Goal: Transaction & Acquisition: Purchase product/service

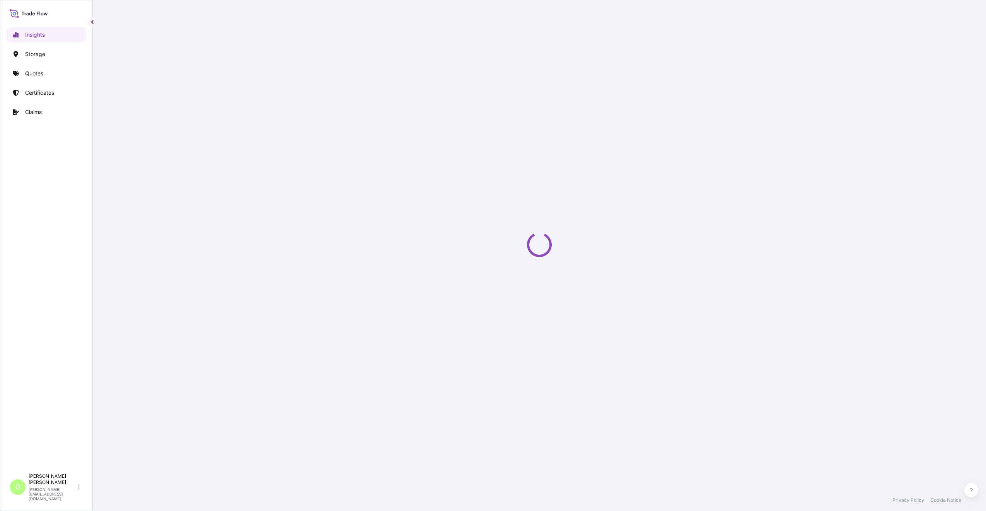
select select "2025"
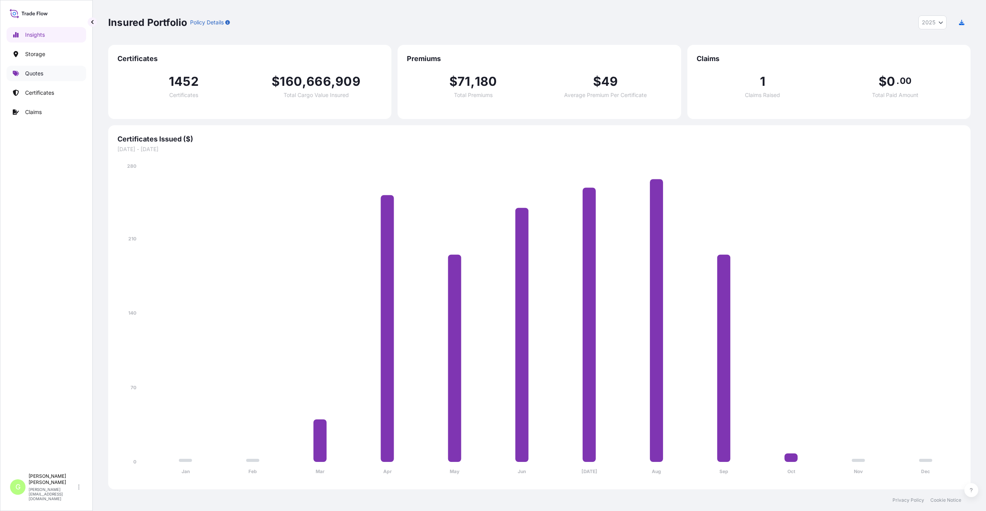
click at [39, 76] on p "Quotes" at bounding box center [34, 74] width 18 height 8
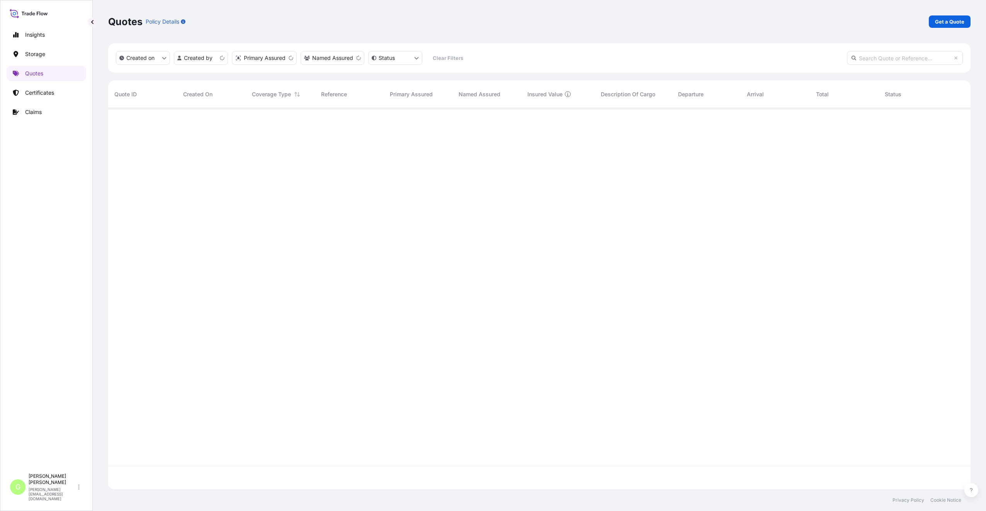
scroll to position [379, 856]
click at [943, 23] on p "Get a Quote" at bounding box center [949, 22] width 29 height 8
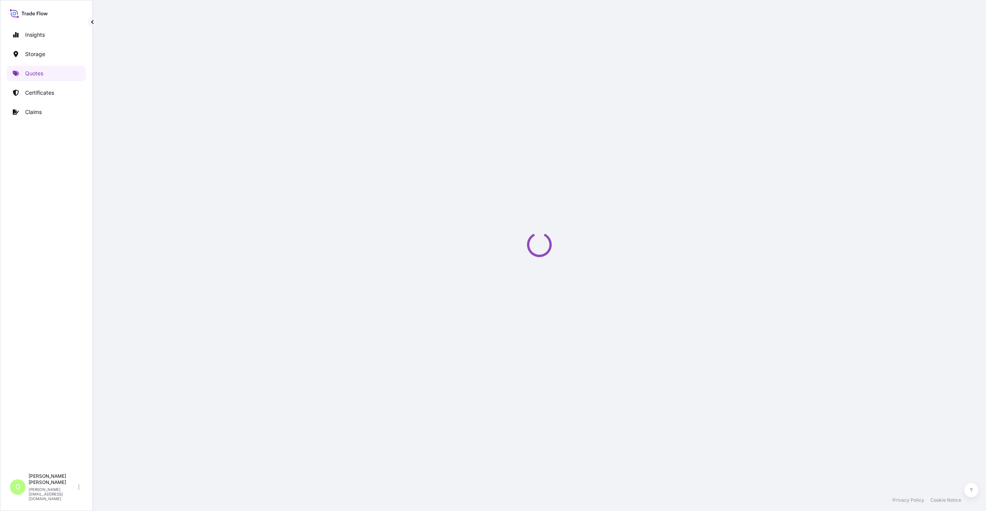
select select "Water"
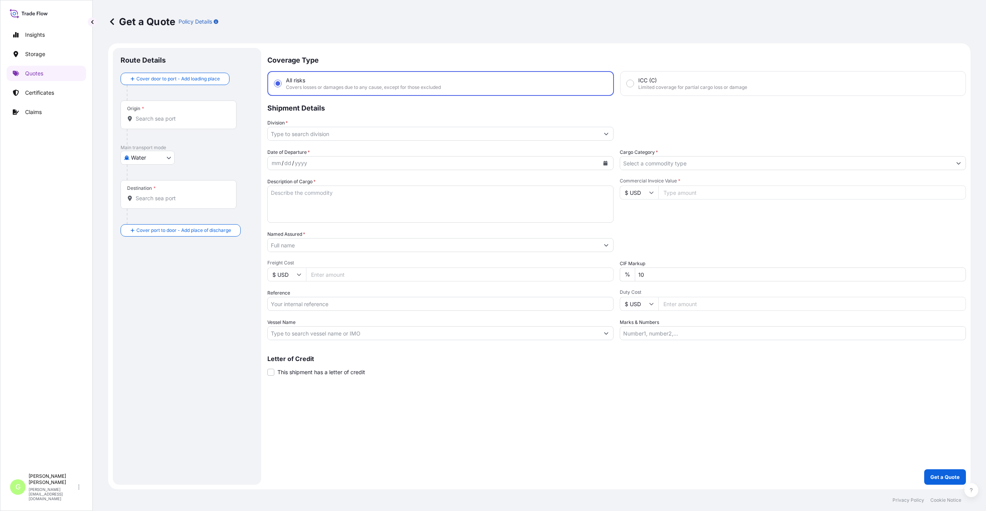
click at [304, 129] on input "Division *" at bounding box center [433, 134] width 331 height 14
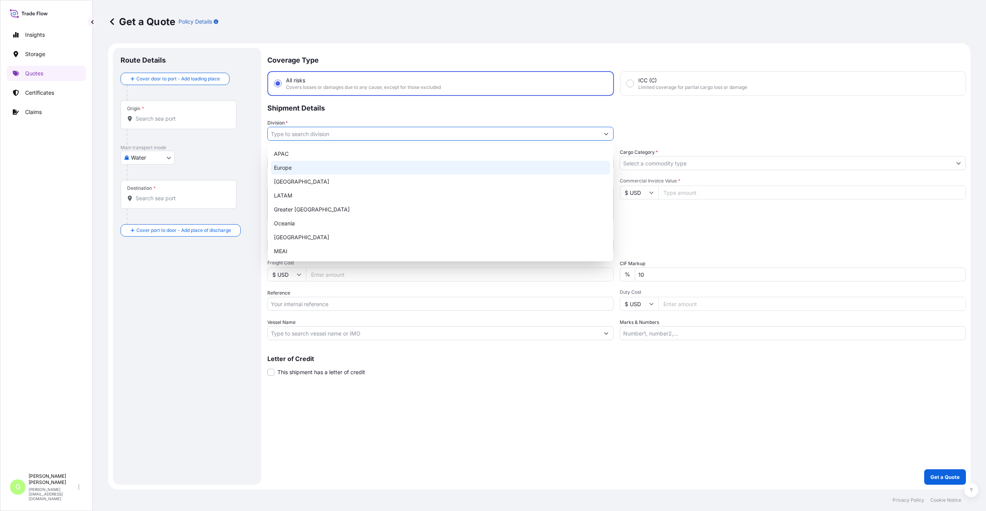
click at [290, 167] on div "Europe" at bounding box center [440, 168] width 339 height 14
type input "Europe"
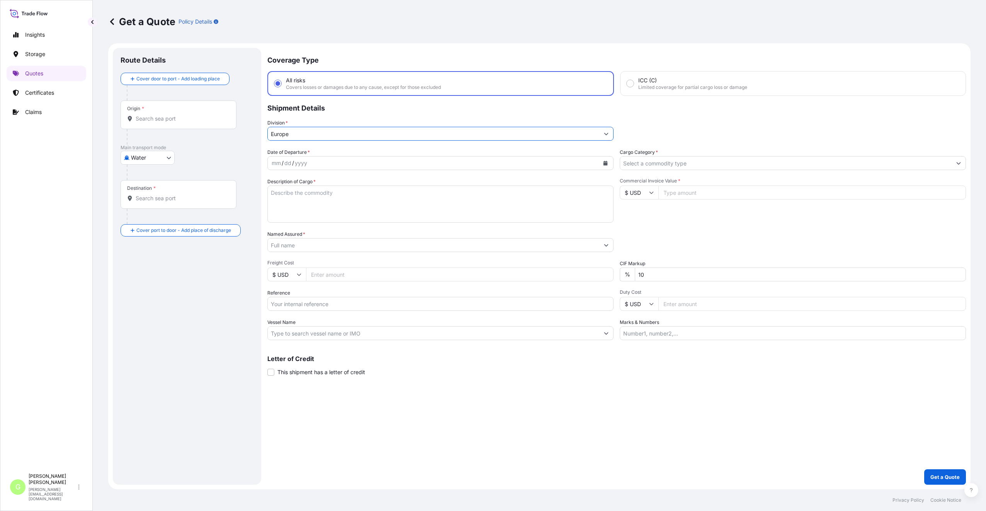
click at [631, 162] on input "Cargo Category *" at bounding box center [785, 163] width 331 height 14
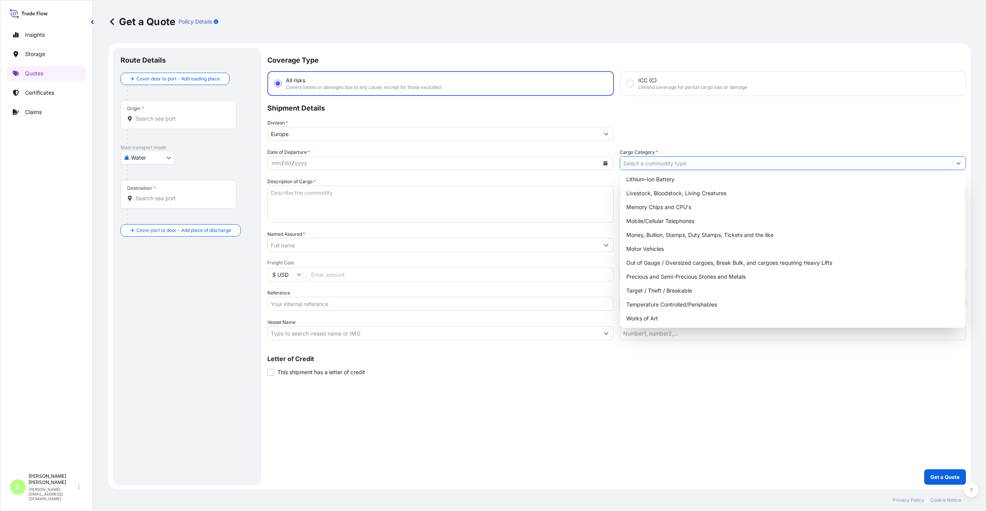
scroll to position [130, 0]
click at [641, 291] on div "Target / Theft / Breakable" at bounding box center [792, 290] width 339 height 14
type input "Target / Theft / Breakable"
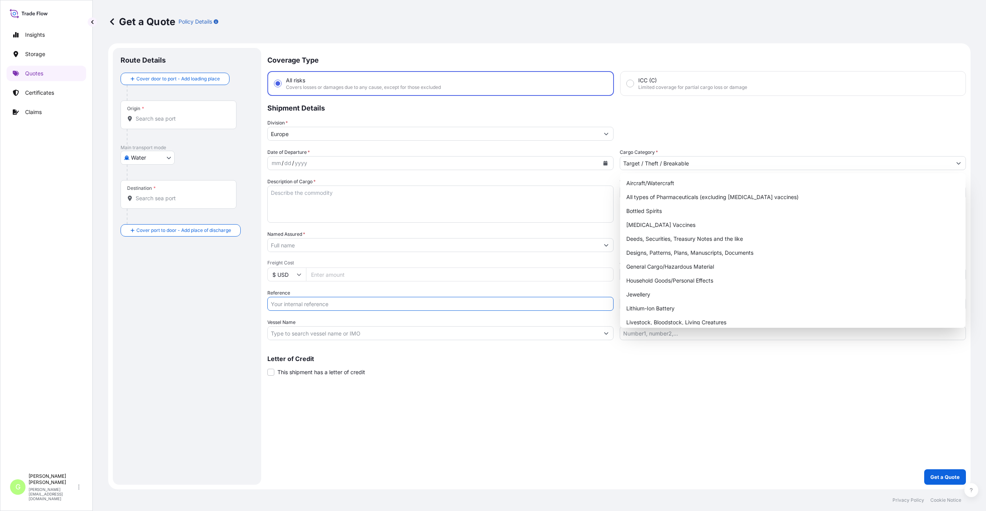
click at [293, 305] on input "Reference" at bounding box center [440, 304] width 346 height 14
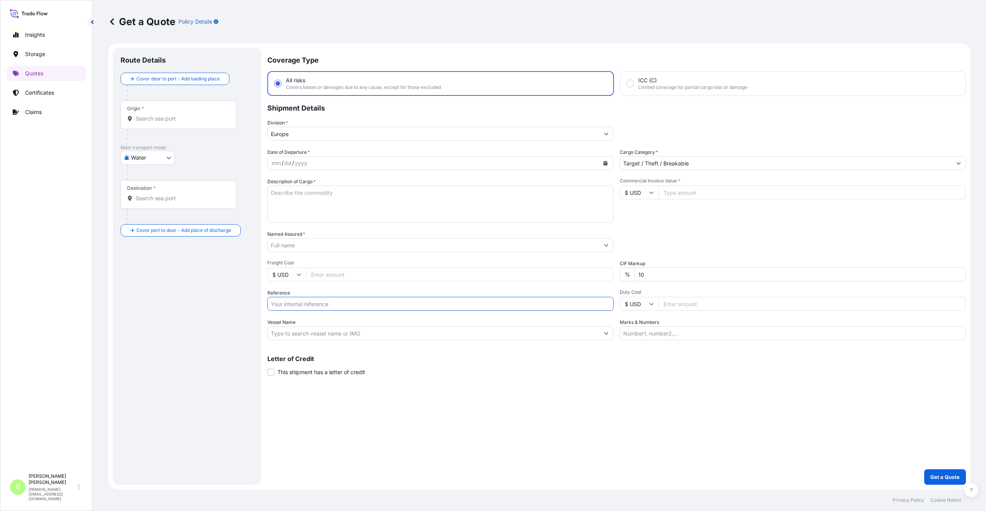
paste input "25SIALC5718"
type input "25SIALC5718"
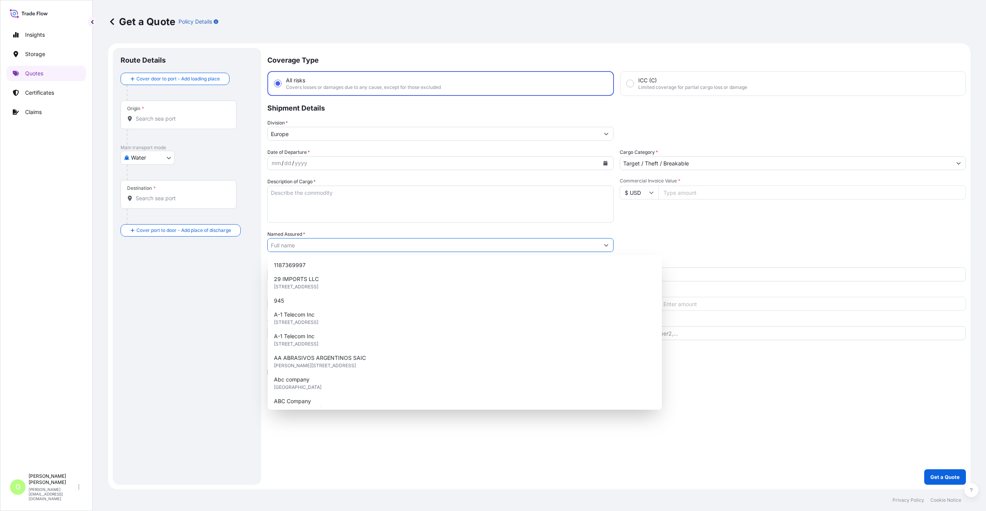
click at [290, 245] on input "Named Assured *" at bounding box center [433, 245] width 331 height 14
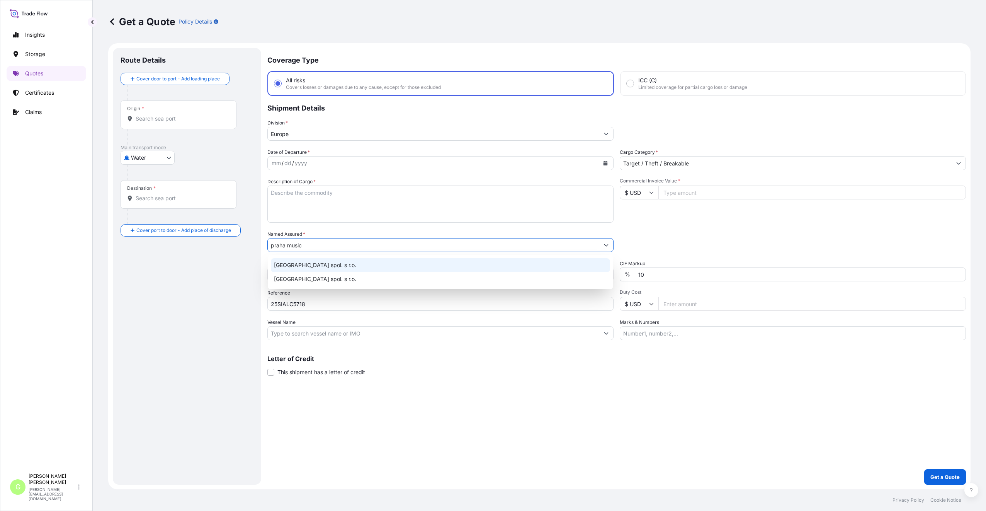
click at [292, 268] on span "Praha Music Center spol. s r.o." at bounding box center [315, 265] width 82 height 8
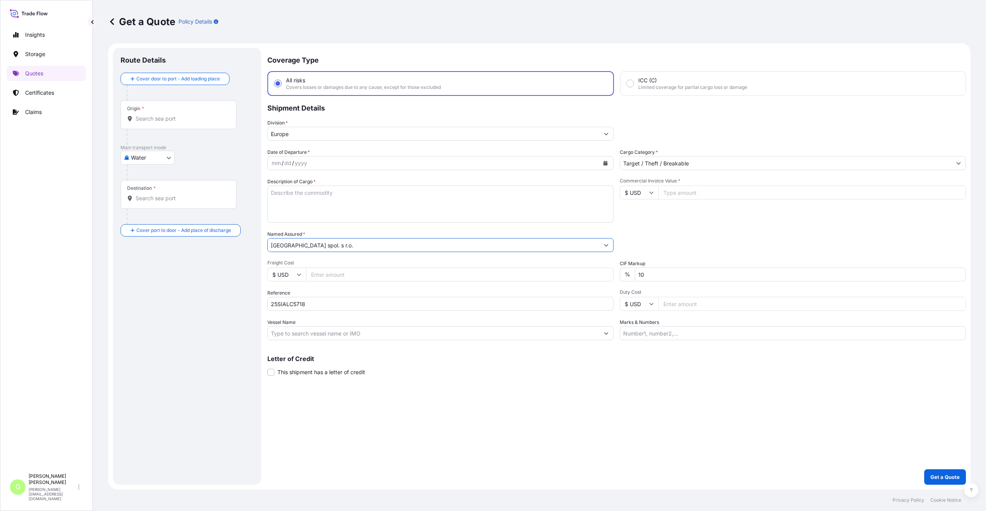
type input "Praha Music Center spol. s r.o."
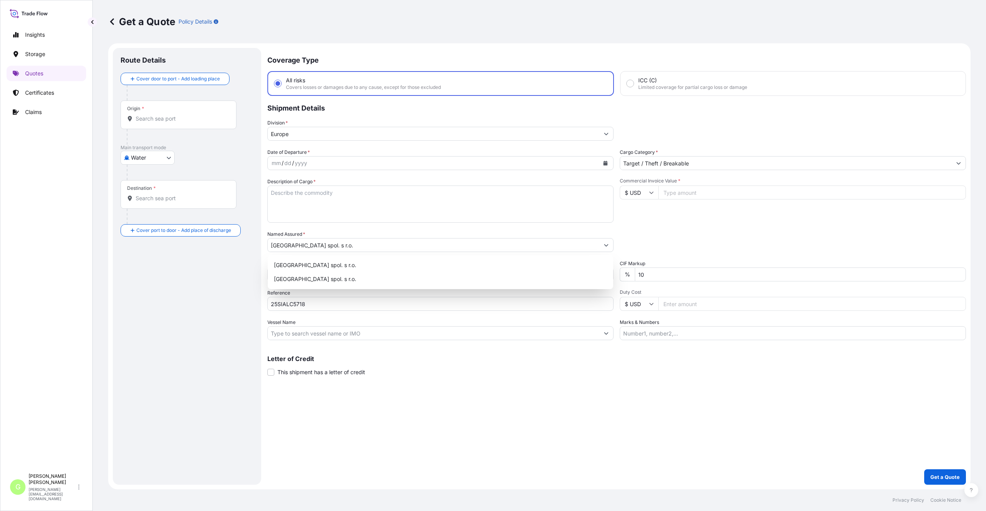
click at [692, 191] on input "Commercial Invoice Value *" at bounding box center [811, 192] width 307 height 14
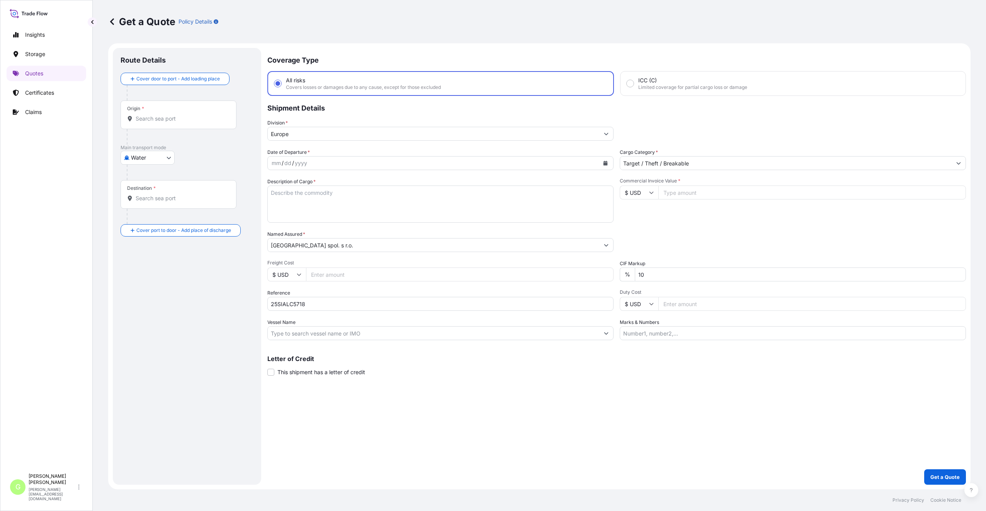
paste input "103064.3500"
type input "103064.3500"
click at [340, 274] on input "Freight Cost" at bounding box center [459, 274] width 307 height 14
paste input "4820"
type input "4820"
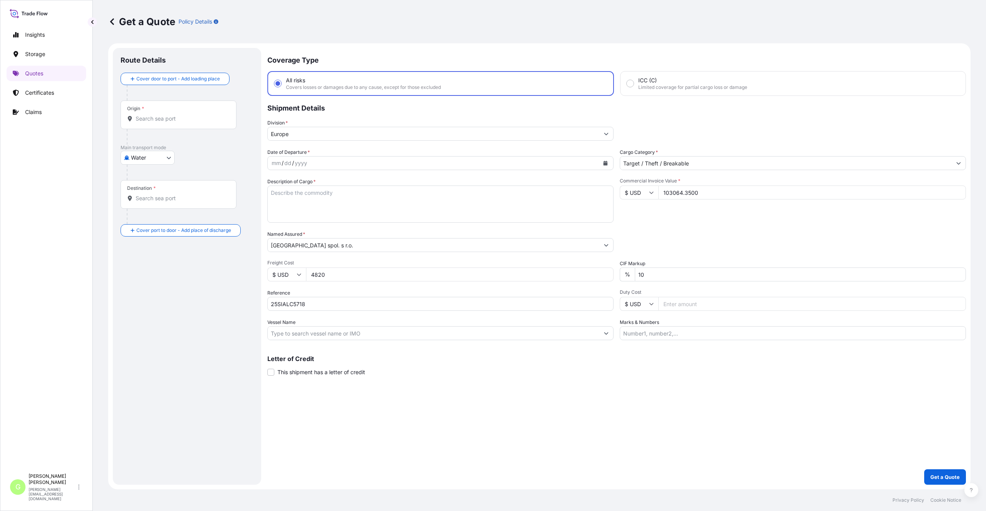
click at [286, 334] on input "Vessel Name" at bounding box center [433, 333] width 331 height 14
paste input "MSC-MEDITERRANEAN SHIPPING COMPANY S A"
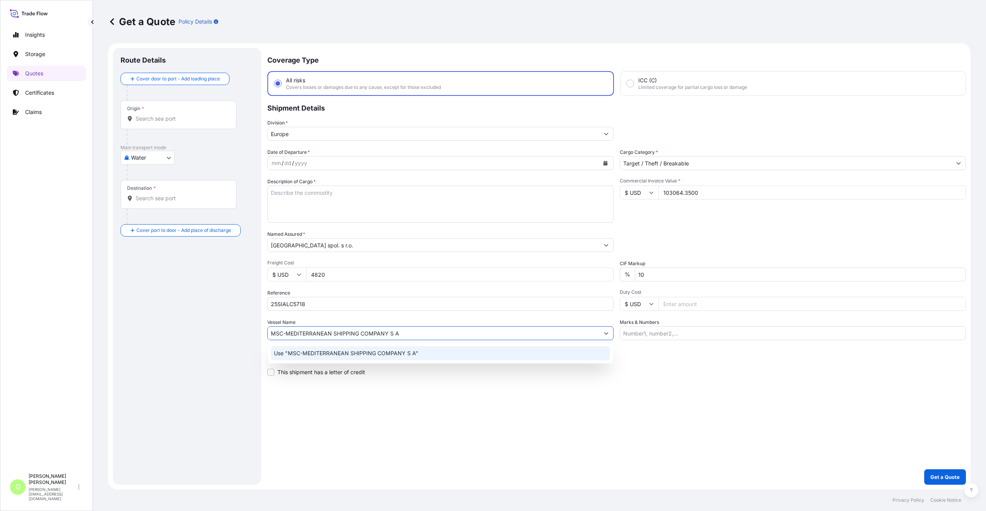
click at [295, 354] on p "Use "MSC-MEDITERRANEAN SHIPPING COMPANY S A"" at bounding box center [346, 353] width 144 height 8
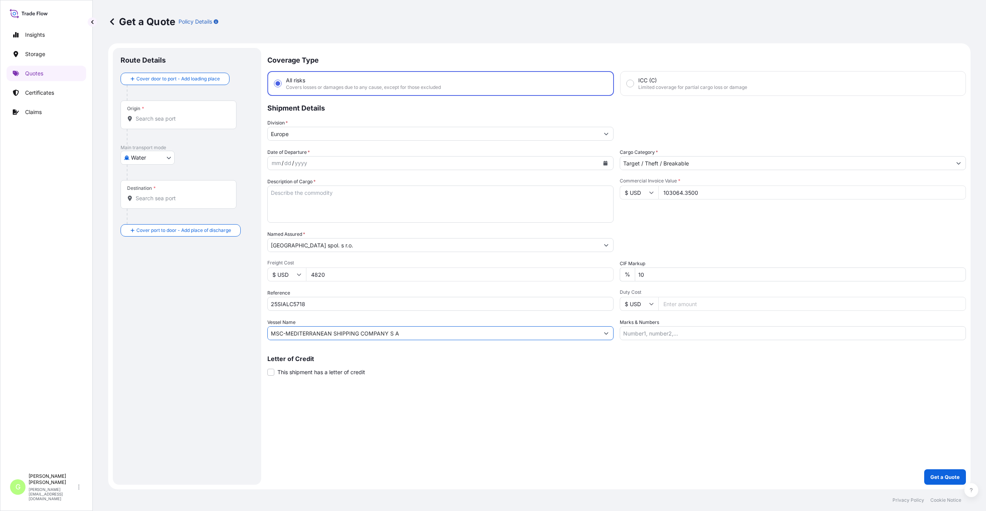
type input "MSC-MEDITERRANEAN SHIPPING COMPANY S A"
click at [143, 118] on input "Origin *" at bounding box center [181, 119] width 91 height 8
click at [163, 143] on span "CNYTN - Yantian Pt, China" at bounding box center [200, 145] width 107 height 8
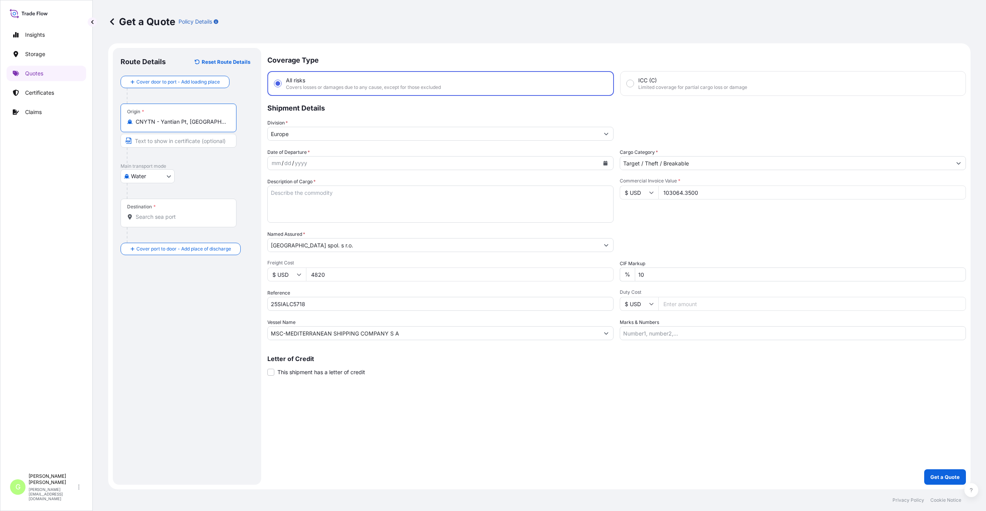
type input "CNYTN - Yantian Pt, China"
click at [154, 218] on input "Destination *" at bounding box center [183, 217] width 94 height 8
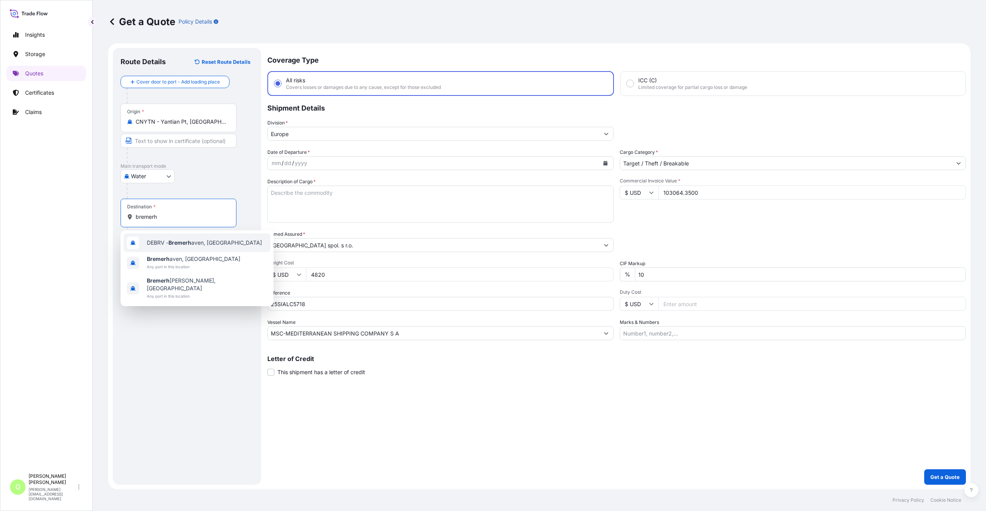
click at [166, 240] on span "DEBRV - Bremerh aven, Germany" at bounding box center [204, 243] width 115 height 8
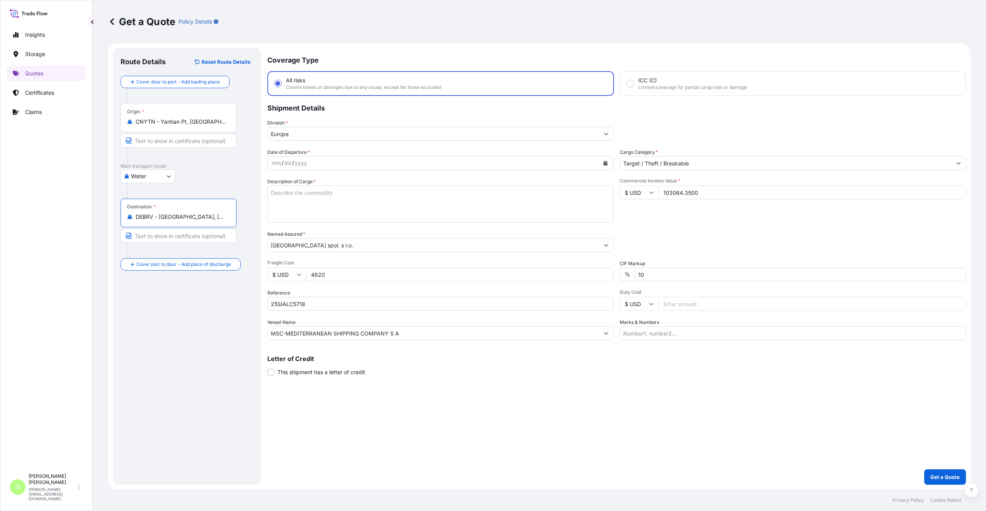
type input "DEBRV - Bremerhaven, Germany"
click at [161, 238] on input "Text to appear on certificate" at bounding box center [178, 236] width 116 height 14
type input "Bremerhaven, Germany"
click at [152, 144] on input "Text to appear on certificate" at bounding box center [178, 141] width 116 height 14
type input "Yantian , China"
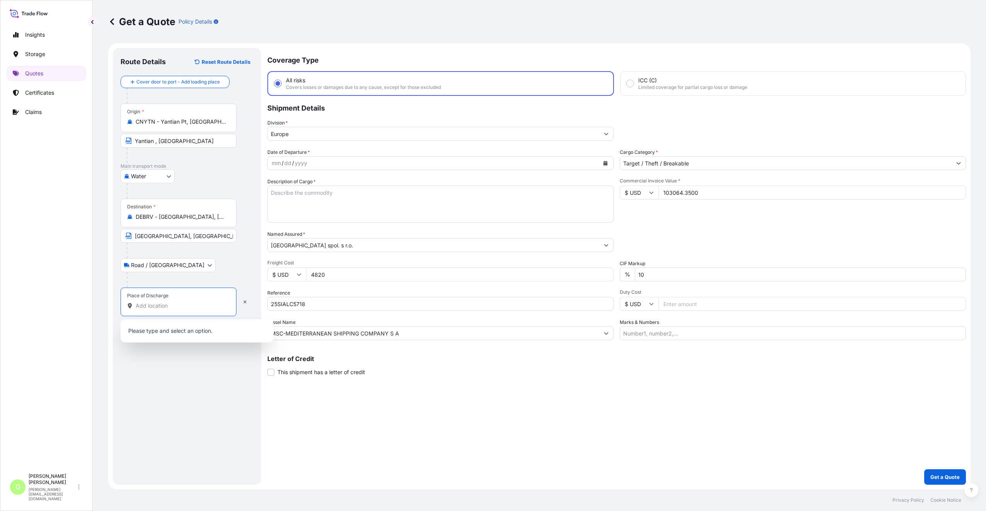
click at [169, 304] on input "Place of Discharge" at bounding box center [181, 306] width 91 height 8
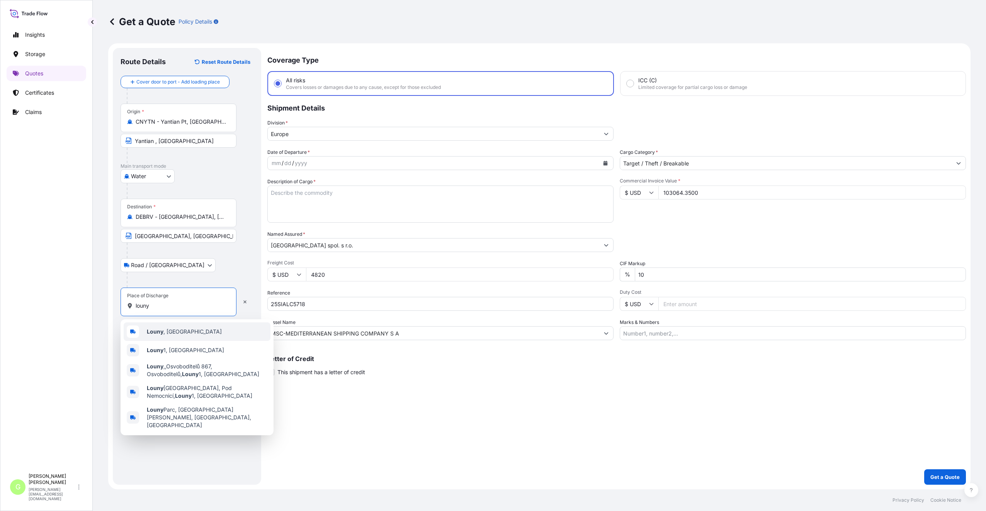
click at [176, 332] on span "Louny , Czechia" at bounding box center [184, 331] width 75 height 8
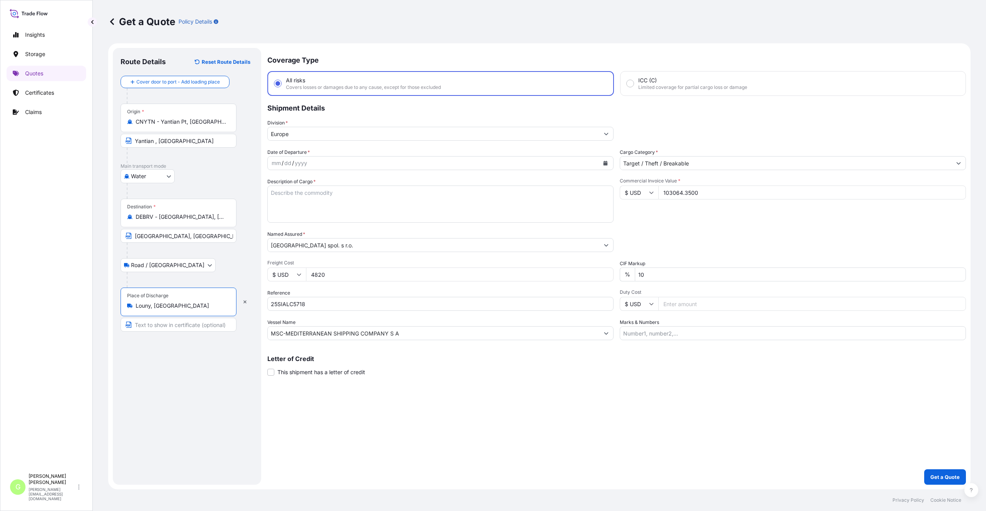
type input "Louny, Czechia"
click at [172, 326] on input "Text to appear on certificate" at bounding box center [178, 324] width 116 height 14
type input "Louny CZECH REPUBLIC"
click at [609, 161] on button "Calendar" at bounding box center [605, 163] width 12 height 12
click at [285, 186] on icon "Previous" at bounding box center [283, 185] width 5 height 5
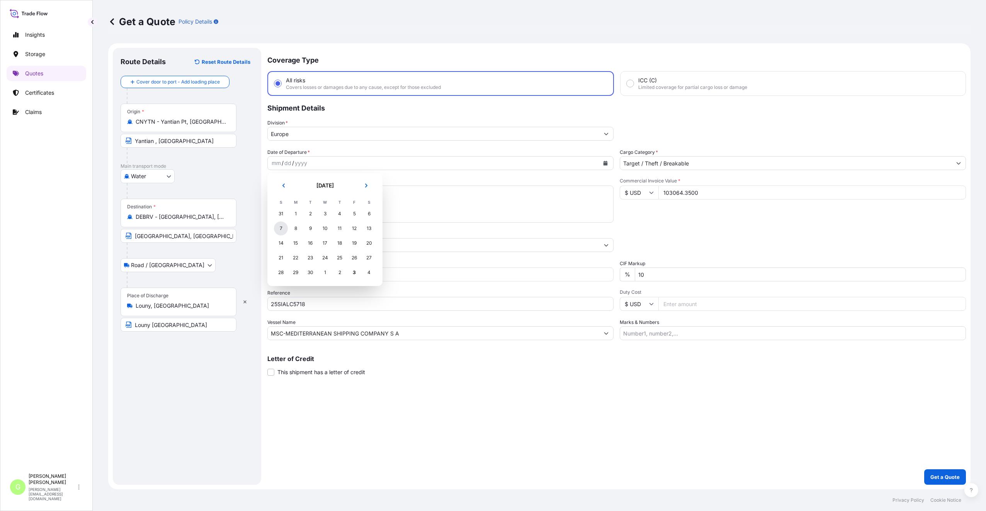
click at [284, 228] on div "7" at bounding box center [281, 228] width 14 height 14
click at [290, 194] on textarea "Description of Cargo *" at bounding box center [440, 203] width 346 height 37
paste textarea "/+ +)"('-+"#&'%9'*&/0A:=5<65'''''''''''''''''''''''''''''''''''''''''''''''''''…"
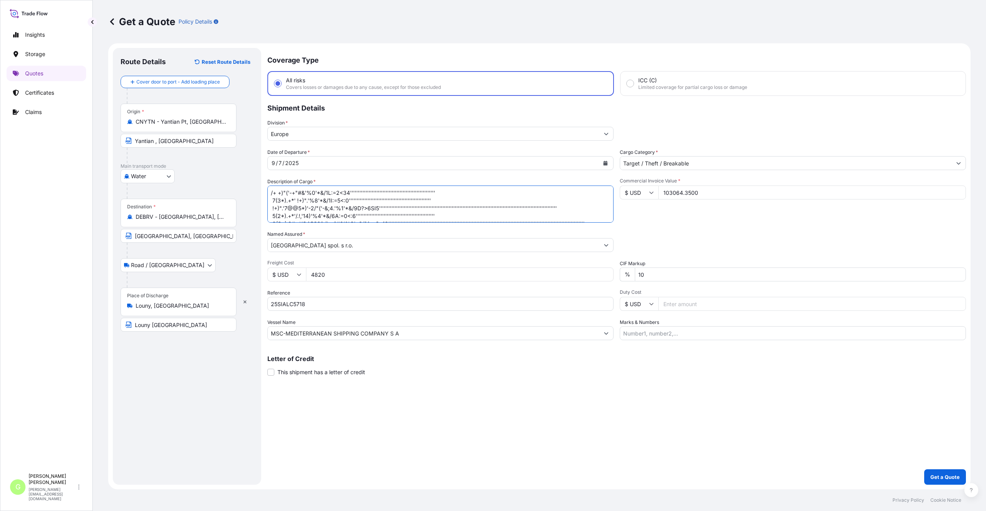
scroll to position [97, 0]
click at [347, 222] on div "Date of Departure * 9 / 7 / 2025 Cargo Category * Target / Theft / Breakable De…" at bounding box center [616, 244] width 698 height 192
drag, startPoint x: 348, startPoint y: 222, endPoint x: 263, endPoint y: 182, distance: 94.2
click at [263, 182] on form "Route Details Reset Route Details Cover door to port - Add loading place Place …" at bounding box center [539, 266] width 862 height 446
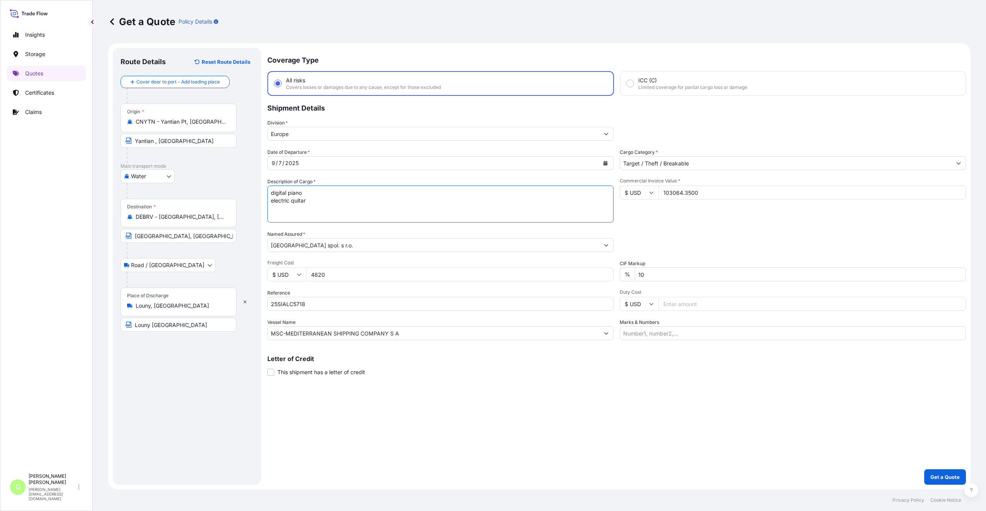
click at [278, 204] on textarea "digital piano electric quitar" at bounding box center [440, 203] width 346 height 37
paste textarea "0(0*).+*'/.!,'90)"
drag, startPoint x: 312, startPoint y: 210, endPoint x: 264, endPoint y: 210, distance: 48.7
click at [264, 210] on form "Route Details Reset Route Details Cover door to port - Add loading place Place …" at bounding box center [539, 266] width 862 height 446
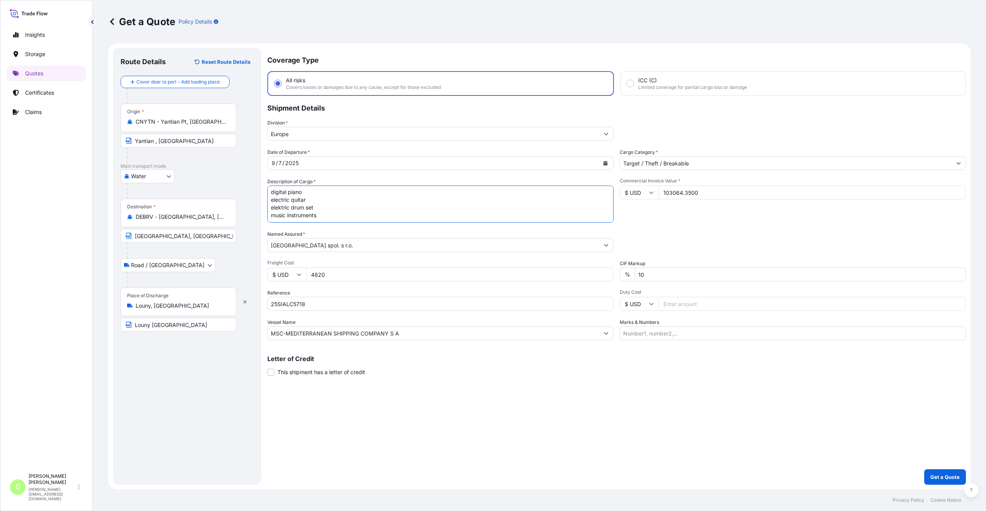
drag, startPoint x: 278, startPoint y: 204, endPoint x: 284, endPoint y: 204, distance: 6.6
click at [279, 204] on textarea "digital piano electric quitar elektric drum set music instruments" at bounding box center [440, 203] width 346 height 37
click at [324, 215] on textarea "digital piano electric quitar electric drum set music instruments" at bounding box center [440, 203] width 346 height 37
type textarea "digital piano electric quitar electric drum set music instruments keyboard bench"
click at [950, 478] on p "Get a Quote" at bounding box center [944, 477] width 29 height 8
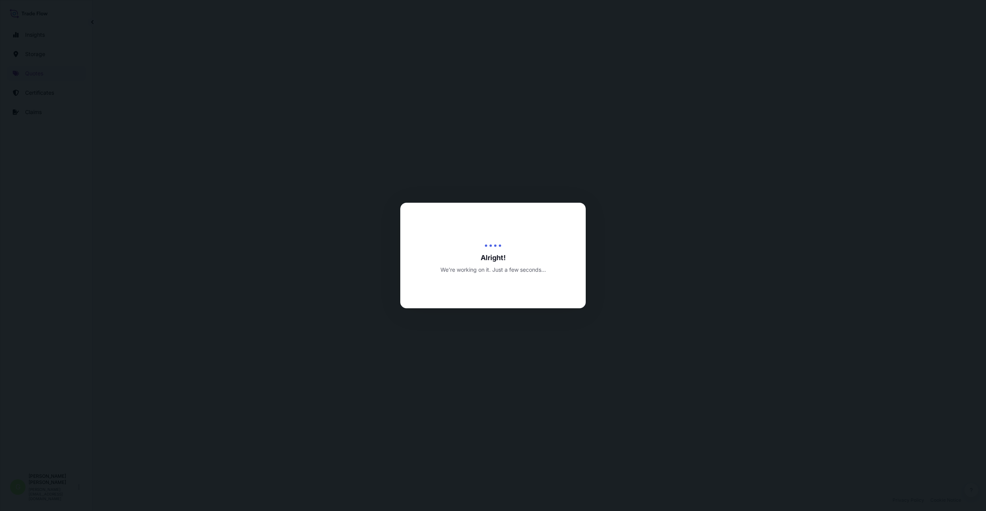
select select "Water"
select select "Road / [GEOGRAPHIC_DATA]"
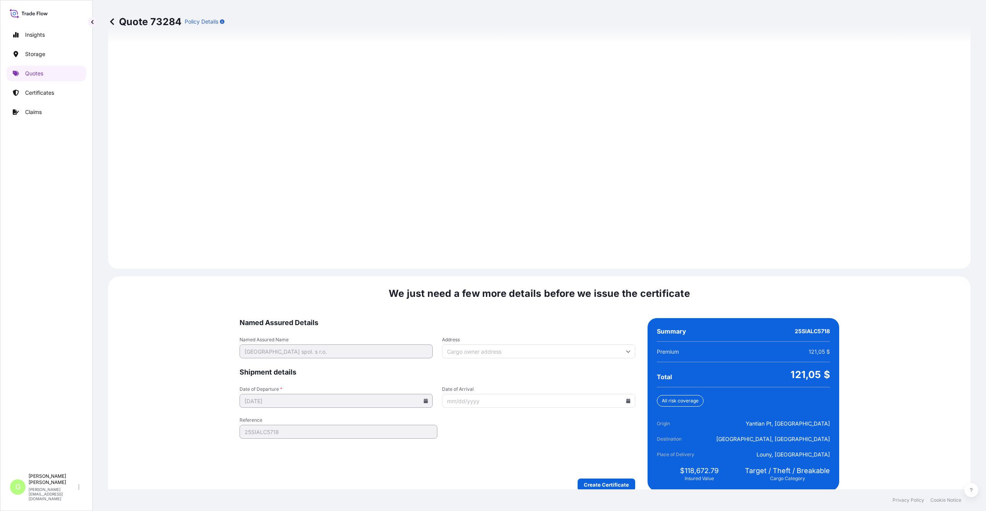
scroll to position [961, 0]
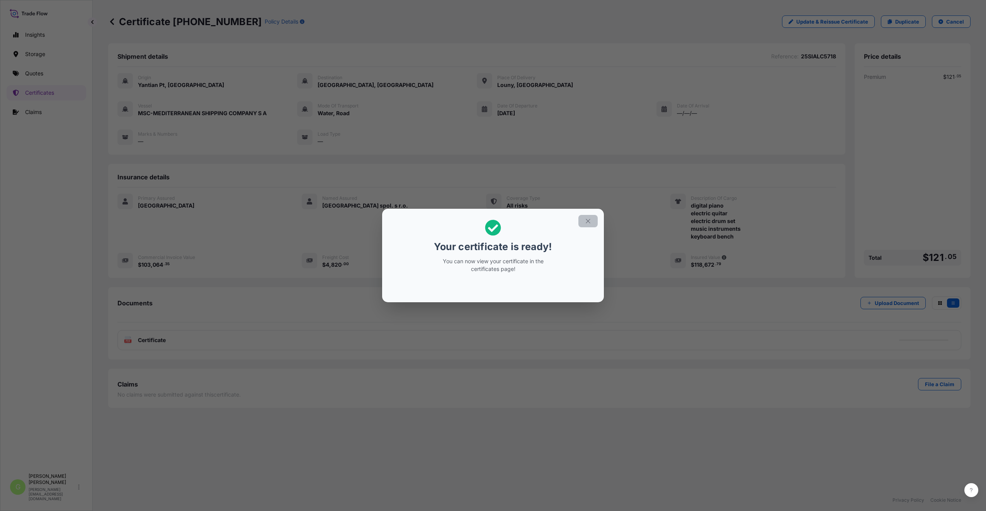
click at [585, 222] on icon "button" at bounding box center [587, 220] width 7 height 7
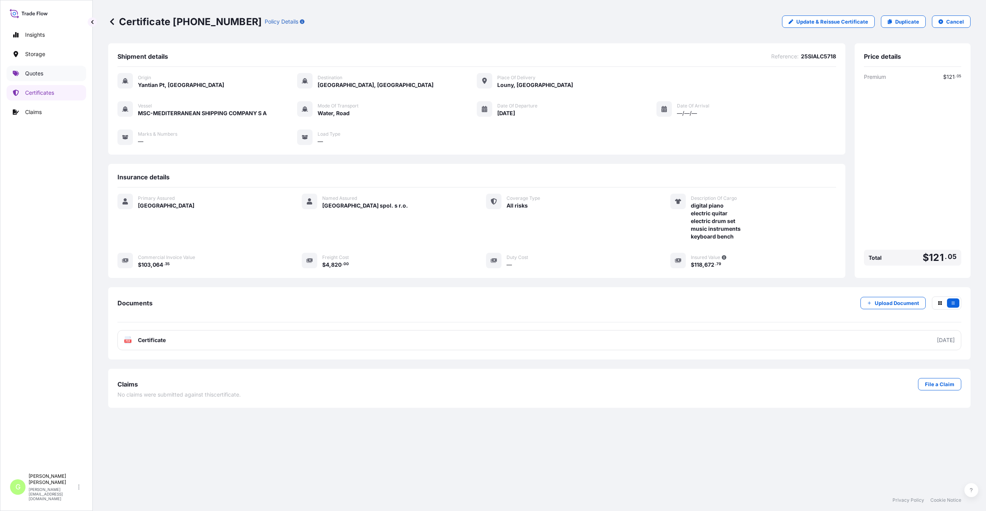
click at [26, 73] on p "Quotes" at bounding box center [34, 74] width 18 height 8
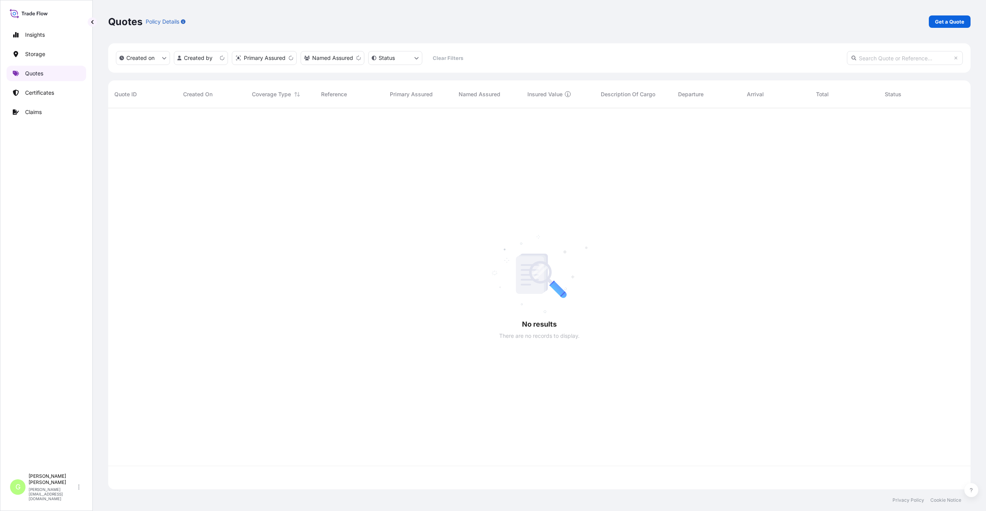
scroll to position [379, 856]
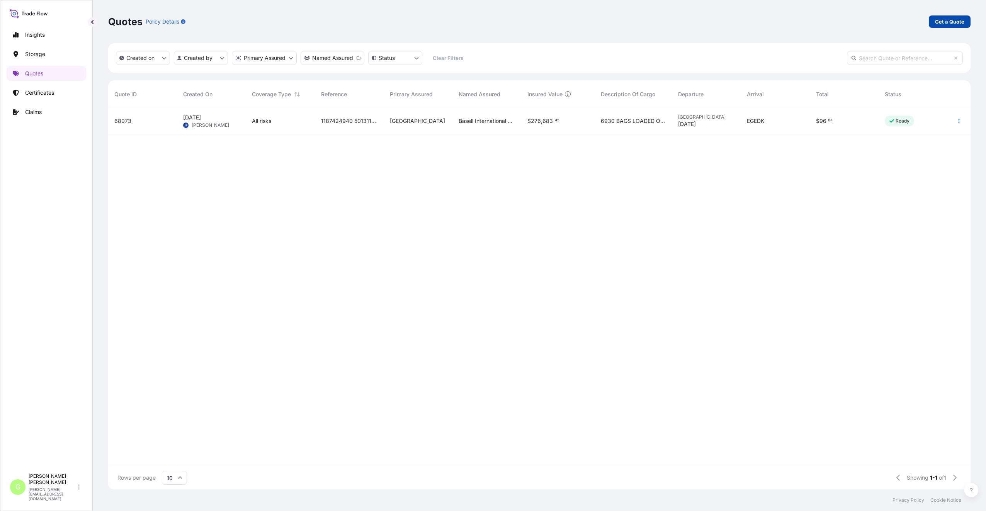
click at [955, 20] on p "Get a Quote" at bounding box center [949, 22] width 29 height 8
select select "Water"
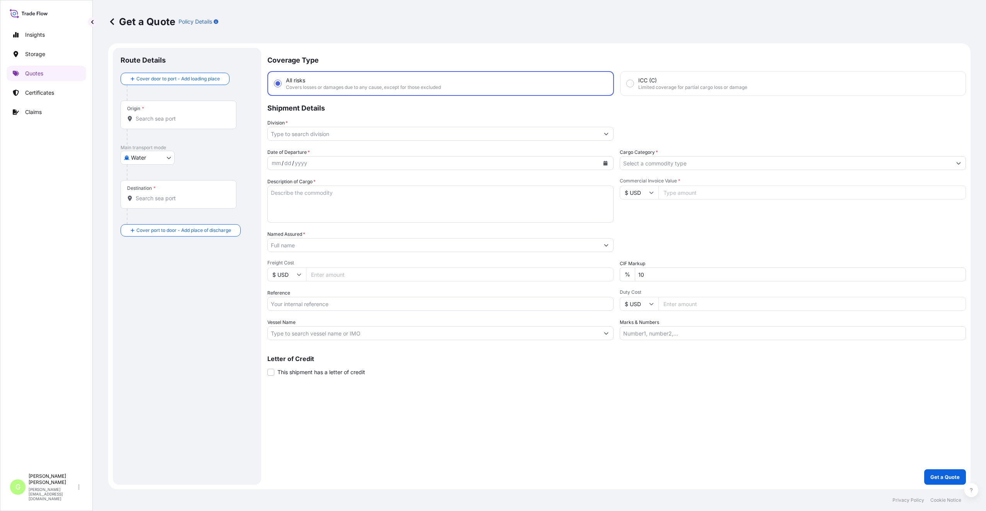
click at [293, 132] on input "Division *" at bounding box center [433, 134] width 331 height 14
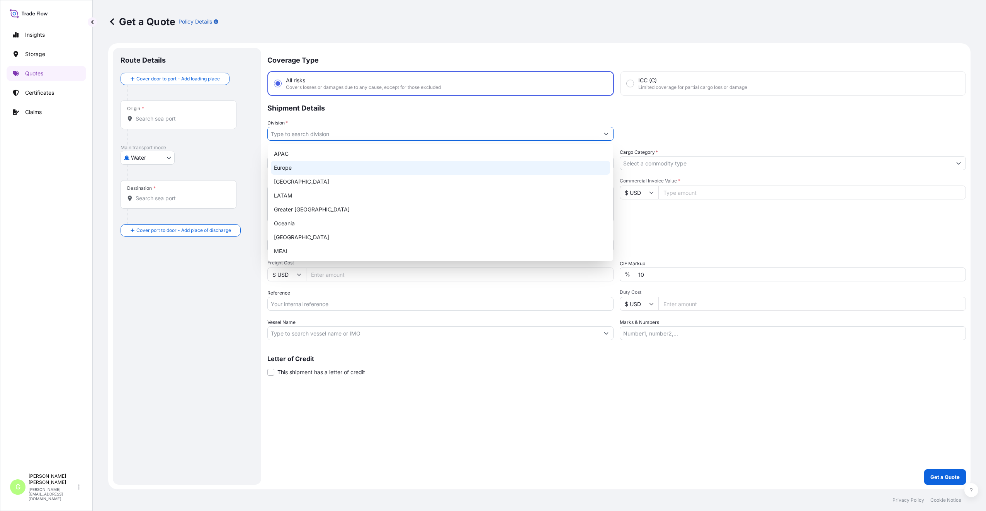
click at [294, 167] on div "Europe" at bounding box center [440, 168] width 339 height 14
type input "Europe"
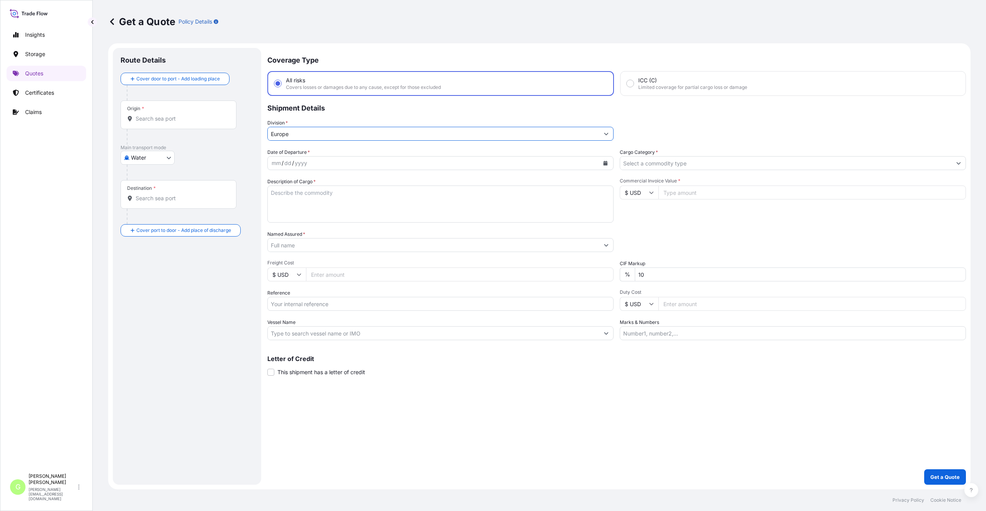
click at [657, 164] on input "Cargo Category *" at bounding box center [785, 163] width 331 height 14
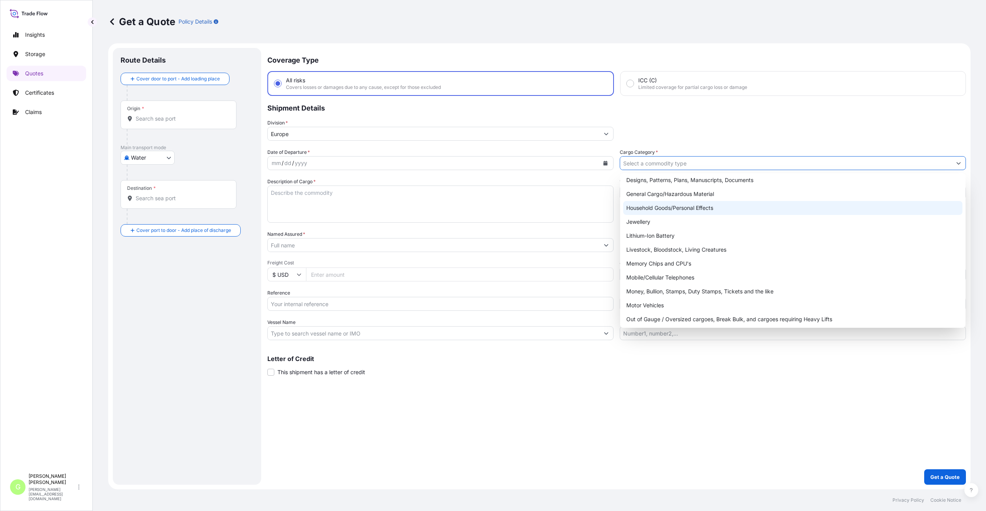
scroll to position [130, 0]
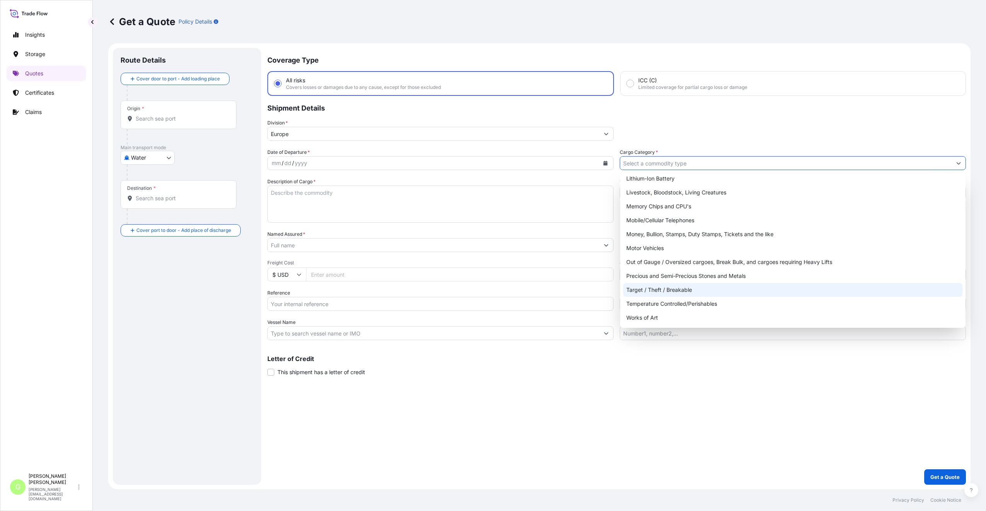
click at [629, 288] on div "Target / Theft / Breakable" at bounding box center [792, 290] width 339 height 14
type input "Target / Theft / Breakable"
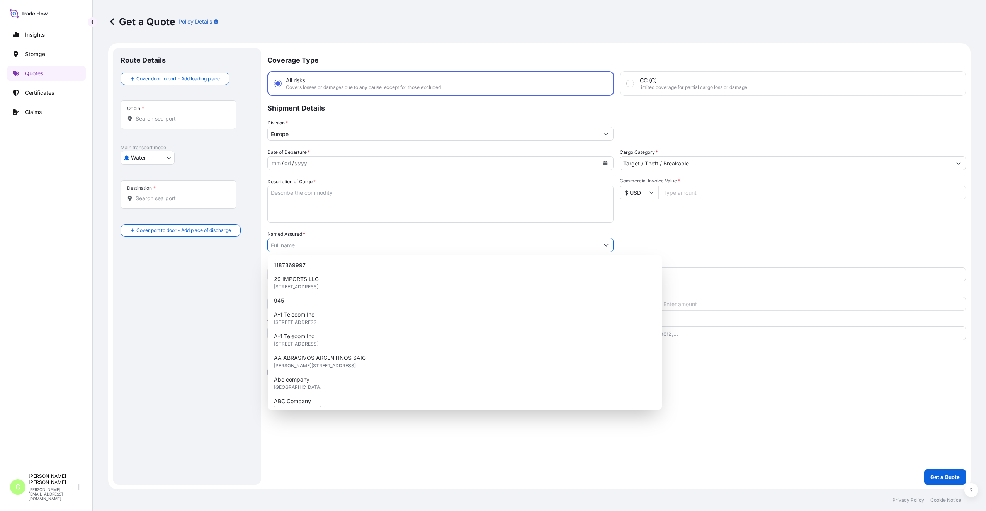
click at [275, 246] on input "Named Assured *" at bounding box center [433, 245] width 331 height 14
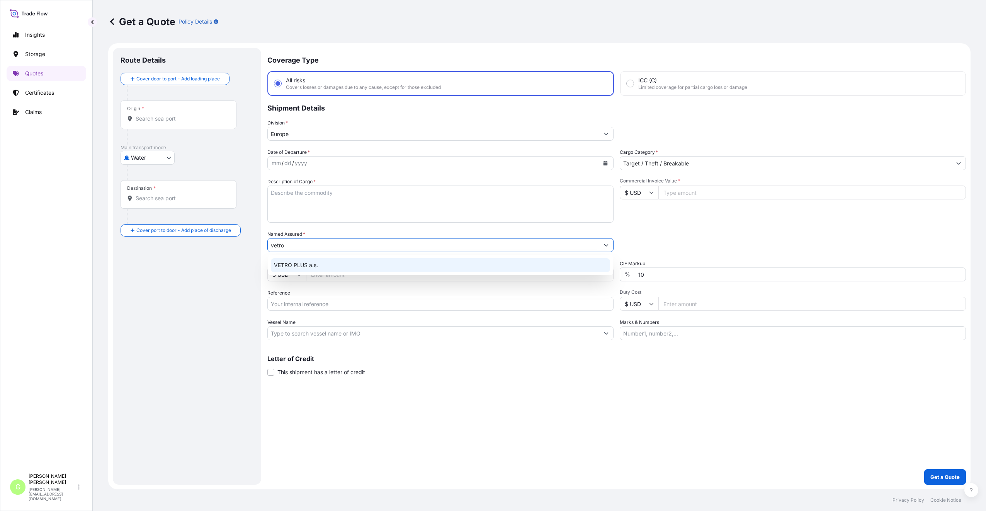
click at [290, 268] on span "VETRO PLUS a.s." at bounding box center [296, 265] width 44 height 8
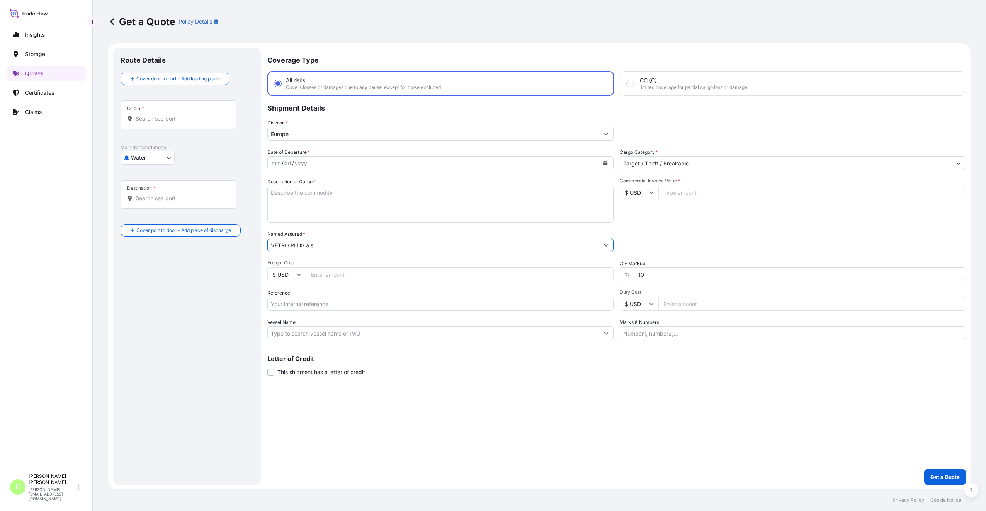
type input "VETRO PLUS a.s."
click at [294, 306] on input "Reference" at bounding box center [440, 304] width 346 height 14
paste input "25SIALC6031"
type input "25SIALC6031"
click at [281, 185] on label "Description of Cargo *" at bounding box center [291, 182] width 48 height 8
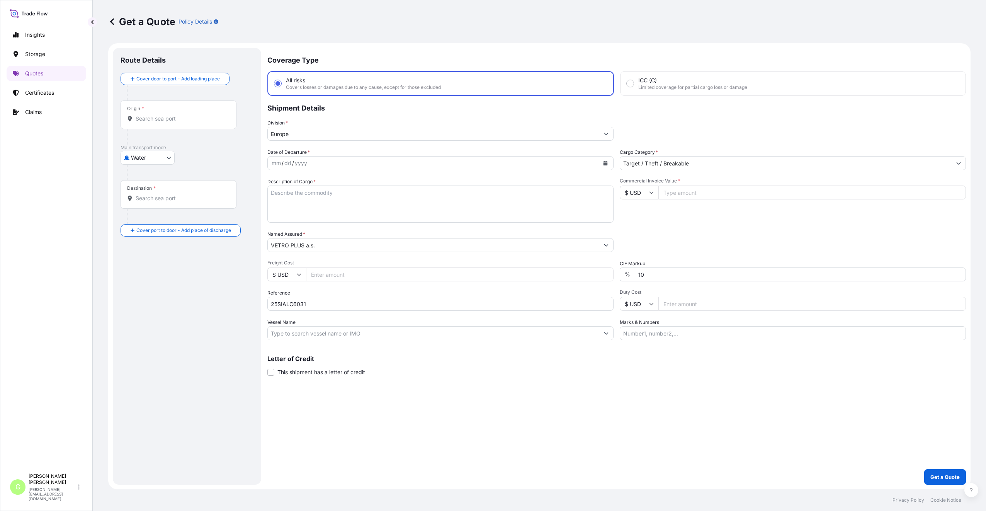
click at [281, 185] on textarea "Description of Cargo *" at bounding box center [440, 203] width 346 height 37
click at [283, 192] on textarea "Description of Cargo *" at bounding box center [440, 203] width 346 height 37
type textarea "glassware"
click at [683, 193] on input "Commercial Invoice Value *" at bounding box center [811, 192] width 307 height 14
paste input "28237.0800"
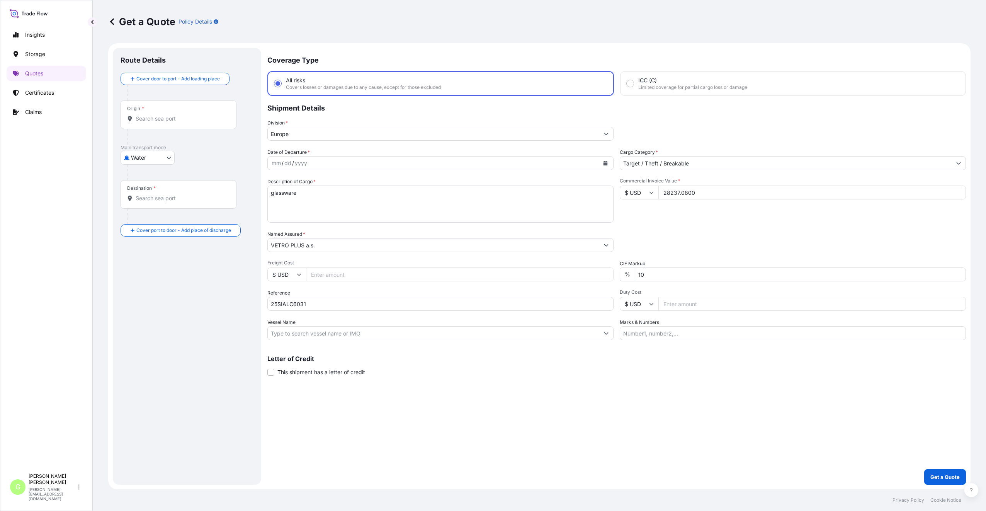
type input "28237.0800"
click at [333, 277] on input "Freight Cost" at bounding box center [459, 274] width 307 height 14
paste input "3350"
type input "3350"
click at [324, 336] on input "Vessel Name" at bounding box center [433, 333] width 331 height 14
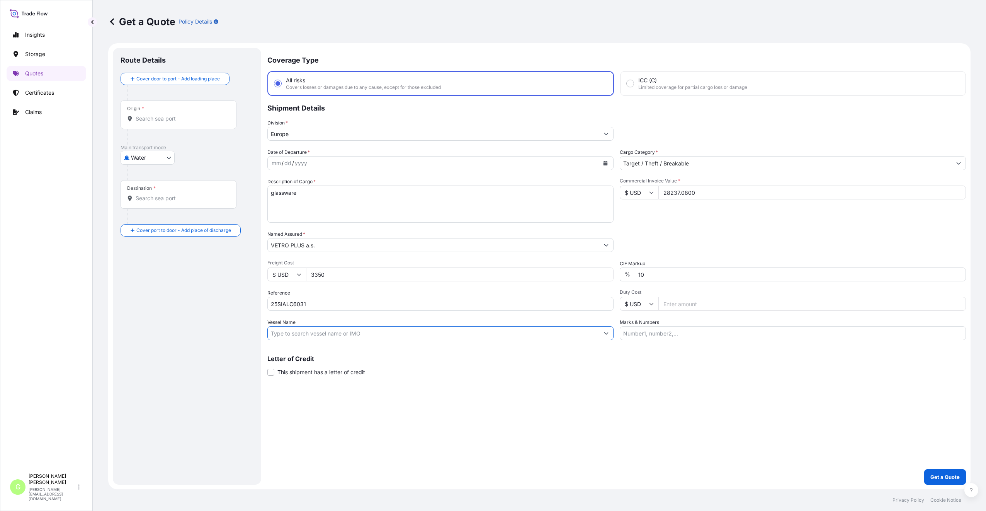
paste input "MAERSK LINE"
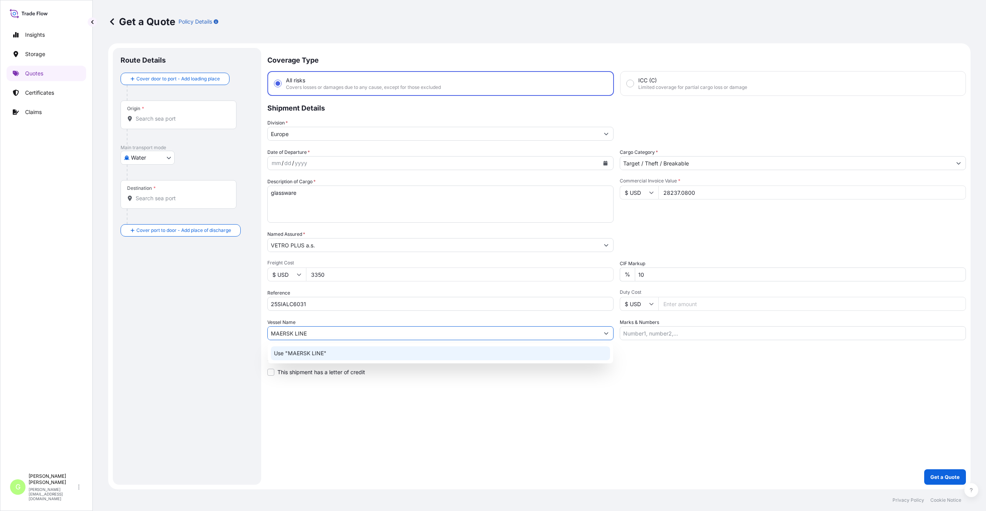
click at [321, 355] on p "Use "MAERSK LINE"" at bounding box center [300, 353] width 53 height 8
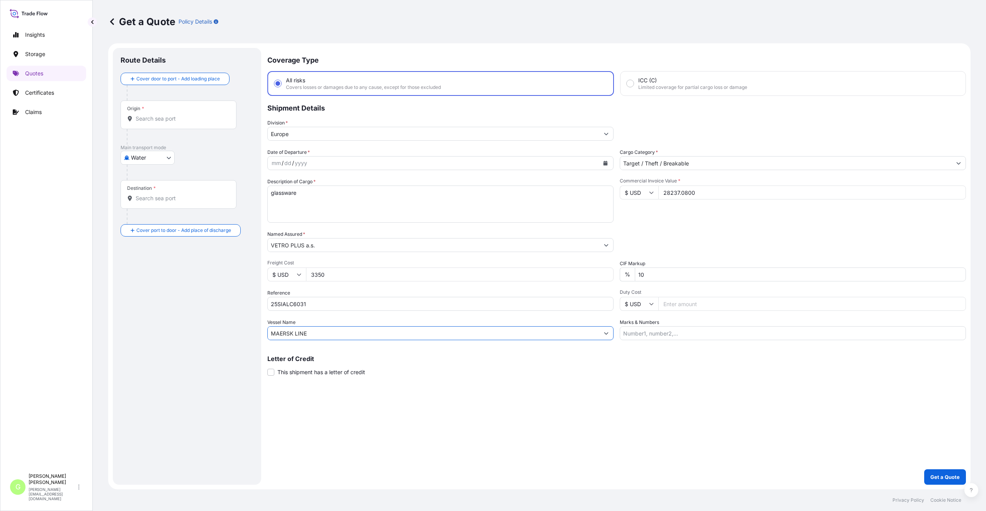
type input "MAERSK LINE"
click at [177, 197] on input "Destination *" at bounding box center [181, 198] width 91 height 8
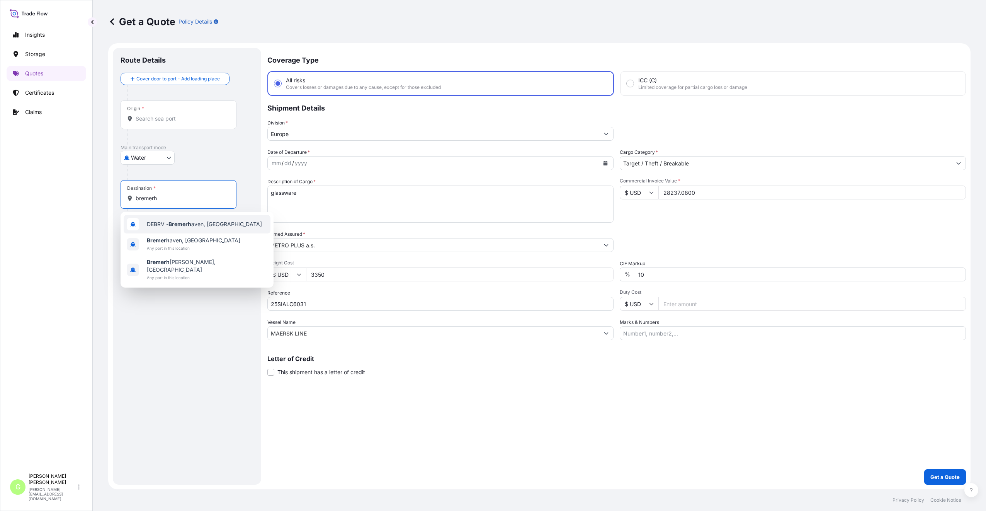
click at [154, 222] on span "DEBRV - Bremerh aven, Germany" at bounding box center [204, 224] width 115 height 8
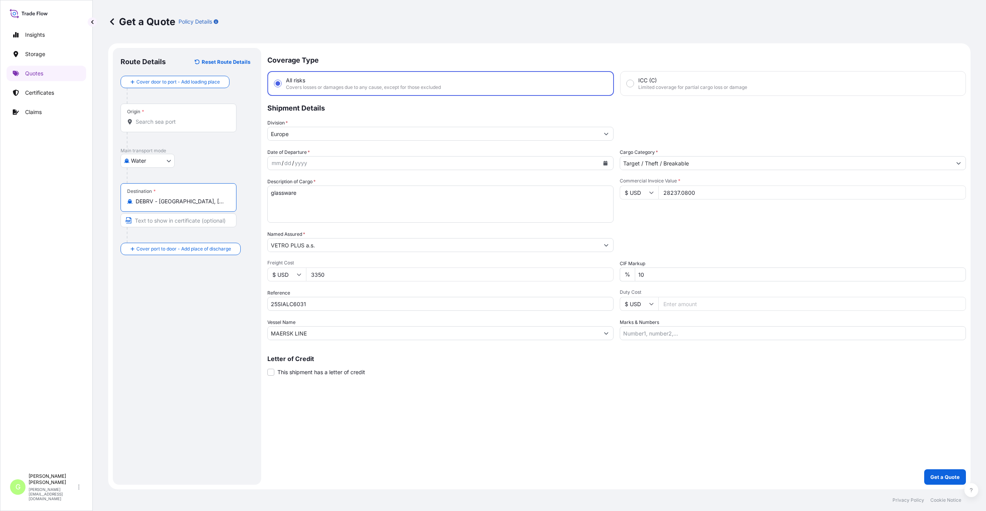
type input "DEBRV - Bremerhaven, Germany"
click at [153, 220] on input "Text to appear on certificate" at bounding box center [178, 220] width 116 height 14
type input "Bremerhaven, Germany"
drag, startPoint x: 151, startPoint y: 128, endPoint x: 149, endPoint y: 124, distance: 4.5
click at [151, 127] on div "Origin *" at bounding box center [178, 117] width 116 height 29
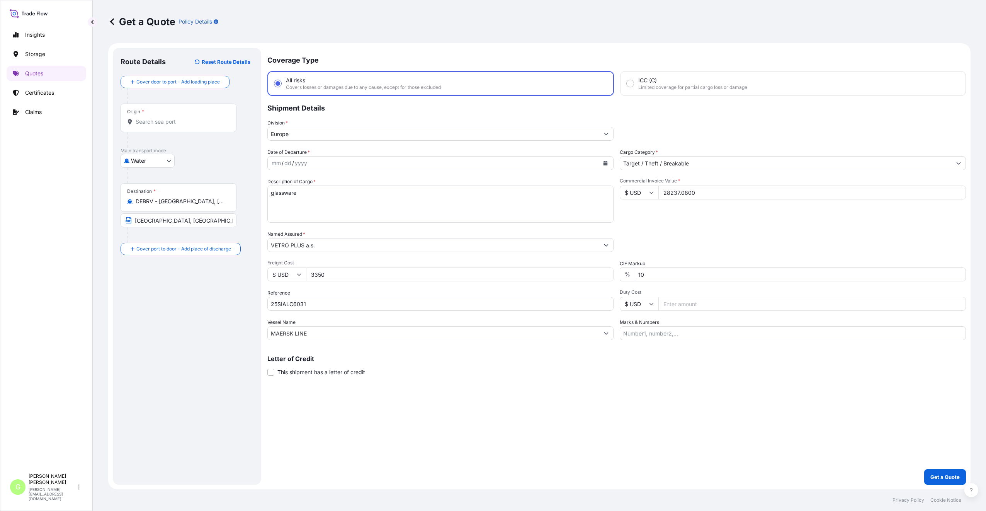
click at [151, 126] on input "Origin *" at bounding box center [181, 122] width 91 height 8
click at [149, 124] on input "Origin *" at bounding box center [181, 122] width 91 height 8
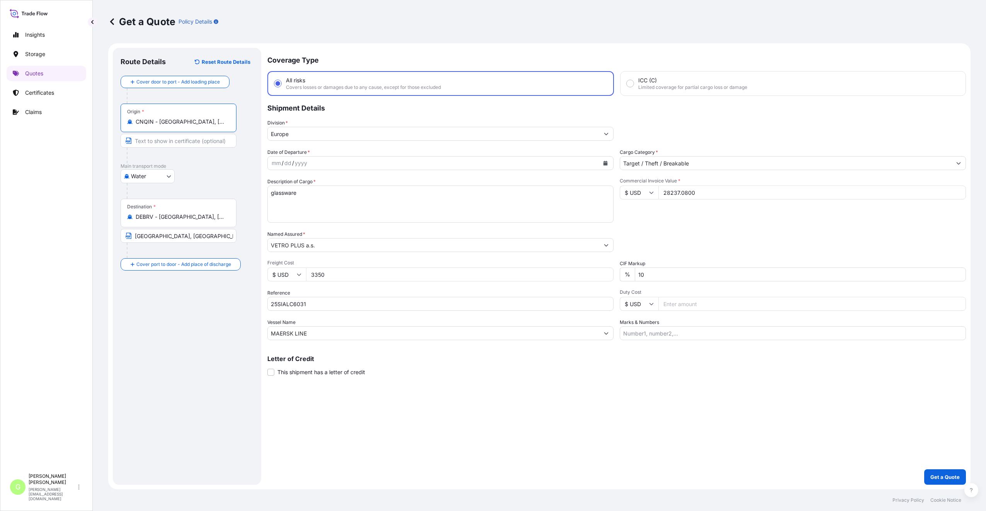
drag, startPoint x: 199, startPoint y: 122, endPoint x: 158, endPoint y: 122, distance: 40.9
click at [158, 122] on input "CNQIN - Qingdao, China" at bounding box center [181, 122] width 91 height 8
type input "CNQIN - Qingdao, China"
click at [155, 141] on input "Text to appear on certificate" at bounding box center [178, 141] width 116 height 14
paste input "Qingdao, China"
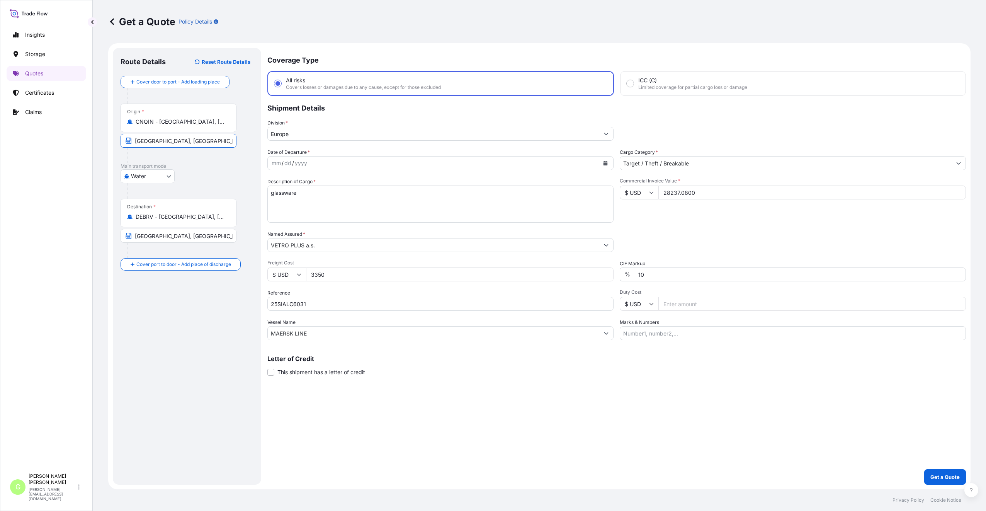
type input "QINGDAO, China"
click at [154, 307] on input "Place of Discharge" at bounding box center [181, 306] width 91 height 8
paste input "Plotiště"
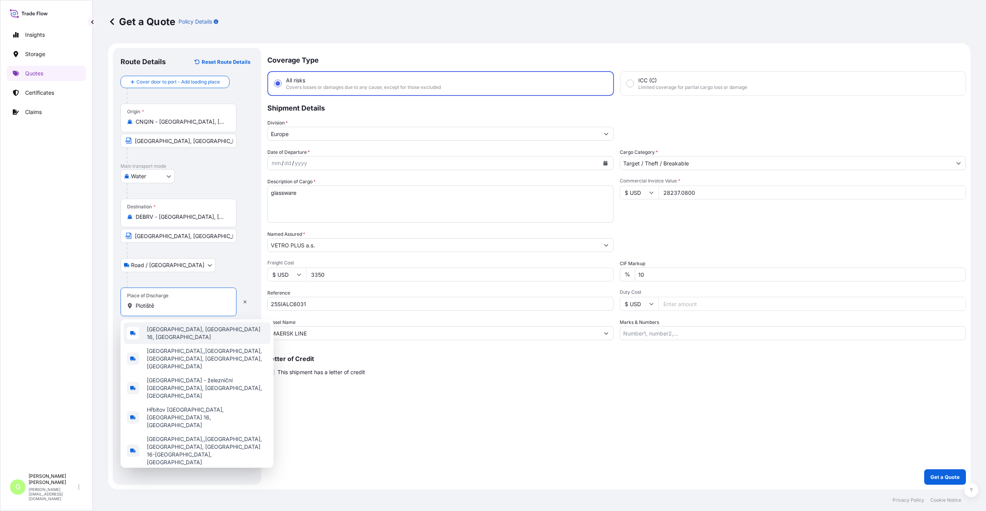
click at [159, 334] on span "Plotiště nad Labem, Hradec Králové 16, Czechia" at bounding box center [207, 332] width 120 height 15
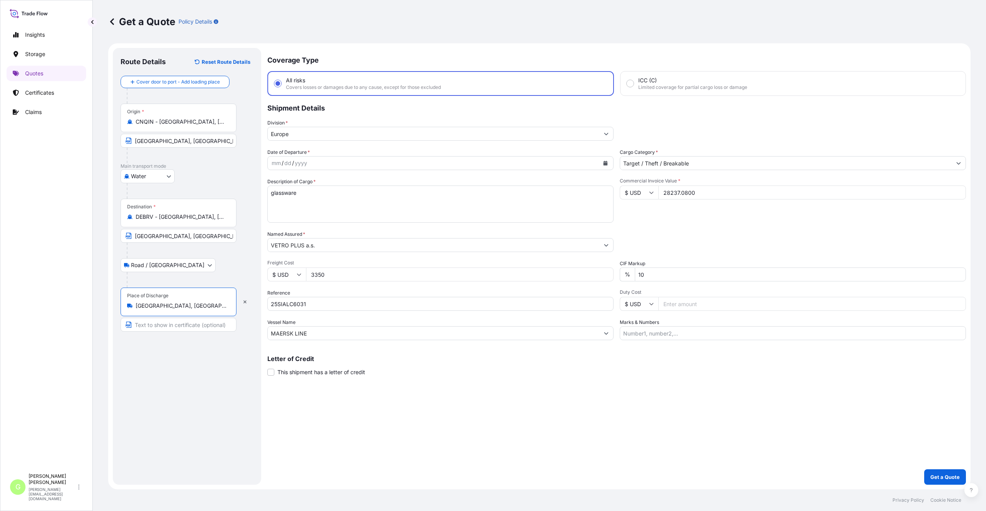
type input "Plotiště nad Labem, Hradec Králové 16, Czechia"
click at [153, 324] on input "Text to appear on certificate" at bounding box center [179, 324] width 119 height 14
paste input "Plotiště"
type input "Plotiště, CZECH REPUBLIC"
click at [219, 389] on div "Route Details Reset Route Details Cover door to port - Add loading place Place …" at bounding box center [186, 266] width 133 height 421
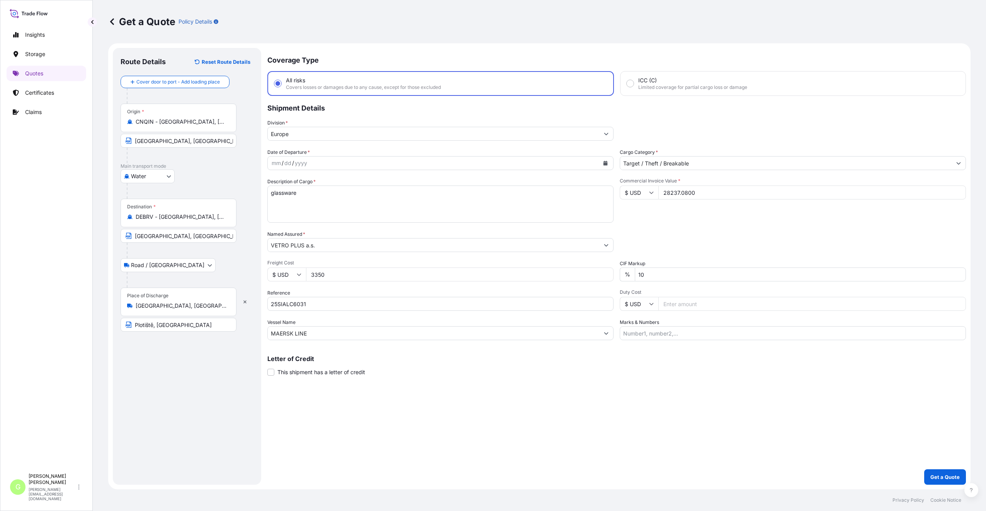
click at [604, 162] on icon "Calendar" at bounding box center [605, 163] width 5 height 5
click at [281, 184] on button "Previous" at bounding box center [283, 185] width 17 height 12
click at [294, 270] on div "29" at bounding box center [295, 272] width 14 height 14
click at [948, 478] on p "Get a Quote" at bounding box center [944, 477] width 29 height 8
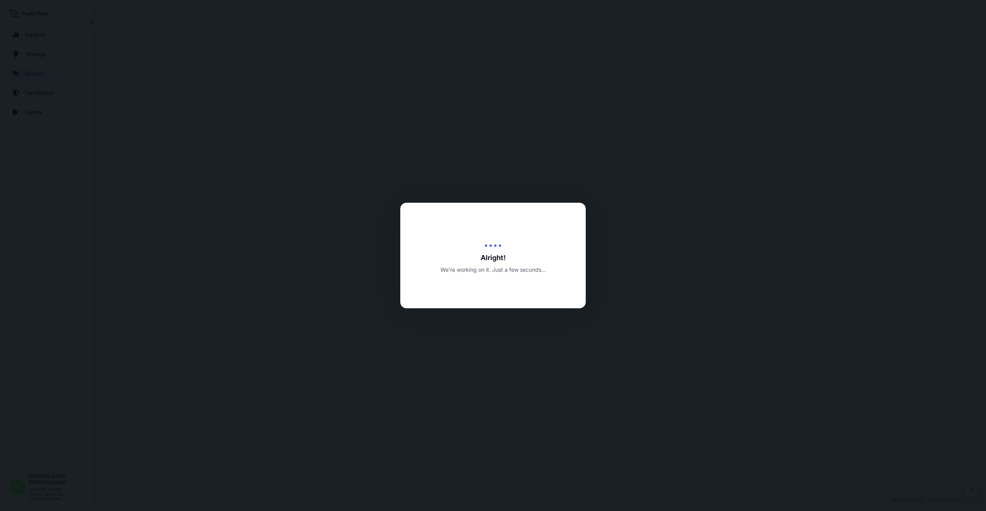
select select "Water"
select select "Road / [GEOGRAPHIC_DATA]"
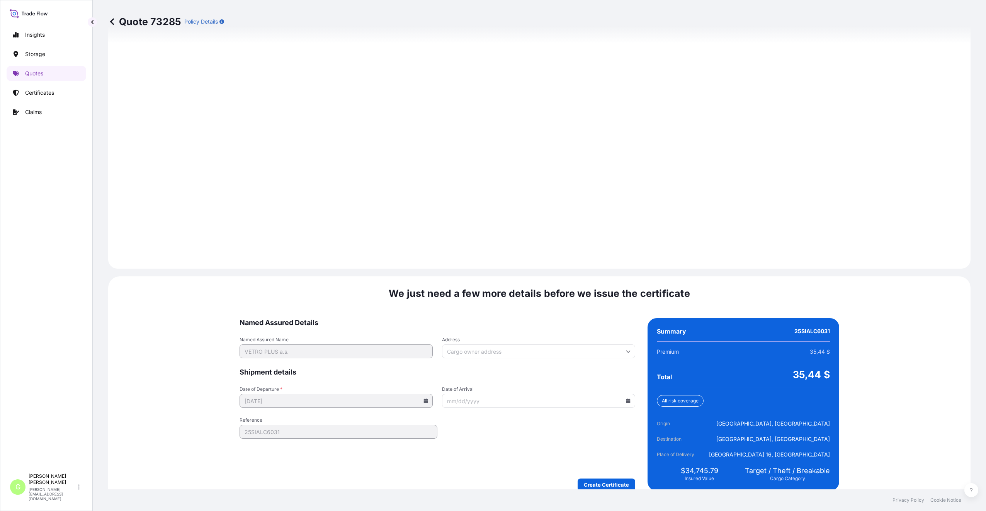
scroll to position [961, 0]
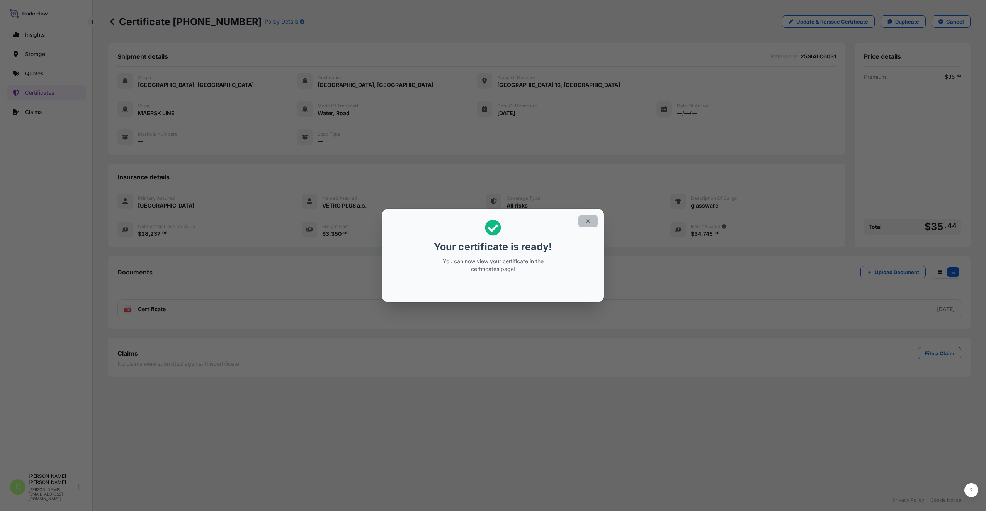
click at [589, 224] on icon "button" at bounding box center [587, 220] width 7 height 7
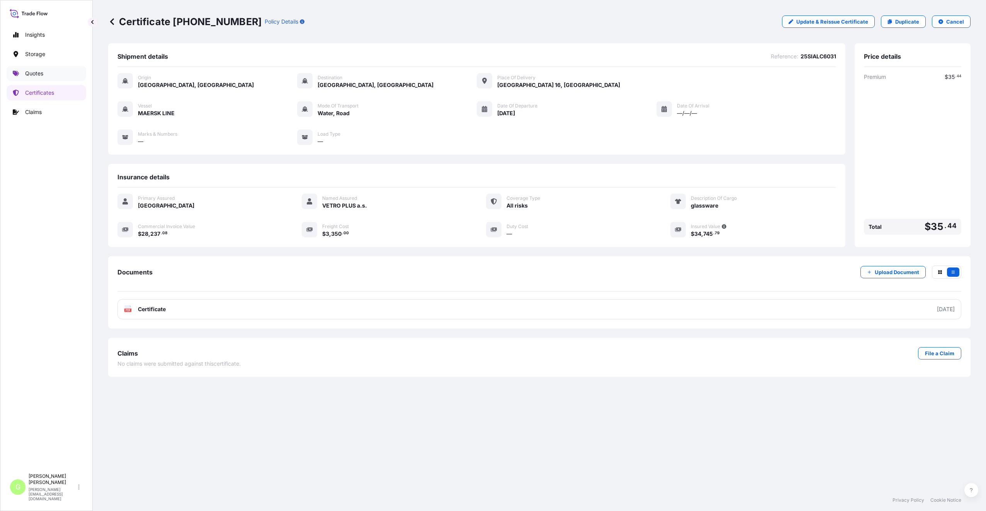
click at [30, 71] on p "Quotes" at bounding box center [34, 74] width 18 height 8
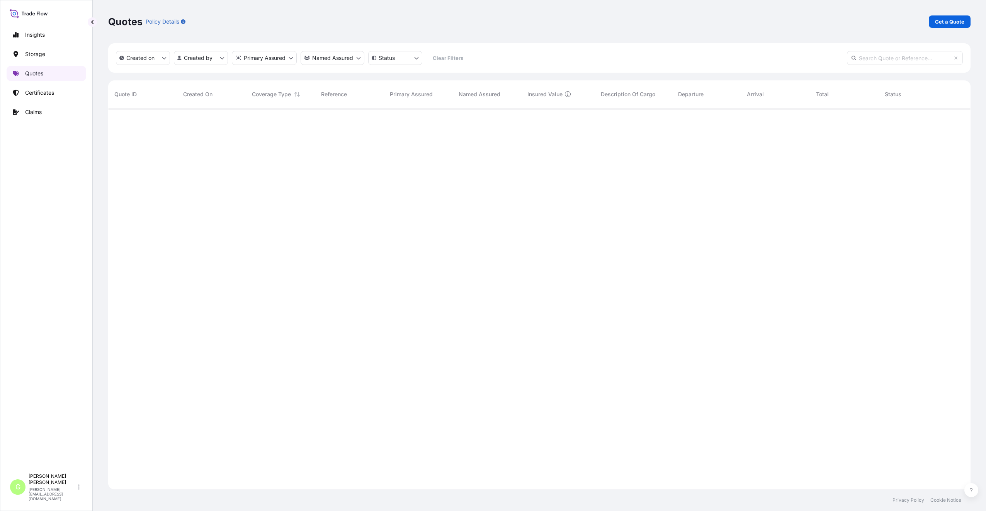
scroll to position [379, 856]
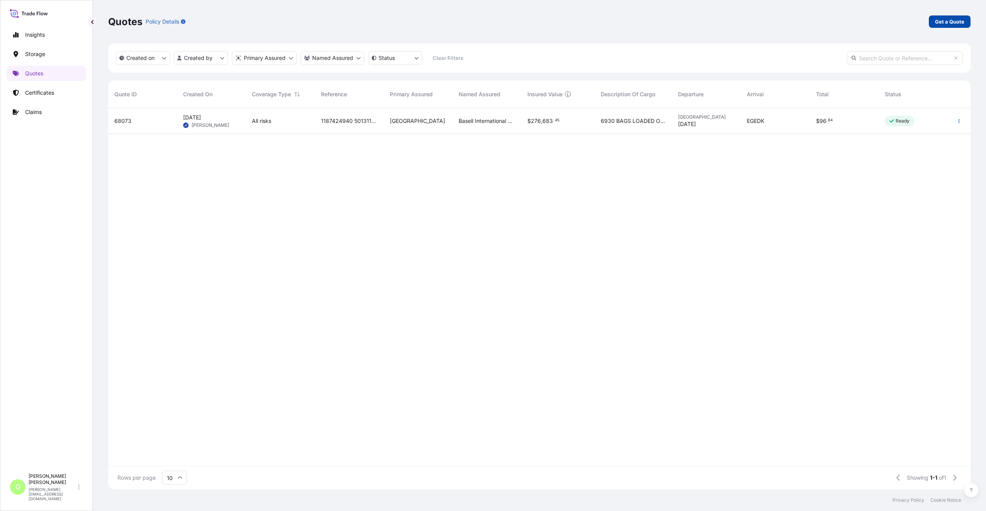
click at [949, 20] on p "Get a Quote" at bounding box center [949, 22] width 29 height 8
select select "Water"
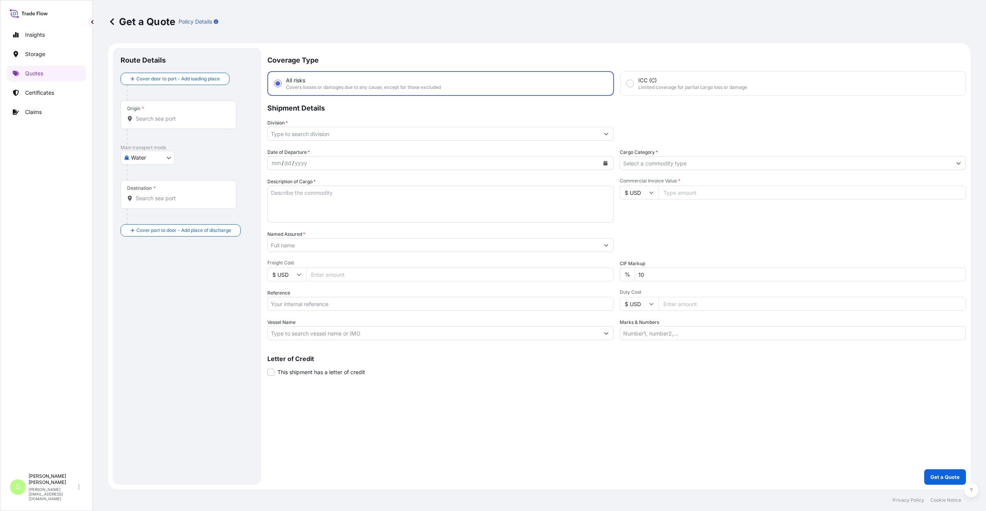
click at [295, 134] on input "Division *" at bounding box center [433, 134] width 331 height 14
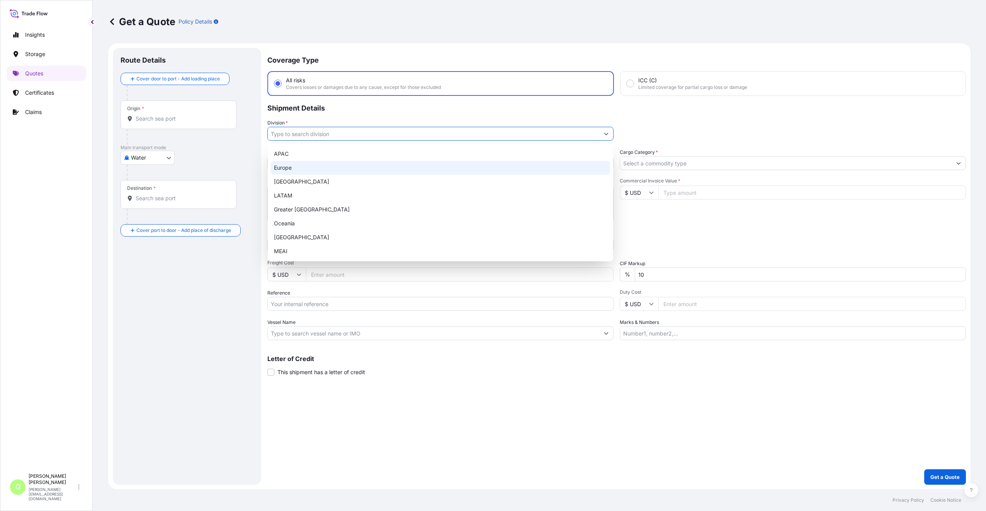
click at [277, 168] on div "Europe" at bounding box center [440, 168] width 339 height 14
type input "Europe"
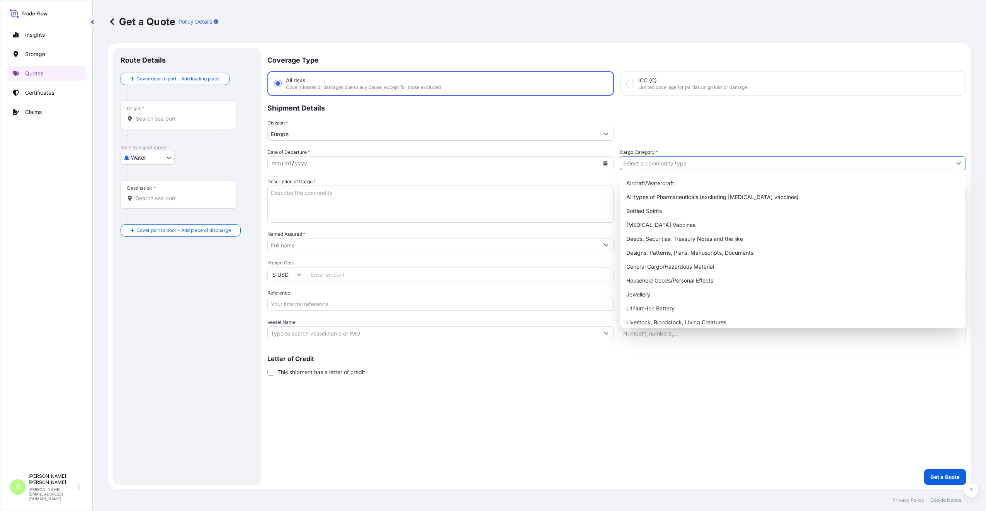
click at [630, 163] on input "Cargo Category *" at bounding box center [785, 163] width 331 height 14
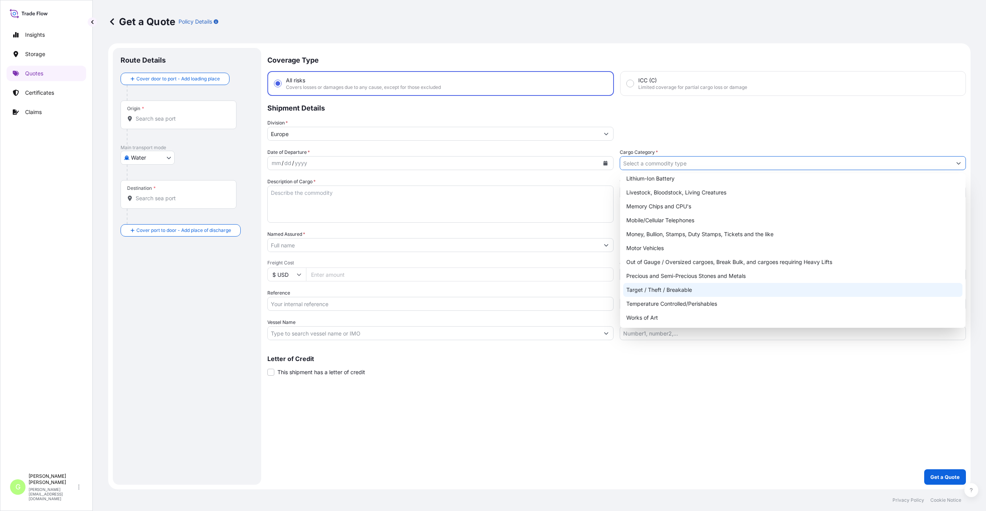
click at [641, 291] on div "Target / Theft / Breakable" at bounding box center [792, 290] width 339 height 14
type input "Target / Theft / Breakable"
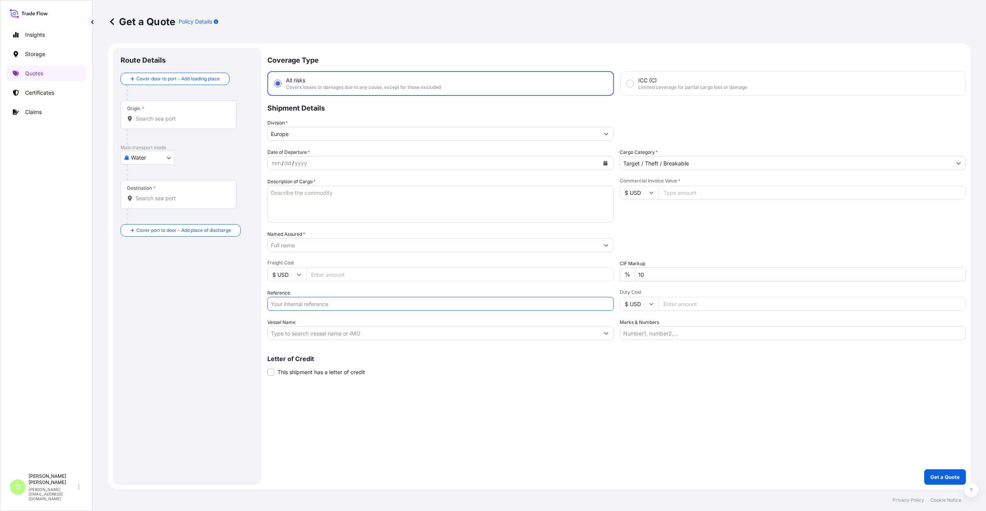
click at [288, 300] on input "Reference" at bounding box center [440, 304] width 346 height 14
paste input "25SIAEK5309"
type input "25SIAEK5309"
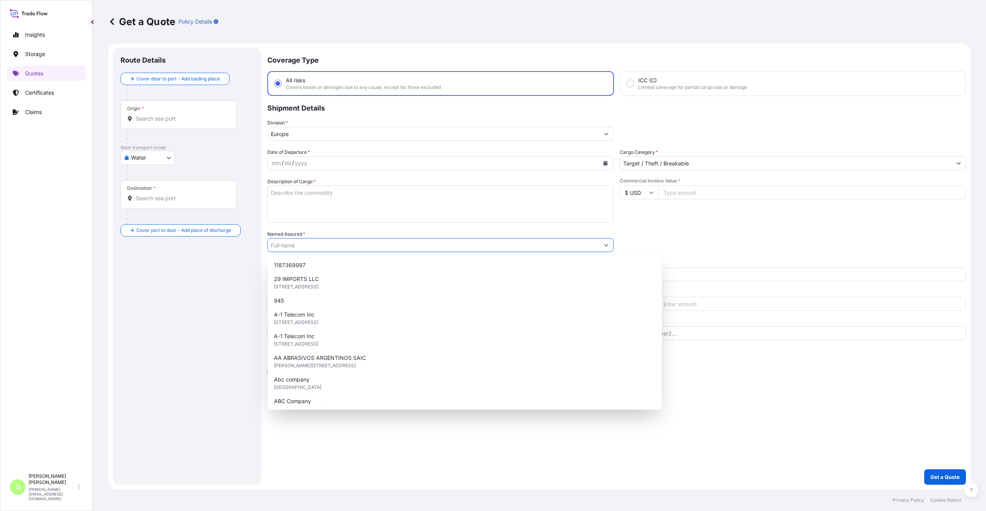
click at [282, 244] on input "Named Assured *" at bounding box center [433, 245] width 331 height 14
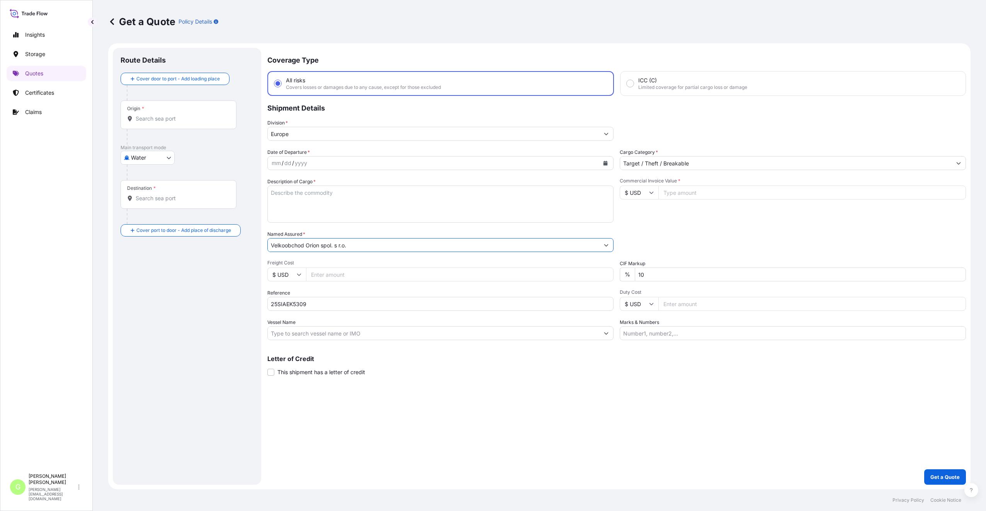
type input "Velkoobchod Orion spol. s r.o."
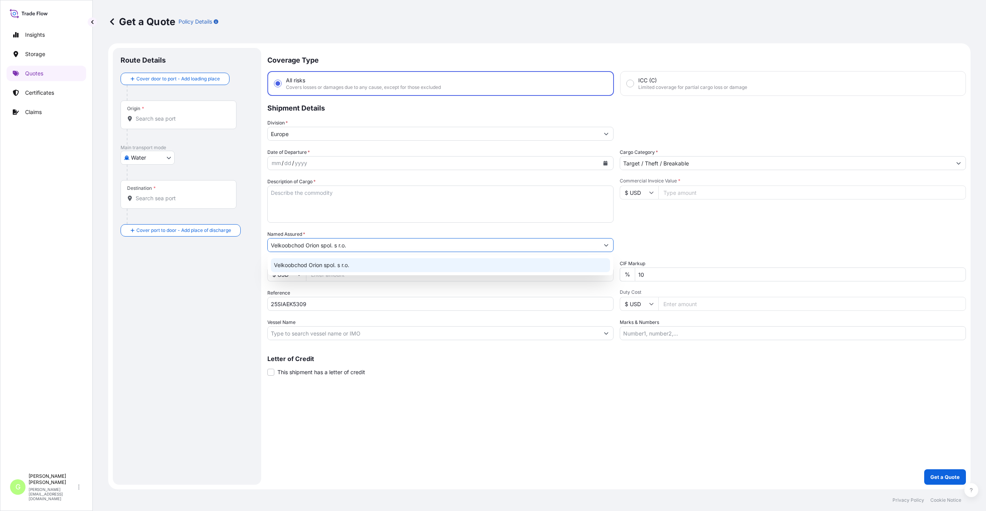
click at [373, 204] on textarea "Description of Cargo *" at bounding box center [440, 203] width 346 height 37
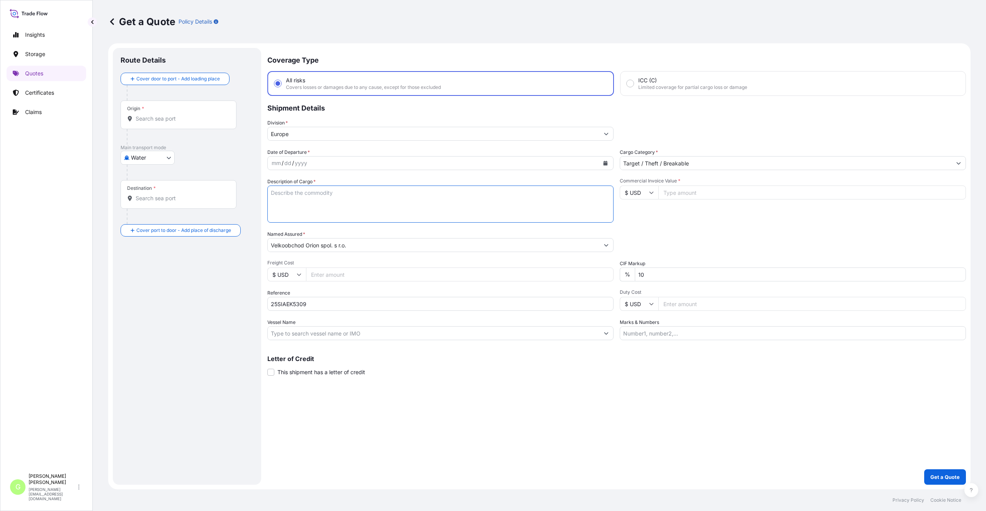
click at [341, 273] on input "Freight Cost" at bounding box center [459, 274] width 307 height 14
type input "6751"
drag, startPoint x: 690, startPoint y: 192, endPoint x: 673, endPoint y: 182, distance: 19.9
click at [690, 192] on input "Commercial Invoice Value *" at bounding box center [811, 192] width 307 height 14
type input "66284.14"
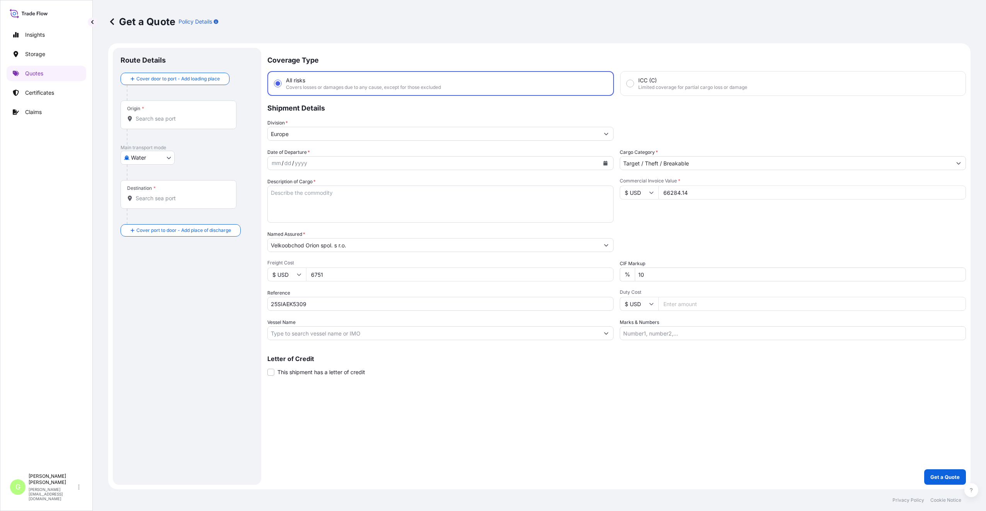
click at [491, 477] on div "Coverage Type All risks Covers losses or damages due to any cause, except for t…" at bounding box center [616, 266] width 698 height 436
click at [312, 327] on input "Vessel Name" at bounding box center [433, 333] width 331 height 14
paste input "MSC-MEDITERRANEAN SHIPPING COMPANY S A"
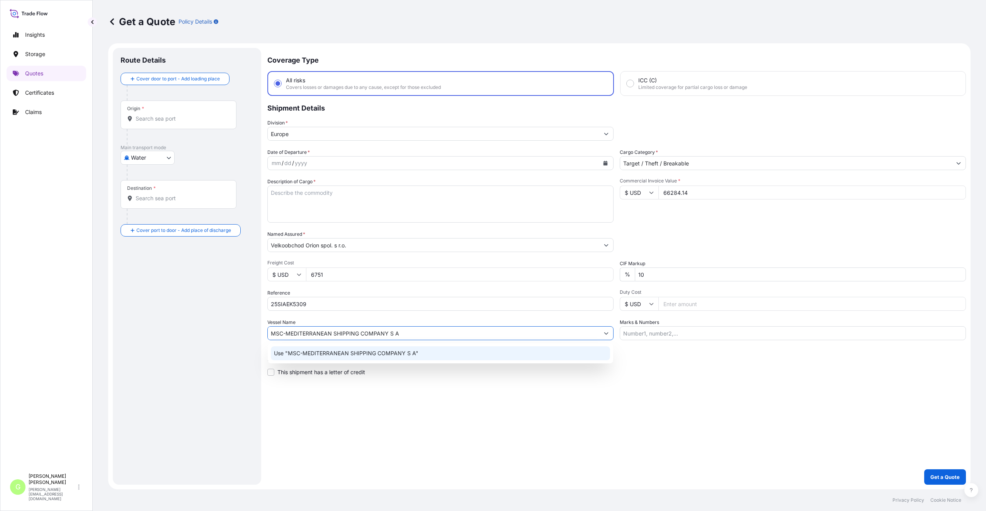
click at [305, 351] on p "Use "MSC-MEDITERRANEAN SHIPPING COMPANY S A"" at bounding box center [346, 353] width 144 height 8
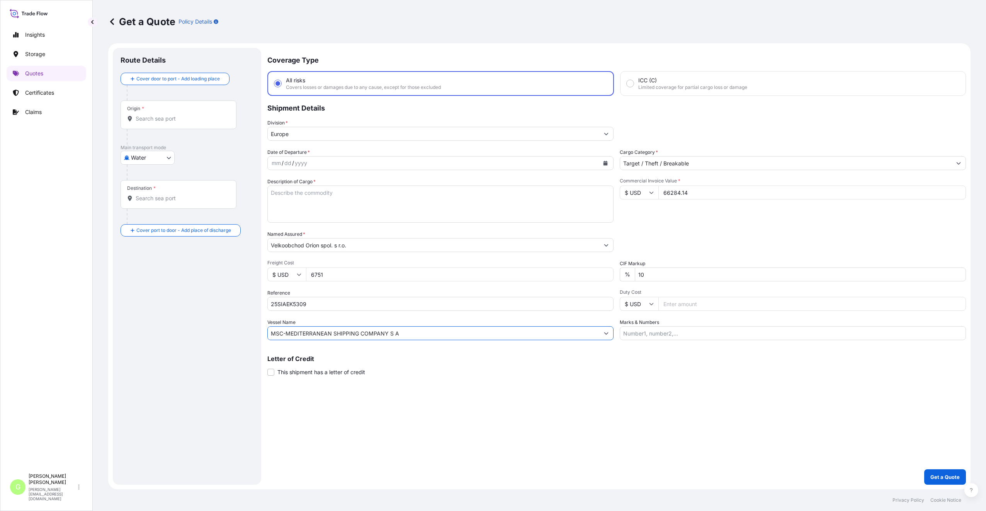
type input "MSC-MEDITERRANEAN SHIPPING COMPANY S A"
click at [158, 114] on div "Origin *" at bounding box center [178, 114] width 116 height 29
click at [158, 115] on input "Origin *" at bounding box center [181, 119] width 91 height 8
click at [165, 140] on span "Tianjin, China" at bounding box center [204, 142] width 114 height 8
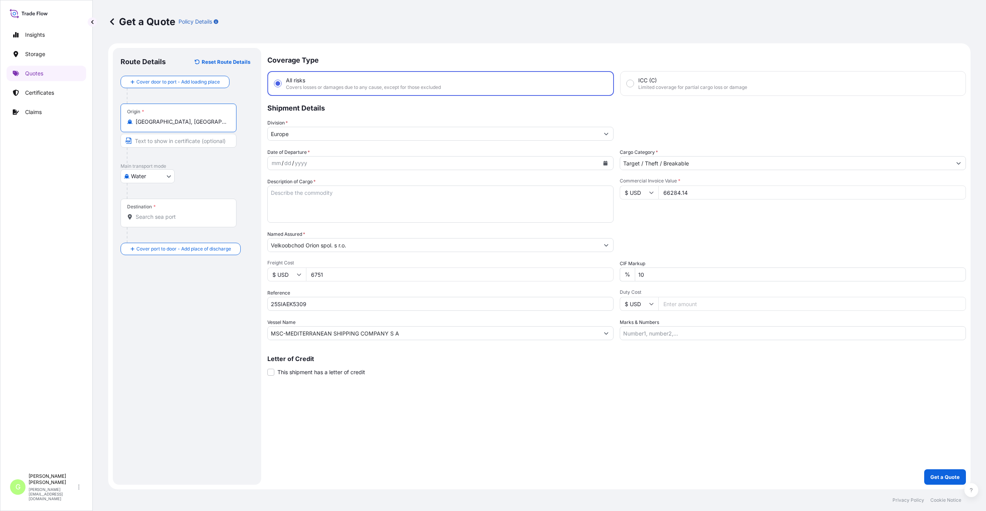
type input "Tianjin, China"
click at [148, 217] on input "Destination *" at bounding box center [181, 217] width 91 height 8
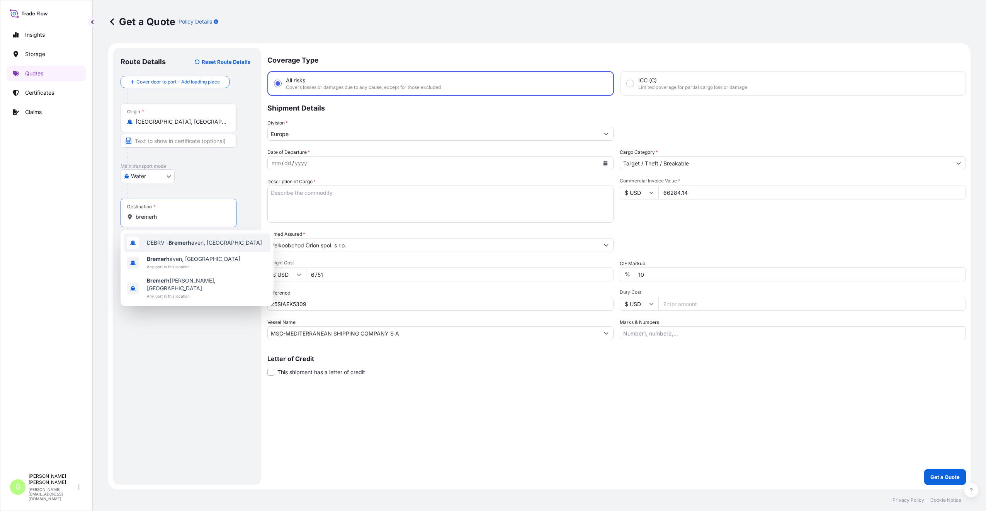
click at [161, 240] on span "DEBRV - Bremerh aven, Germany" at bounding box center [204, 243] width 115 height 8
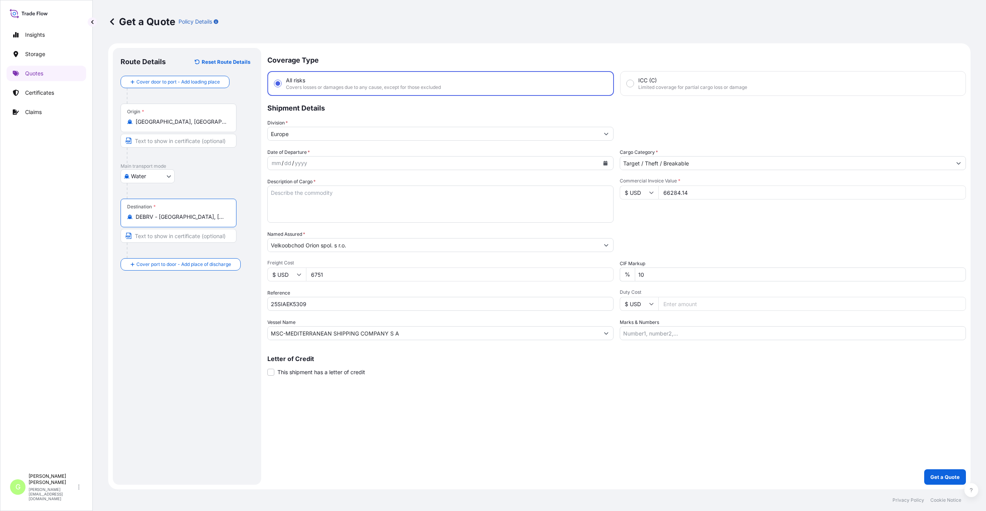
type input "DEBRV - Bremerhaven, Germany"
click at [157, 236] on input "Text to appear on certificate" at bounding box center [179, 236] width 119 height 14
type input "Bremerhaven, Germany"
type input "QINGDAO, China"
drag, startPoint x: 154, startPoint y: 120, endPoint x: 122, endPoint y: 126, distance: 32.6
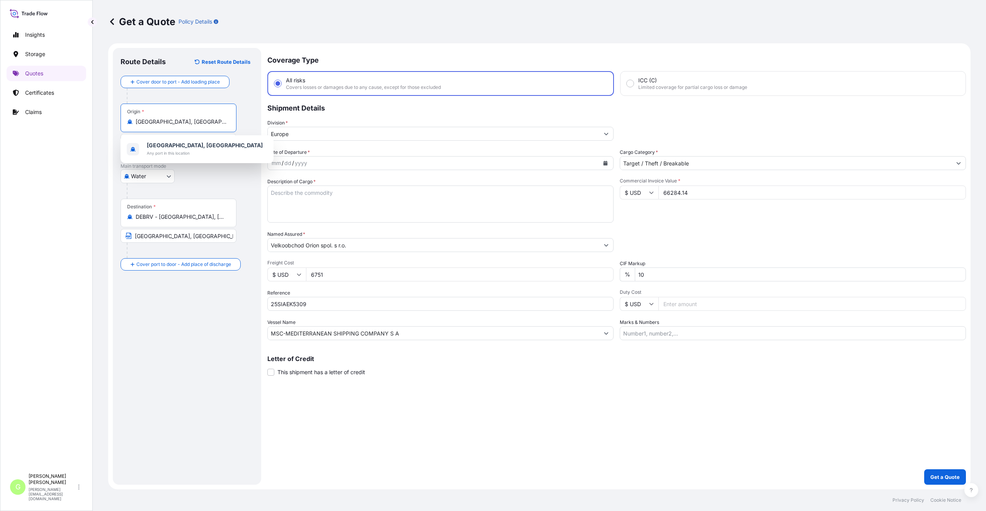
click at [122, 126] on div "Origin * Tianjin, China" at bounding box center [178, 117] width 116 height 29
drag, startPoint x: 159, startPoint y: 120, endPoint x: 248, endPoint y: 118, distance: 88.4
click at [248, 118] on div "Origin * CNTXG - Tianjin Xingang Pt, China QINGDAO, China" at bounding box center [186, 132] width 133 height 59
type input "CNTXG - Tianjin Xingang Pt, China"
drag, startPoint x: 180, startPoint y: 142, endPoint x: 127, endPoint y: 138, distance: 53.4
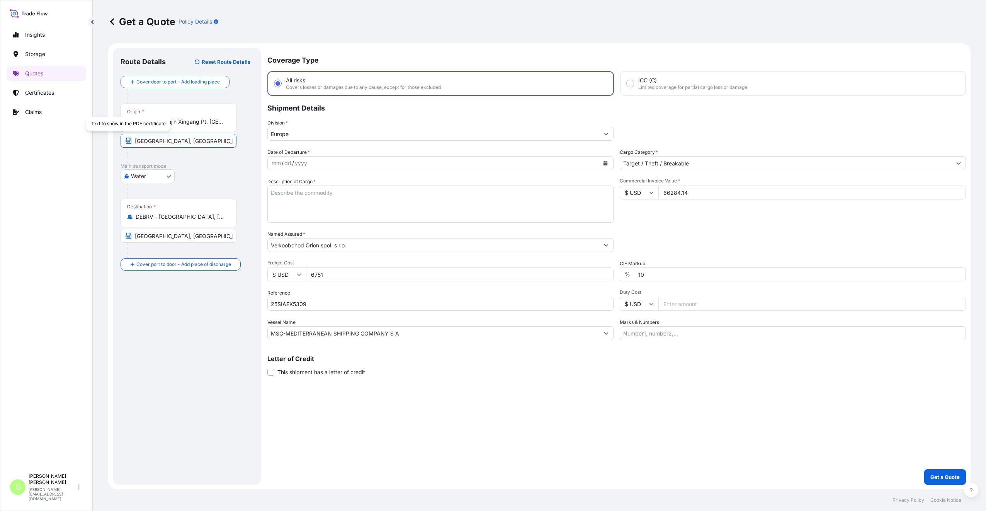
click at [127, 138] on span "QINGDAO, China" at bounding box center [178, 141] width 116 height 14
paste input "Tianjin Xingang Pt"
click at [181, 141] on input "Tianjin Xingang Pt, China" at bounding box center [178, 141] width 116 height 14
click at [206, 164] on p "Main transport mode" at bounding box center [186, 166] width 133 height 6
click at [173, 143] on input "Tianjin Xingang , China" at bounding box center [178, 141] width 116 height 14
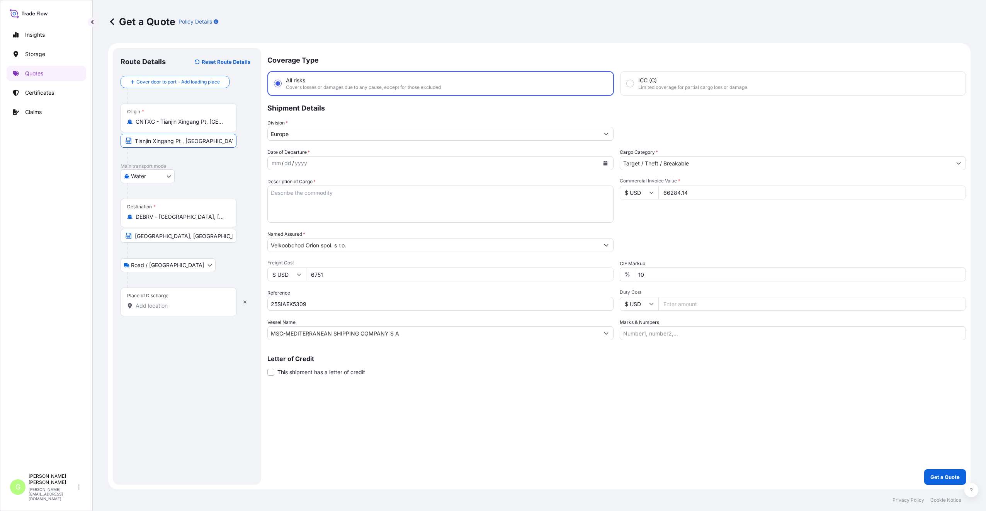
type input "Tianjin Xingang Pt , China"
click at [170, 352] on div "Route Details Reset Route Details Cover door to port - Add loading place Place …" at bounding box center [186, 266] width 133 height 421
click at [146, 305] on input "Place of Discharge" at bounding box center [181, 306] width 91 height 8
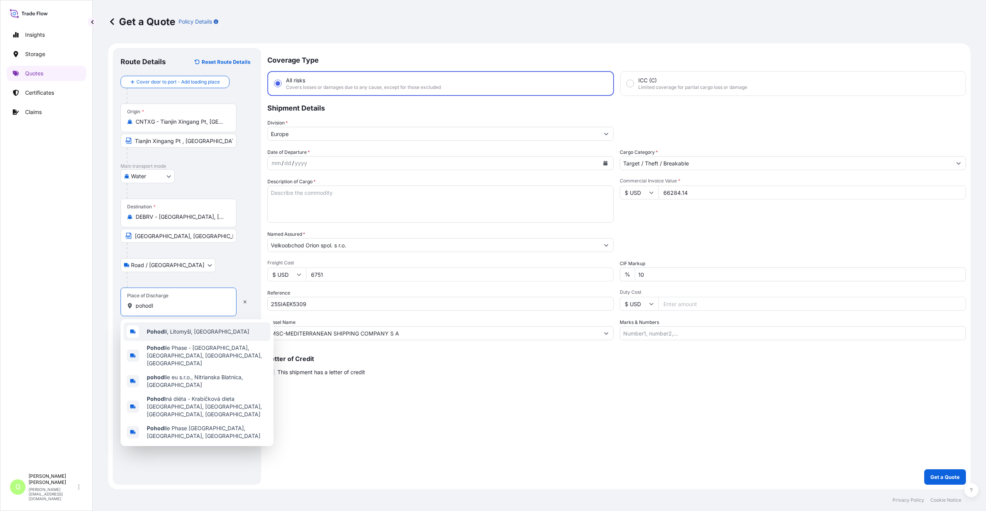
click at [171, 331] on span "Pohodl í, Litomyšl, Czechia" at bounding box center [198, 331] width 102 height 8
type input "Pohodlí, Litomyšl, Czechia"
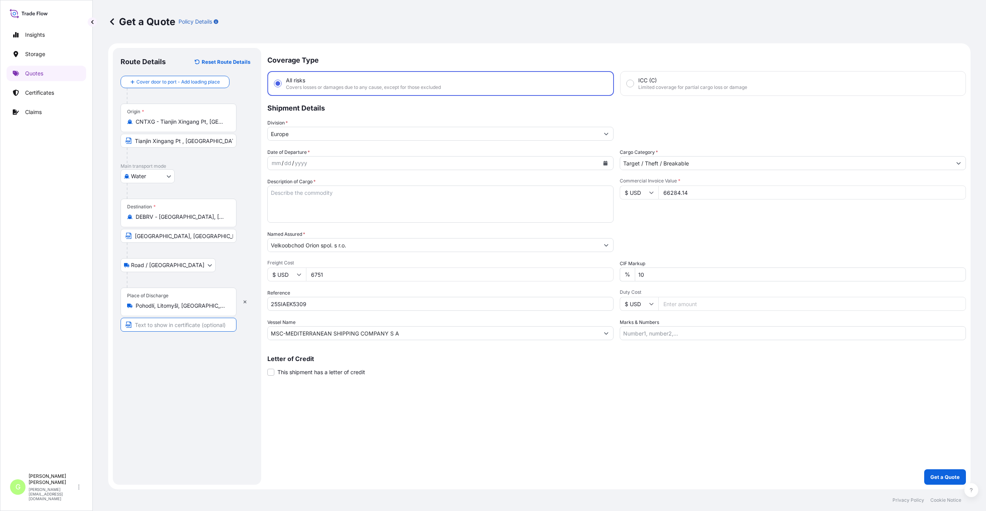
click at [162, 325] on input "Text to appear on certificate" at bounding box center [178, 324] width 116 height 14
type input "Pohodlí, CZECH REPUBLIC"
drag, startPoint x: 230, startPoint y: 373, endPoint x: 238, endPoint y: 338, distance: 35.8
click at [230, 373] on div "Route Details Reset Route Details Cover door to port - Add loading place Place …" at bounding box center [186, 266] width 133 height 421
click at [601, 158] on button "Calendar" at bounding box center [605, 163] width 12 height 12
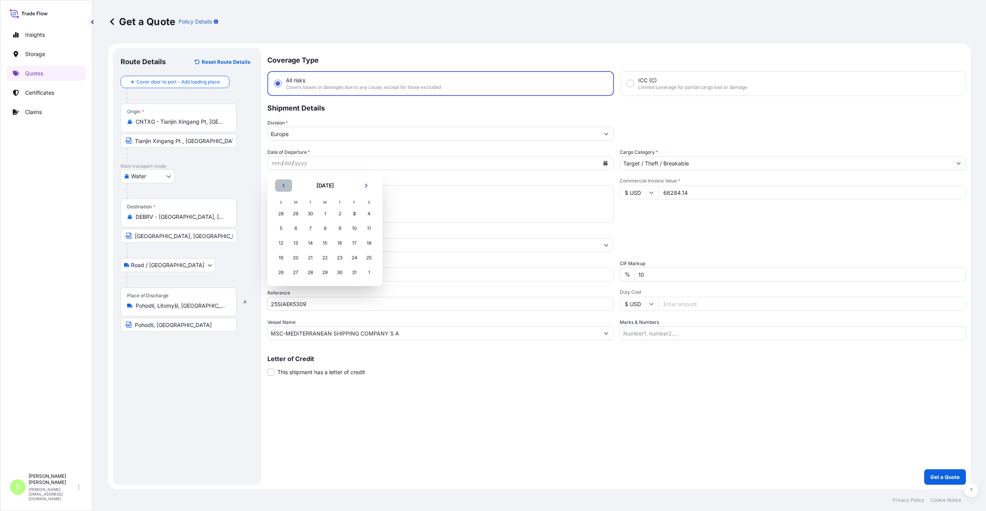
click at [286, 186] on button "Previous" at bounding box center [283, 185] width 17 height 12
click at [290, 243] on div "15" at bounding box center [295, 243] width 14 height 14
click at [312, 191] on textarea "Description of Cargo *" at bounding box center [440, 203] width 346 height 37
type textarea "new bone china tableware - plate, cup"
click at [942, 472] on button "Get a Quote" at bounding box center [945, 476] width 42 height 15
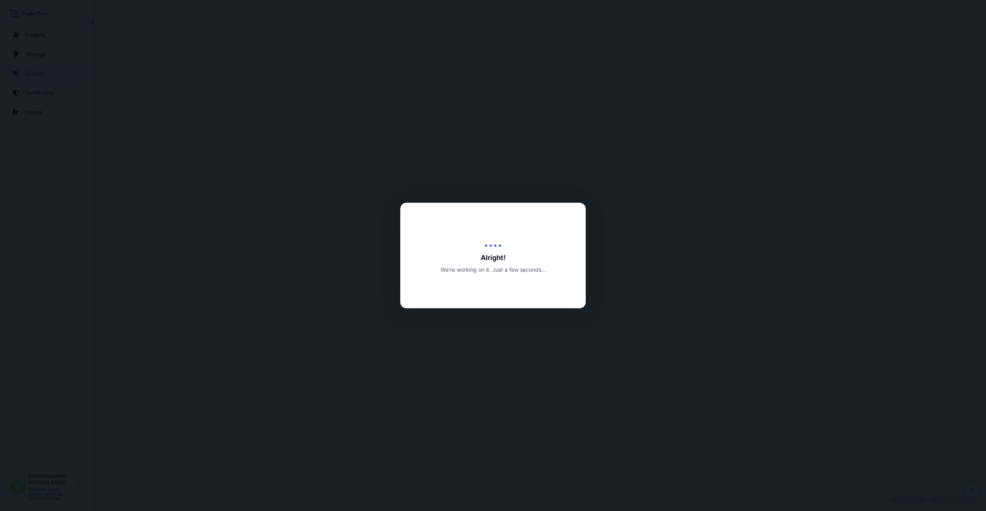
select select "Water"
select select "Road / [GEOGRAPHIC_DATA]"
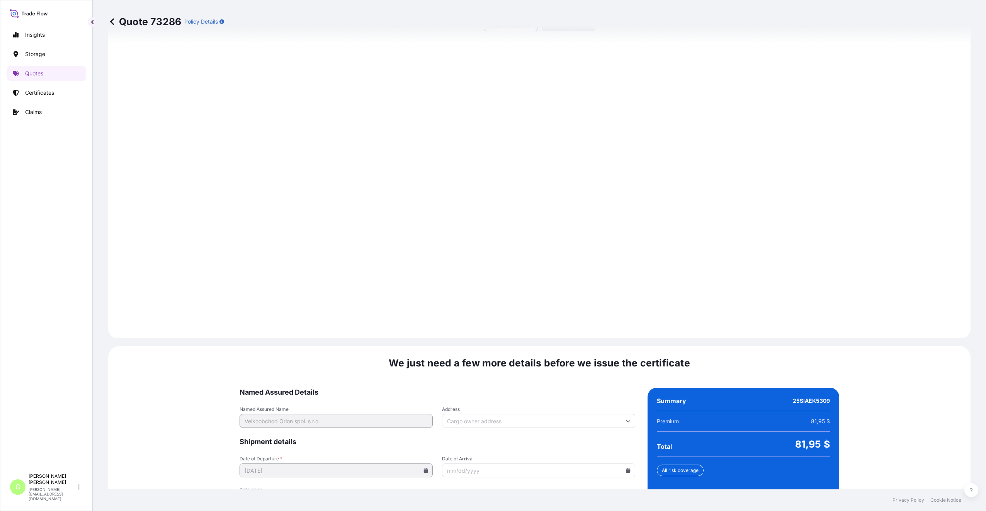
scroll to position [961, 0]
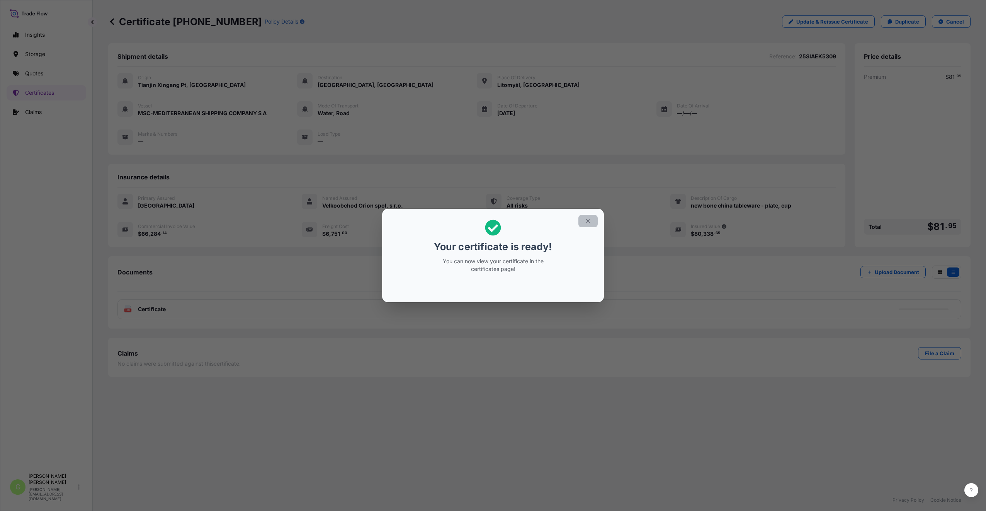
click at [592, 221] on button "button" at bounding box center [587, 221] width 19 height 12
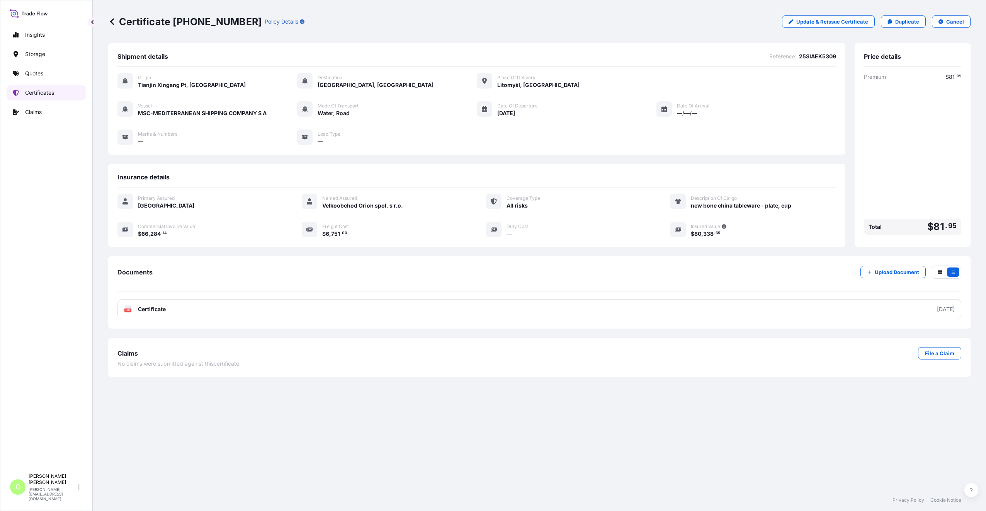
click at [26, 97] on link "Certificates" at bounding box center [47, 92] width 80 height 15
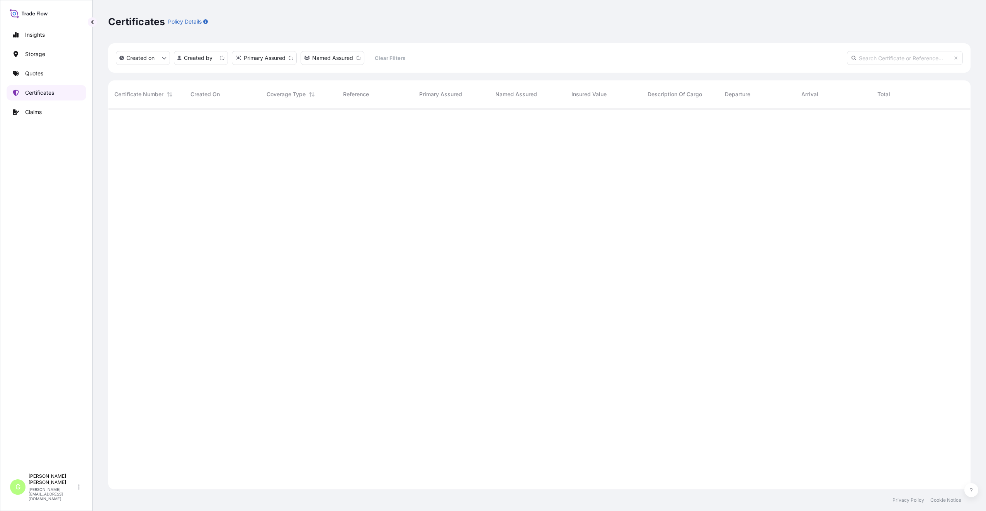
scroll to position [379, 856]
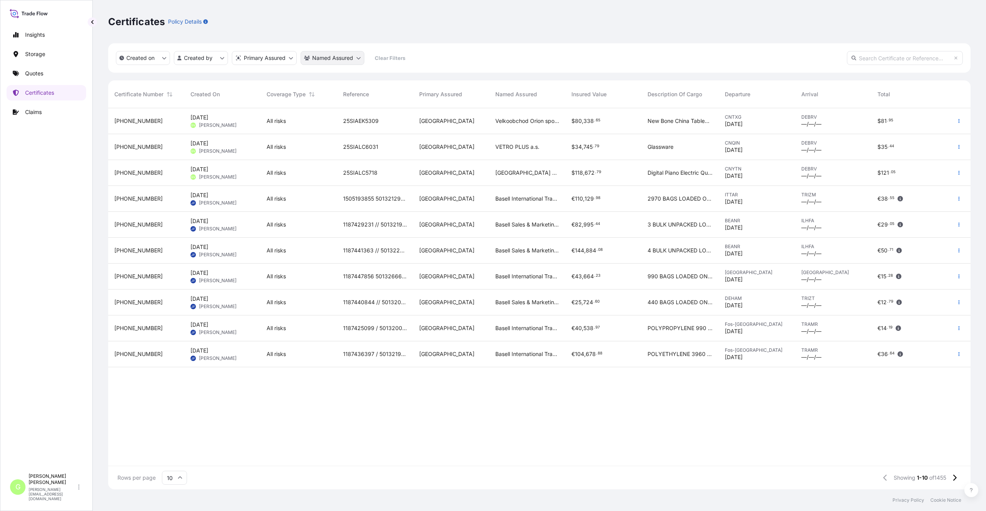
click at [338, 58] on html "Insights Storage Quotes Certificates Claims G Gabriela Vasakova gabriela.vasako…" at bounding box center [493, 255] width 986 height 511
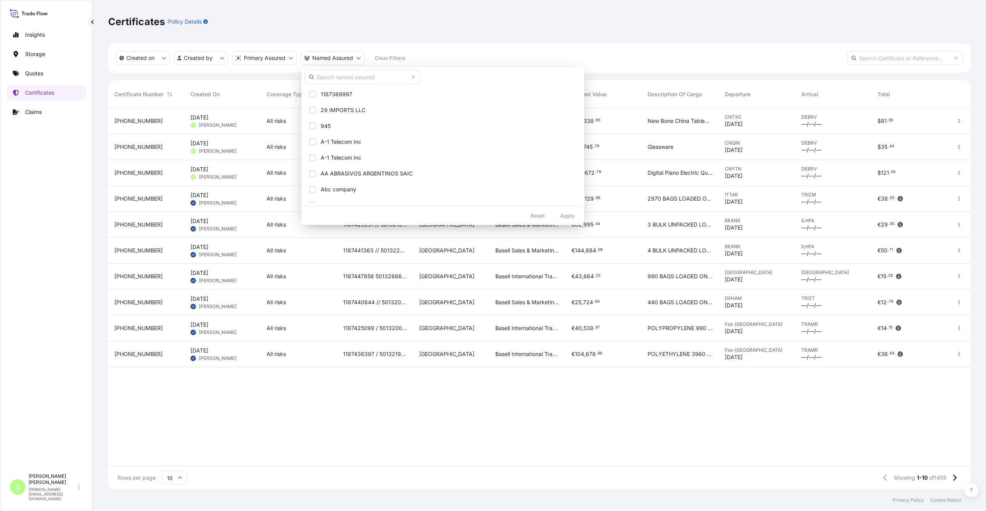
click at [334, 78] on input "text" at bounding box center [362, 77] width 116 height 14
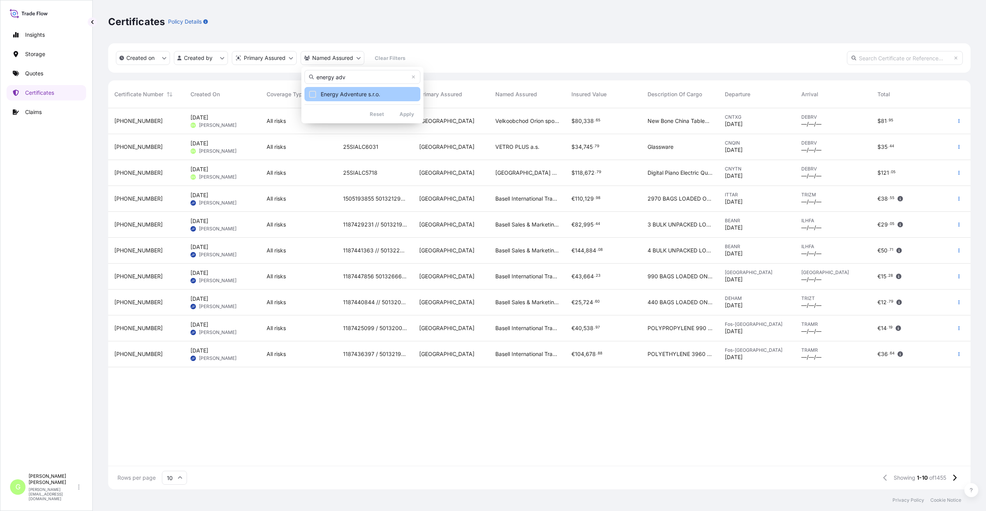
type input "energy adv"
click at [342, 95] on span "Energy Adventure s.r.o." at bounding box center [350, 94] width 59 height 8
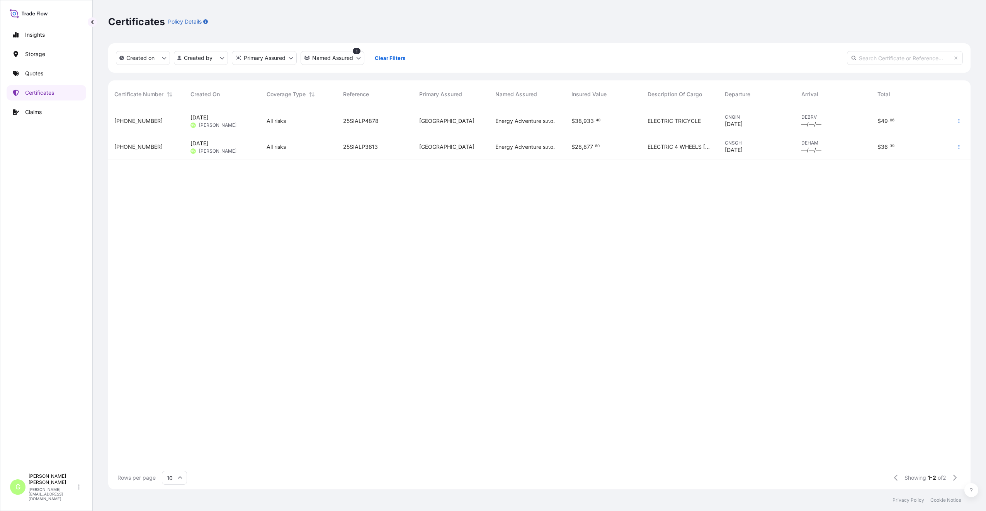
click at [127, 123] on span "31588-1149-1" at bounding box center [138, 121] width 48 height 8
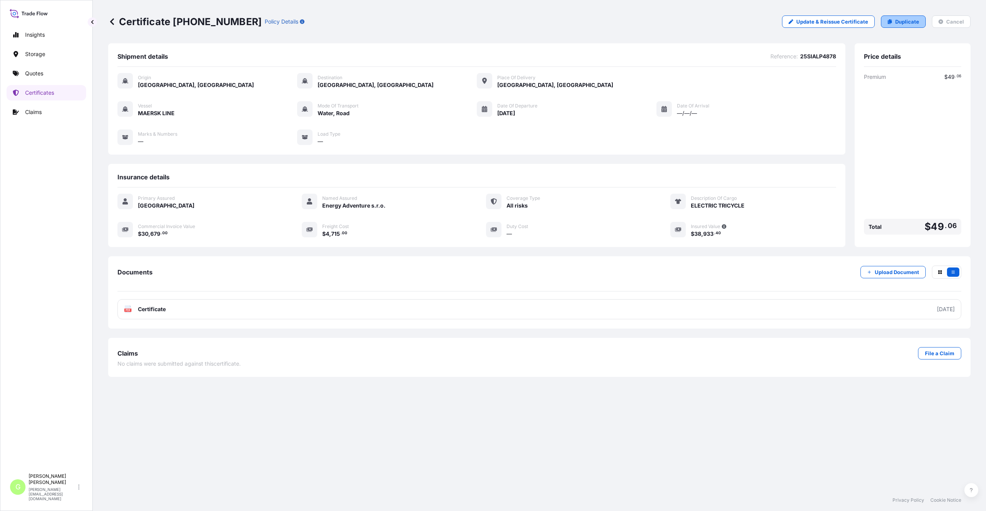
click at [910, 22] on p "Duplicate" at bounding box center [907, 22] width 24 height 8
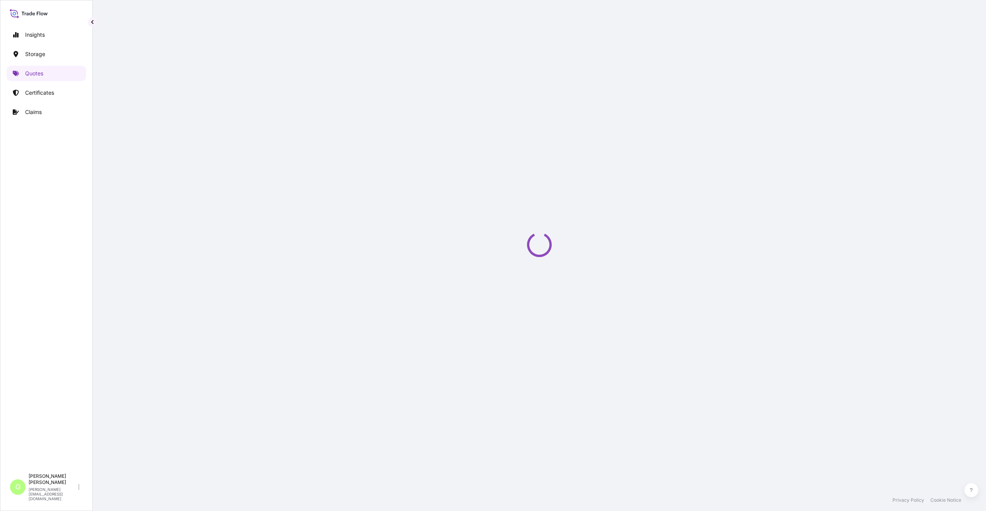
select select "Water"
select select "Road / [GEOGRAPHIC_DATA]"
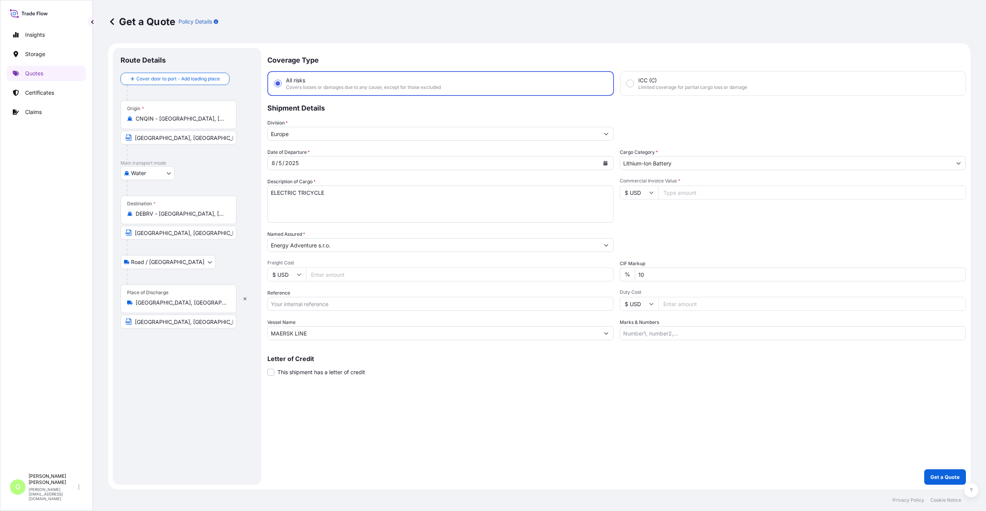
click at [327, 273] on input "Freight Cost" at bounding box center [459, 274] width 307 height 14
paste input "255538"
type input "255538"
click at [308, 304] on input "Reference" at bounding box center [440, 304] width 346 height 14
paste input "25SIALP5538"
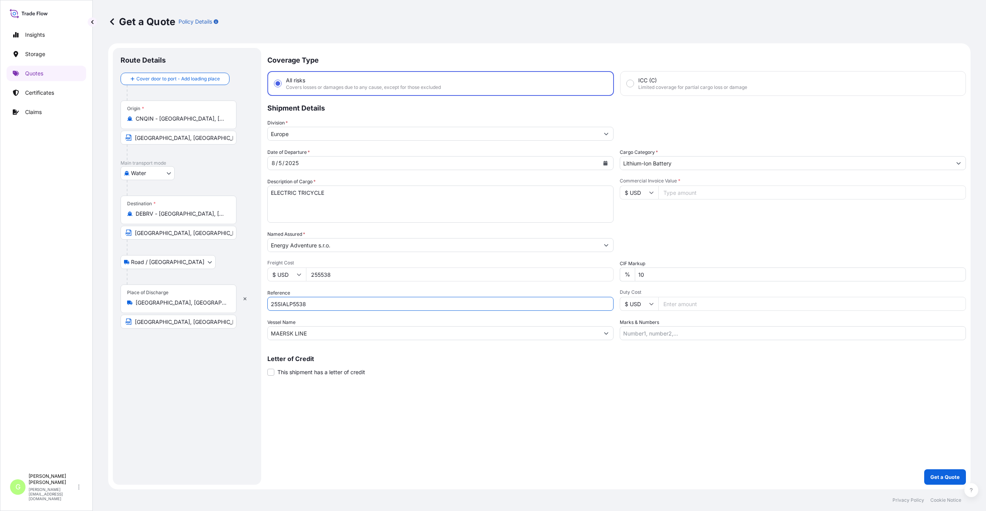
type input "25SIALP5538"
click at [707, 193] on input "Commercial Invoice Value *" at bounding box center [811, 192] width 307 height 14
paste input "48825.0000"
type input "48825.0000"
drag, startPoint x: 316, startPoint y: 279, endPoint x: 310, endPoint y: 278, distance: 5.1
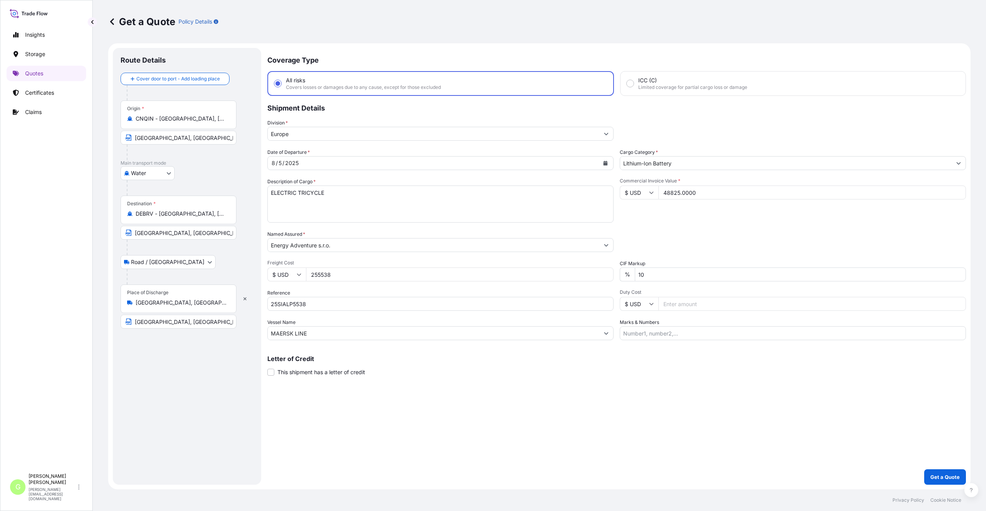
click at [310, 278] on input "255538" at bounding box center [459, 274] width 307 height 14
paste input "4320"
type input "4320"
drag, startPoint x: 209, startPoint y: 117, endPoint x: 134, endPoint y: 113, distance: 75.0
click at [123, 125] on div "Origin * CNQIN - Qingdao, China" at bounding box center [178, 114] width 116 height 29
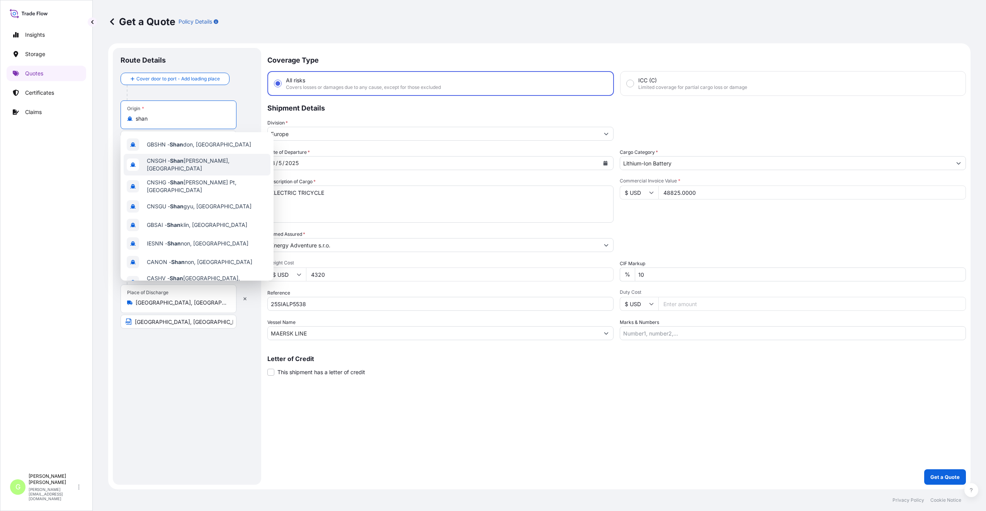
click at [171, 159] on div "CNSGH - Shan ghai, China" at bounding box center [197, 165] width 147 height 22
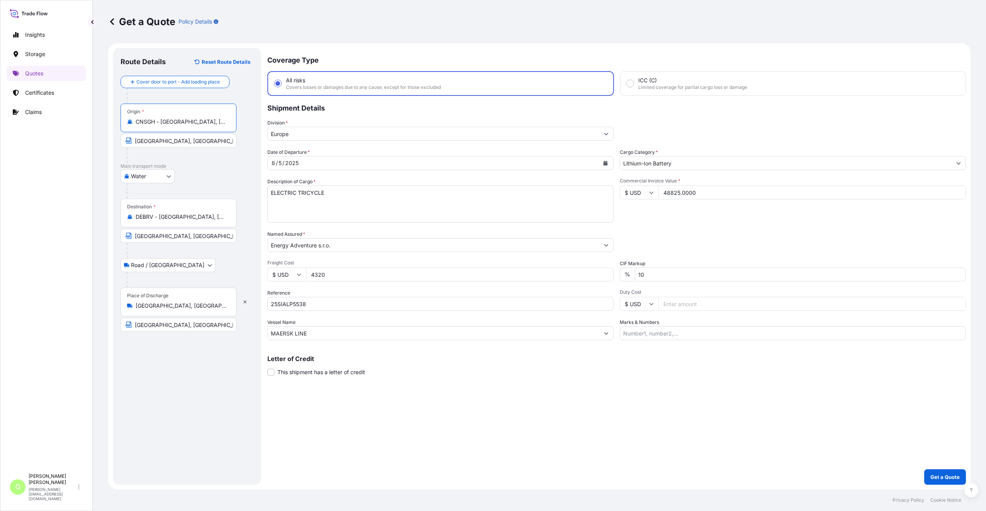
type input "CNSGH - Shanghai, China"
drag, startPoint x: 156, startPoint y: 140, endPoint x: 103, endPoint y: 136, distance: 53.0
click at [103, 136] on div "Get a Quote Policy Details Route Details Reset Route Details Cover door to port…" at bounding box center [539, 244] width 893 height 489
type input "shanghai, China"
drag, startPoint x: 312, startPoint y: 332, endPoint x: 249, endPoint y: 333, distance: 62.6
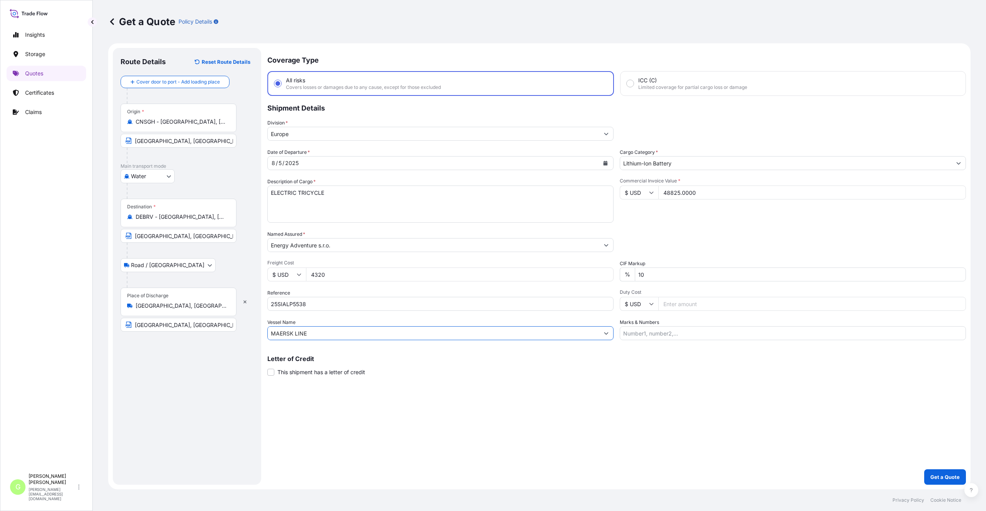
click at [249, 333] on form "Route Details Reset Route Details Cover door to port - Add loading place Place …" at bounding box center [539, 266] width 862 height 446
paste input "SC-MEDITERRANEAN SHIPPING COMPANY S A"
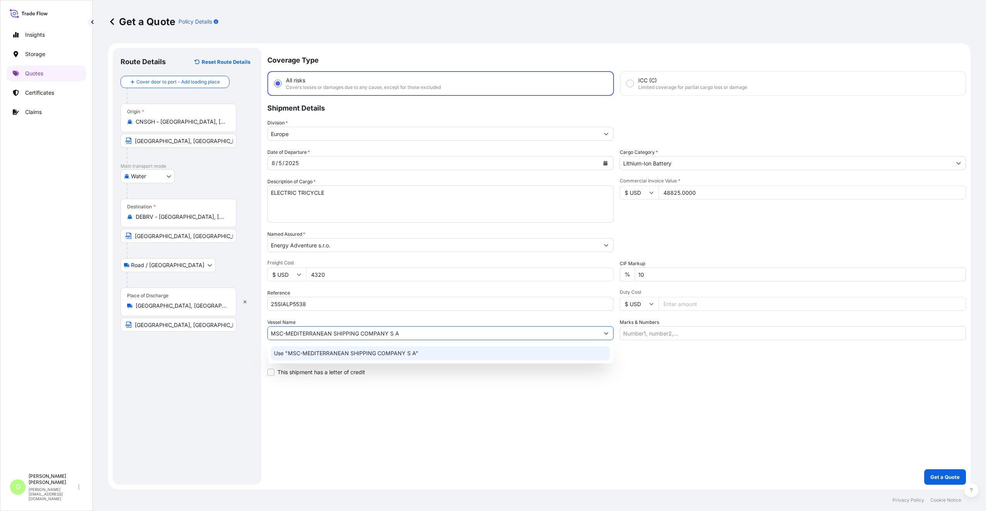
click at [364, 354] on p "Use "MSC-MEDITERRANEAN SHIPPING COMPANY S A"" at bounding box center [346, 353] width 144 height 8
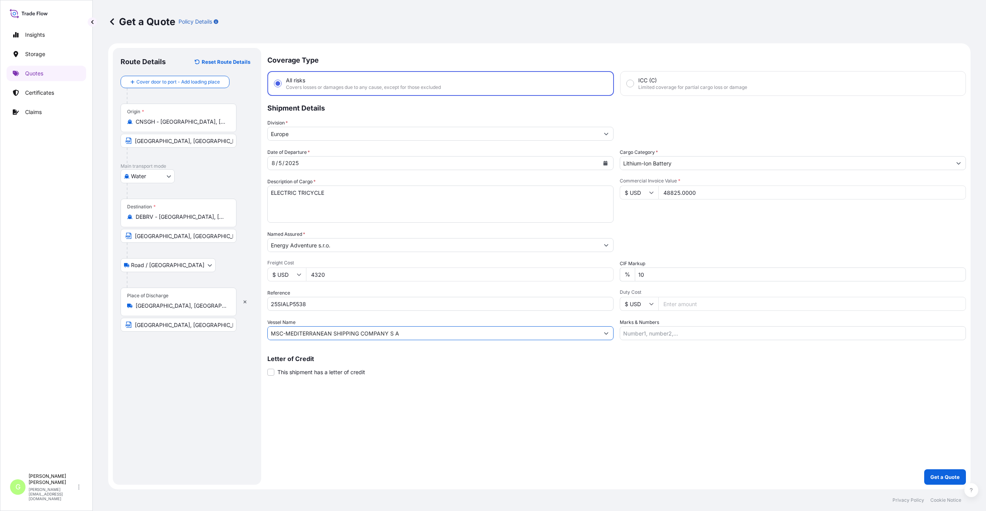
type input "MSC-MEDITERRANEAN SHIPPING COMPANY S A"
drag, startPoint x: 204, startPoint y: 122, endPoint x: 161, endPoint y: 122, distance: 42.9
click at [161, 122] on input "CNSGH - Shanghai, China" at bounding box center [181, 122] width 91 height 8
click at [219, 181] on div "Water Air Water Inland" at bounding box center [186, 176] width 133 height 14
drag, startPoint x: 167, startPoint y: 140, endPoint x: 135, endPoint y: 142, distance: 32.5
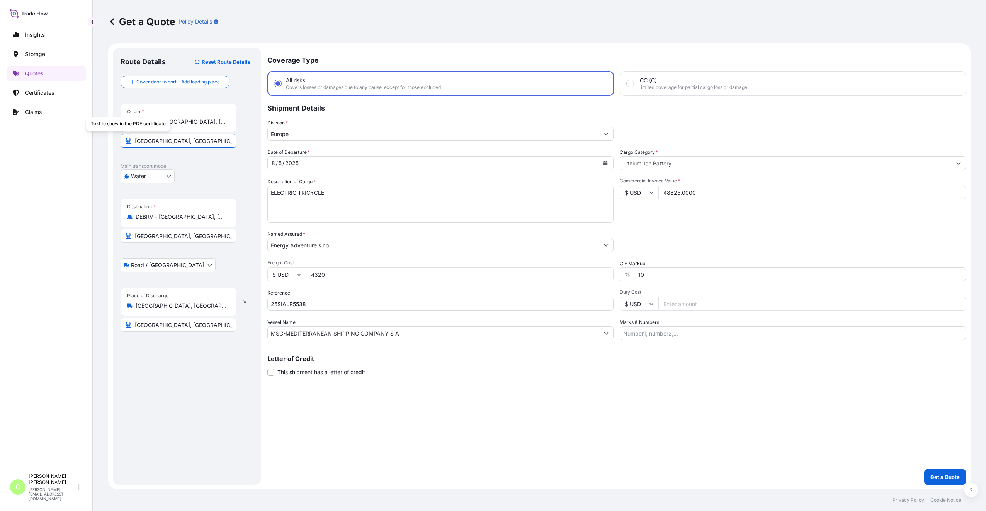
click at [127, 140] on span "shanghai, China" at bounding box center [178, 141] width 116 height 14
type input "SHANGHAI, China"
click at [144, 348] on div "Route Details Reset Route Details Cover door to port - Add loading place Place …" at bounding box center [186, 266] width 133 height 421
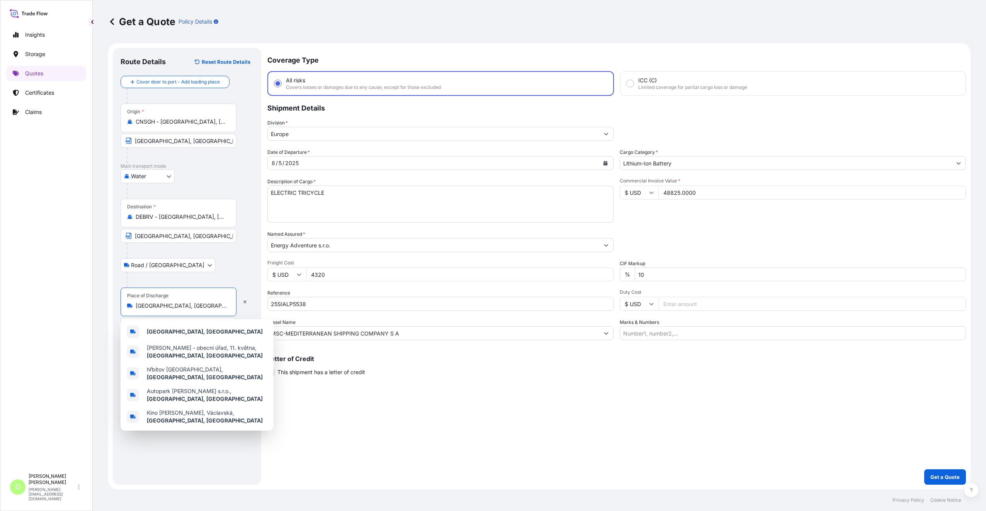
drag, startPoint x: 165, startPoint y: 302, endPoint x: 132, endPoint y: 305, distance: 33.0
click at [132, 305] on div "Milín, Czechia" at bounding box center [178, 306] width 103 height 8
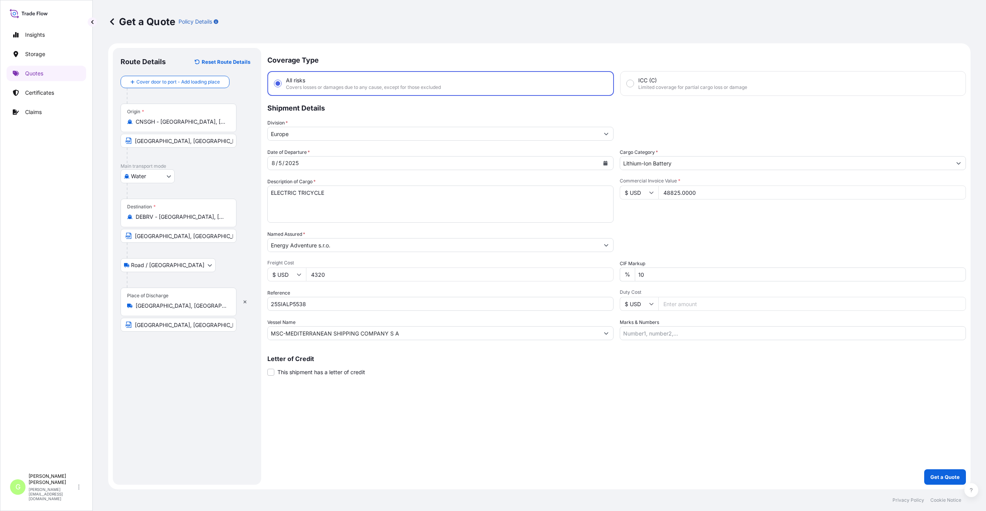
drag, startPoint x: 135, startPoint y: 305, endPoint x: 120, endPoint y: 371, distance: 67.4
click at [120, 371] on div "Route Details Reset Route Details Cover door to port - Add loading place Place …" at bounding box center [187, 266] width 148 height 436
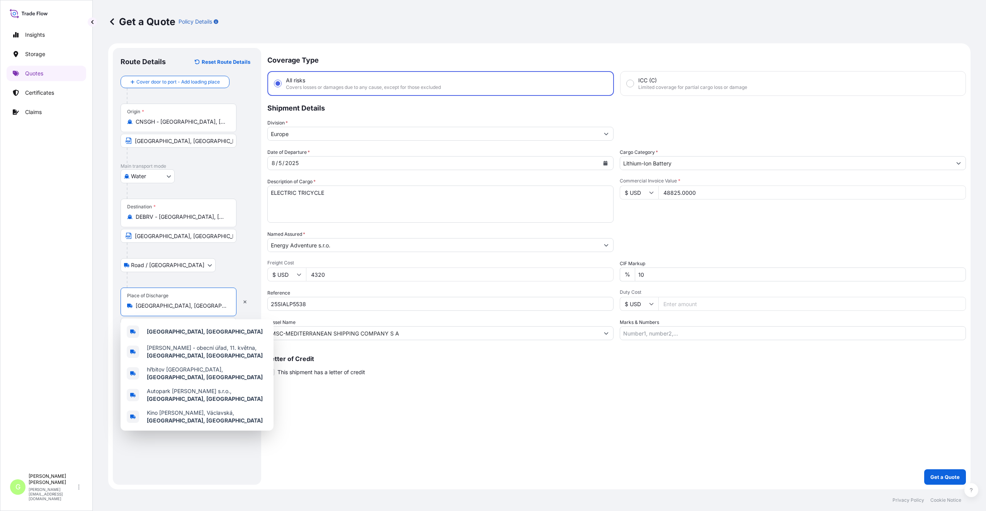
drag, startPoint x: 174, startPoint y: 305, endPoint x: 138, endPoint y: 309, distance: 35.7
click at [131, 309] on div "Milín, Czechia" at bounding box center [178, 306] width 103 height 8
paste input "Rožmitál pod Třemšínem Č"
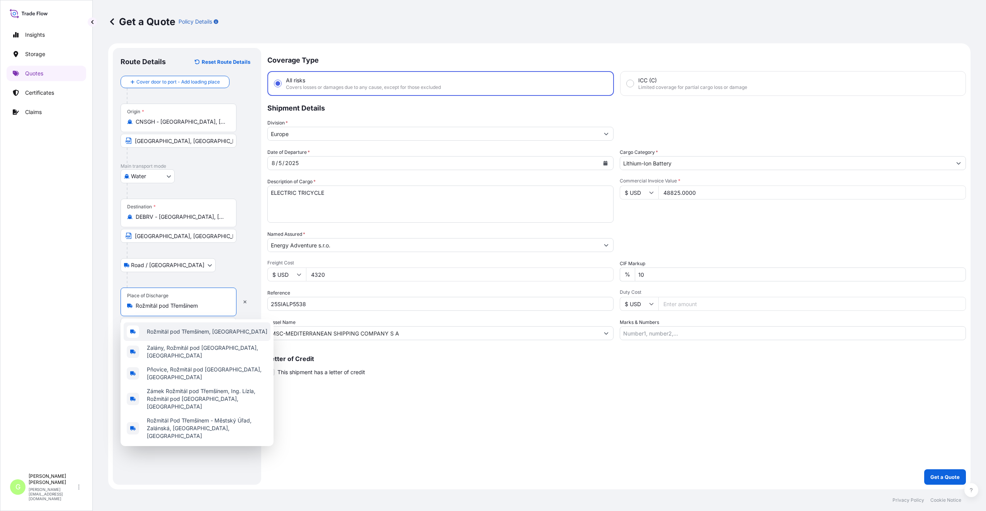
click at [161, 331] on span "Rožmitál pod Třemšínem, Czechia" at bounding box center [207, 331] width 120 height 8
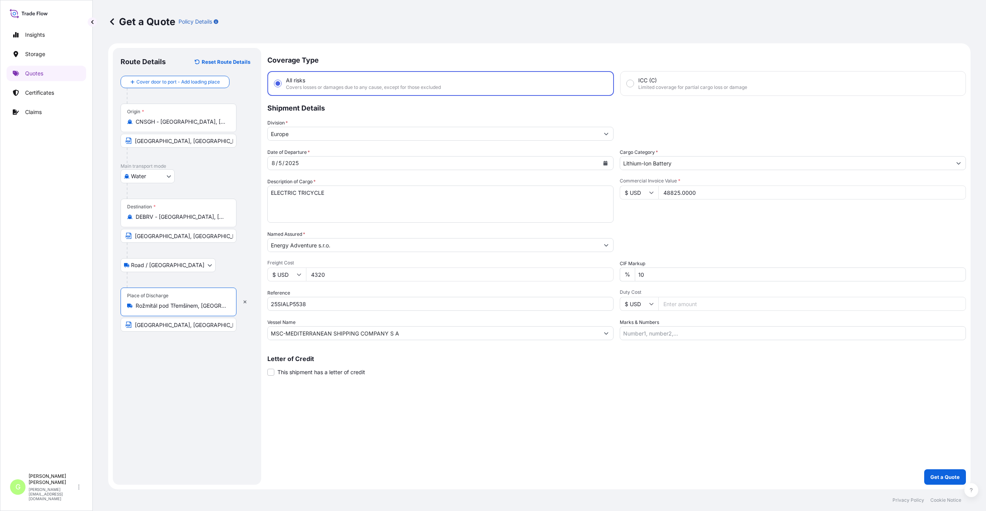
drag, startPoint x: 198, startPoint y: 305, endPoint x: 134, endPoint y: 306, distance: 64.5
click at [134, 306] on div "Rožmitál pod Třemšínem, Czechia" at bounding box center [178, 306] width 103 height 8
type input "Rožmitál pod Třemšínem, Czechia"
drag, startPoint x: 145, startPoint y: 326, endPoint x: 125, endPoint y: 324, distance: 20.6
click at [125, 324] on input "Milín, CZECH REPUBLIC" at bounding box center [178, 324] width 116 height 14
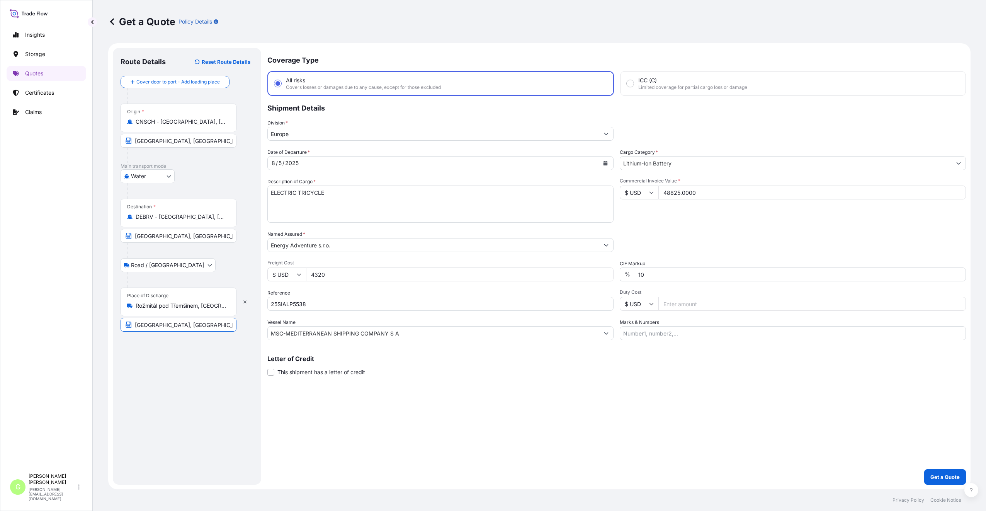
paste input "Rožmitál pod Třemšínem"
type input "Rožmitál pod Třemšínem, CZECH REPUBLIC"
click at [177, 424] on div "Route Details Reset Route Details Cover door to port - Add loading place Place …" at bounding box center [186, 266] width 133 height 421
click at [240, 380] on div "Route Details Reset Route Details Cover door to port - Add loading place Place …" at bounding box center [186, 266] width 133 height 421
click at [604, 160] on button "Calendar" at bounding box center [605, 163] width 12 height 12
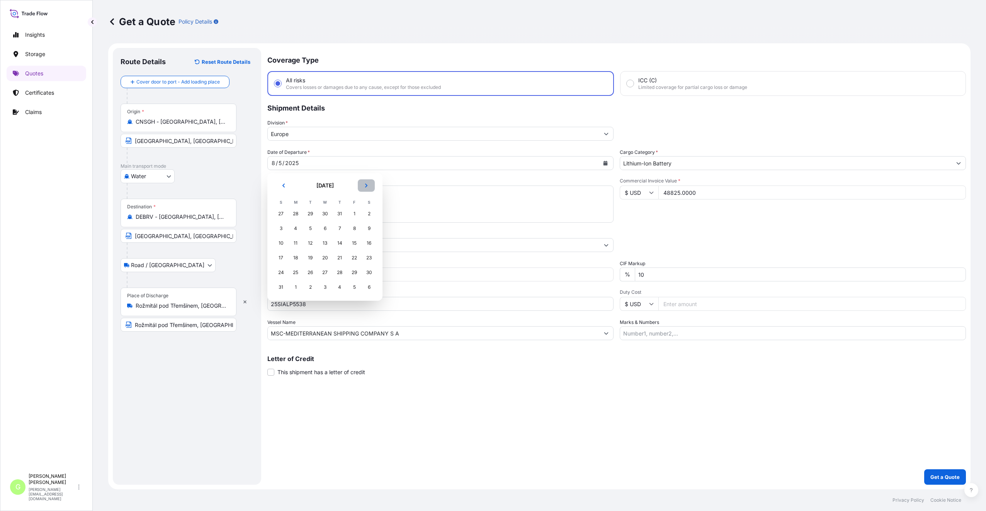
click at [366, 184] on icon "Next" at bounding box center [366, 185] width 2 height 4
click at [350, 213] on div "5" at bounding box center [354, 214] width 14 height 14
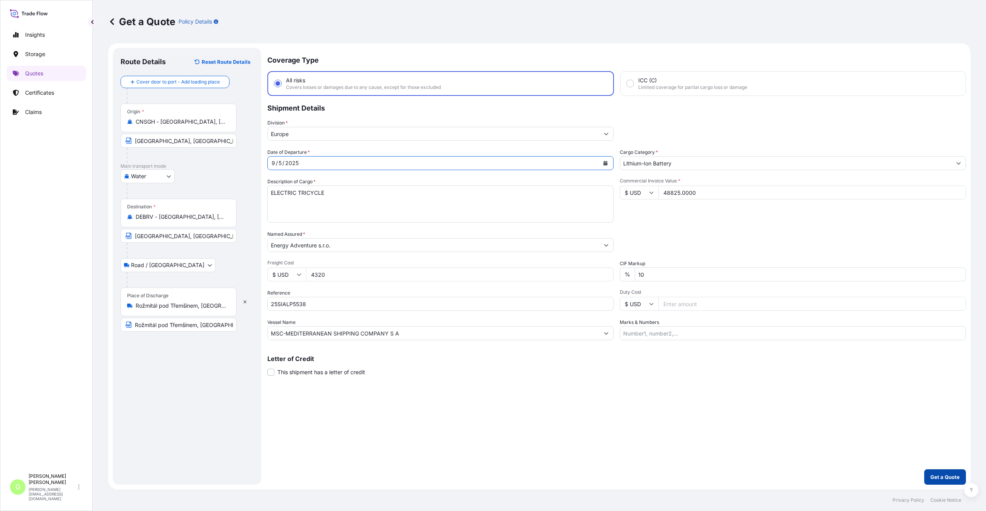
click at [946, 472] on button "Get a Quote" at bounding box center [945, 476] width 42 height 15
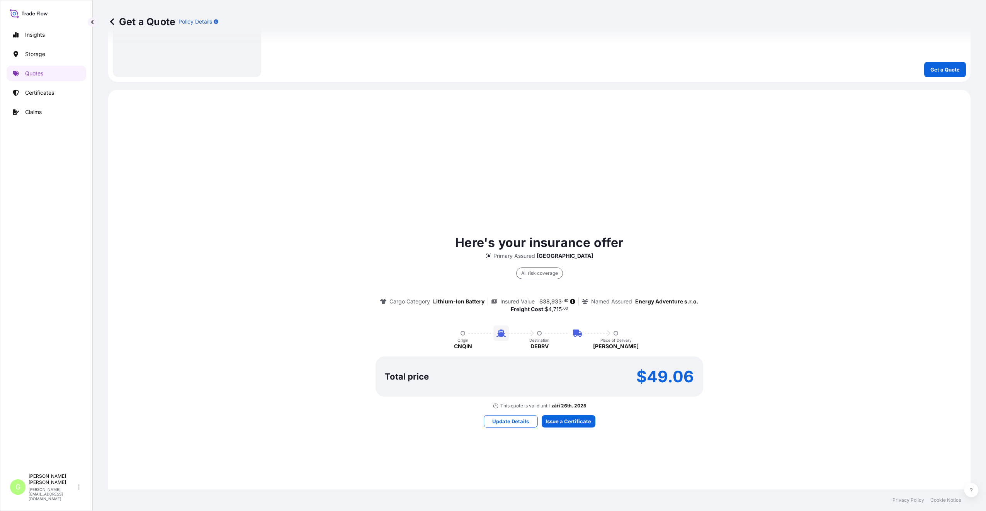
scroll to position [501, 0]
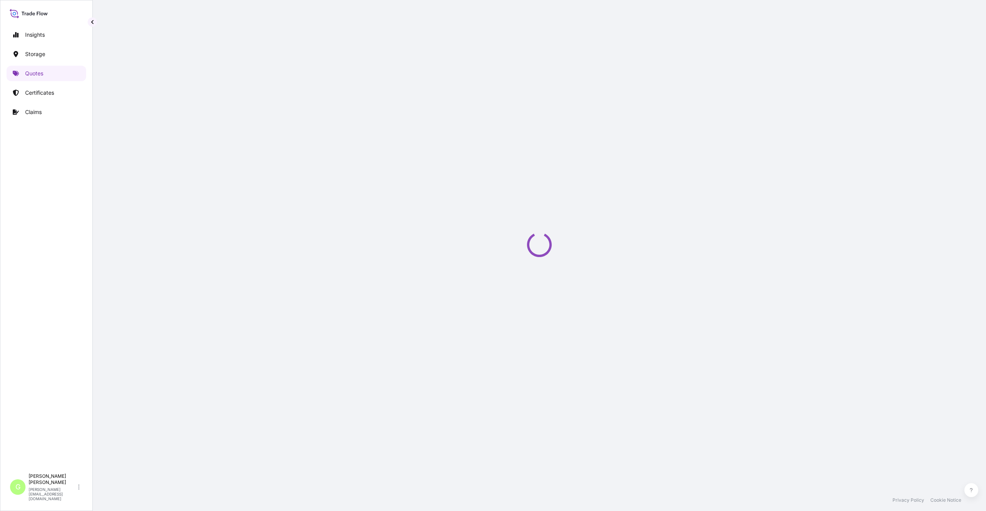
select select "Water"
select select "Road / [GEOGRAPHIC_DATA]"
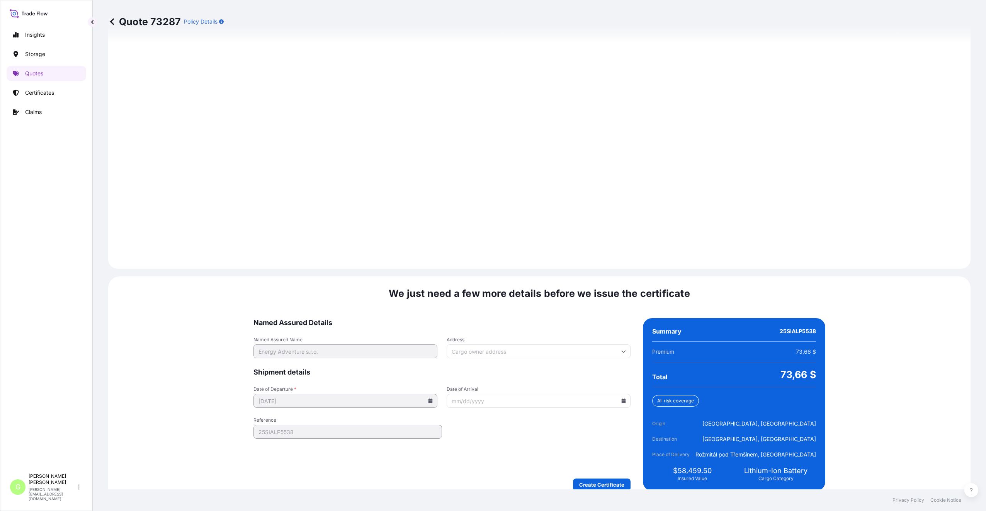
scroll to position [961, 0]
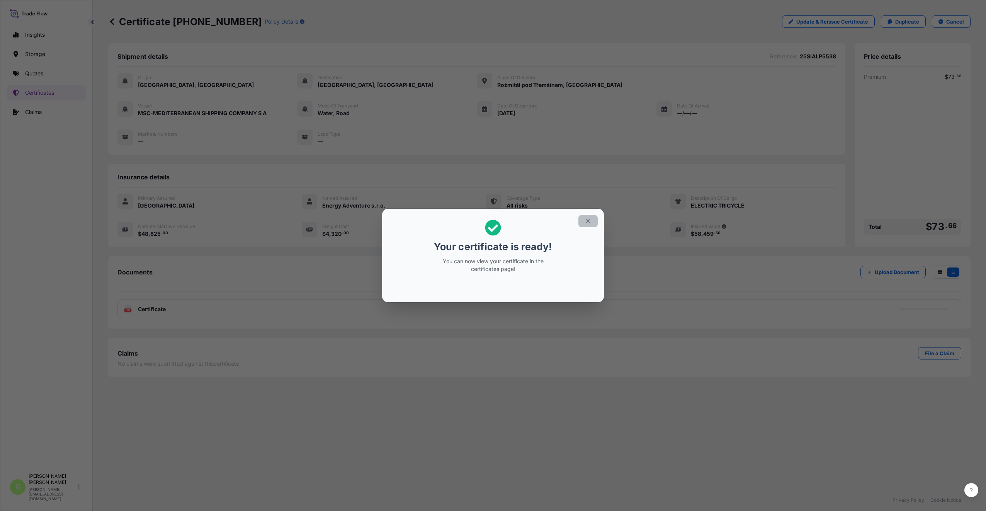
click at [587, 222] on icon "button" at bounding box center [587, 220] width 7 height 7
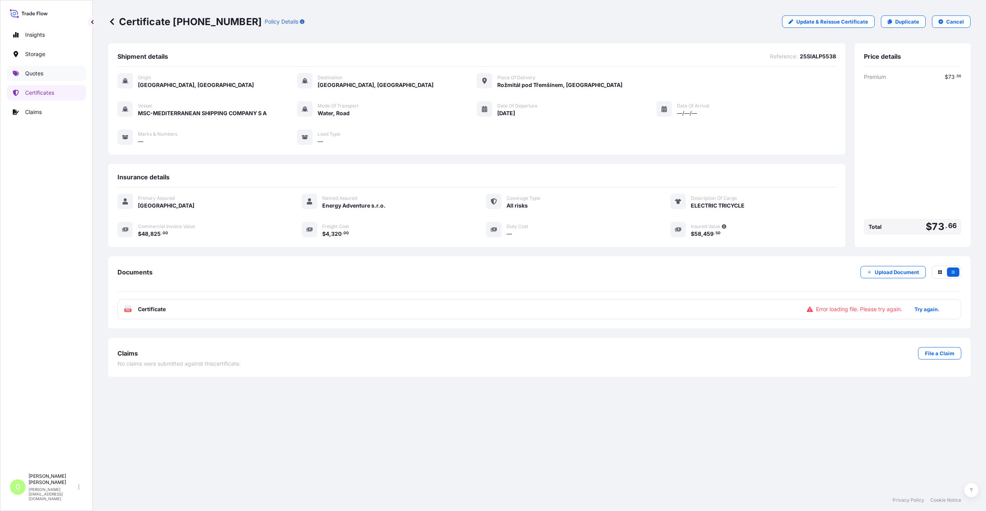
click at [33, 73] on p "Quotes" at bounding box center [34, 74] width 18 height 8
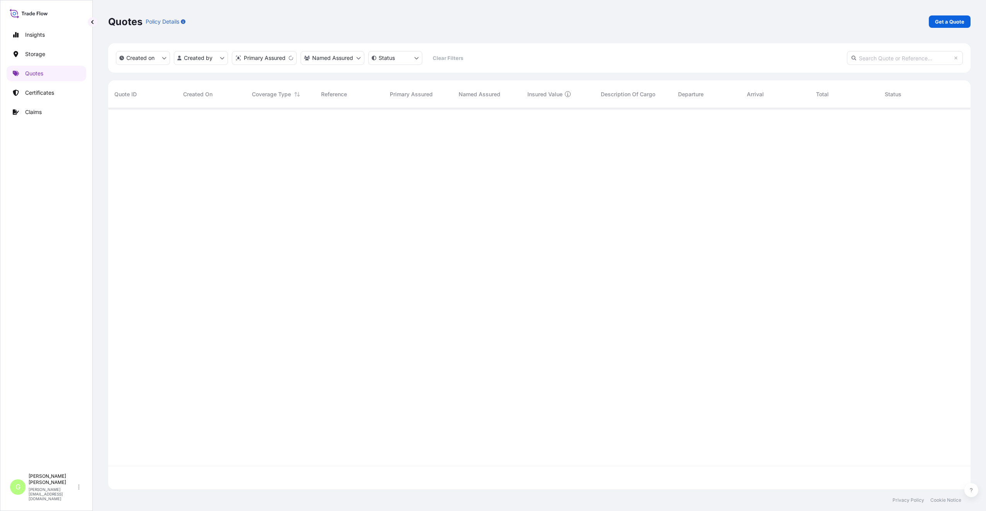
scroll to position [379, 856]
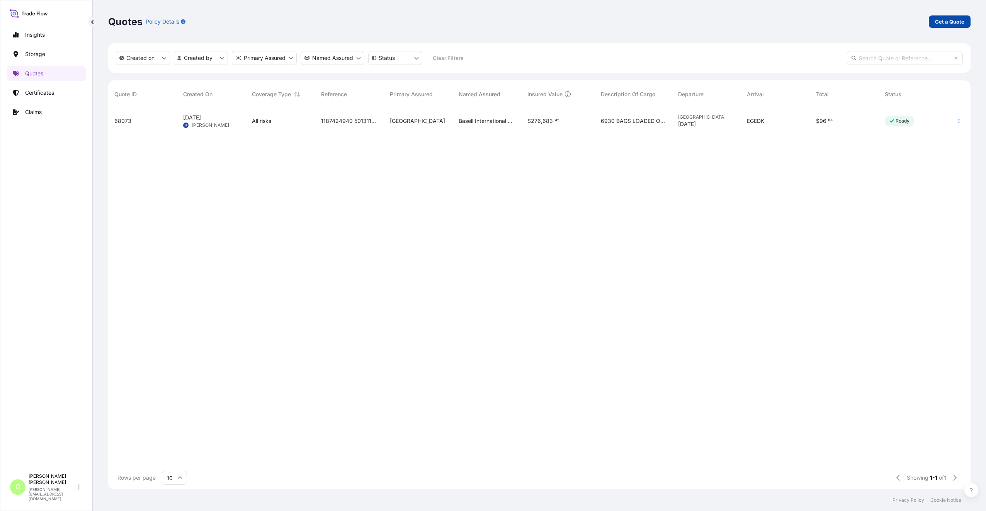
click at [946, 21] on p "Get a Quote" at bounding box center [949, 22] width 29 height 8
select select "Water"
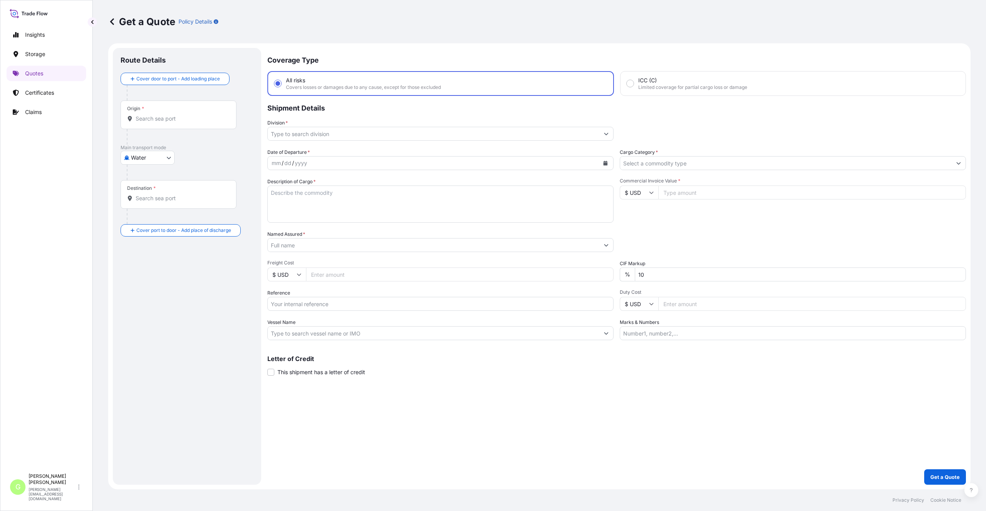
click at [151, 161] on body "Insights Storage Quotes Certificates Claims G [PERSON_NAME] [PERSON_NAME][EMAIL…" at bounding box center [493, 255] width 986 height 511
click at [139, 207] on span "Inland" at bounding box center [142, 206] width 15 height 8
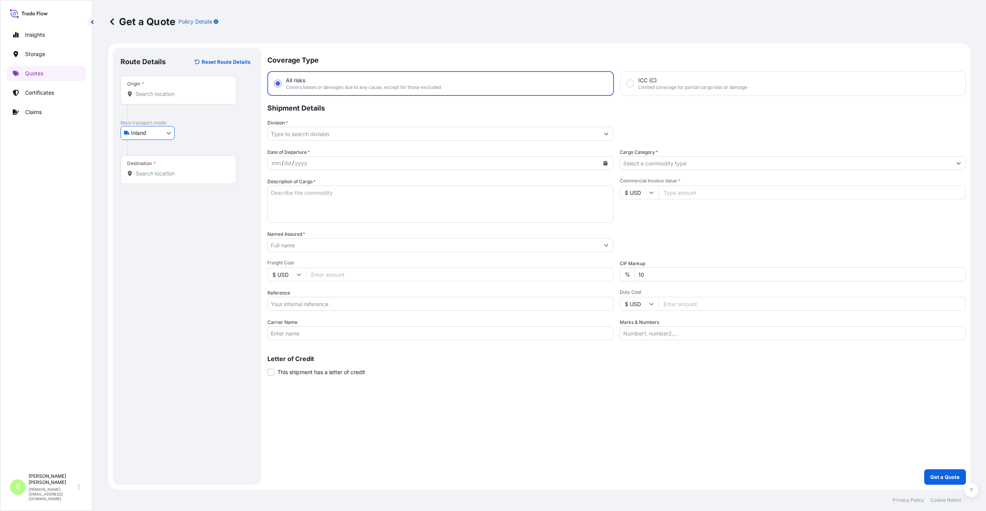
click at [295, 134] on input "Division *" at bounding box center [433, 134] width 331 height 14
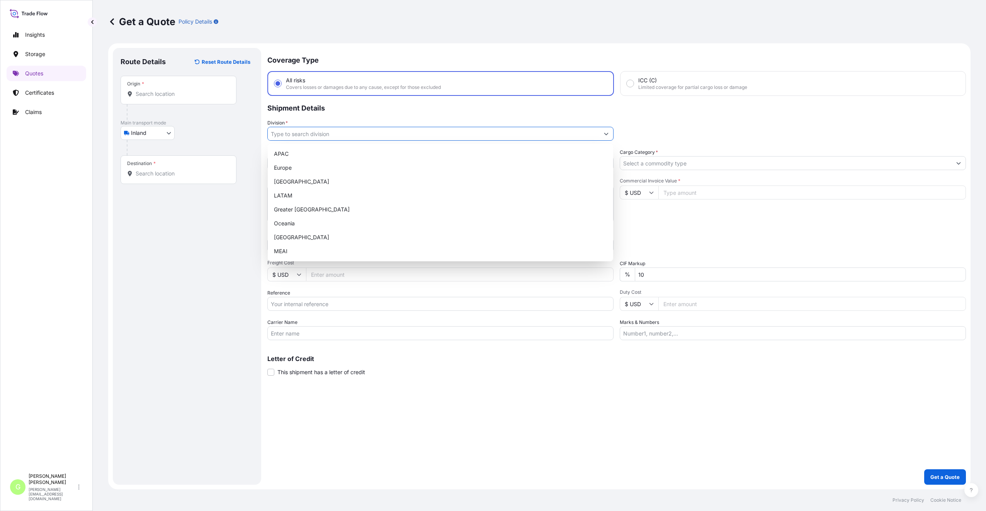
paste input "25TIAKM0447"
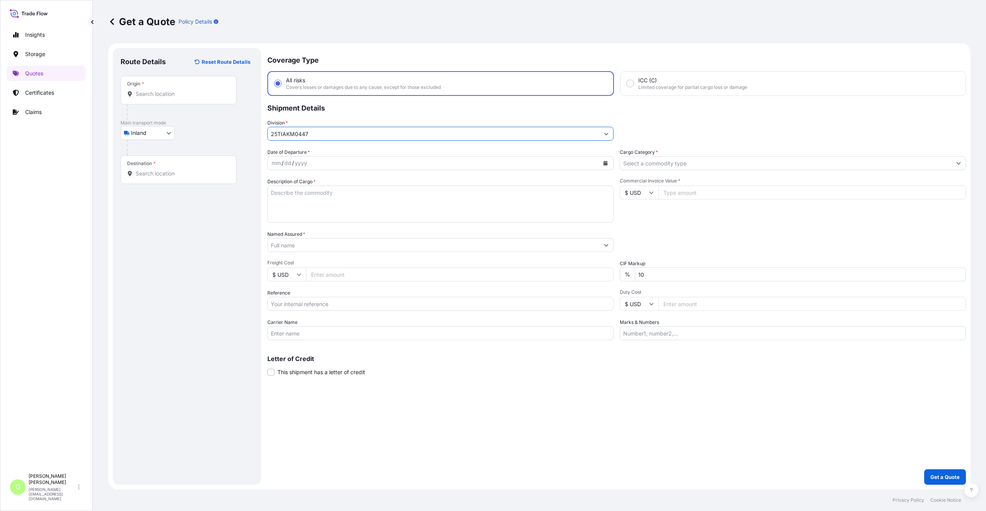
type input "25TIAKM0447"
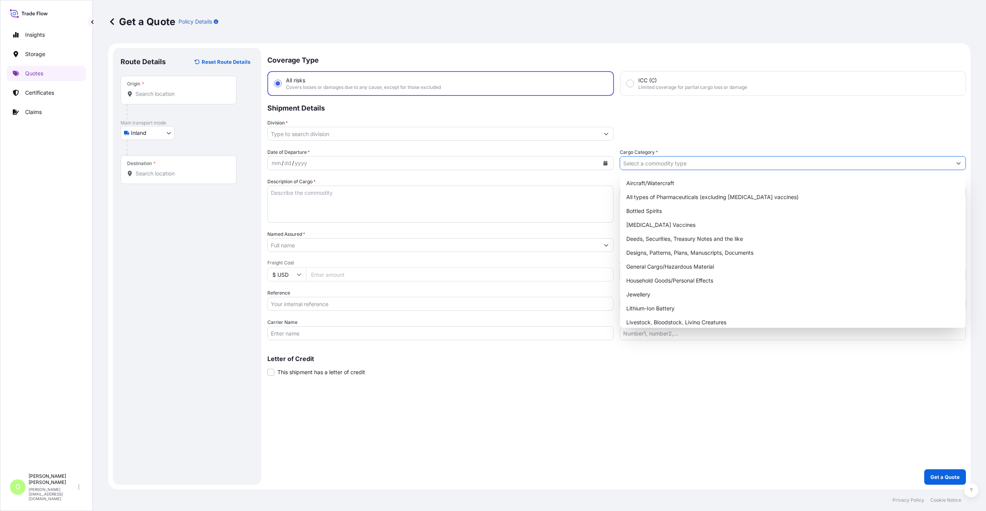
click at [631, 162] on input "Cargo Category *" at bounding box center [785, 163] width 331 height 14
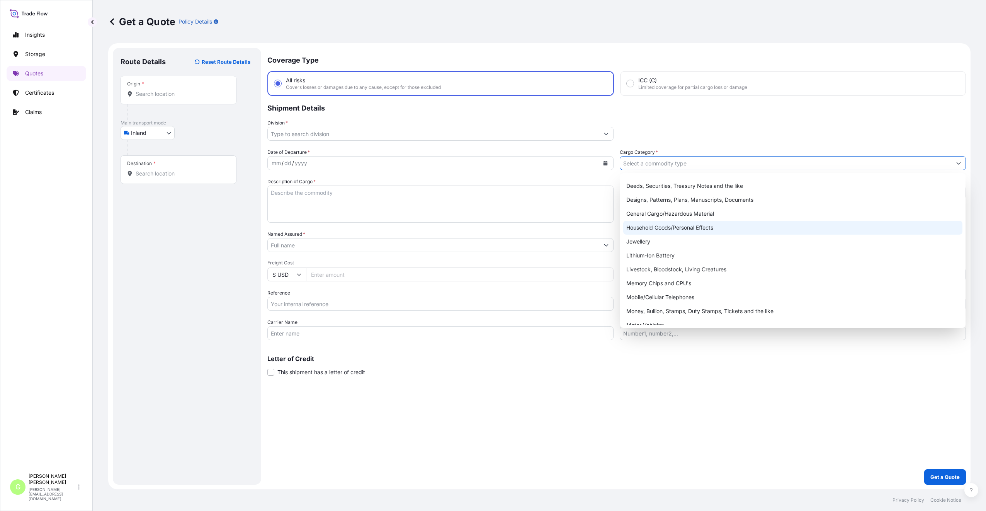
scroll to position [130, 0]
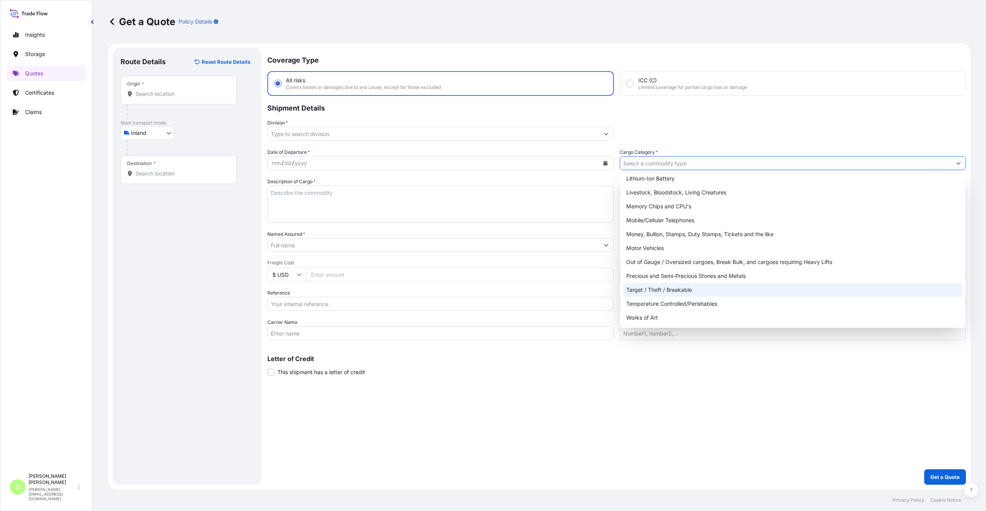
click at [646, 290] on div "Target / Theft / Breakable" at bounding box center [792, 290] width 339 height 14
type input "Target / Theft / Breakable"
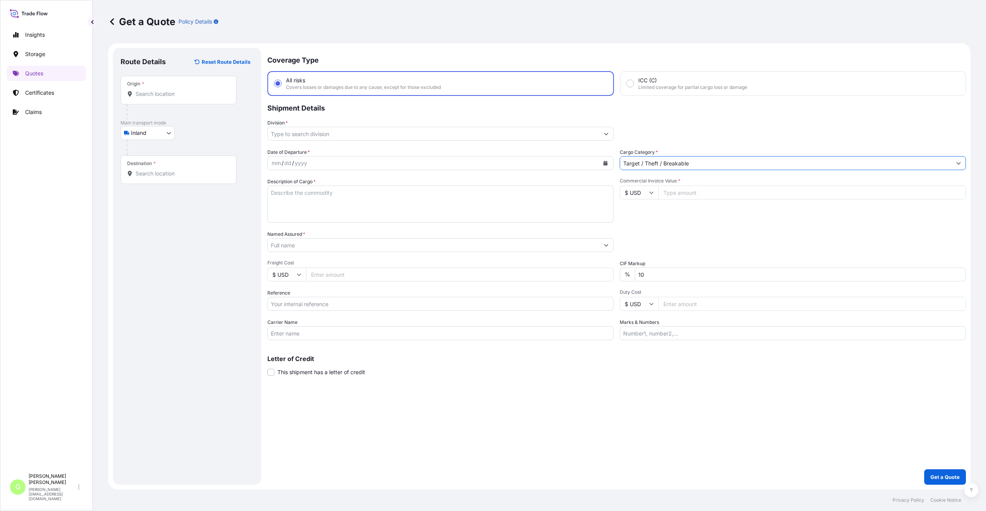
click at [292, 241] on input "Named Assured *" at bounding box center [433, 245] width 331 height 14
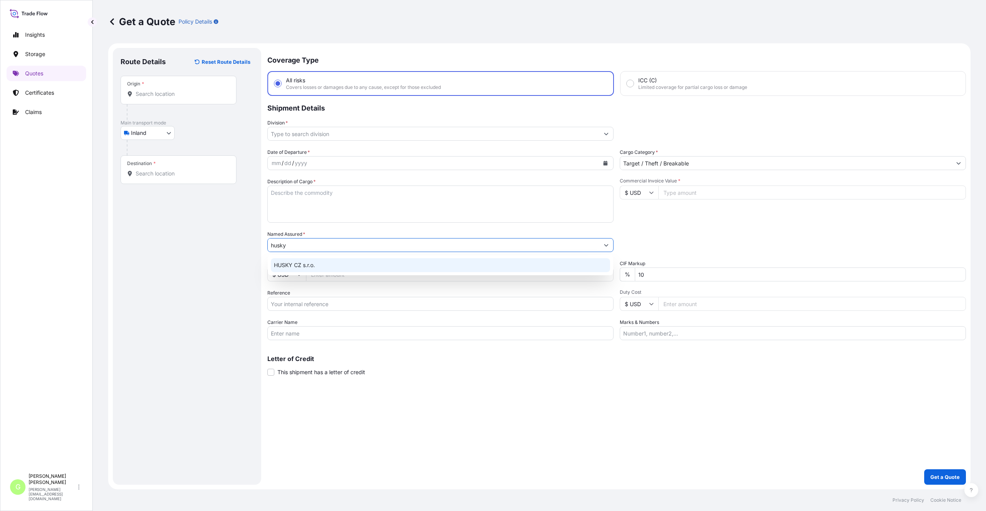
click at [292, 263] on span "HUSKY CZ s.r.o." at bounding box center [294, 265] width 41 height 8
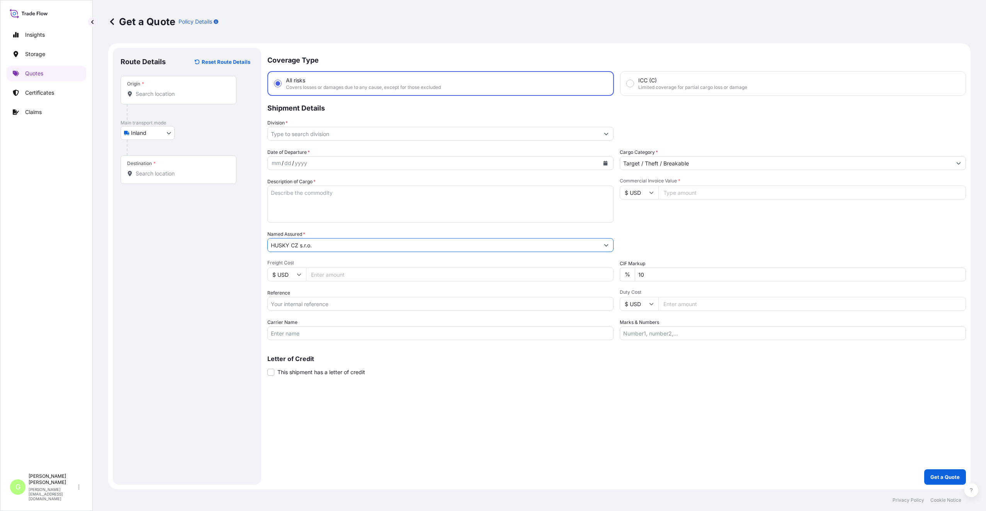
type input "HUSKY CZ s.r.o."
click at [295, 304] on input "Reference" at bounding box center [440, 304] width 346 height 14
paste input "25TIAKM0447"
type input "25TIAKM0447"
click at [674, 192] on input "Commercial Invoice Value *" at bounding box center [811, 192] width 307 height 14
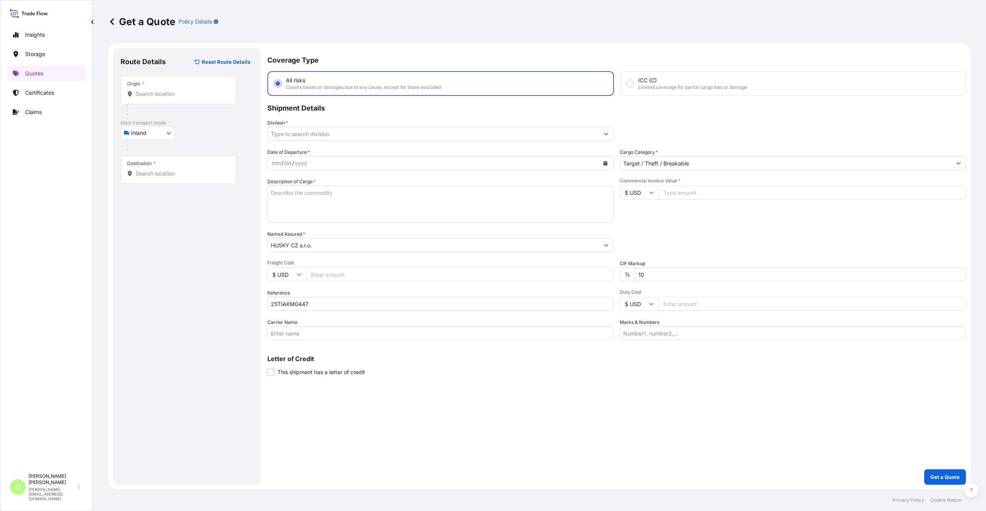
paste input "42756.0000"
type input "42756.0000"
click at [322, 273] on input "Freight Cost" at bounding box center [459, 274] width 307 height 14
paste input "3415"
type input "3415"
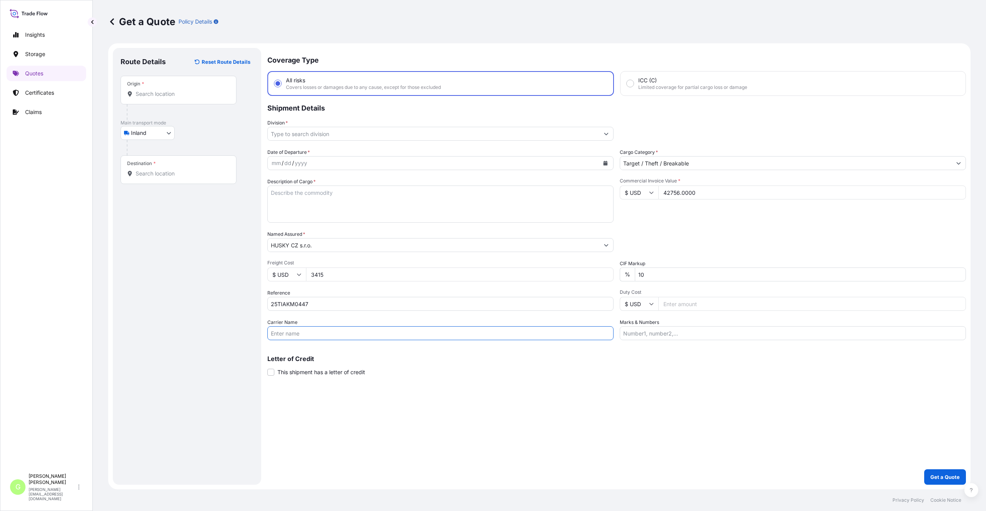
click at [306, 337] on input "Carrier Name" at bounding box center [440, 333] width 346 height 14
type input "CFS CESKA TREBOVA S.R.O."
click at [151, 98] on div "Origin *" at bounding box center [178, 90] width 116 height 29
click at [151, 98] on input "Origin *" at bounding box center [181, 94] width 91 height 8
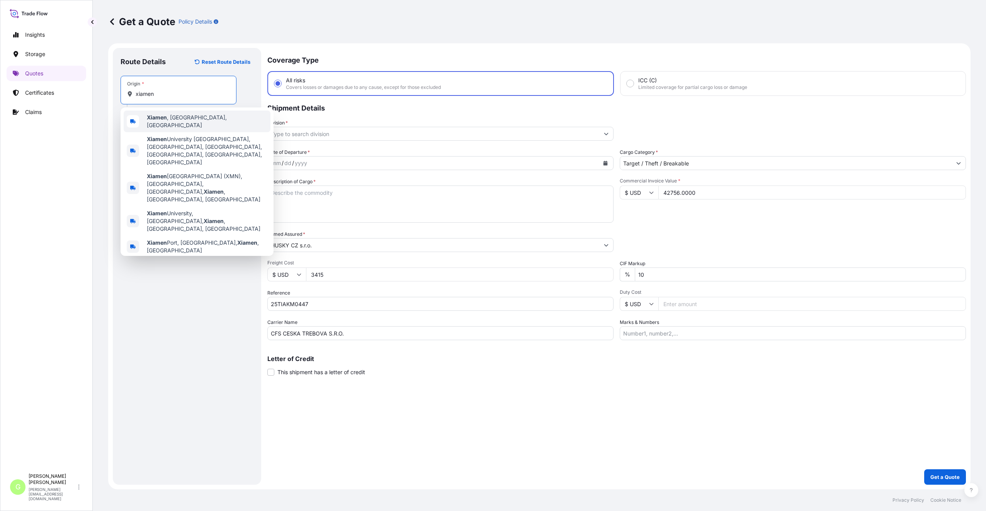
click at [164, 117] on b "Xiamen" at bounding box center [157, 117] width 20 height 7
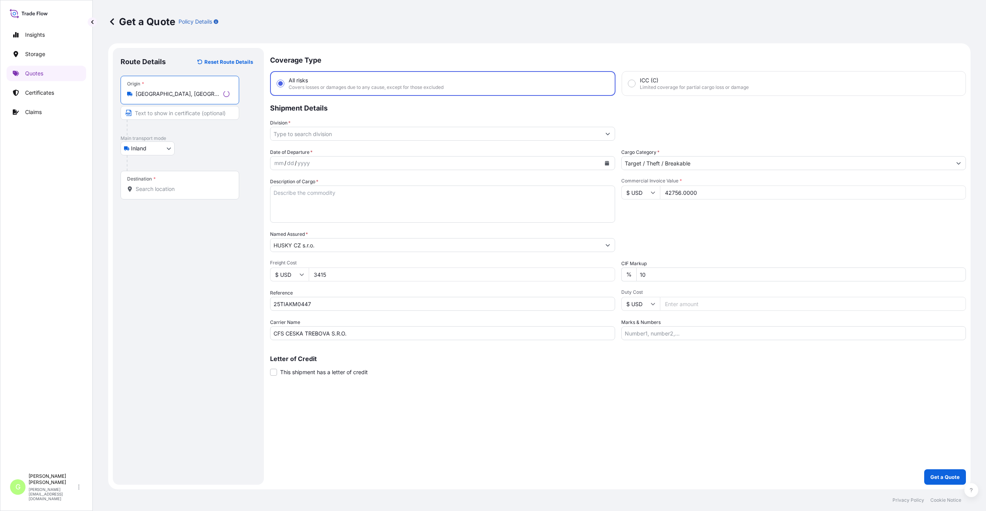
type input "Xiamen, Fujian, China"
click at [154, 112] on input "Text to appear on certificate" at bounding box center [179, 113] width 119 height 14
type input "Xiamen, China"
click at [135, 187] on div at bounding box center [178, 189] width 103 height 8
click at [136, 187] on input "Destination *" at bounding box center [181, 189] width 91 height 8
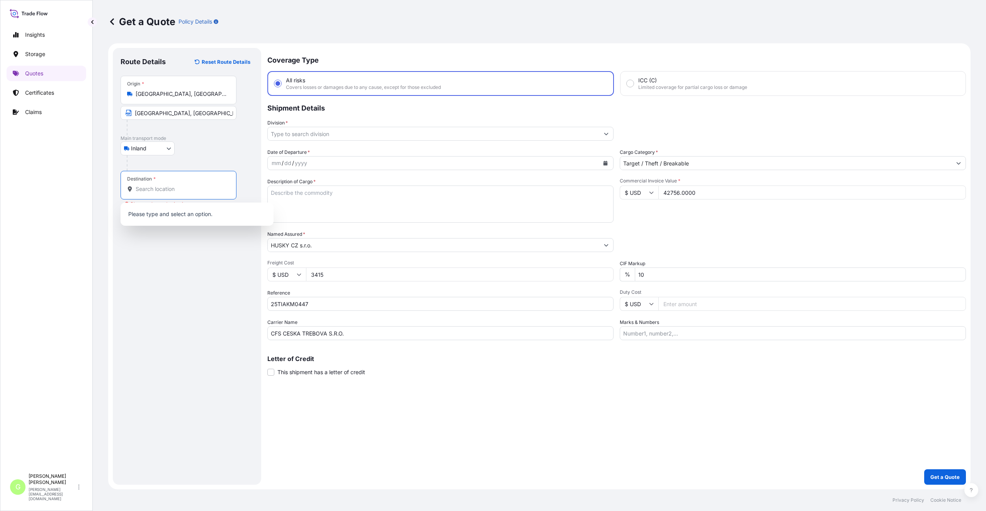
click at [167, 188] on input "Destination * Please select a destination" at bounding box center [181, 189] width 91 height 8
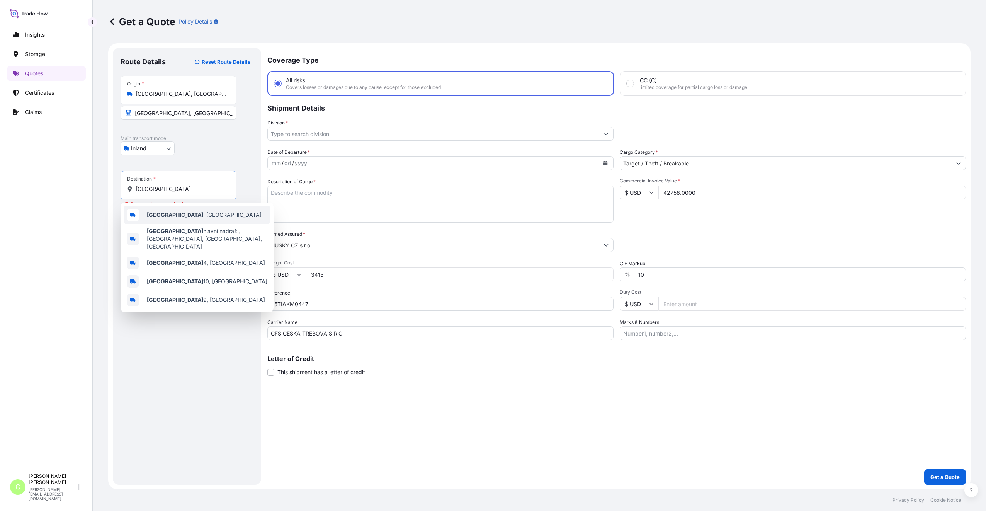
click at [175, 215] on span "Praha , Czechia" at bounding box center [204, 215] width 115 height 8
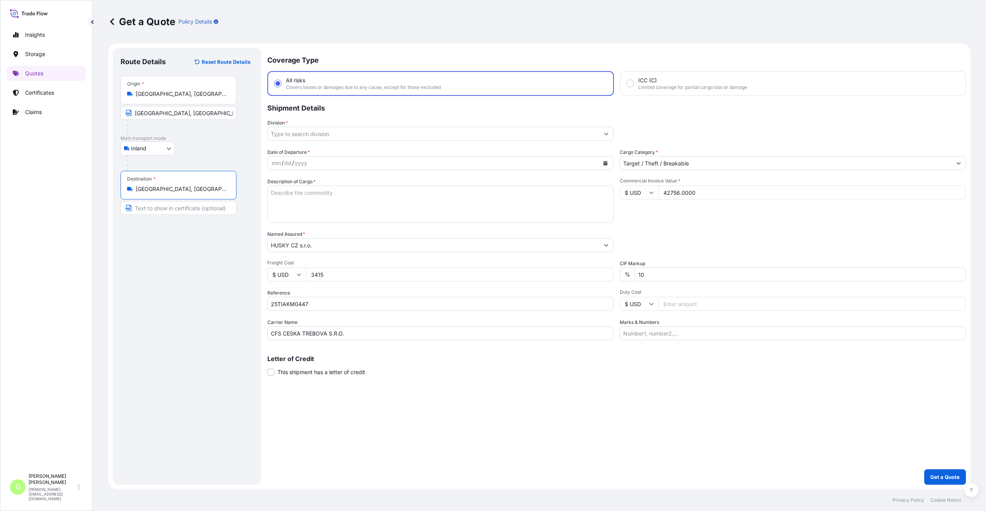
type input "Praha, Czechia"
click at [160, 210] on input "Text to appear on certificate" at bounding box center [179, 208] width 119 height 14
type input "Praha, Czech Republic"
click at [168, 331] on div "Route Details Reset Route Details Place of loading Road / Inland Road / Inland …" at bounding box center [186, 266] width 133 height 421
click at [282, 134] on input "Division *" at bounding box center [433, 134] width 331 height 14
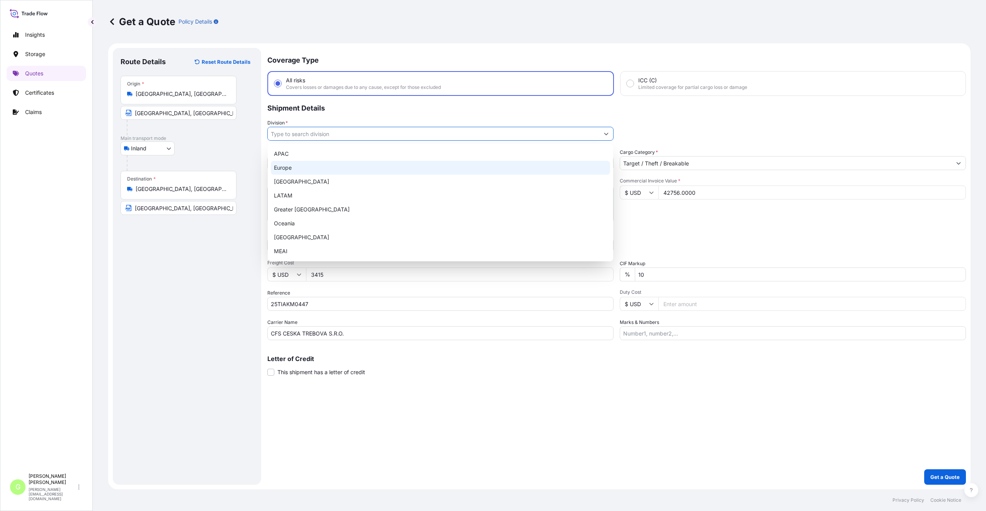
click at [291, 165] on div "Europe" at bounding box center [440, 168] width 339 height 14
type input "Europe"
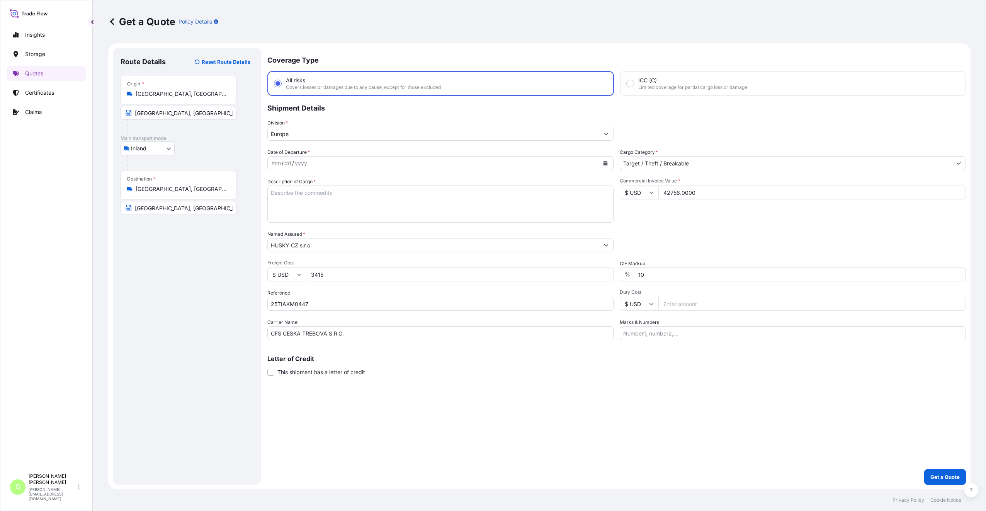
click at [179, 343] on div "Route Details Reset Route Details Place of loading Road / Inland Road / Inland …" at bounding box center [186, 266] width 133 height 421
click at [606, 162] on icon "Calendar" at bounding box center [605, 163] width 5 height 5
click at [285, 183] on button "Previous" at bounding box center [283, 185] width 17 height 12
click at [282, 184] on icon "Previous" at bounding box center [283, 185] width 5 height 5
click at [353, 273] on div "29" at bounding box center [354, 272] width 14 height 14
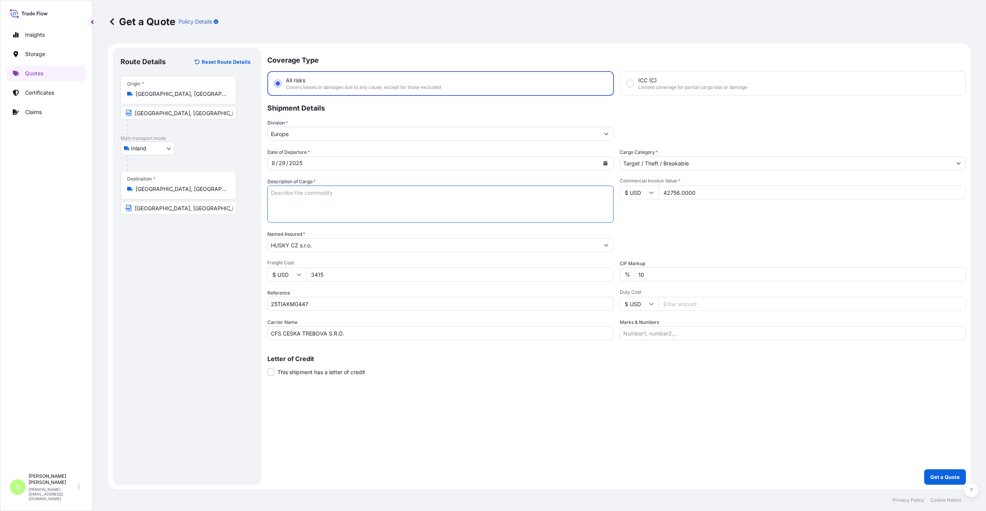
click at [302, 194] on textarea "Description of Cargo *" at bounding box center [440, 203] width 346 height 37
paste textarea "AKRA MSWEATSHIRT AKRA LSWEATSHIRT"
type textarea "AKRA MSWEATSHIRT AKRA LSWEATSHIRT"
click at [950, 473] on button "Get a Quote" at bounding box center [945, 476] width 42 height 15
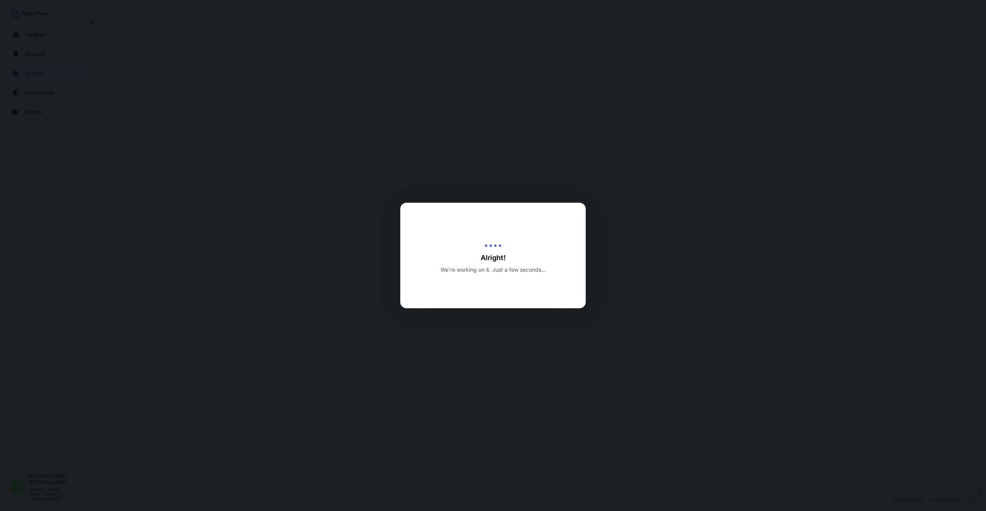
select select "Inland"
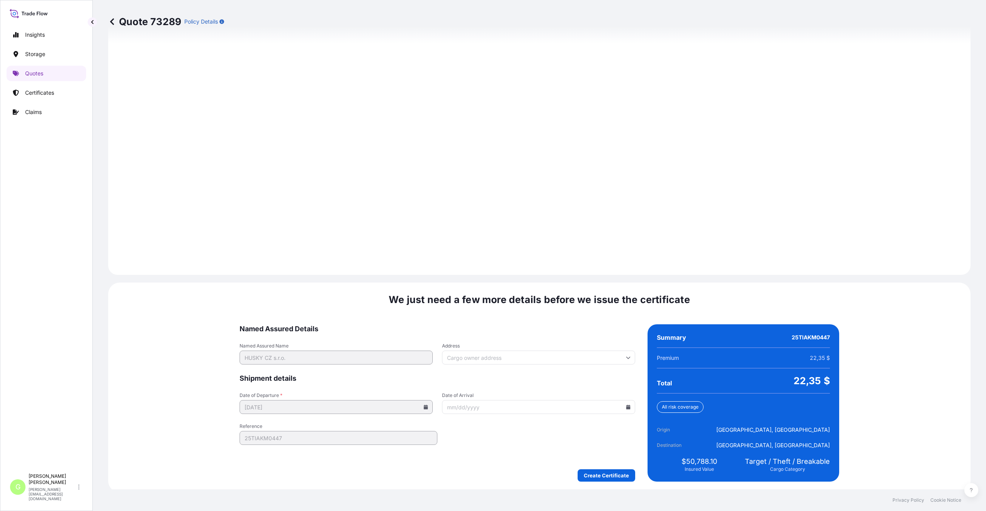
scroll to position [930, 0]
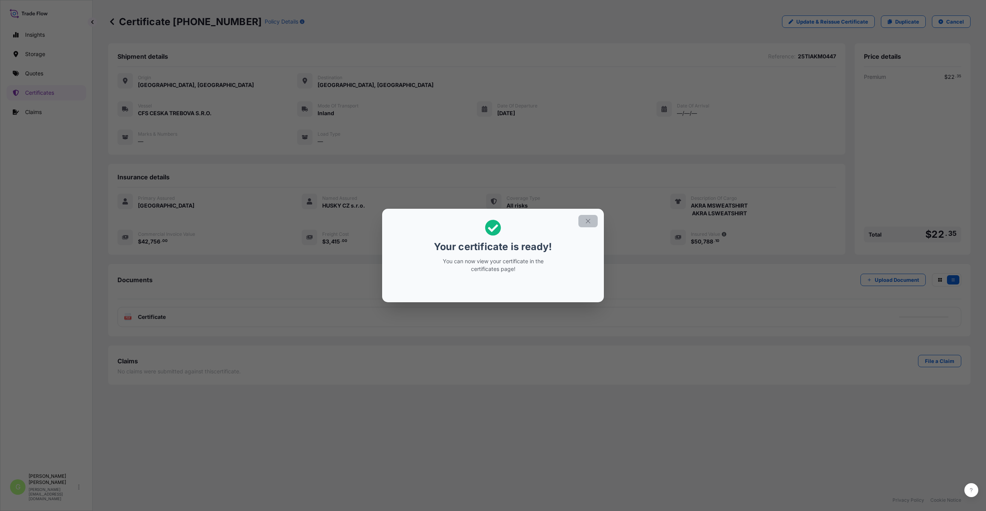
click at [587, 221] on icon "button" at bounding box center [587, 221] width 4 height 4
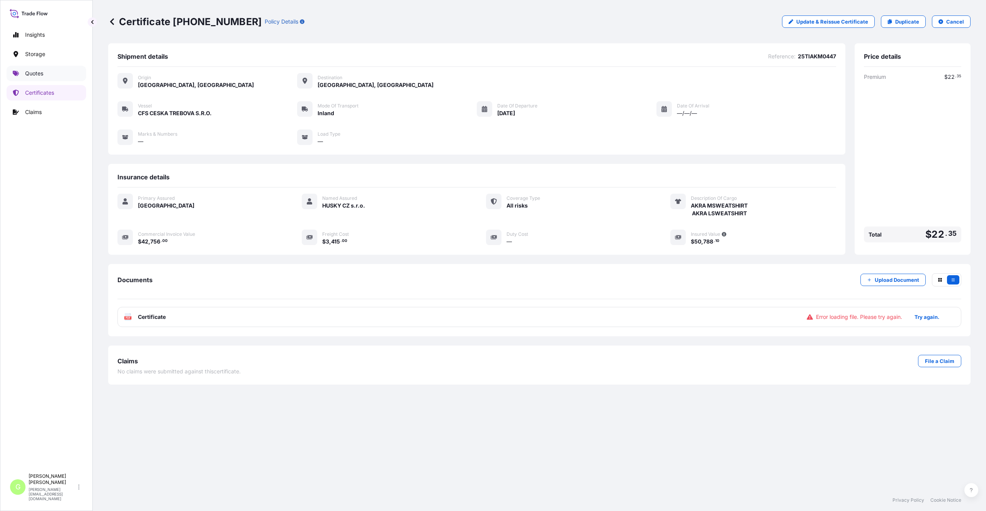
click at [32, 72] on p "Quotes" at bounding box center [34, 74] width 18 height 8
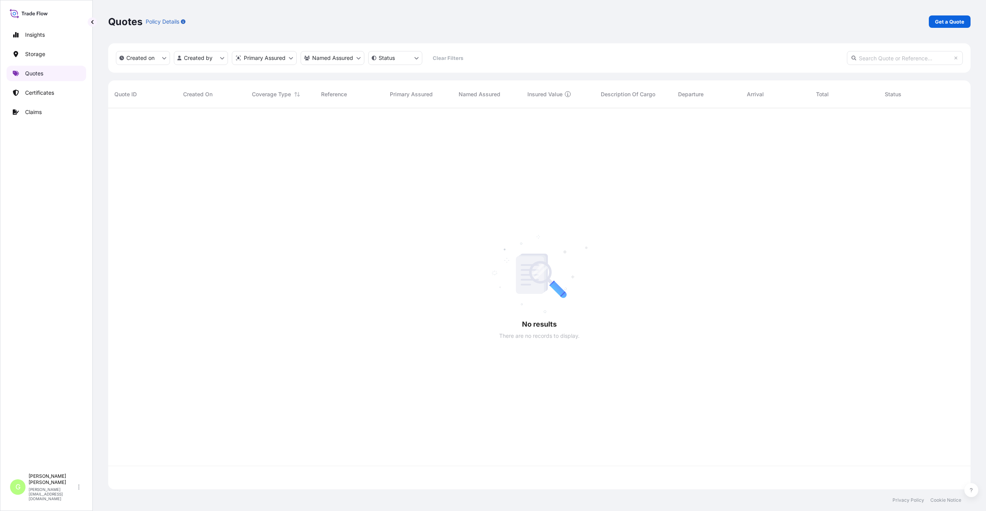
scroll to position [379, 856]
click at [946, 23] on p "Get a Quote" at bounding box center [949, 22] width 29 height 8
select select "Water"
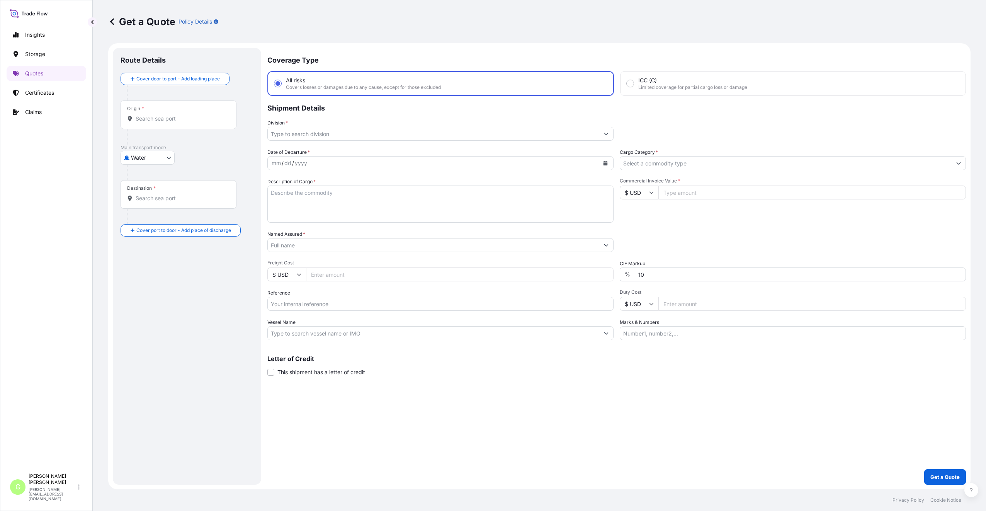
click at [155, 155] on body "Insights Storage Quotes Certificates Claims G [PERSON_NAME] [PERSON_NAME][EMAIL…" at bounding box center [493, 255] width 986 height 511
click at [151, 207] on div "Inland" at bounding box center [148, 205] width 48 height 14
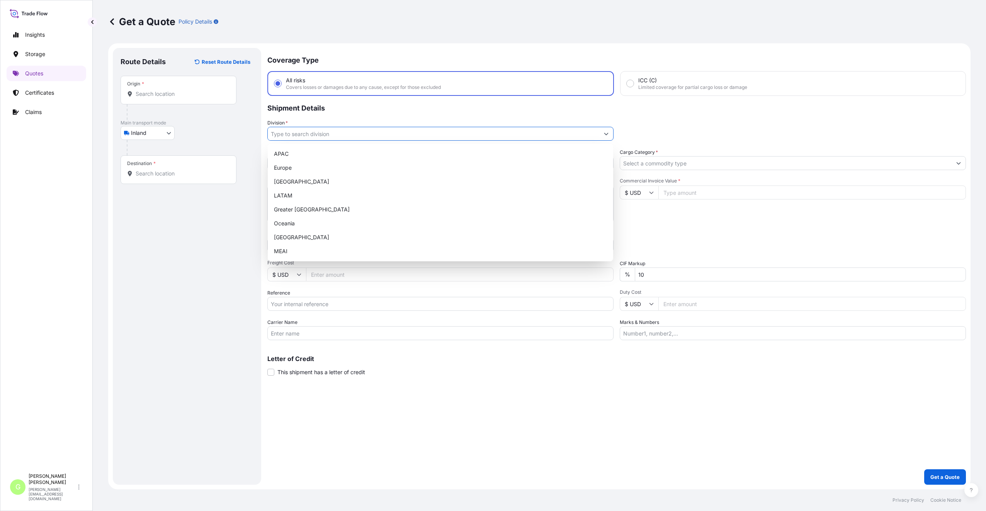
click at [287, 130] on input "Division *" at bounding box center [433, 134] width 331 height 14
click at [290, 168] on div "Europe" at bounding box center [440, 168] width 339 height 14
type input "Europe"
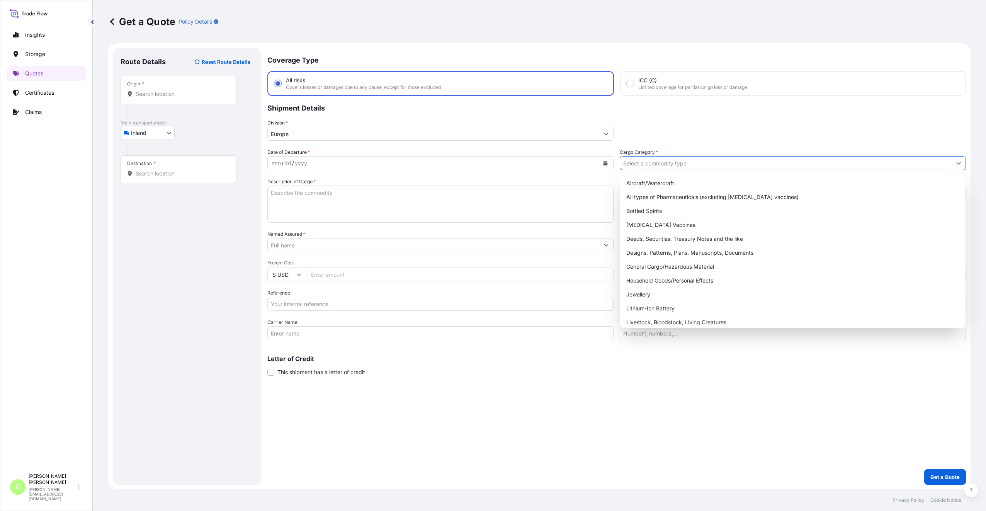
click at [628, 164] on input "Cargo Category *" at bounding box center [785, 163] width 331 height 14
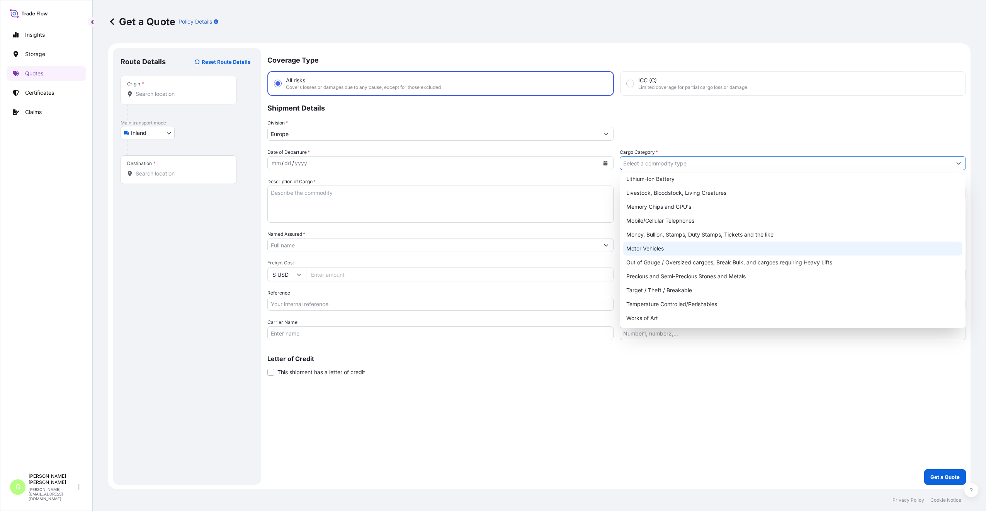
scroll to position [130, 0]
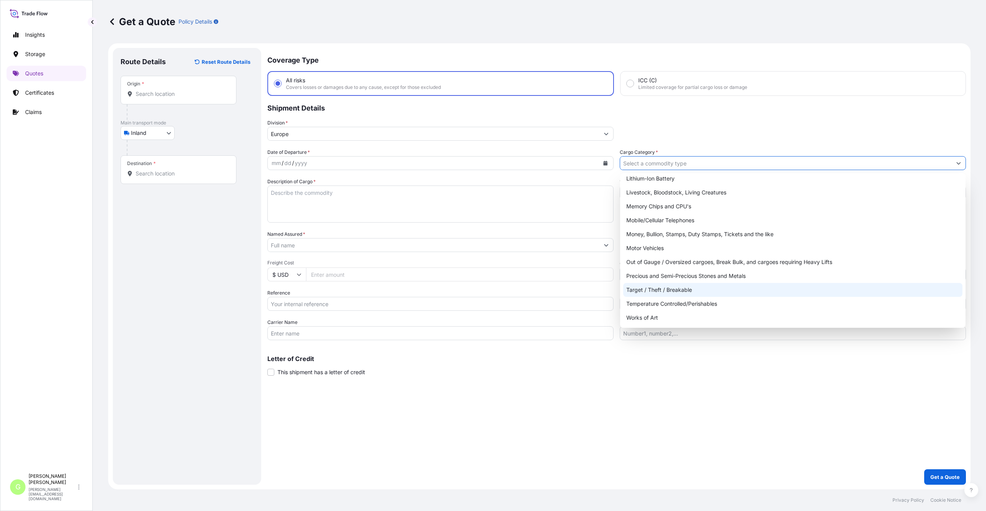
click at [645, 290] on div "Target / Theft / Breakable" at bounding box center [792, 290] width 339 height 14
type input "Target / Theft / Breakable"
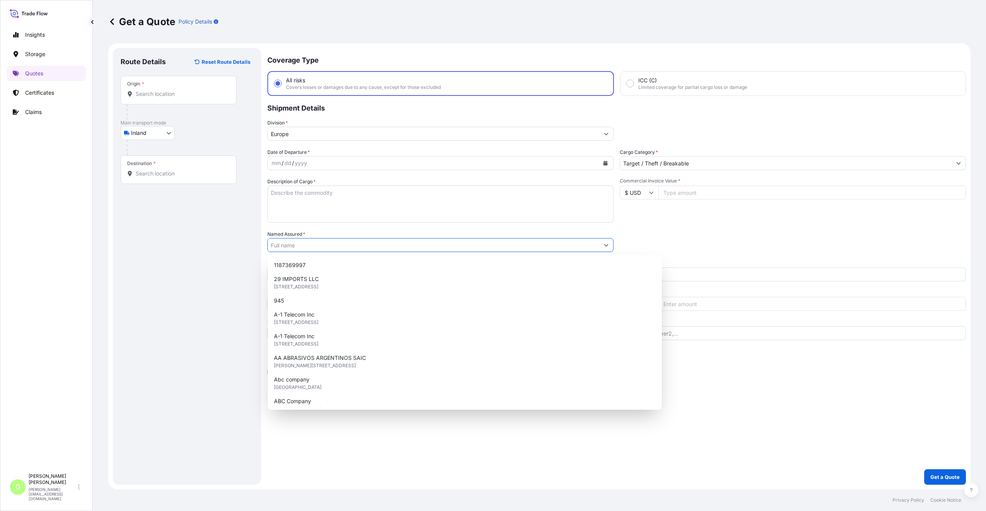
click at [271, 245] on input "Named Assured *" at bounding box center [433, 245] width 331 height 14
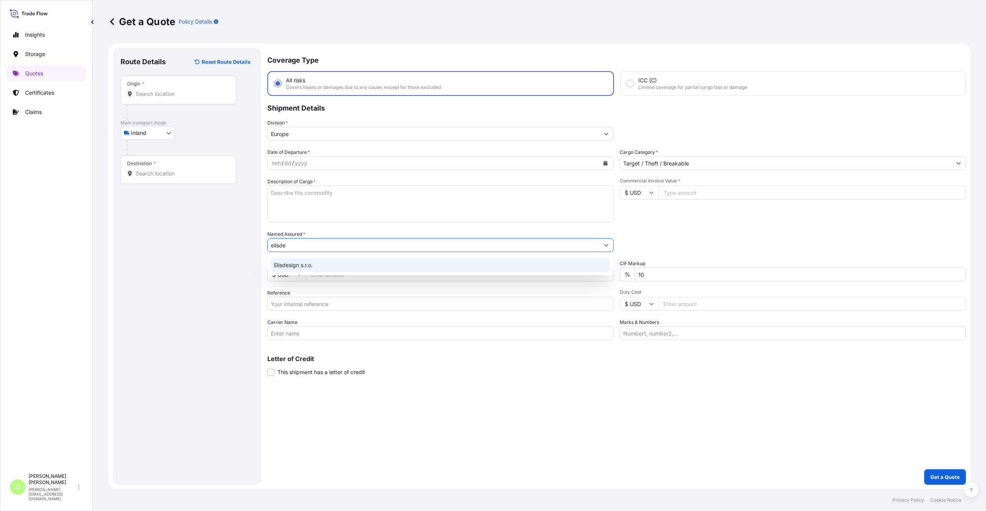
click at [287, 265] on span "Elisdesign s.r.o." at bounding box center [293, 265] width 39 height 8
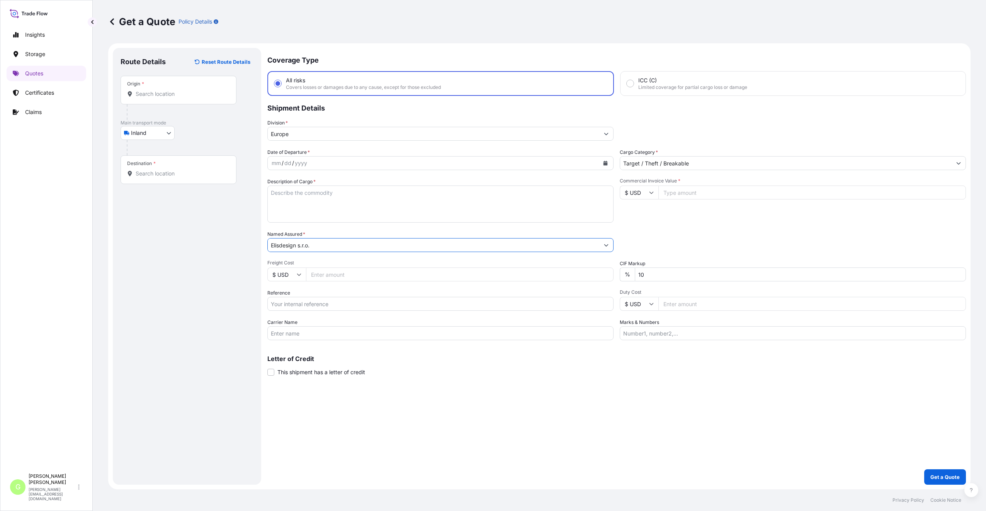
type input "Elisdesign s.r.o."
click at [285, 305] on input "Reference" at bounding box center [440, 304] width 346 height 14
paste input "25TIAKM0474"
type input "25TIAKM0474"
click at [699, 190] on input "Commercial Invoice Value *" at bounding box center [811, 192] width 307 height 14
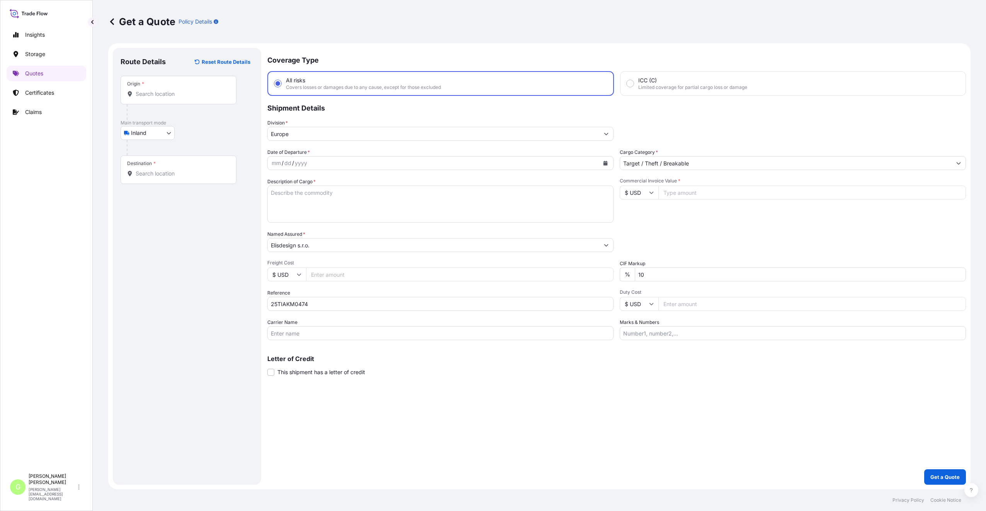
paste input "92845.0000"
type input "92845.0000"
click at [321, 274] on input "Freight Cost" at bounding box center [459, 274] width 307 height 14
paste input "8320"
type input "8320"
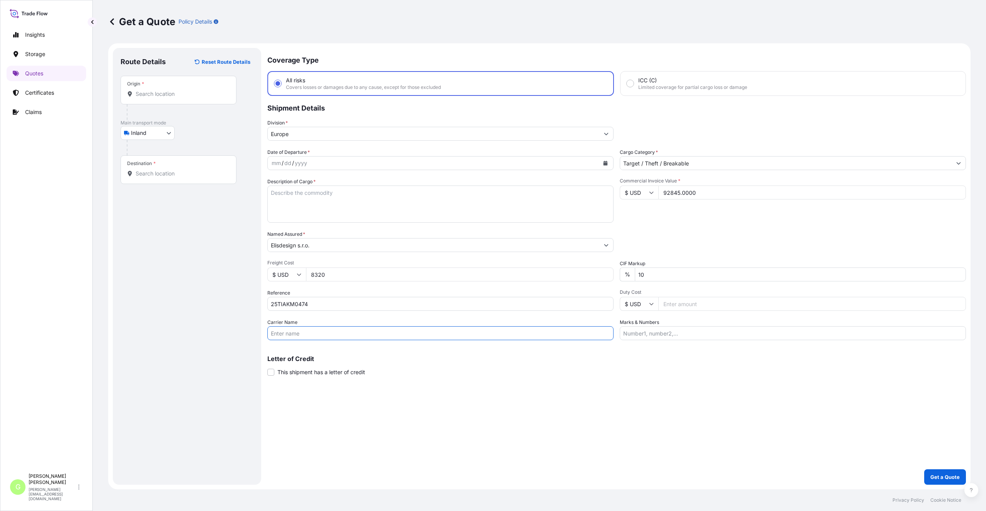
click at [293, 335] on input "Carrier Name" at bounding box center [440, 333] width 346 height 14
type input "CFS CESKA TREBOVA S.R.O."
click at [326, 163] on div "mm / dd / yyyy" at bounding box center [433, 163] width 331 height 14
click at [601, 164] on button "Calendar" at bounding box center [605, 163] width 12 height 12
click at [283, 187] on icon "Previous" at bounding box center [283, 185] width 5 height 5
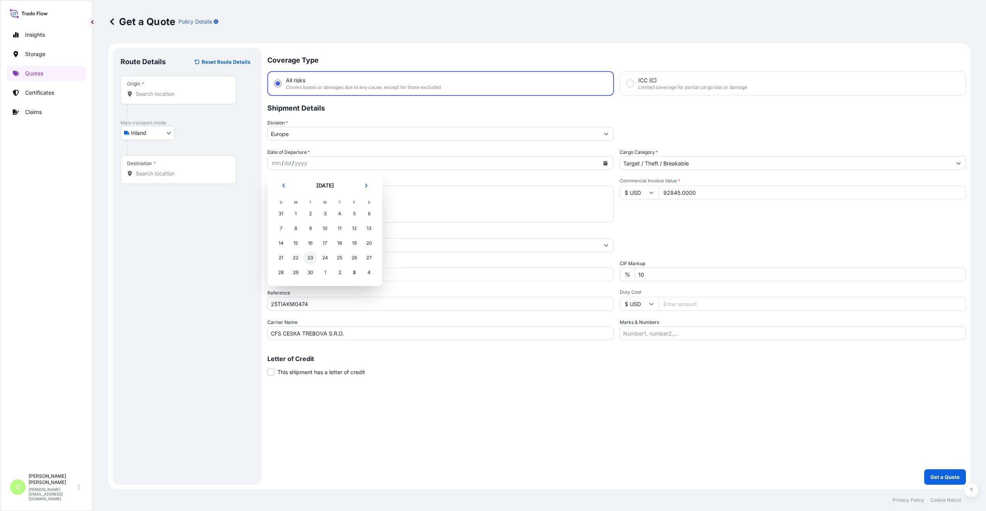
click at [309, 258] on div "23" at bounding box center [310, 258] width 14 height 14
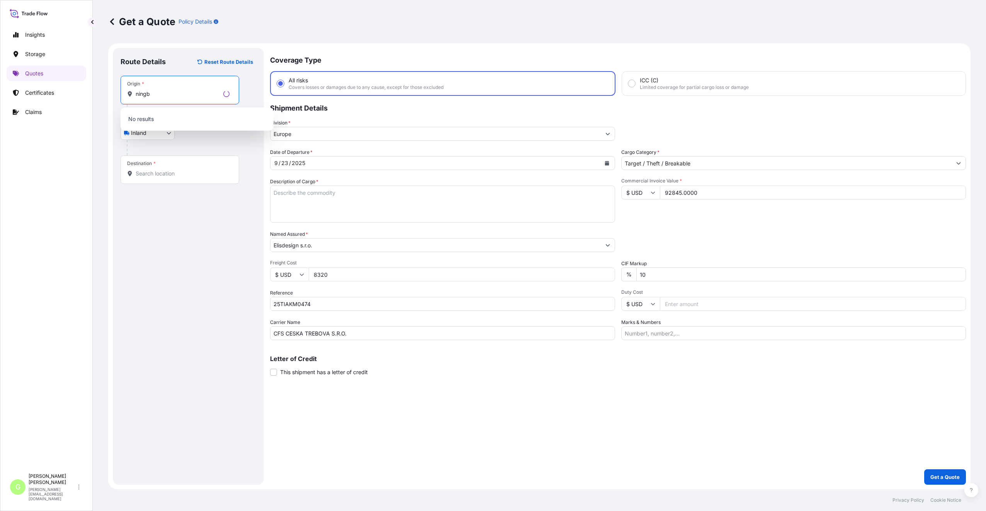
click at [160, 90] on input "ningb" at bounding box center [178, 94] width 85 height 8
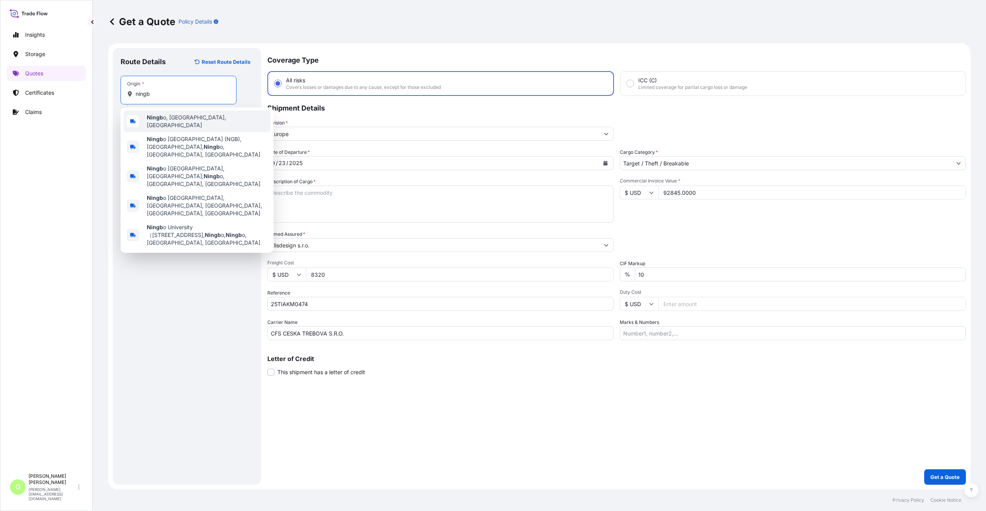
click at [173, 122] on span "Ningb o, Zhejiang, China" at bounding box center [207, 121] width 120 height 15
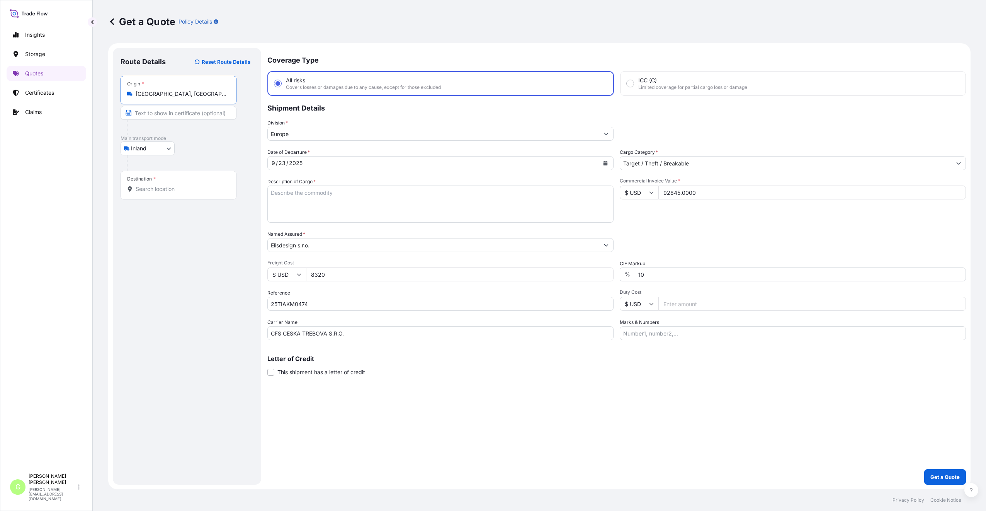
type input "Ningbo, Zhejiang, China"
click at [157, 110] on input "Text to appear on certificate" at bounding box center [178, 113] width 116 height 14
type input "Ningbo, China"
click at [155, 188] on input "Destination *" at bounding box center [181, 189] width 91 height 8
click at [144, 186] on input "Destination * Please select a destination" at bounding box center [181, 189] width 91 height 8
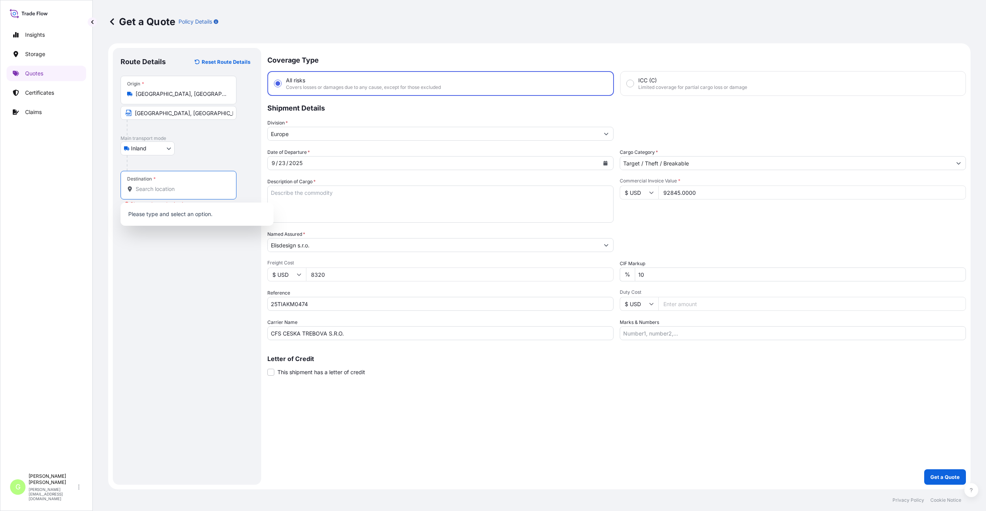
paste input "Baška"
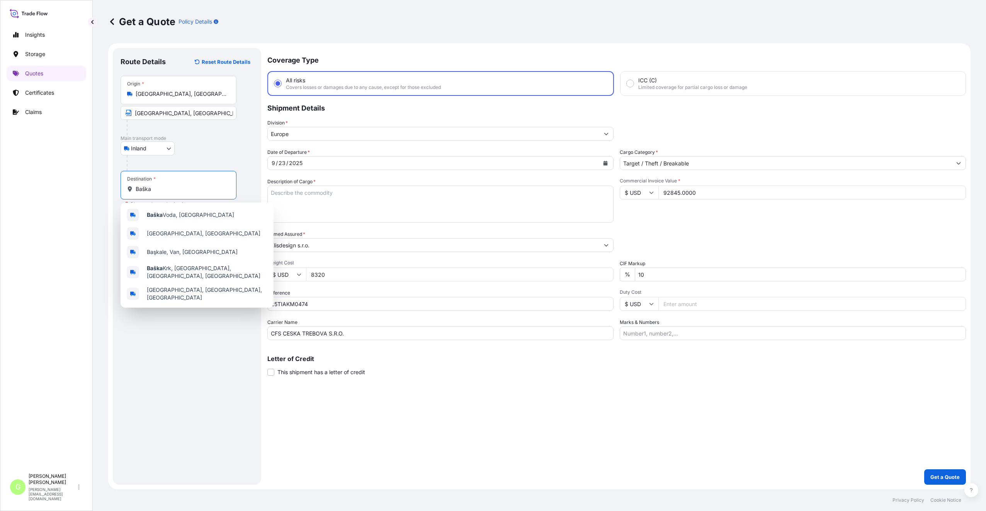
drag, startPoint x: 158, startPoint y: 189, endPoint x: 131, endPoint y: 188, distance: 27.4
click at [131, 188] on div "Baška" at bounding box center [178, 189] width 103 height 8
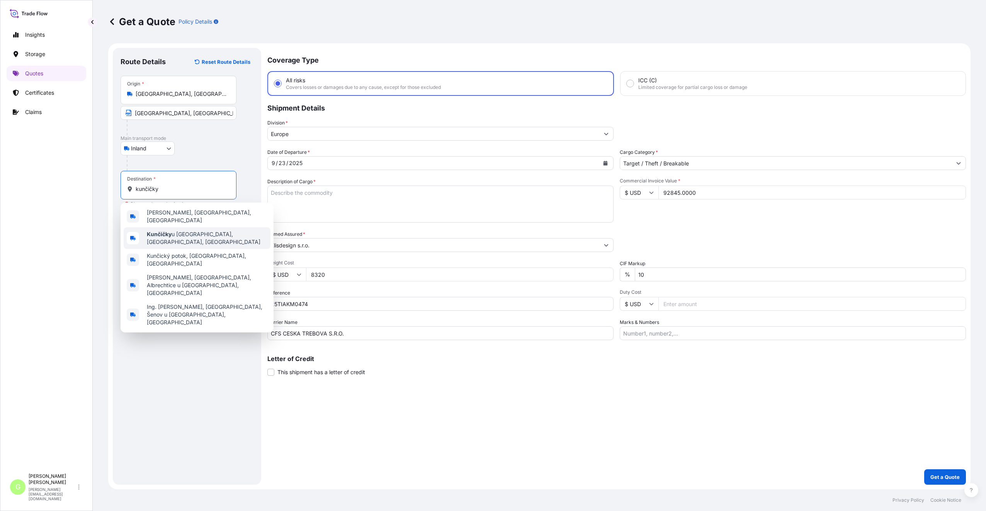
click at [195, 227] on div "Kunčičky u Bašky, Baška, Czechia" at bounding box center [197, 238] width 147 height 22
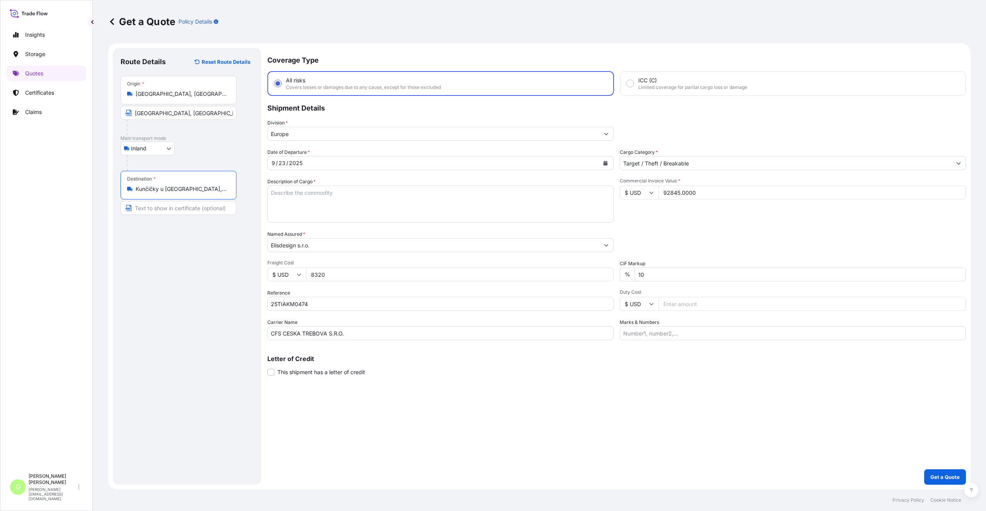
type input "Kunčičky u Bašky, Baška, Czechia"
click at [154, 207] on input "Text to appear on certificate" at bounding box center [178, 208] width 116 height 14
drag, startPoint x: 220, startPoint y: 188, endPoint x: 185, endPoint y: 189, distance: 35.5
click at [185, 189] on div "Kunčičky u Bašky, Baška, Czechia" at bounding box center [178, 189] width 103 height 8
click at [185, 189] on input "Kunčičky u Bašky, Baška, Czechia" at bounding box center [181, 189] width 91 height 8
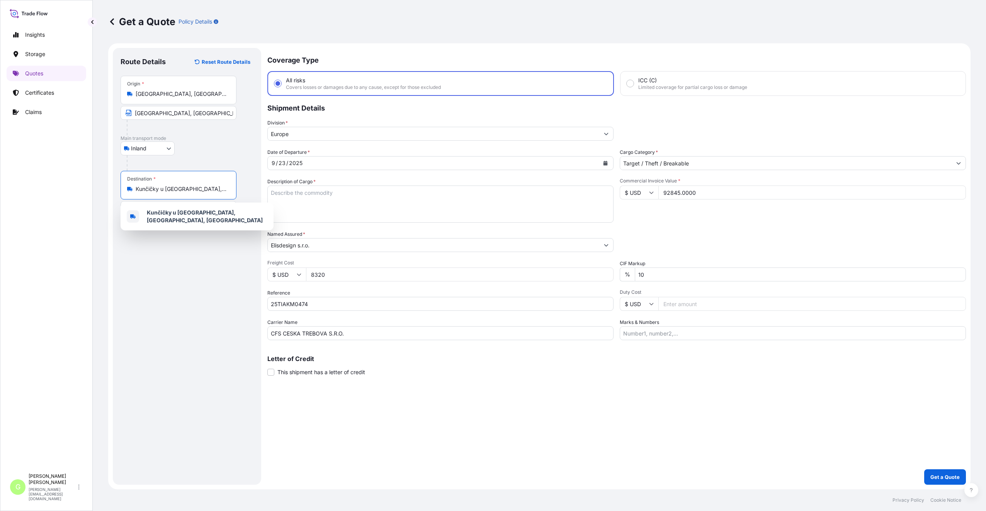
drag, startPoint x: 183, startPoint y: 188, endPoint x: 228, endPoint y: 188, distance: 44.4
click at [228, 188] on div "Kunčičky u Bašky, Baška, Czechia" at bounding box center [178, 189] width 103 height 8
click at [153, 273] on div "Route Details Reset Route Details Place of loading Road / Inland Road / Inland …" at bounding box center [186, 266] width 133 height 421
drag, startPoint x: 150, startPoint y: 207, endPoint x: 136, endPoint y: 208, distance: 13.5
click at [136, 208] on input "Baš" at bounding box center [178, 208] width 116 height 14
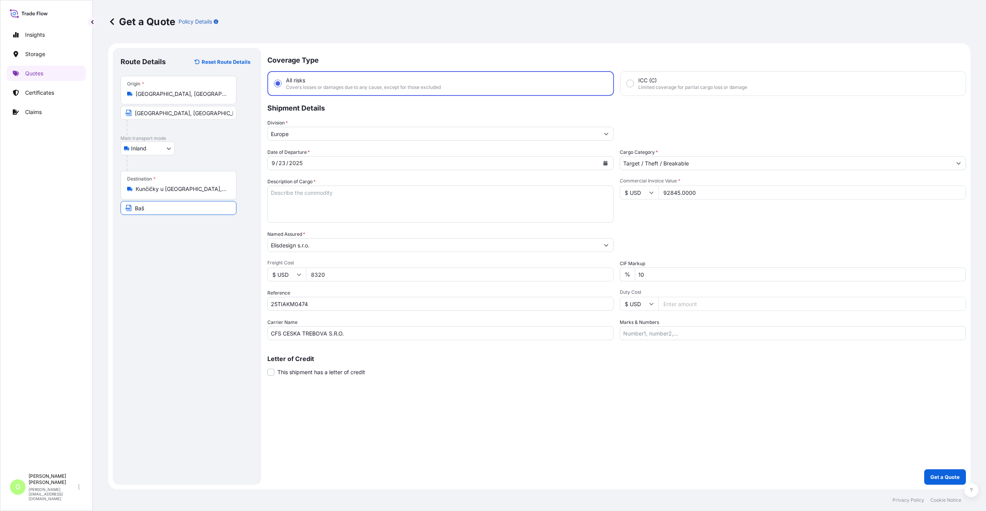
paste input "ka, Czechia"
type input "Baška, Czechia"
click at [181, 338] on div "Route Details Reset Route Details Place of loading Road / Inland Road / Inland …" at bounding box center [186, 266] width 133 height 421
click at [287, 193] on textarea "Description of Cargo *" at bounding box center [440, 203] width 346 height 37
paste textarea "plastic block toy"
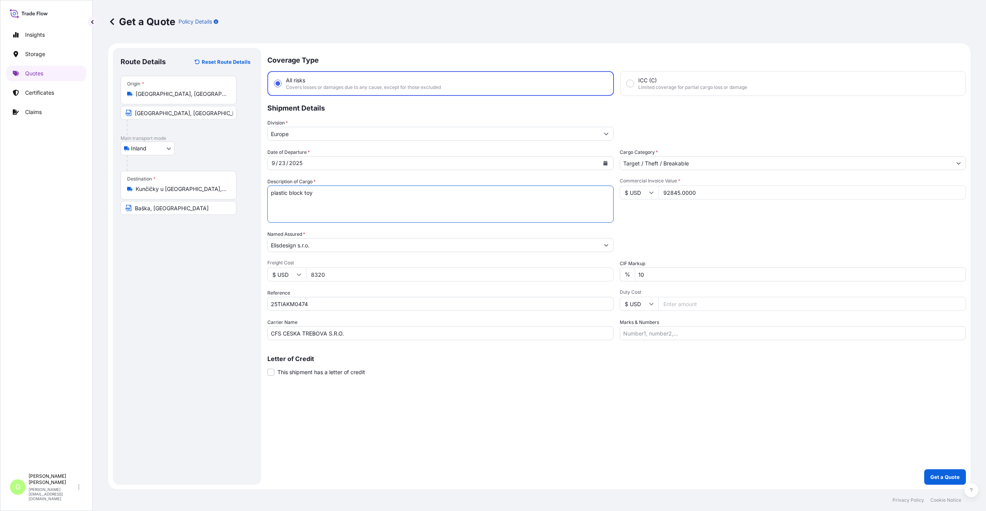
type textarea "plastic block toy"
click at [945, 477] on p "Get a Quote" at bounding box center [944, 477] width 29 height 8
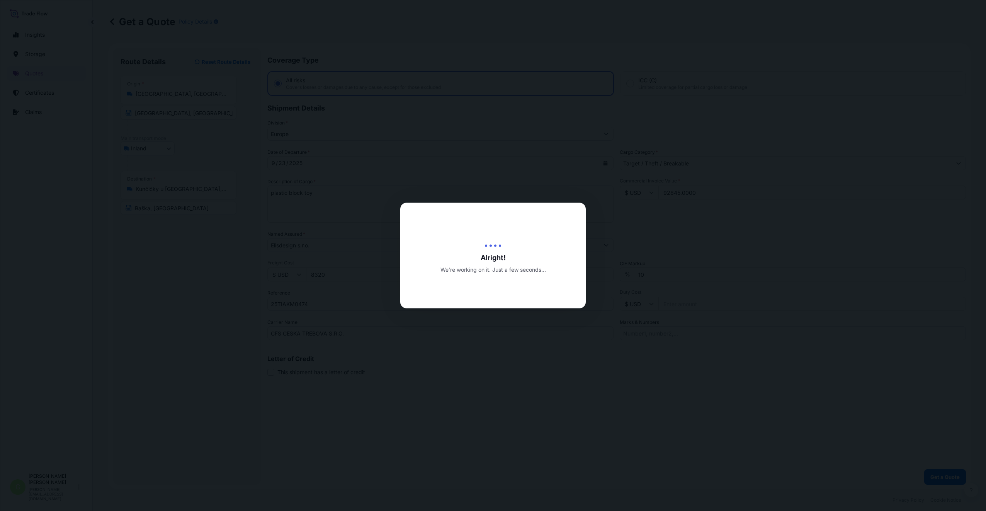
select select "Inland"
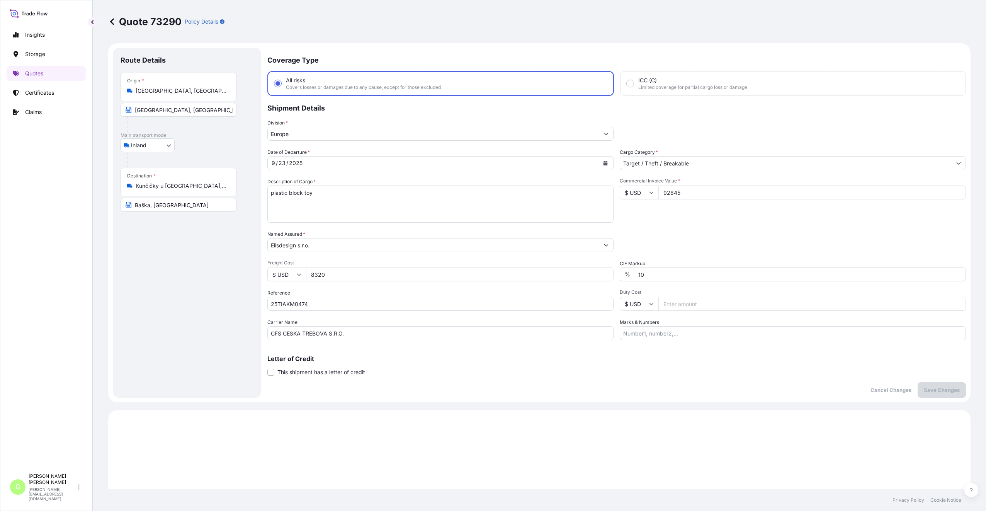
click at [951, 158] on button "Show suggestions" at bounding box center [958, 163] width 14 height 14
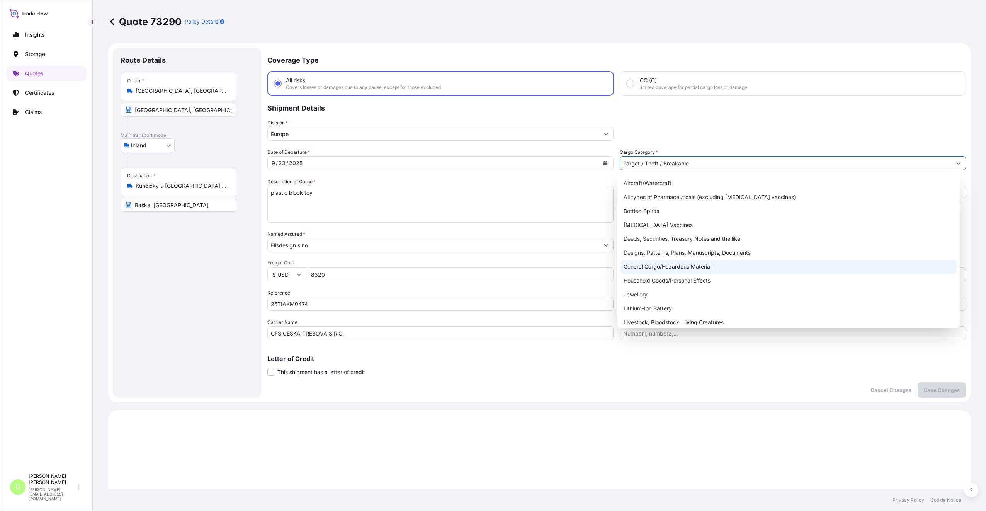
click at [653, 265] on div "General Cargo/Hazardous Material" at bounding box center [788, 267] width 336 height 14
type input "General Cargo/Hazardous Material"
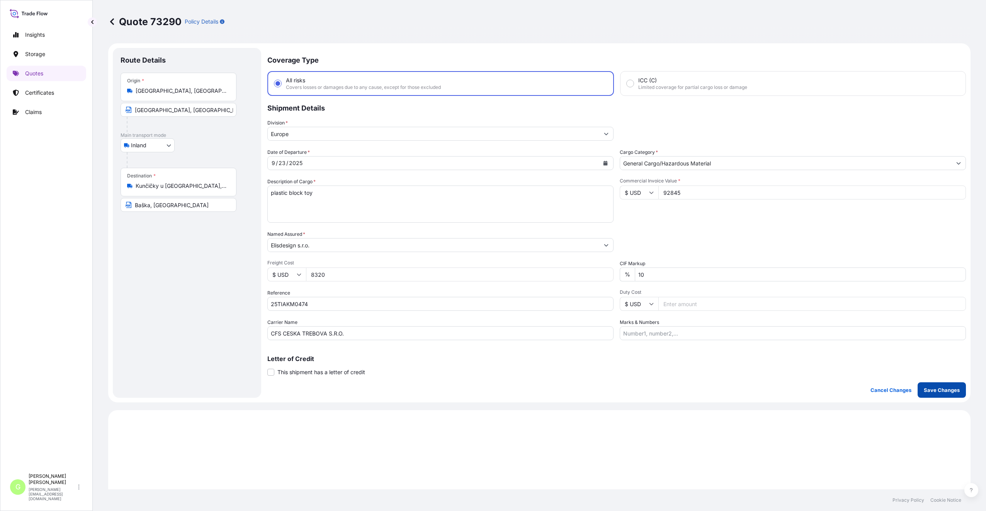
click at [932, 382] on button "Save Changes" at bounding box center [941, 389] width 48 height 15
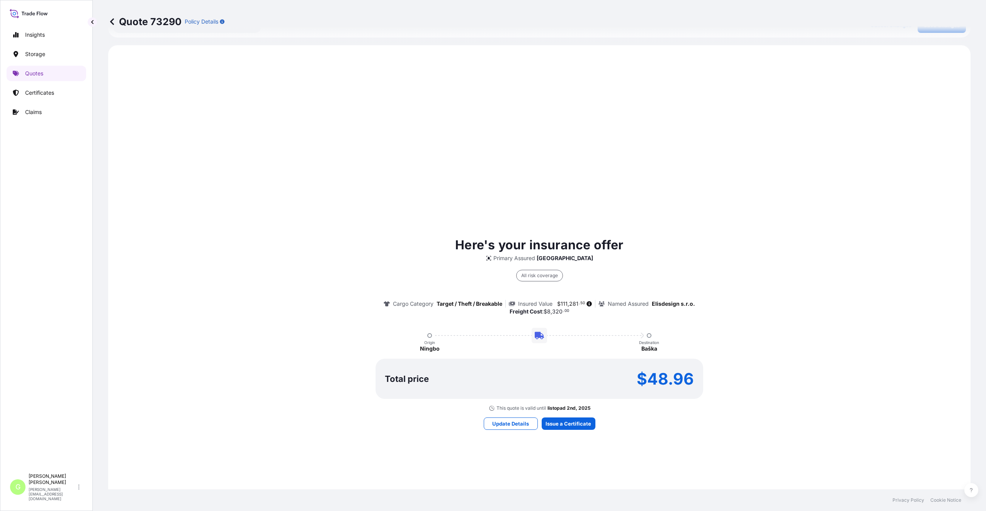
scroll to position [371, 0]
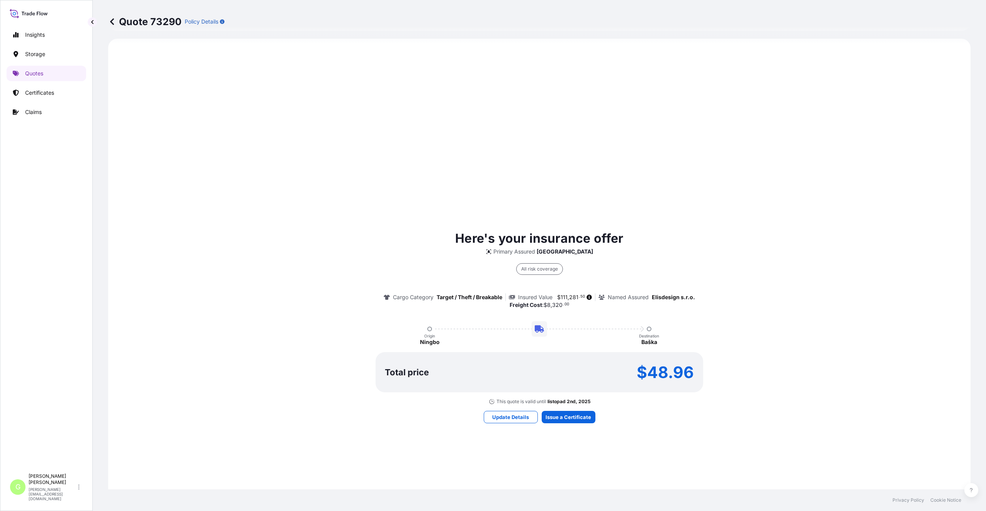
select select "Inland"
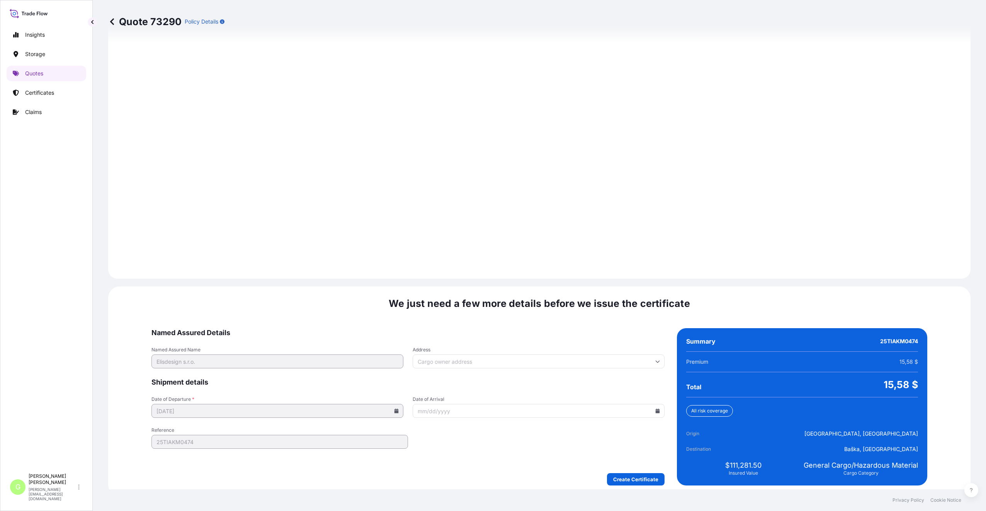
scroll to position [930, 0]
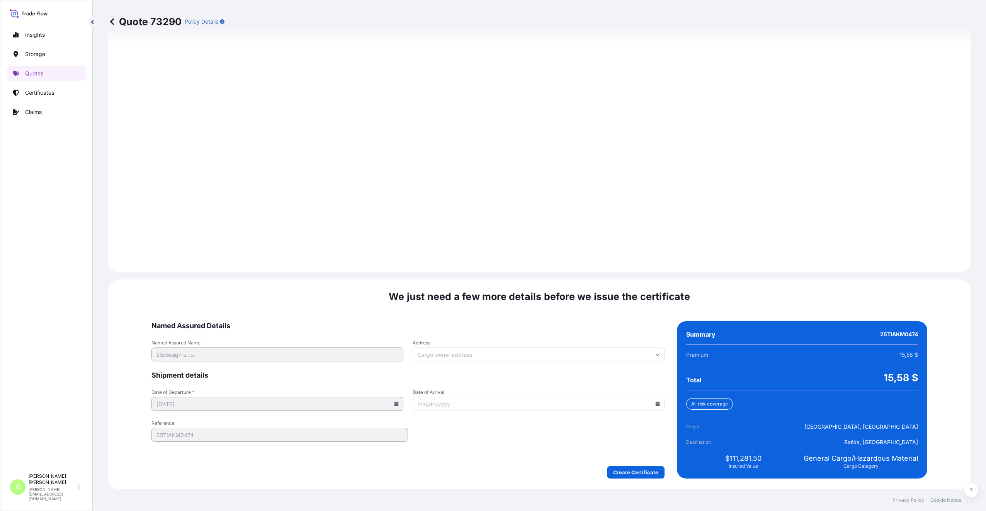
click at [627, 465] on form "Named Assured Details Named Assured Name Elisdesign s.r.o. Address Shipment det…" at bounding box center [407, 399] width 513 height 157
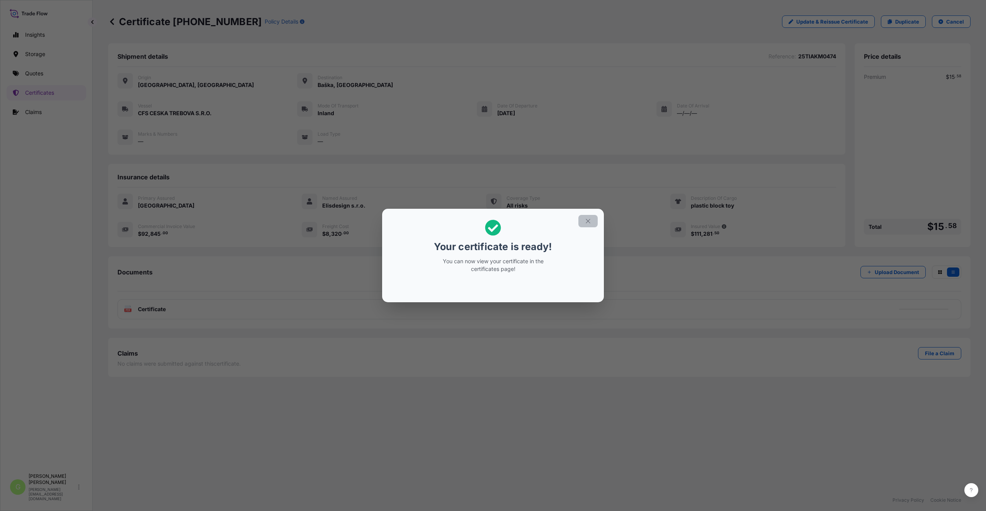
click at [586, 220] on icon "button" at bounding box center [587, 220] width 7 height 7
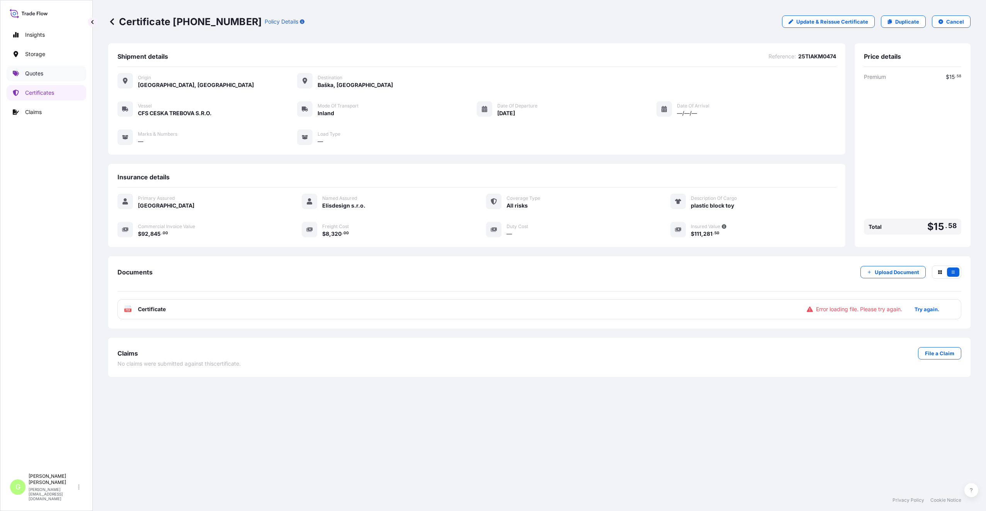
click at [29, 67] on link "Quotes" at bounding box center [47, 73] width 80 height 15
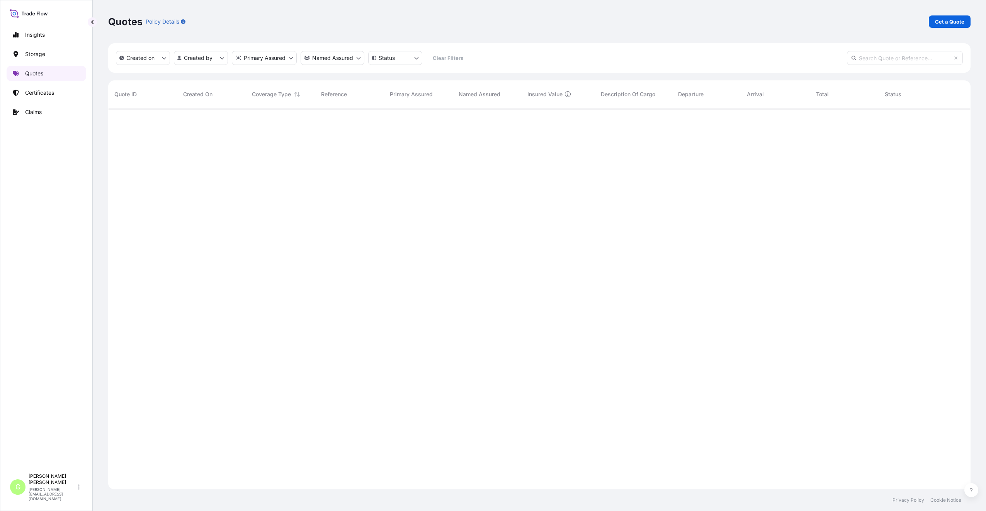
scroll to position [379, 856]
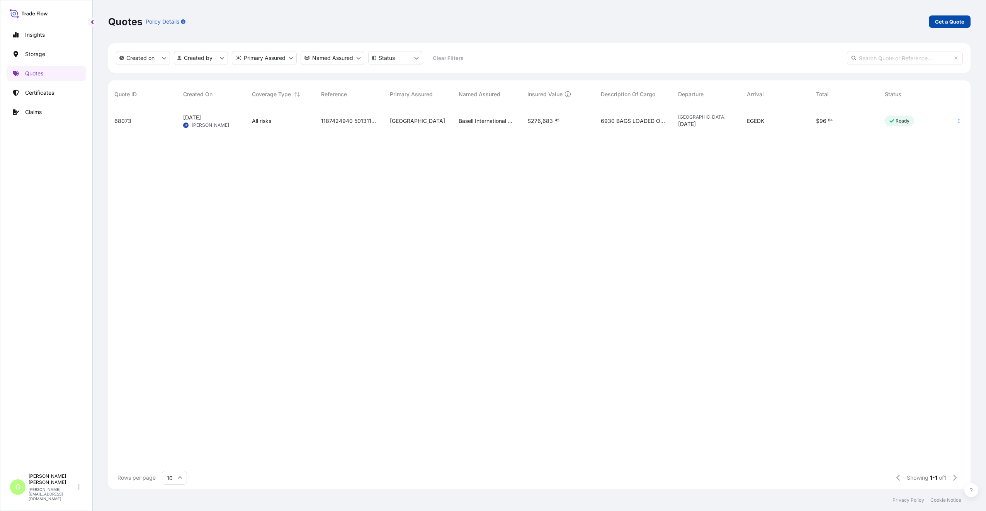
click at [943, 21] on p "Get a Quote" at bounding box center [949, 22] width 29 height 8
select select "Water"
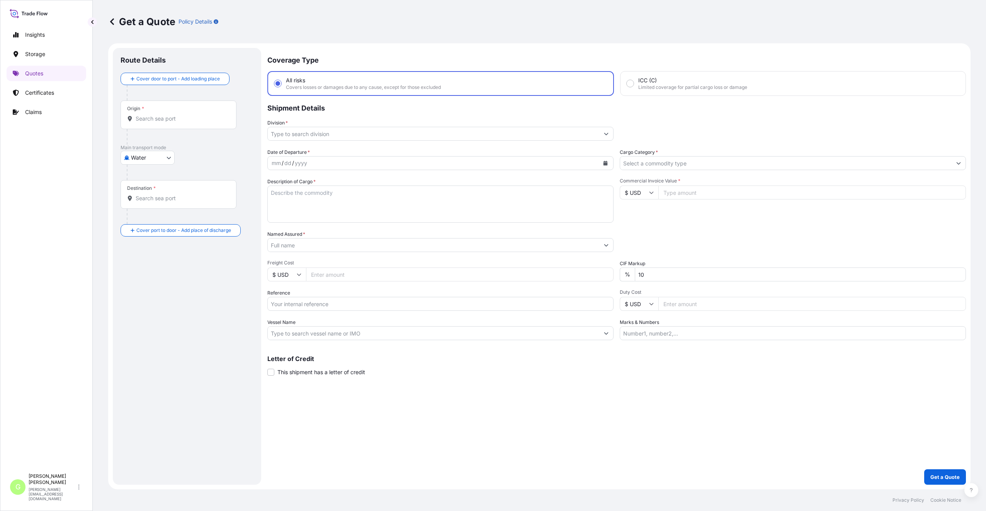
click at [163, 157] on body "Insights Storage Quotes Certificates Claims G [PERSON_NAME] [PERSON_NAME][EMAIL…" at bounding box center [493, 255] width 986 height 511
click at [139, 206] on span "Inland" at bounding box center [142, 206] width 15 height 8
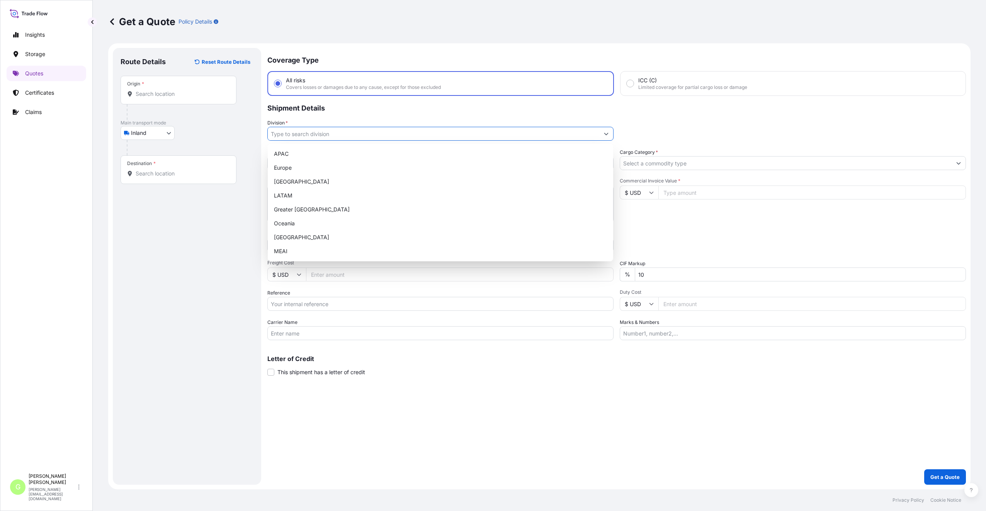
click at [285, 134] on input "Division *" at bounding box center [433, 134] width 331 height 14
click at [285, 166] on div "Europe" at bounding box center [440, 168] width 339 height 14
type input "Europe"
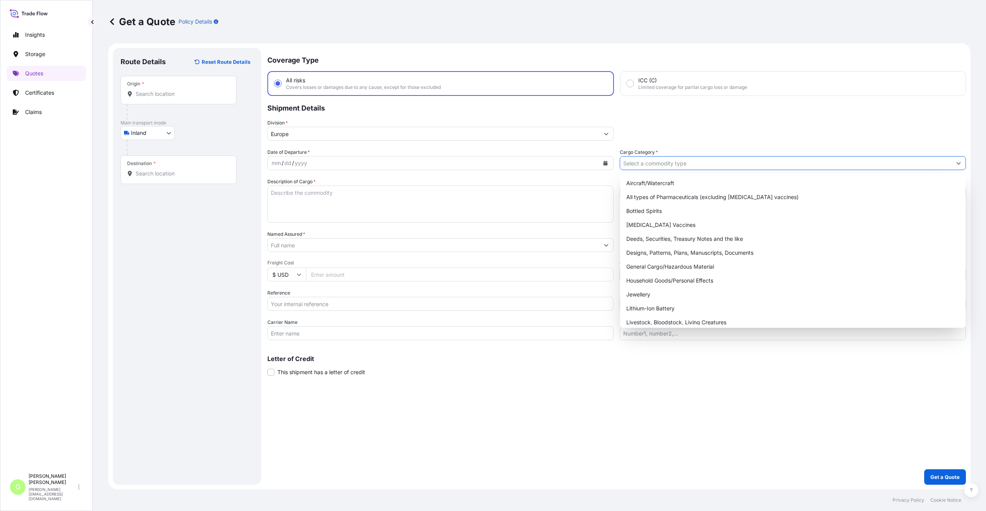
click at [660, 162] on input "Cargo Category *" at bounding box center [785, 163] width 331 height 14
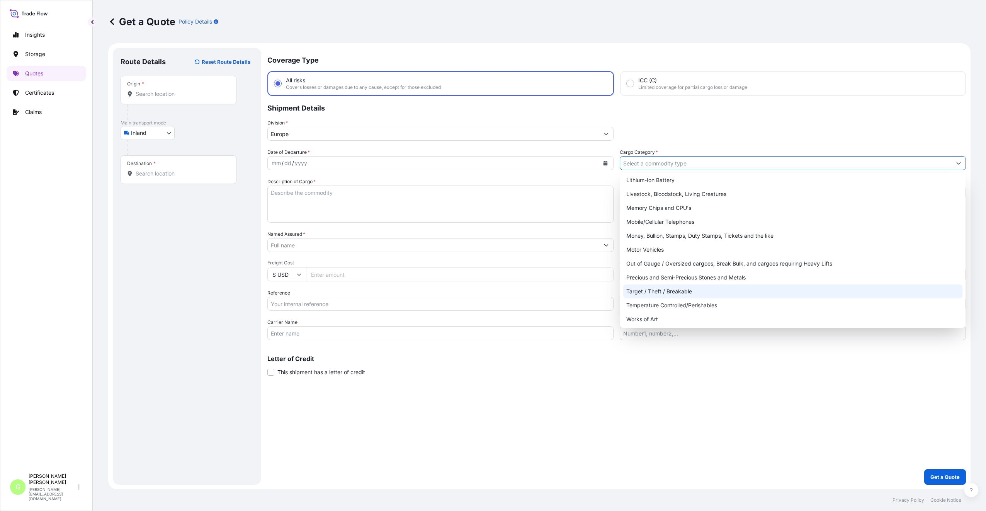
scroll to position [130, 0]
click at [636, 286] on div "Target / Theft / Breakable" at bounding box center [792, 290] width 339 height 14
type input "Target / Theft / Breakable"
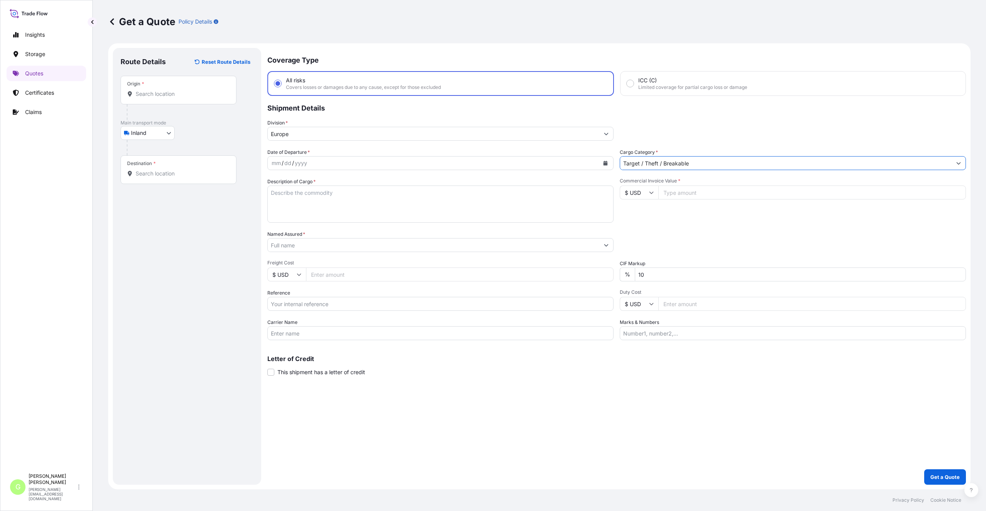
click at [297, 303] on input "Reference" at bounding box center [440, 304] width 346 height 14
paste input "25RIEPE2246"
type input "25RIEPE2246"
click at [279, 247] on input "Named Assured *" at bounding box center [433, 245] width 331 height 14
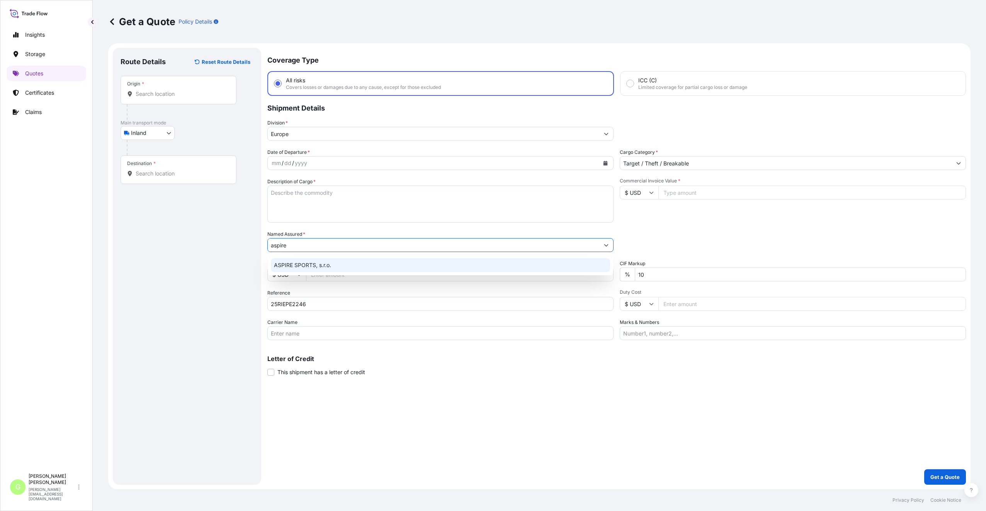
click at [290, 266] on span "ASPIRE SPORTS, s.r.o." at bounding box center [302, 265] width 57 height 8
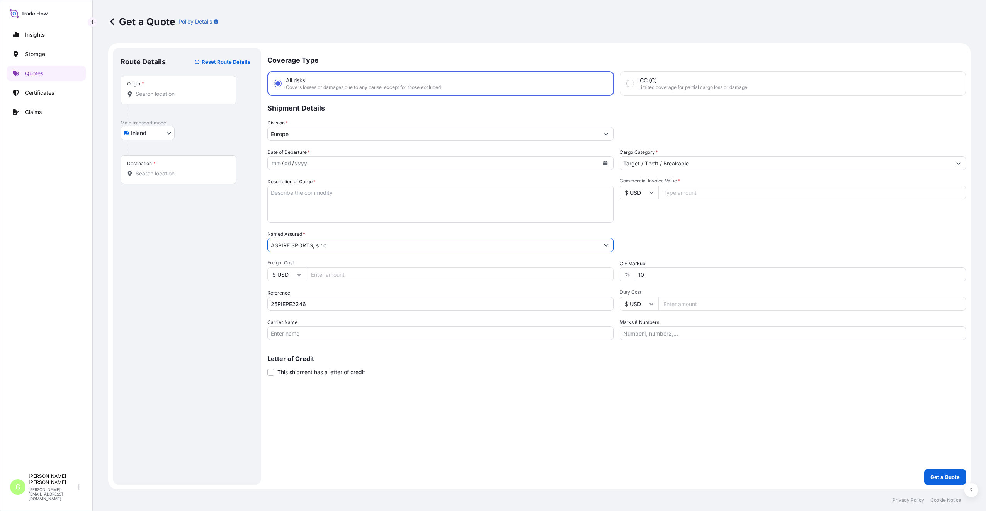
type input "ASPIRE SPORTS, s.r.o."
click at [696, 192] on input "Commercial Invoice Value *" at bounding box center [811, 192] width 307 height 14
paste input "9267.3"
type input "9267.3"
click at [341, 267] on div "Freight Cost $ USD" at bounding box center [440, 271] width 346 height 22
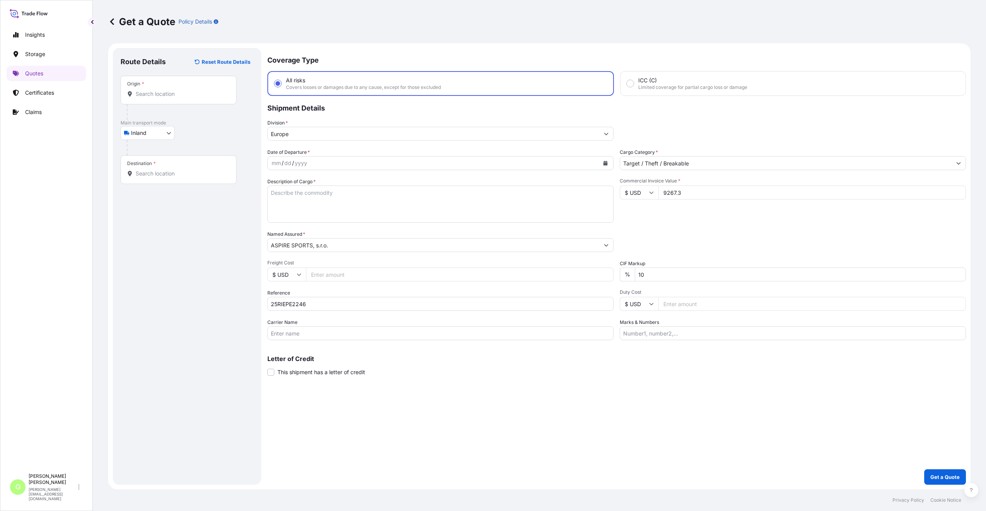
drag, startPoint x: 341, startPoint y: 267, endPoint x: 314, endPoint y: 275, distance: 28.3
click at [314, 275] on input "Freight Cost" at bounding box center [459, 274] width 307 height 14
paste input "217.17"
type input "217.17"
click at [285, 190] on textarea "Description of Cargo *" at bounding box center [440, 203] width 346 height 37
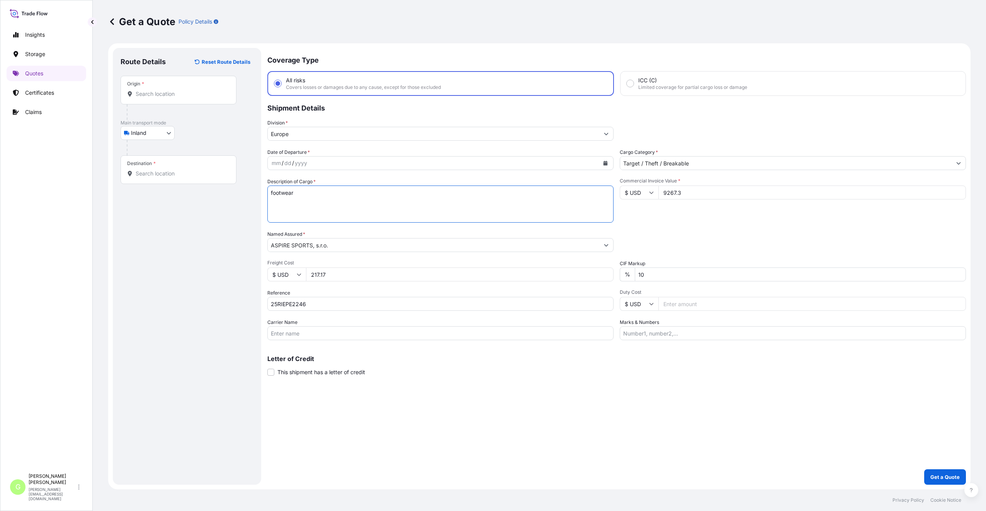
type textarea "footwear"
click at [304, 335] on input "Carrier Name" at bounding box center [440, 333] width 346 height 14
type input "AD ZIKA s.r.o."
click at [224, 225] on div "Route Details Reset Route Details Place of loading Road / Inland Road / Inland …" at bounding box center [186, 266] width 133 height 421
click at [605, 161] on icon "Calendar" at bounding box center [605, 163] width 5 height 5
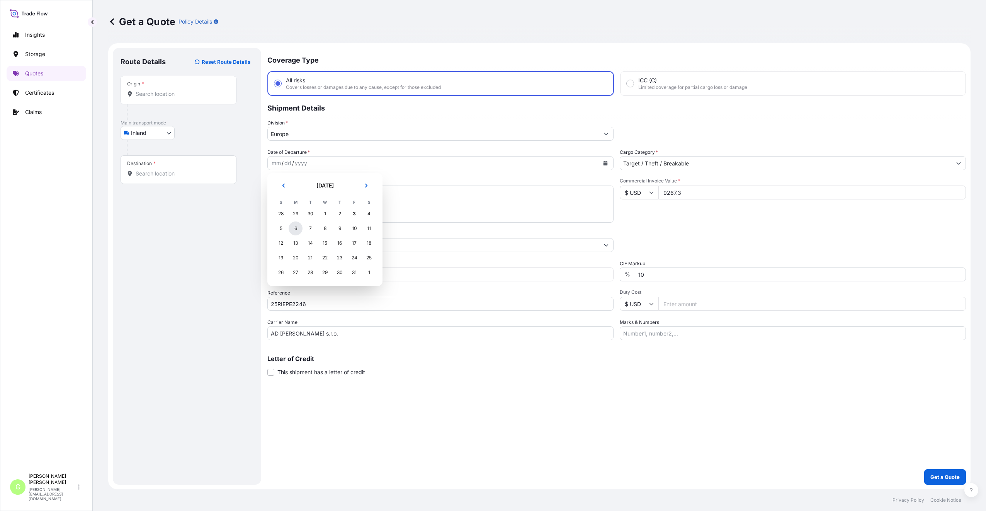
click at [295, 229] on div "6" at bounding box center [295, 228] width 14 height 14
click at [148, 93] on input "Origin *" at bounding box center [181, 94] width 91 height 8
paste input "LJUBLJANA"
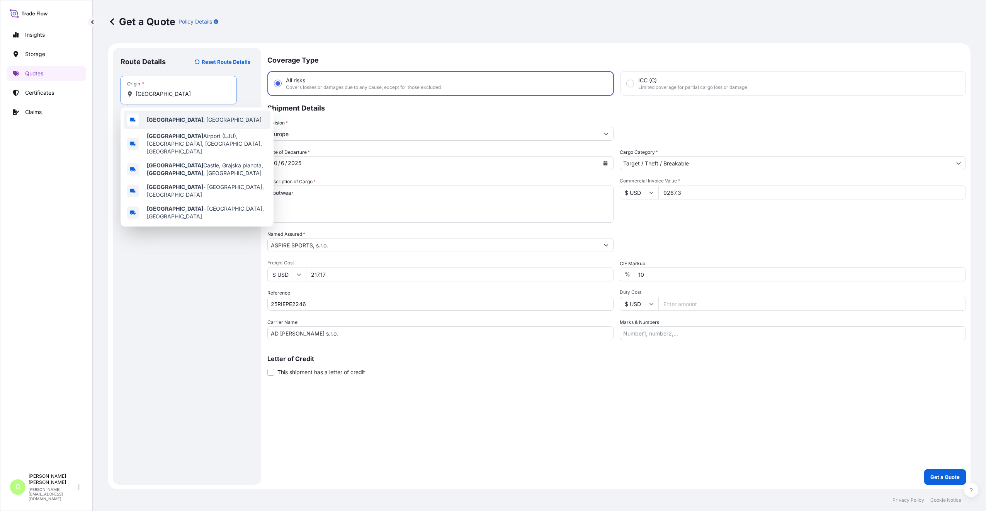
click at [167, 117] on b "Ljubljana" at bounding box center [175, 119] width 56 height 7
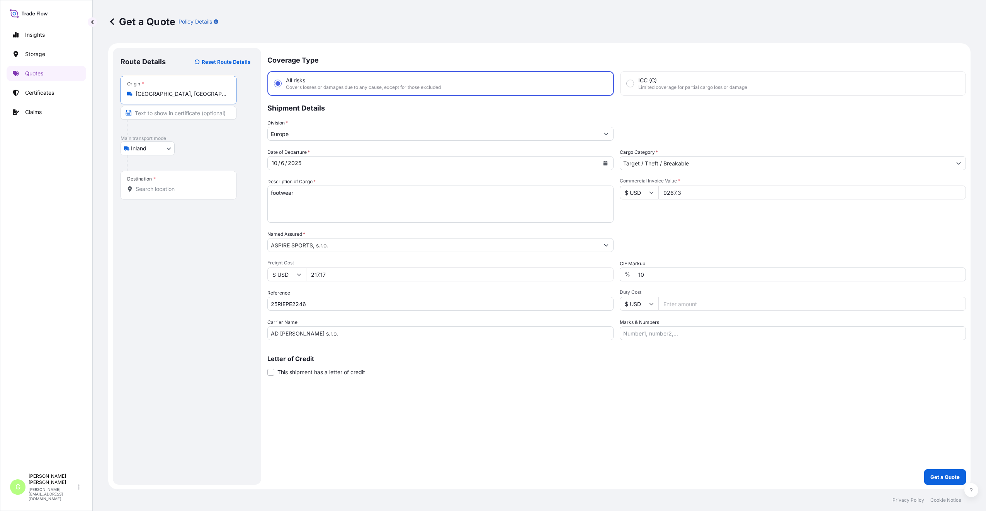
drag, startPoint x: 187, startPoint y: 94, endPoint x: 135, endPoint y: 95, distance: 52.1
click at [135, 95] on div "Ljubljana, Slovenia" at bounding box center [178, 94] width 103 height 8
type input "Ljubljana, Slovenia"
click at [151, 114] on input "Text to appear on certificate" at bounding box center [178, 113] width 116 height 14
paste input "Ljubljana, Slovenia"
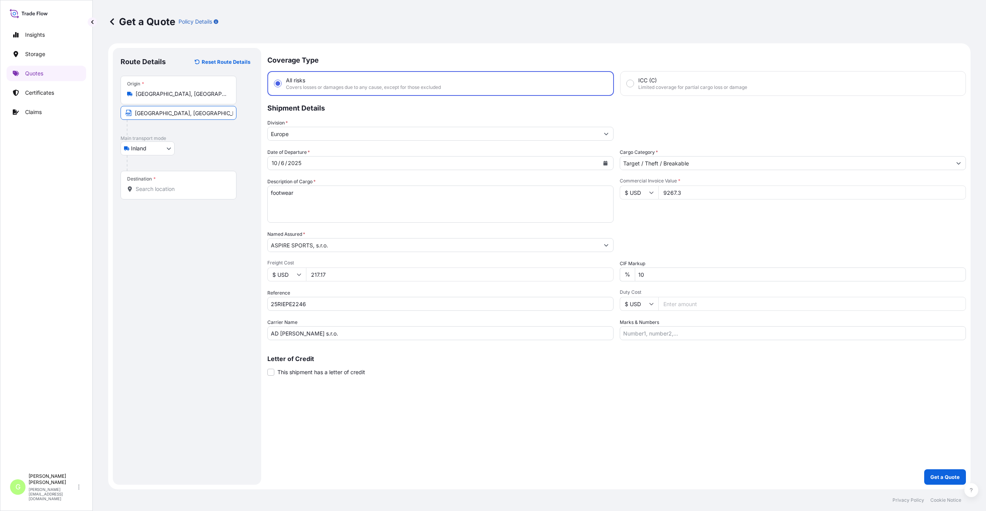
type input "Ljubljana, Slovenia"
click at [150, 189] on input "Destination *" at bounding box center [181, 189] width 91 height 8
click at [150, 187] on input "Destination * Please select a destination" at bounding box center [181, 189] width 91 height 8
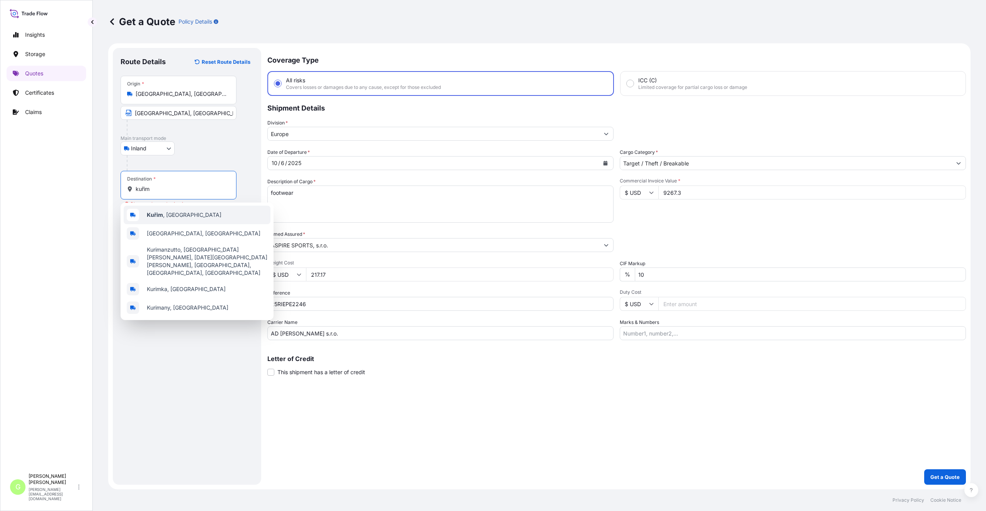
click at [165, 216] on span "Kuřim , Czechia" at bounding box center [184, 215] width 75 height 8
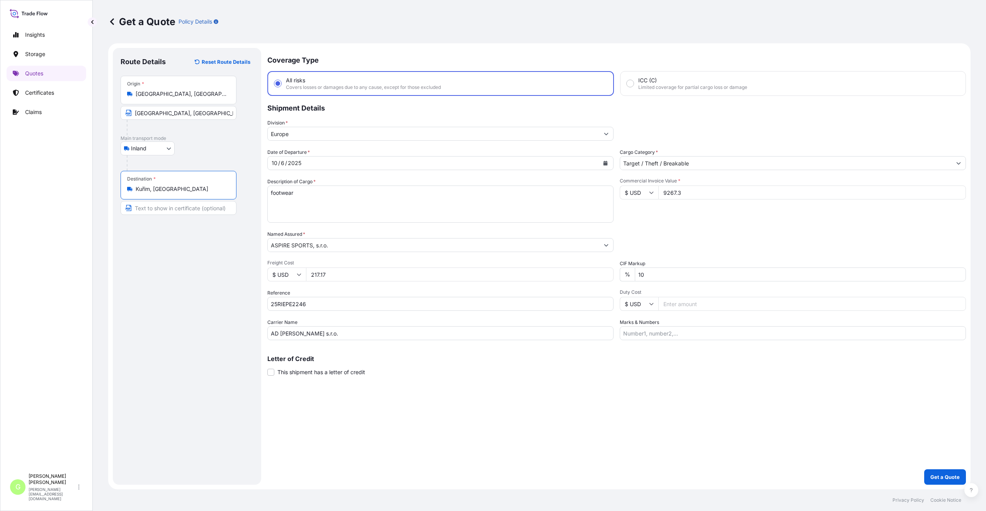
type input "Kuřim, Czechia"
click at [158, 210] on input "Text to appear on certificate" at bounding box center [178, 208] width 116 height 14
type input "Kuřim, CZECH REPUBLIC"
click at [940, 476] on p "Get a Quote" at bounding box center [944, 477] width 29 height 8
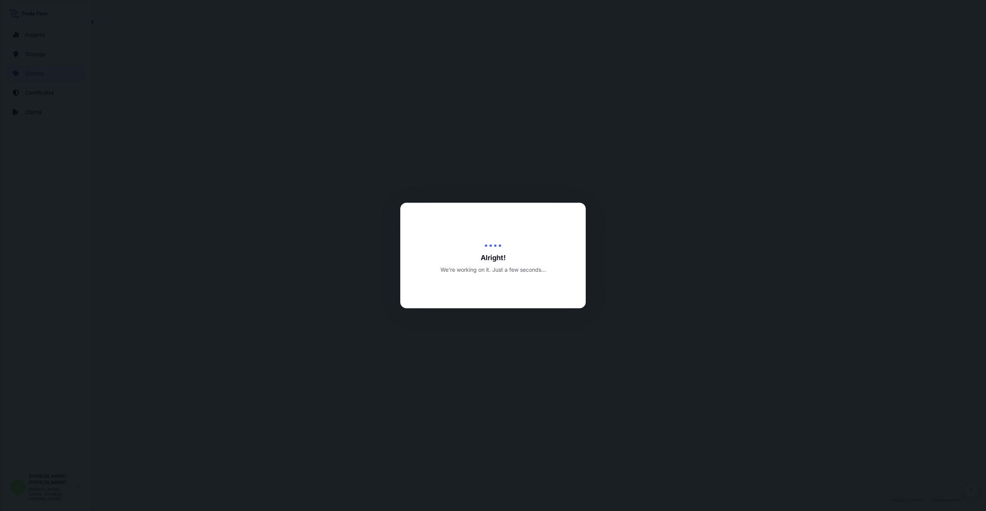
select select "Inland"
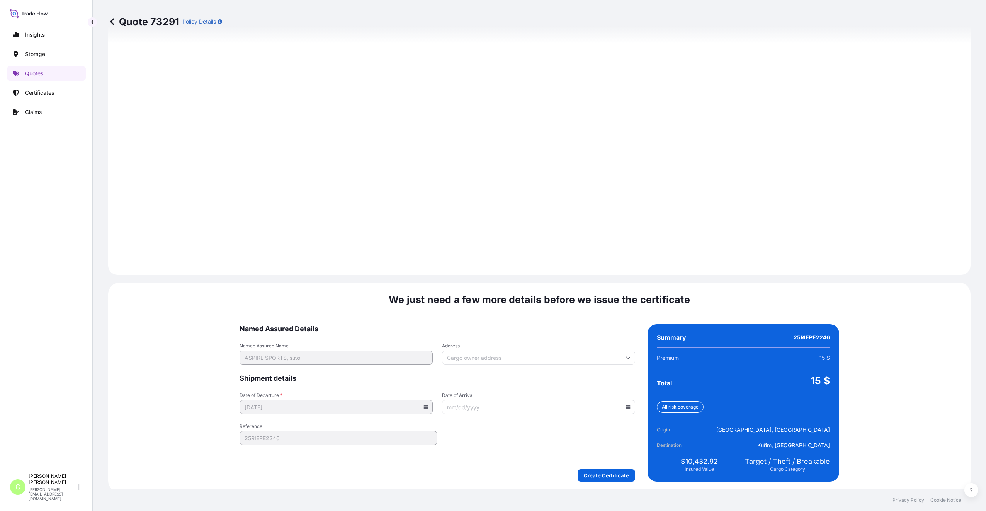
scroll to position [930, 0]
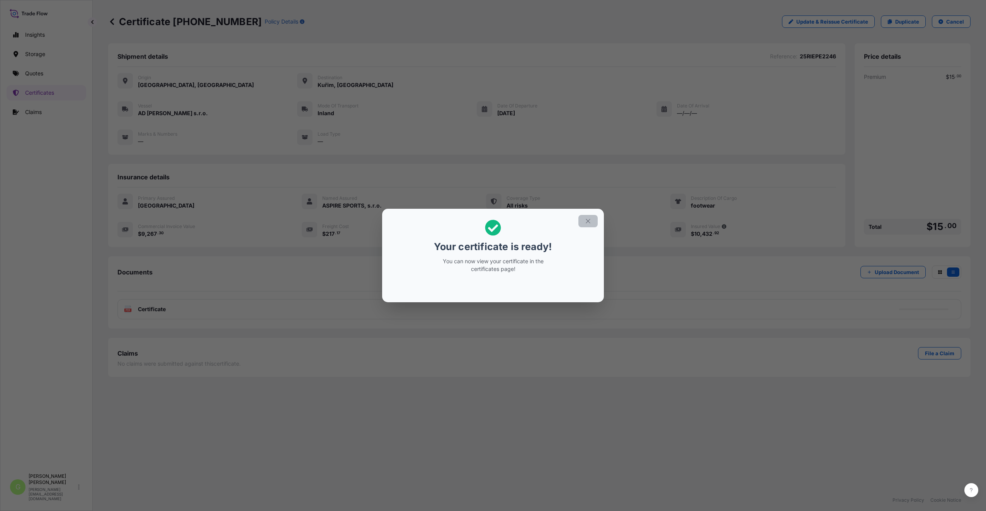
click at [589, 224] on icon "button" at bounding box center [587, 220] width 7 height 7
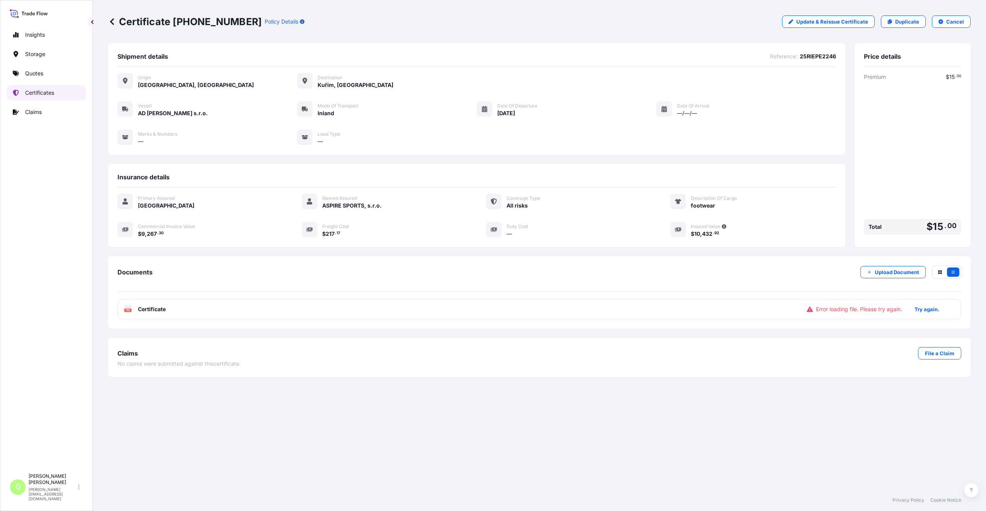
click at [35, 86] on link "Certificates" at bounding box center [47, 92] width 80 height 15
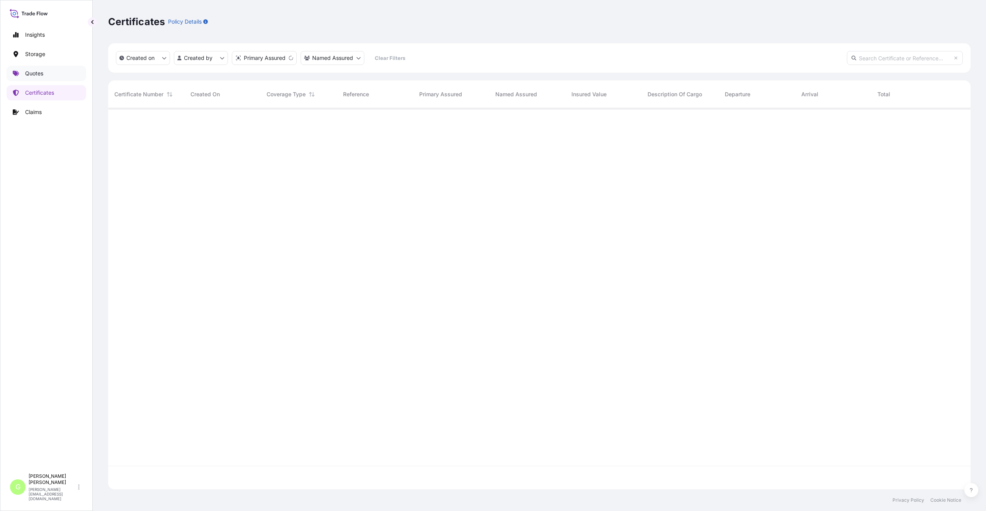
scroll to position [379, 856]
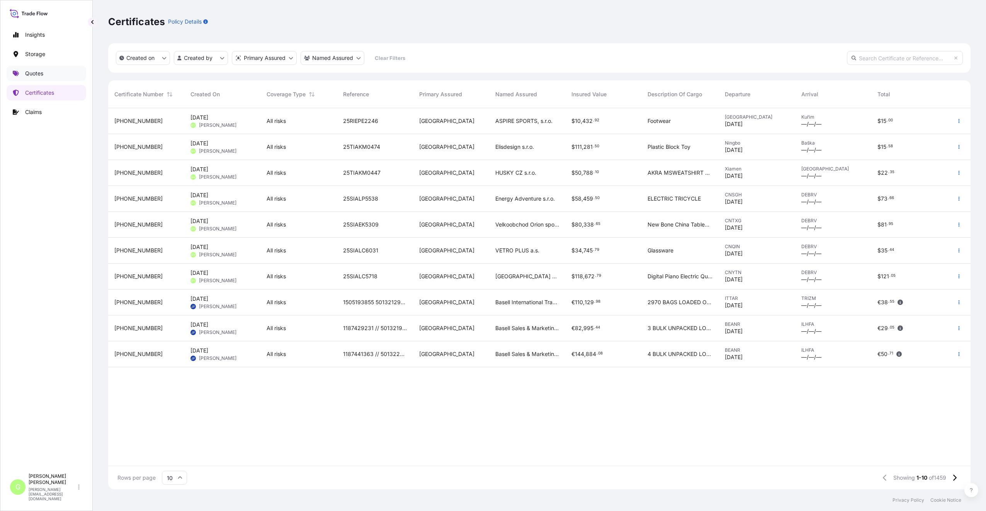
click at [28, 74] on p "Quotes" at bounding box center [34, 74] width 18 height 8
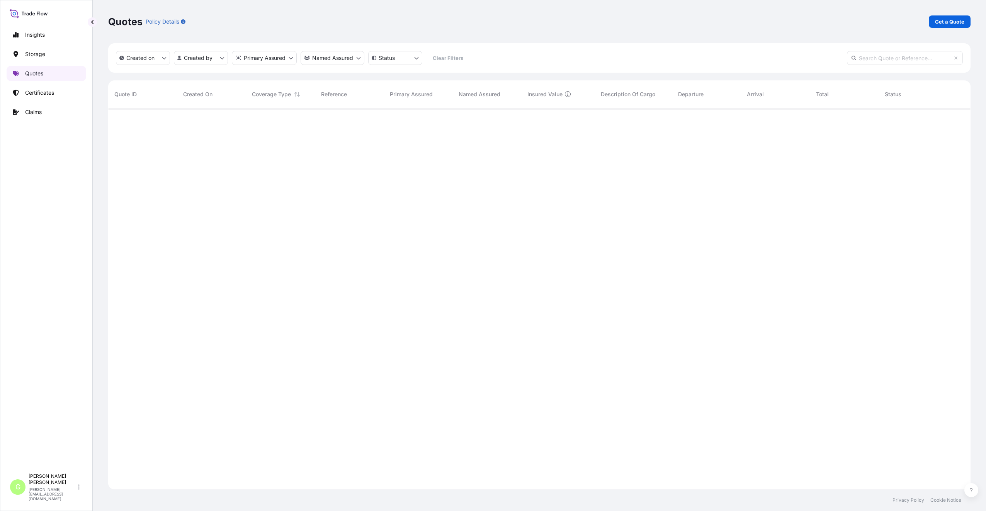
scroll to position [379, 856]
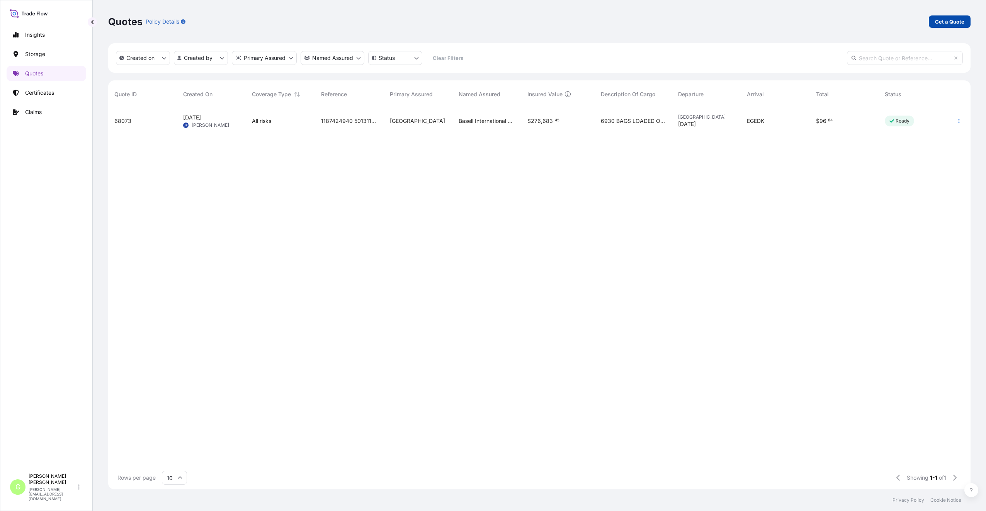
click at [938, 24] on p "Get a Quote" at bounding box center [949, 22] width 29 height 8
select select "Water"
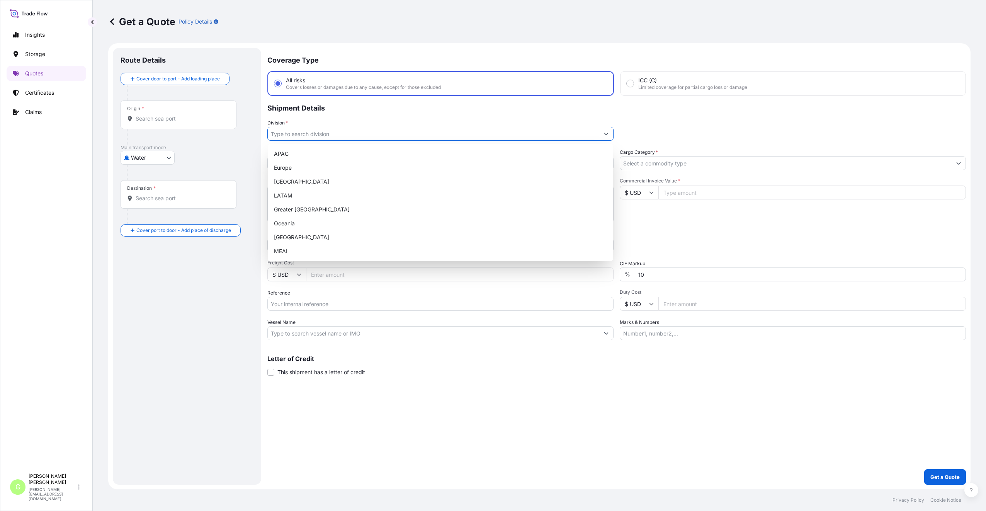
click at [289, 136] on input "Division *" at bounding box center [433, 134] width 331 height 14
click at [290, 166] on div "Europe" at bounding box center [440, 168] width 339 height 14
type input "Europe"
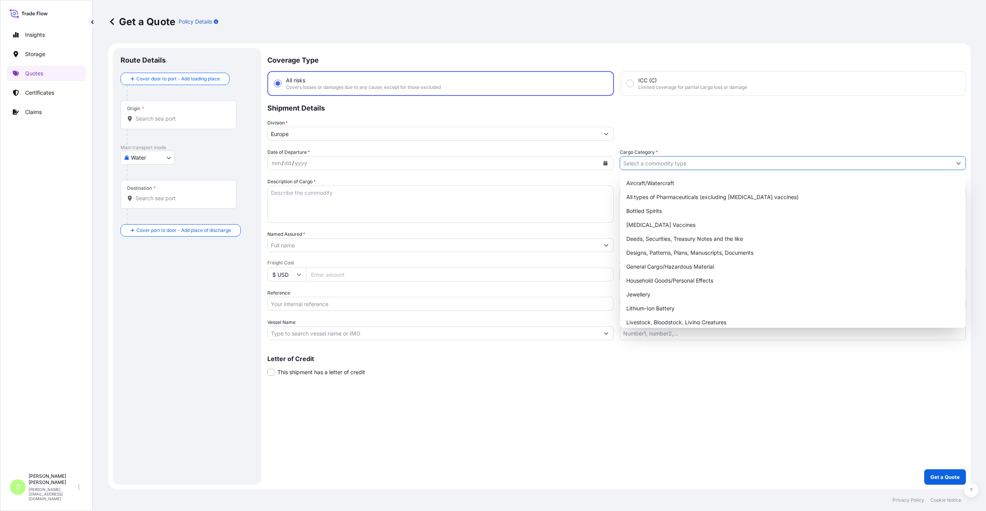
click at [634, 161] on input "Cargo Category *" at bounding box center [785, 163] width 331 height 14
click at [640, 266] on div "General Cargo/Hazardous Material" at bounding box center [792, 267] width 339 height 14
type input "General Cargo/Hazardous Material"
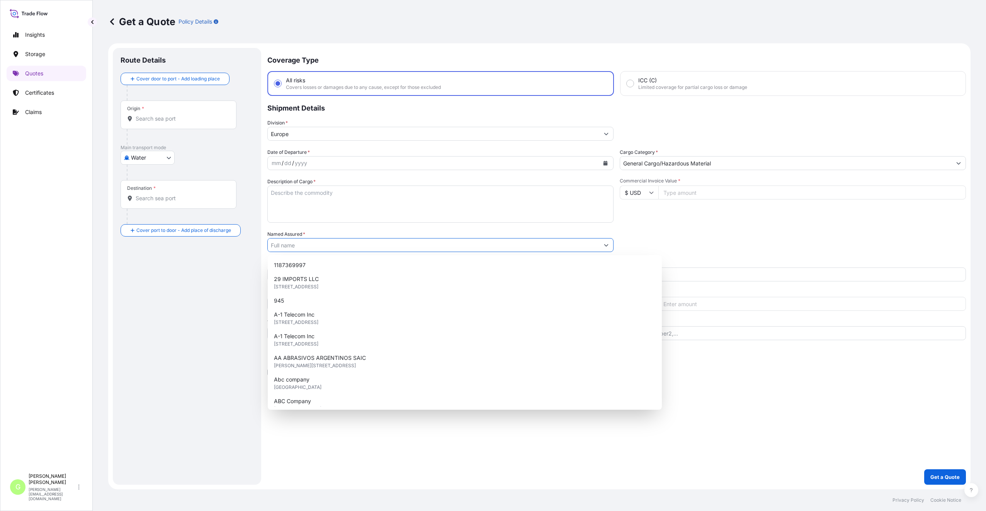
click at [278, 246] on input "Named Assured *" at bounding box center [433, 245] width 331 height 14
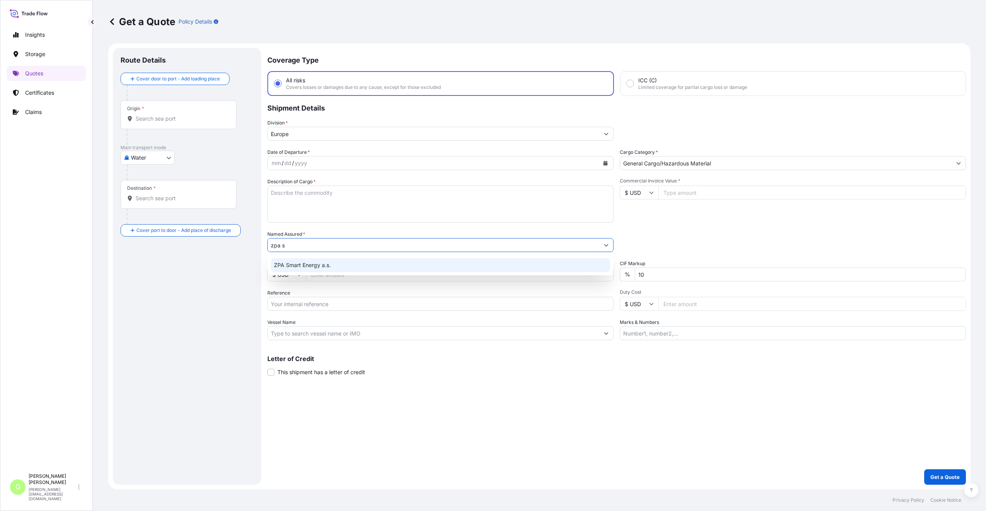
click at [298, 265] on span "ZPA Smart Energy a.s." at bounding box center [302, 265] width 57 height 8
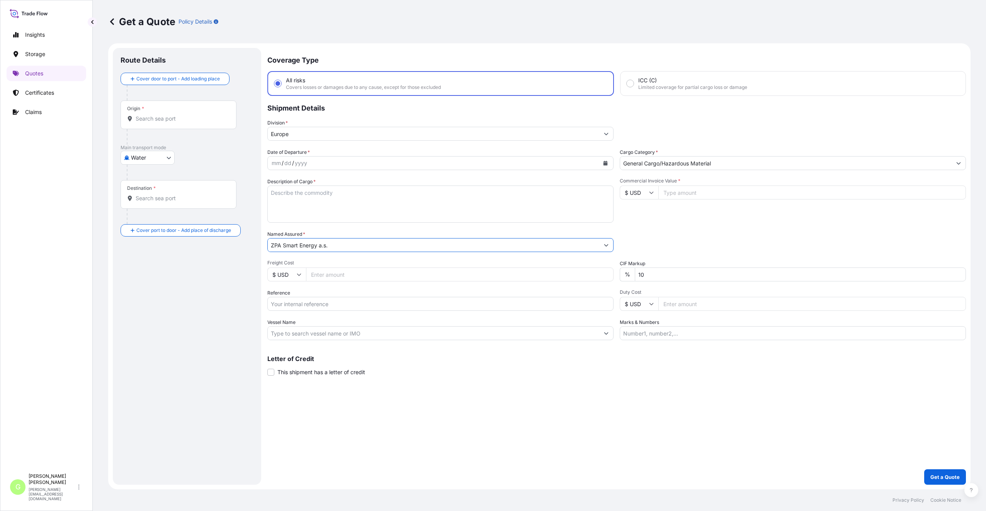
type input "ZPA Smart Energy a.s."
click at [293, 310] on input "Reference" at bounding box center [440, 304] width 346 height 14
paste input "25TIAKM0465"
type input "25TIAKM0465"
click at [746, 196] on input "Commercial Invoice Value *" at bounding box center [811, 192] width 307 height 14
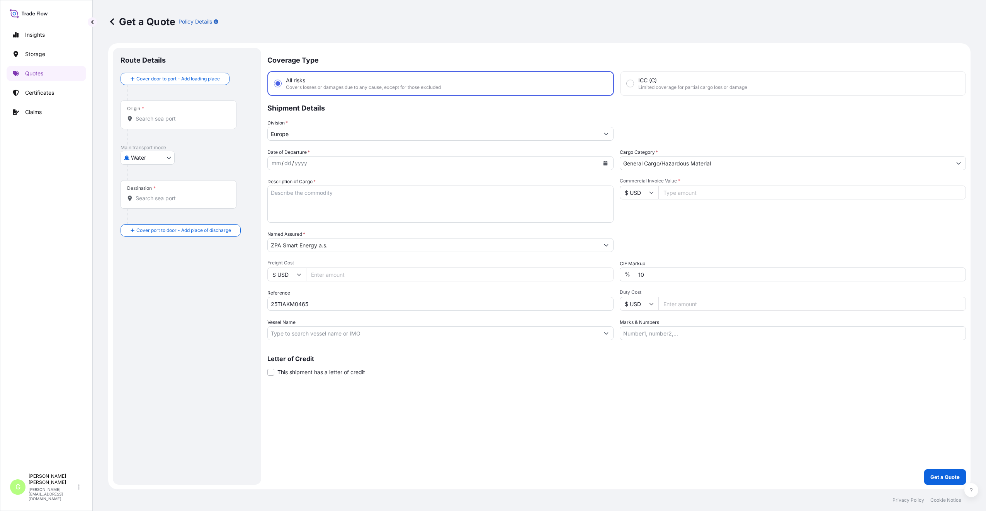
paste input "4260.0000"
type input "4260.0000"
click at [348, 274] on input "Freight Cost" at bounding box center [459, 274] width 307 height 14
paste input "715"
type input "715"
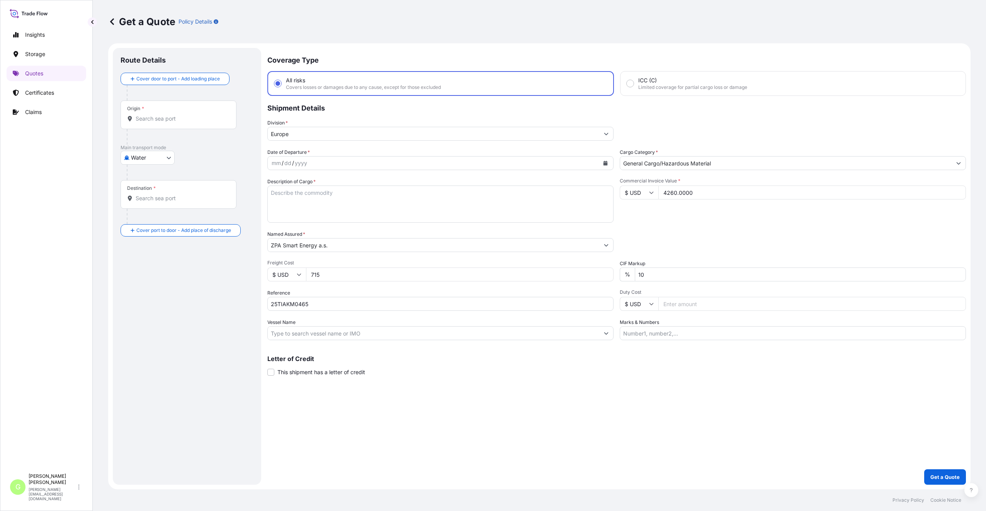
click at [333, 337] on input "Vessel Name" at bounding box center [433, 333] width 331 height 14
click at [273, 334] on input "austromar" at bounding box center [433, 333] width 331 height 14
type input "austromar"
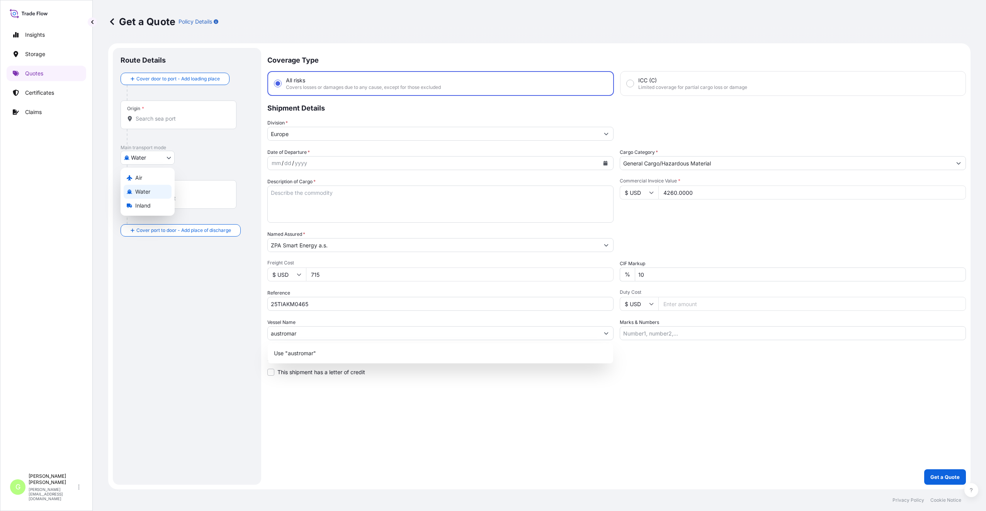
click at [154, 156] on body "1 option available. Insights Storage Quotes Certificates Claims G Gabriela Vasa…" at bounding box center [493, 255] width 986 height 511
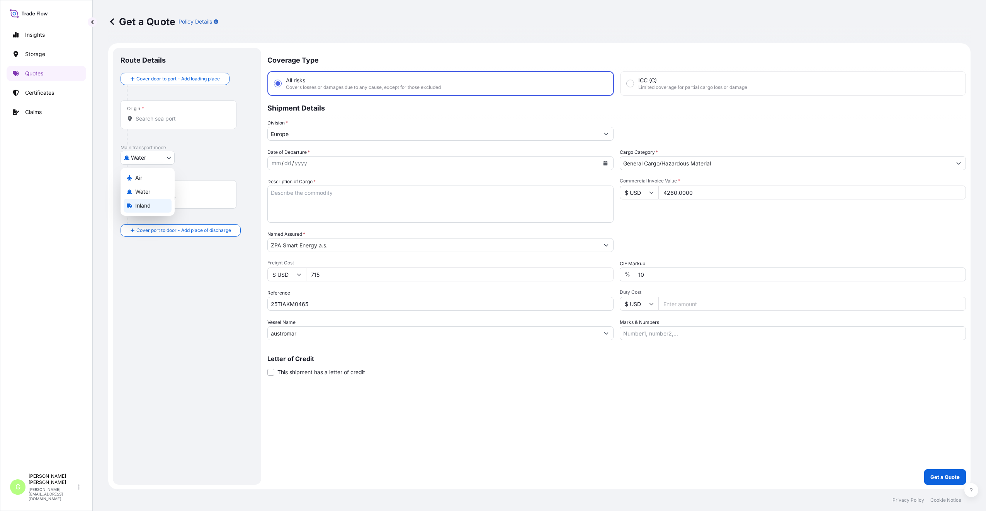
click at [138, 207] on span "Inland" at bounding box center [142, 206] width 15 height 8
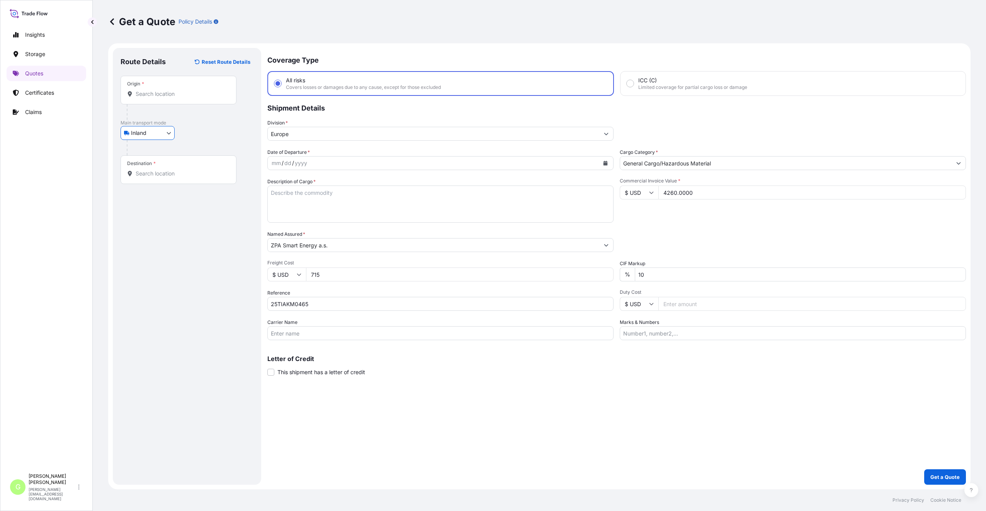
click at [304, 332] on input "Carrier Name" at bounding box center [440, 333] width 346 height 14
type input "Austromar"
click at [519, 421] on div "Coverage Type All risks Covers losses or damages due to any cause, except for t…" at bounding box center [616, 266] width 698 height 436
click at [601, 166] on button "Calendar" at bounding box center [605, 163] width 12 height 12
click at [283, 187] on icon "Previous" at bounding box center [283, 185] width 5 height 5
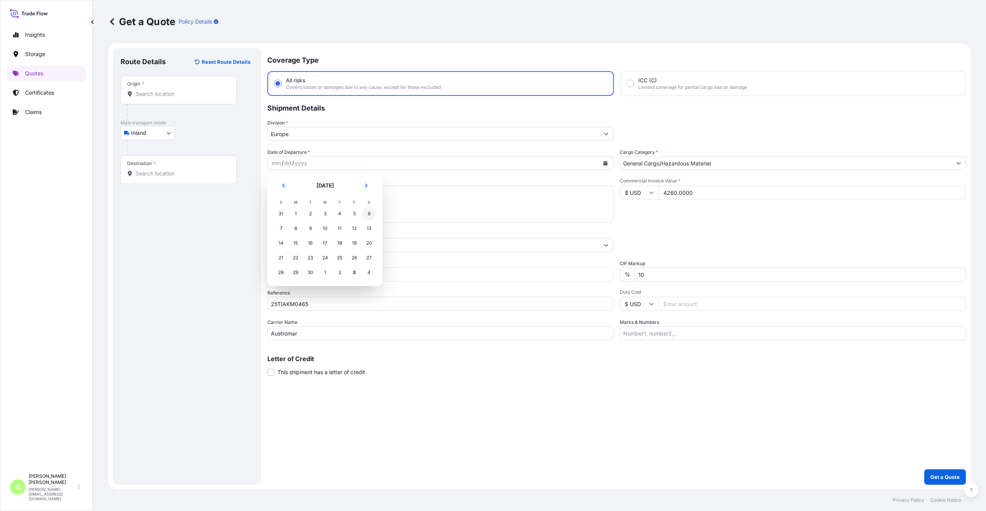
click at [365, 212] on div "6" at bounding box center [369, 214] width 14 height 14
click at [159, 96] on input "Origin *" at bounding box center [181, 94] width 91 height 8
paste input "Hong Kong"
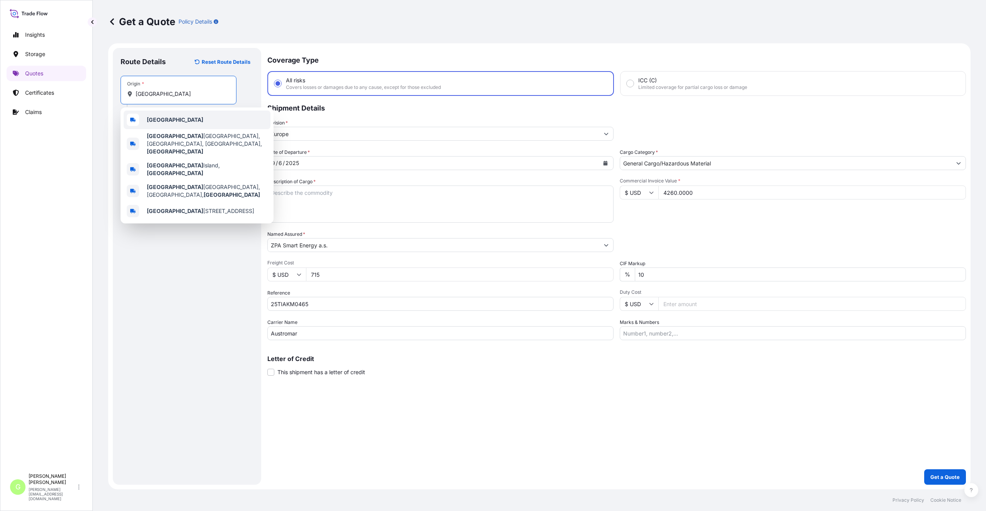
click at [161, 123] on span "Hong Kong" at bounding box center [175, 120] width 56 height 8
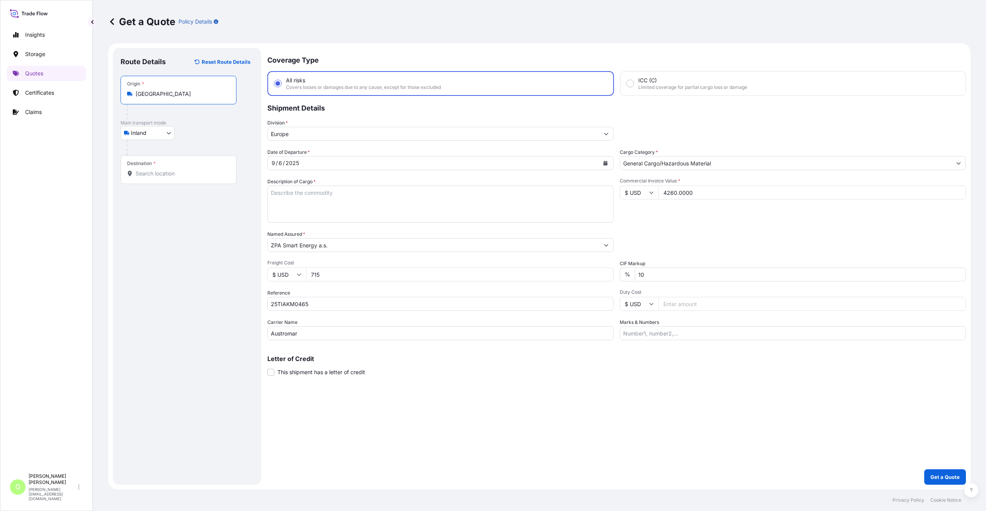
type input "Hong Kong"
click at [166, 171] on div "Destination *" at bounding box center [178, 169] width 116 height 29
click at [166, 171] on input "Destination *" at bounding box center [181, 174] width 91 height 8
click at [171, 192] on input "Destination * Please select a destination" at bounding box center [181, 189] width 91 height 8
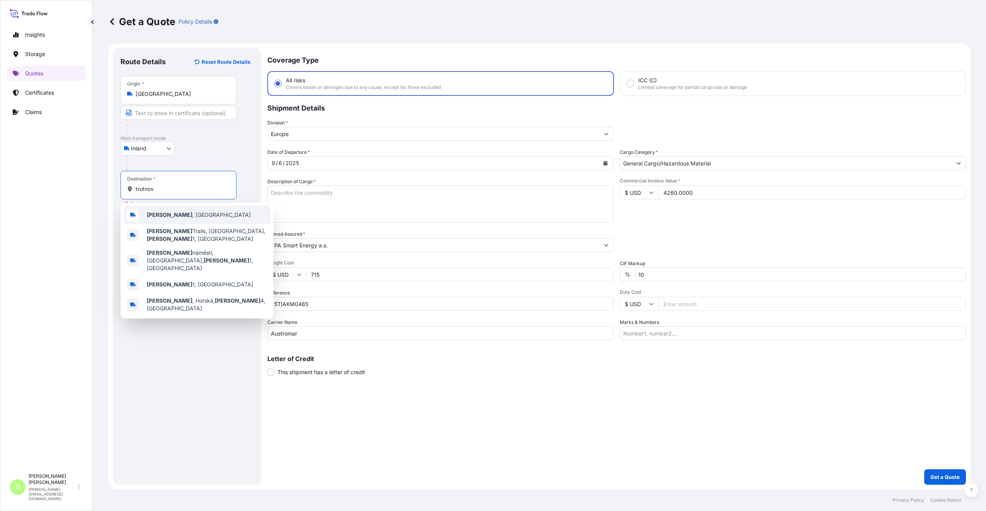
click at [165, 215] on b "Trutnov" at bounding box center [170, 214] width 46 height 7
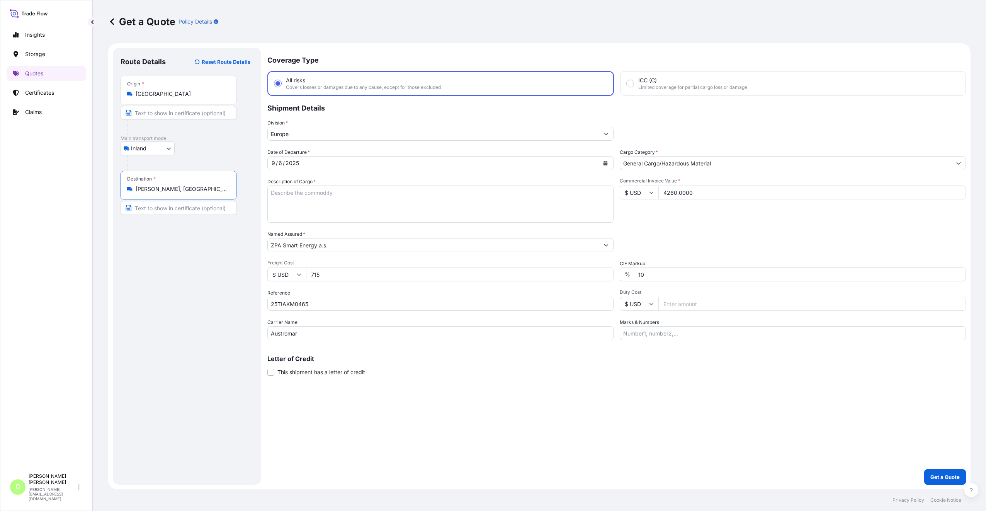
drag, startPoint x: 166, startPoint y: 189, endPoint x: 152, endPoint y: 202, distance: 19.7
click at [145, 192] on input "Trutnov, Czechia" at bounding box center [181, 189] width 91 height 8
type input "Trutnov, Czechia"
click at [152, 208] on input "Text to appear on certificate" at bounding box center [178, 208] width 116 height 14
type input "Trutnov, CZECH REPUBLIC"
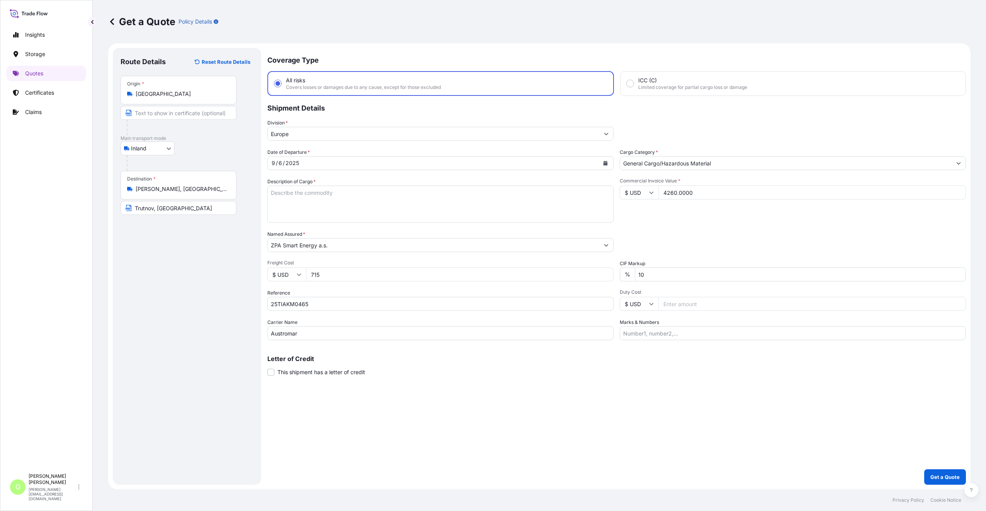
click at [179, 277] on div "Route Details Reset Route Details Place of loading Road / Inland Road / Inland …" at bounding box center [186, 266] width 133 height 421
drag, startPoint x: 134, startPoint y: 93, endPoint x: 171, endPoint y: 91, distance: 37.5
click at [171, 91] on div "Hong Kong" at bounding box center [178, 94] width 103 height 8
click at [171, 91] on input "Hong Kong" at bounding box center [181, 94] width 91 height 8
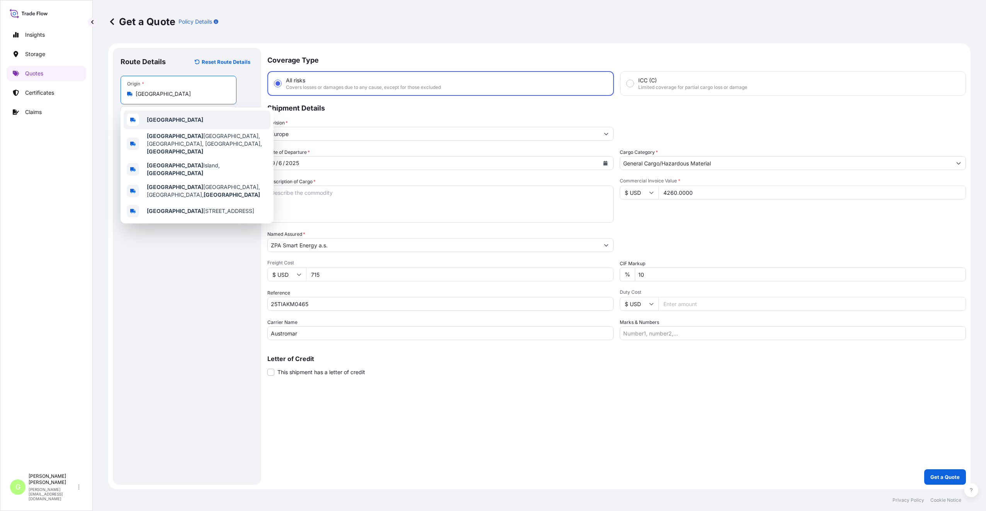
click at [174, 120] on b "Hong Kong" at bounding box center [175, 119] width 56 height 7
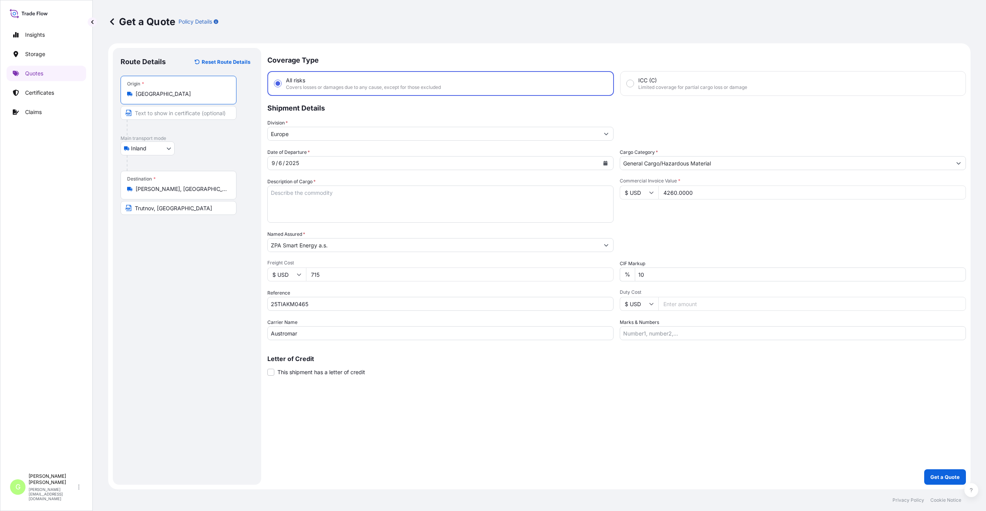
drag, startPoint x: 166, startPoint y: 95, endPoint x: 143, endPoint y: 95, distance: 23.9
click at [135, 96] on div "Hong Kong" at bounding box center [178, 94] width 103 height 8
click at [150, 113] on input "Text to appear on certificate" at bounding box center [178, 113] width 116 height 14
paste input "Hong Kong"
type input "Hong Kong"
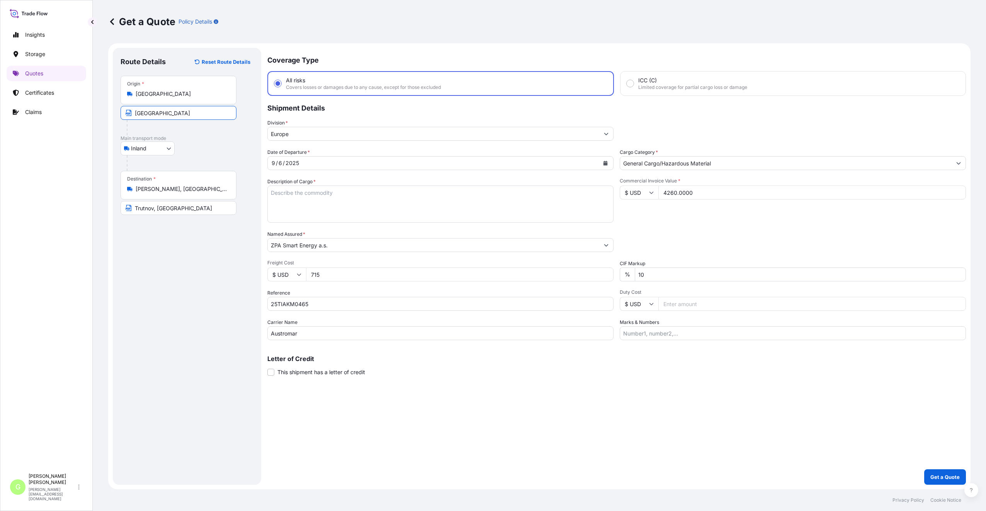
drag, startPoint x: 164, startPoint y: 261, endPoint x: 164, endPoint y: 273, distance: 12.0
click at [164, 263] on div "Route Details Reset Route Details Place of loading Road / Inland Road / Inland …" at bounding box center [186, 266] width 133 height 421
click at [560, 237] on div "Named Assured * ZPA Smart Energy a.s." at bounding box center [440, 241] width 346 height 22
click at [293, 195] on textarea "Description of Cargo *" at bounding box center [440, 203] width 346 height 37
paste textarea "��������"
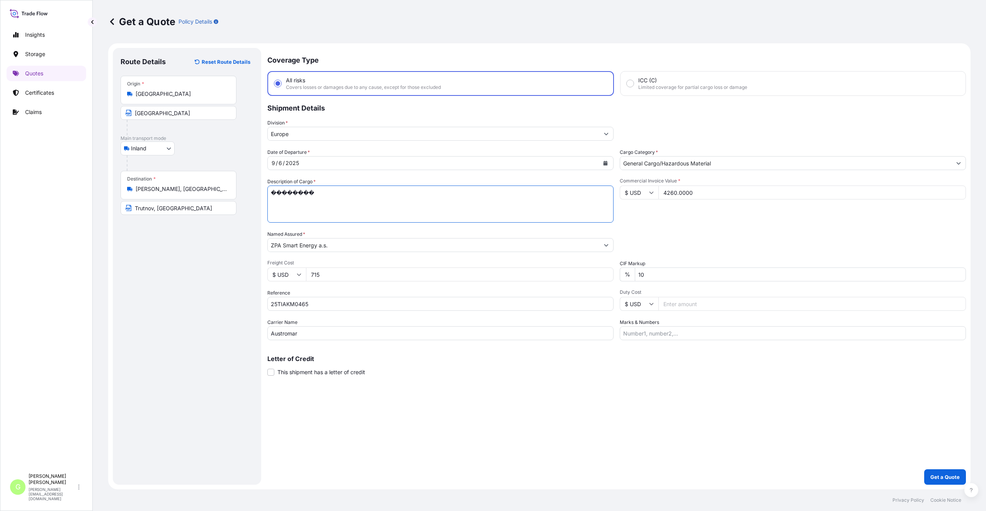
drag, startPoint x: 322, startPoint y: 195, endPoint x: 257, endPoint y: 195, distance: 64.5
click at [257, 195] on form "Route Details Reset Route Details Place of loading Road / Inland Road / Inland …" at bounding box center [539, 266] width 862 height 446
type textarea "IR PLATE"
click at [934, 476] on p "Get a Quote" at bounding box center [944, 477] width 29 height 8
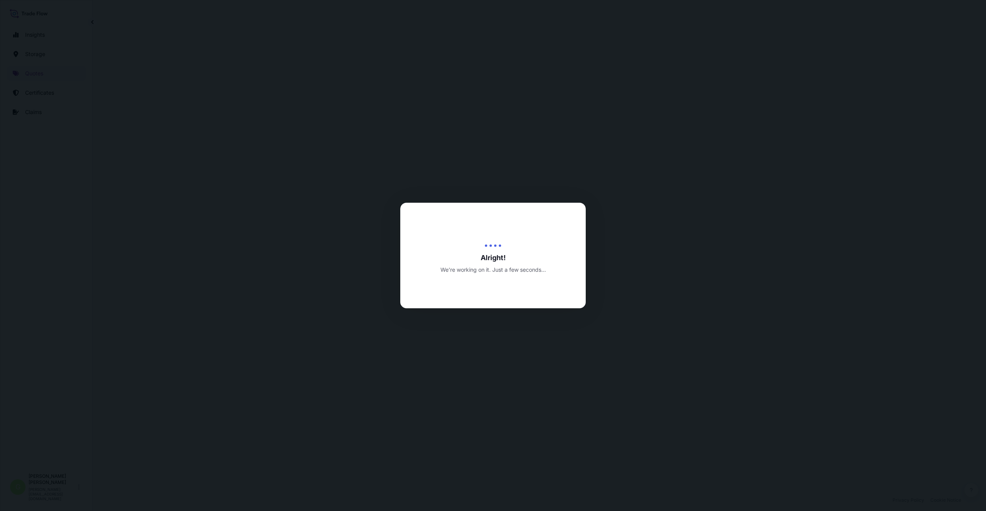
select select "Inland"
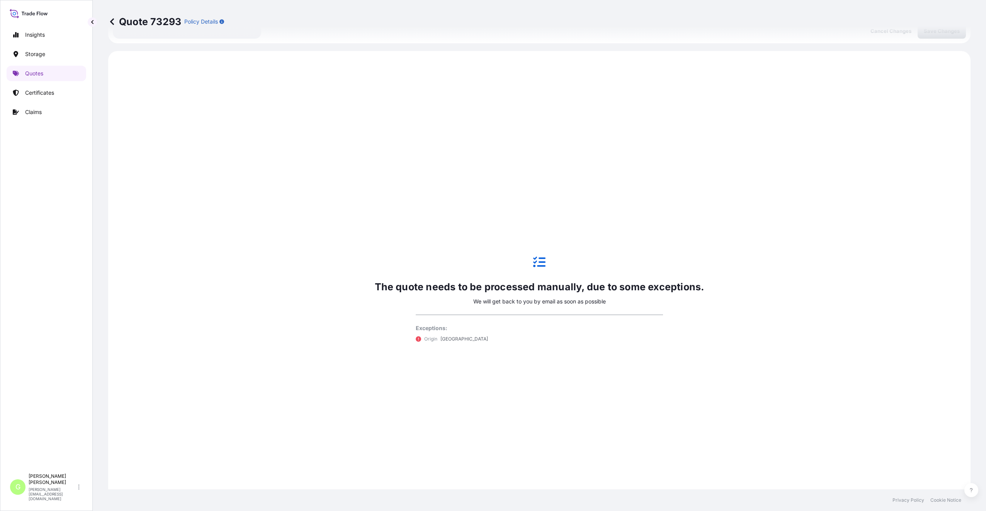
scroll to position [371, 0]
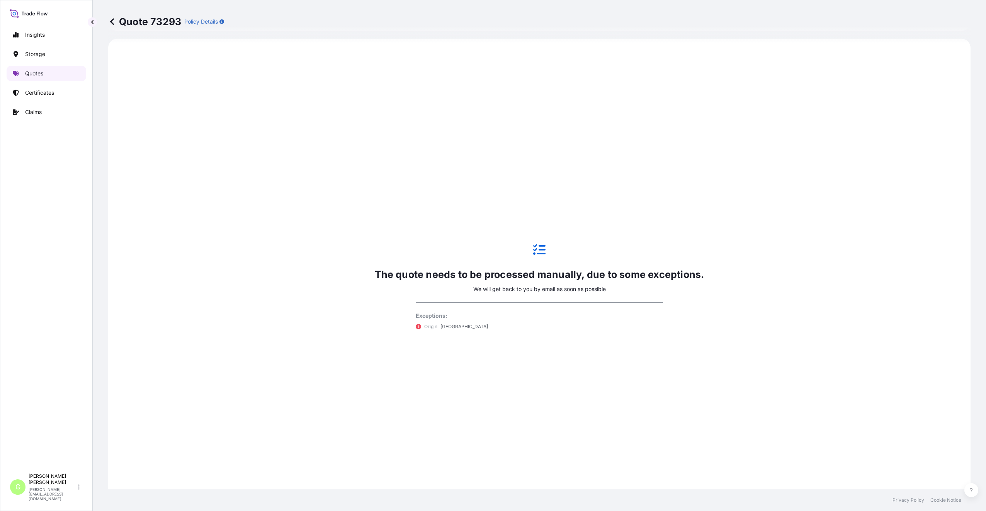
click at [30, 72] on p "Quotes" at bounding box center [34, 74] width 18 height 8
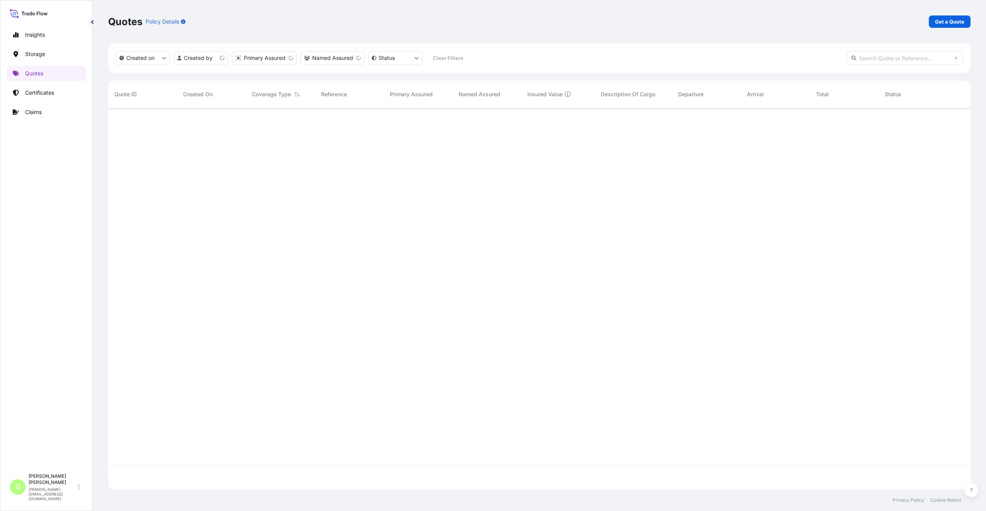
scroll to position [379, 856]
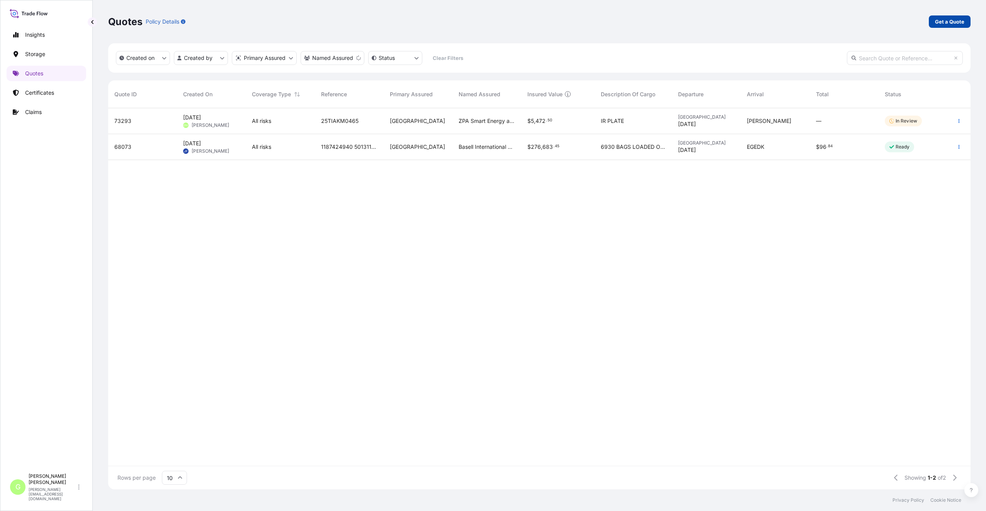
click at [947, 20] on p "Get a Quote" at bounding box center [949, 22] width 29 height 8
select select "Water"
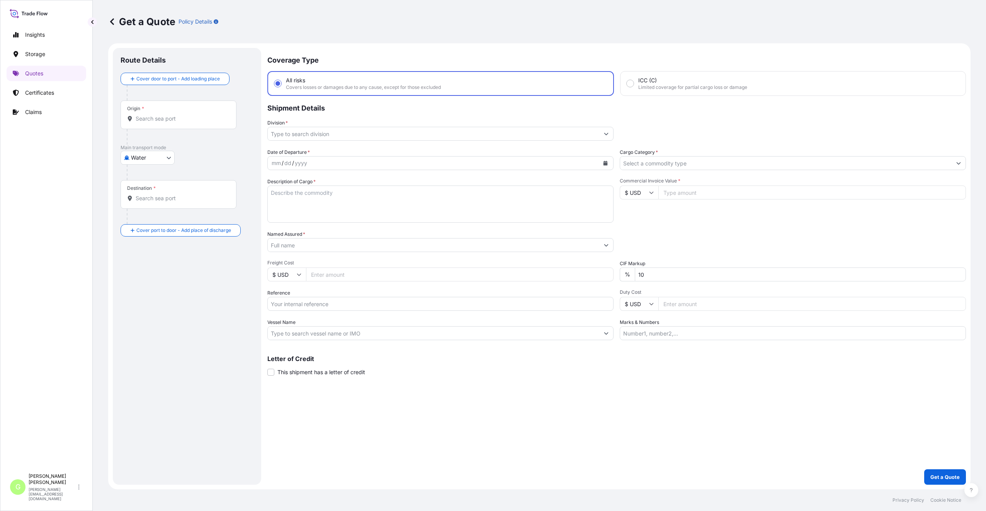
click at [132, 158] on body "Insights Storage Quotes Certificates Claims G [PERSON_NAME] [PERSON_NAME][EMAIL…" at bounding box center [493, 255] width 986 height 511
click at [139, 206] on span "Inland" at bounding box center [142, 206] width 15 height 8
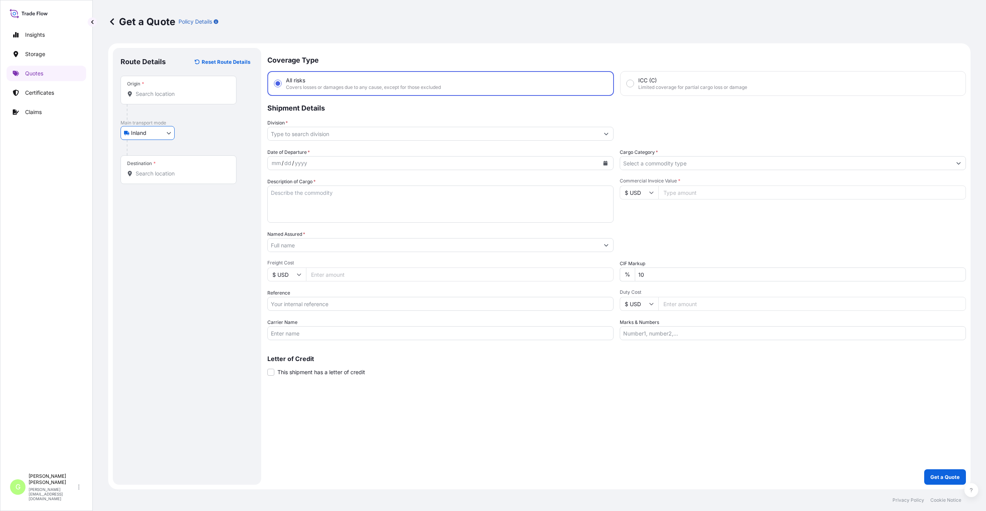
click at [312, 134] on input "Division *" at bounding box center [433, 134] width 331 height 14
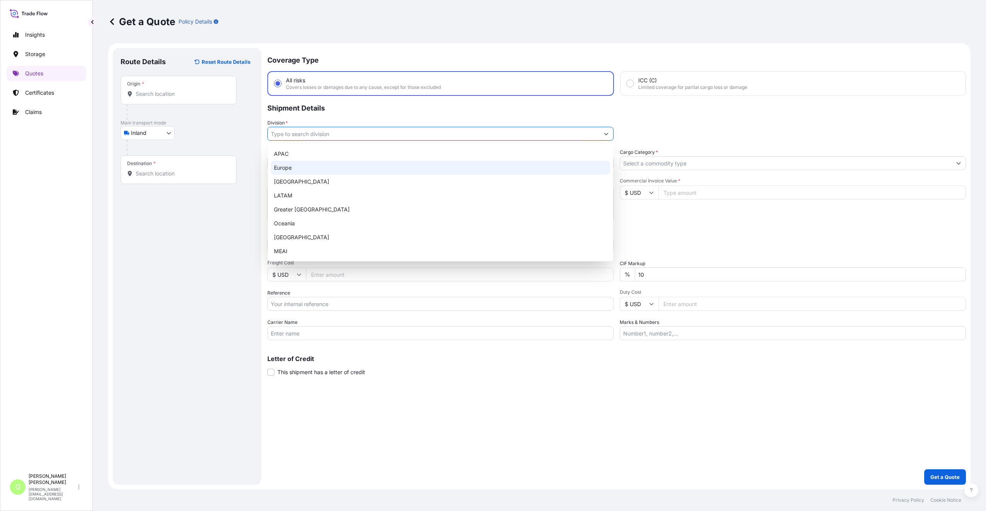
click at [291, 170] on div "Europe" at bounding box center [440, 168] width 339 height 14
type input "Europe"
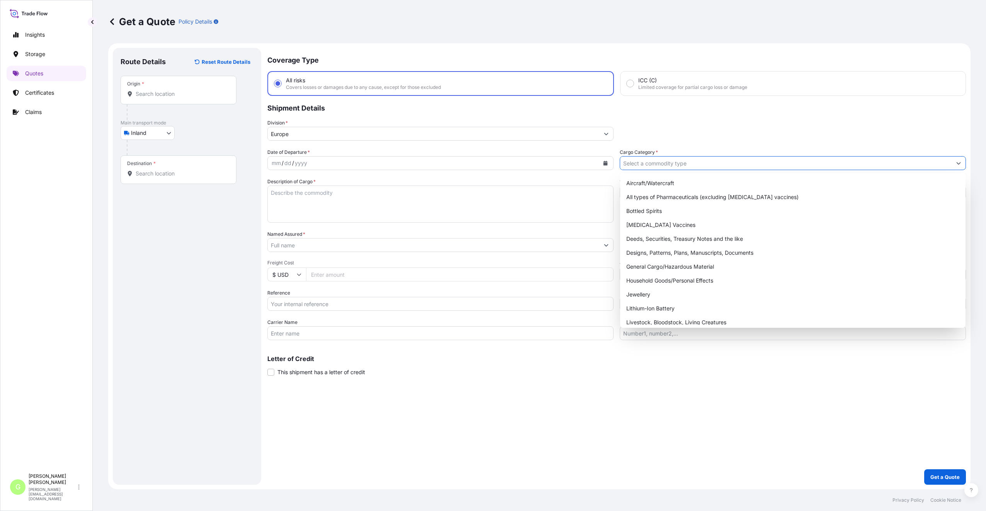
click at [640, 162] on input "Cargo Category *" at bounding box center [785, 163] width 331 height 14
click at [648, 267] on div "General Cargo/Hazardous Material" at bounding box center [792, 267] width 339 height 14
type input "General Cargo/Hazardous Material"
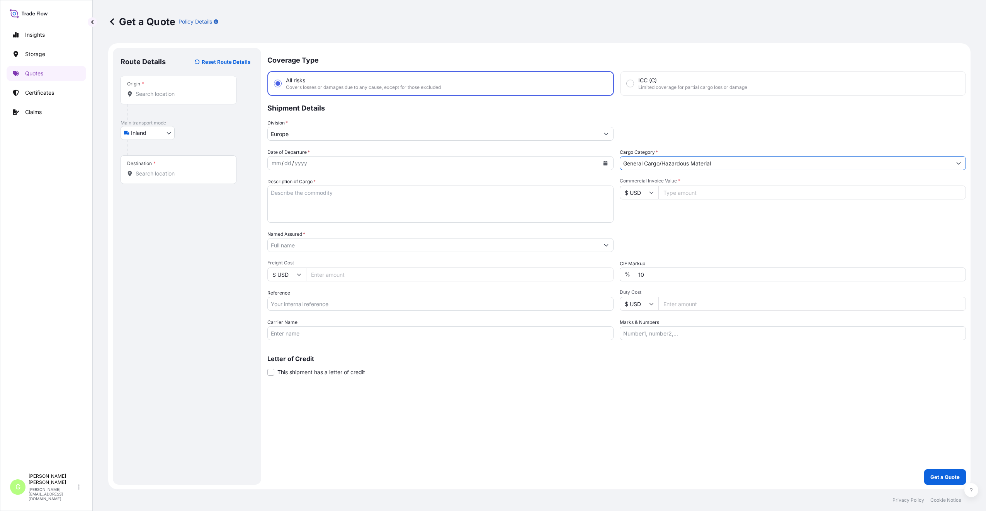
click at [280, 246] on input "Named Assured *" at bounding box center [433, 245] width 331 height 14
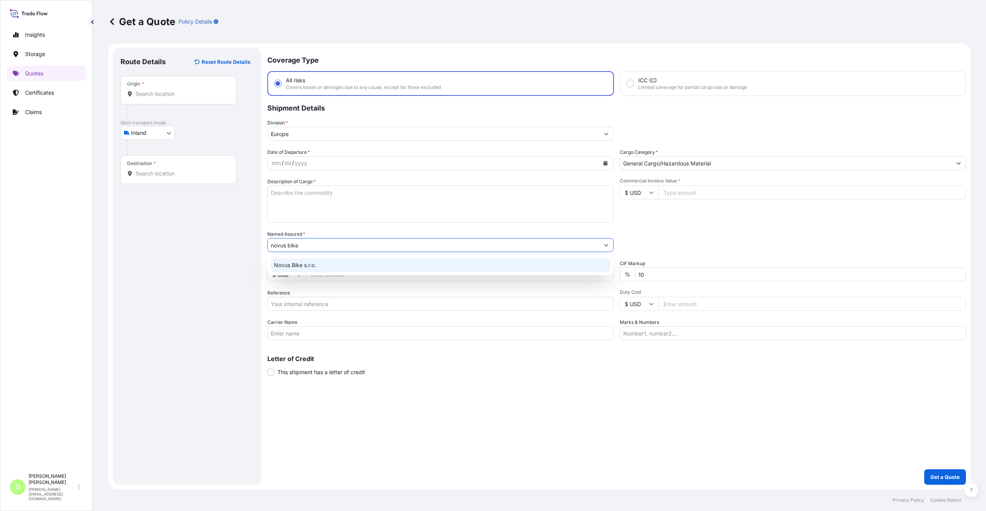
click at [290, 265] on span "Novus Bike s.r.o." at bounding box center [295, 265] width 42 height 8
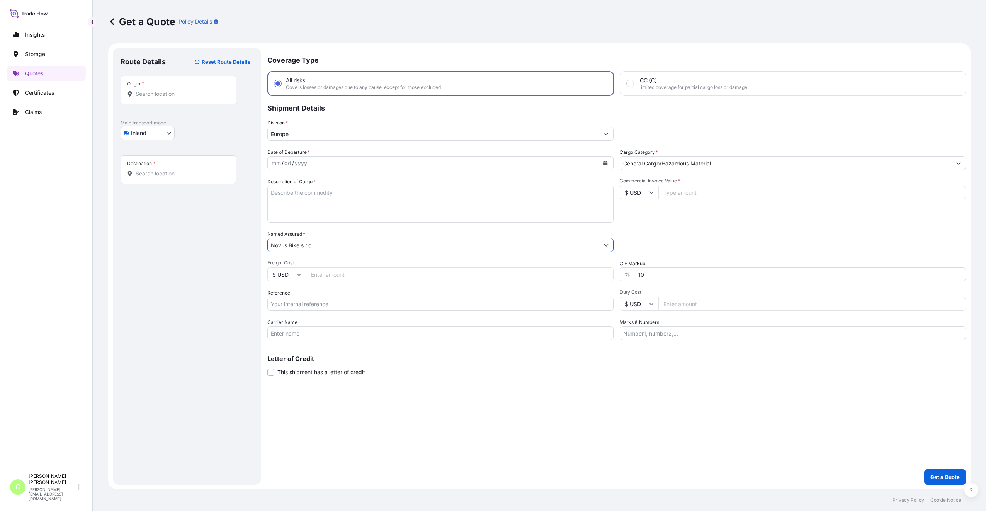
type input "Novus Bike s.r.o."
click at [290, 305] on input "Reference" at bounding box center [440, 304] width 346 height 14
paste input "25TIAOM0423"
type input "25TIAOM0423"
click at [689, 192] on input "Commercial Invoice Value *" at bounding box center [811, 192] width 307 height 14
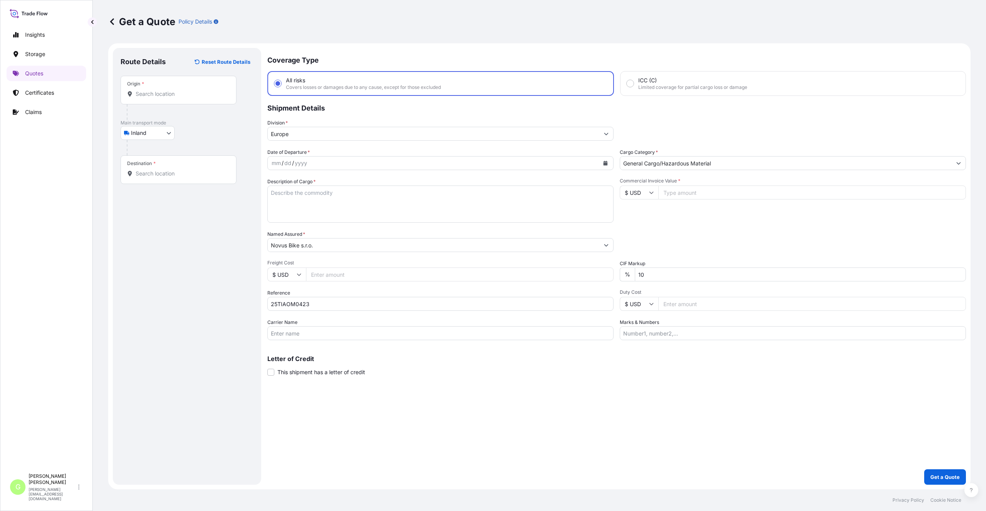
paste input "3636.6000"
type input "3636.6000"
click at [329, 270] on input "Freight Cost" at bounding box center [459, 274] width 307 height 14
paste input "668"
type input "668"
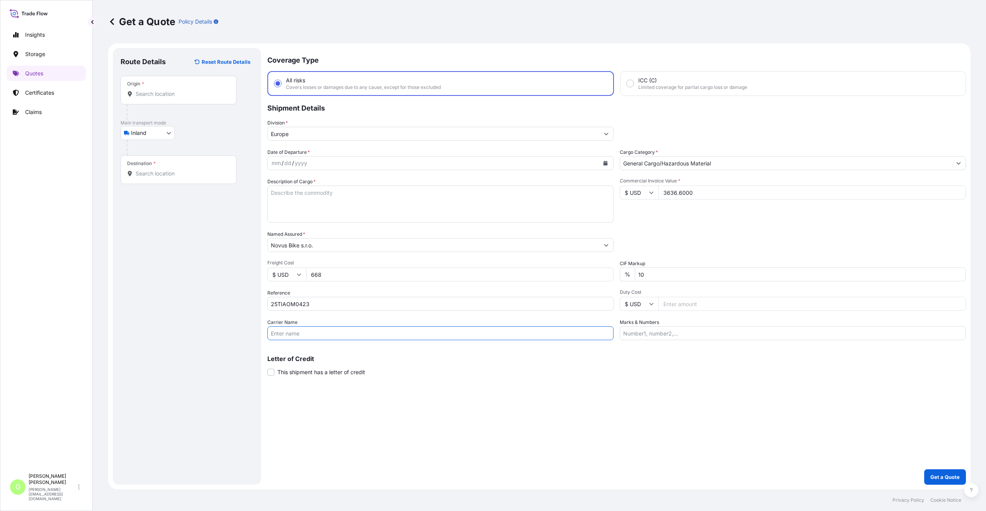
click at [288, 333] on input "Carrier Name" at bounding box center [440, 333] width 346 height 14
type input "CFS CESKA TREBOVA S.R.O."
click at [156, 94] on input "Origin *" at bounding box center [181, 94] width 91 height 8
click at [137, 87] on div "Origin *" at bounding box center [135, 84] width 17 height 6
click at [137, 90] on input "Origin * Please select an origin" at bounding box center [181, 94] width 91 height 8
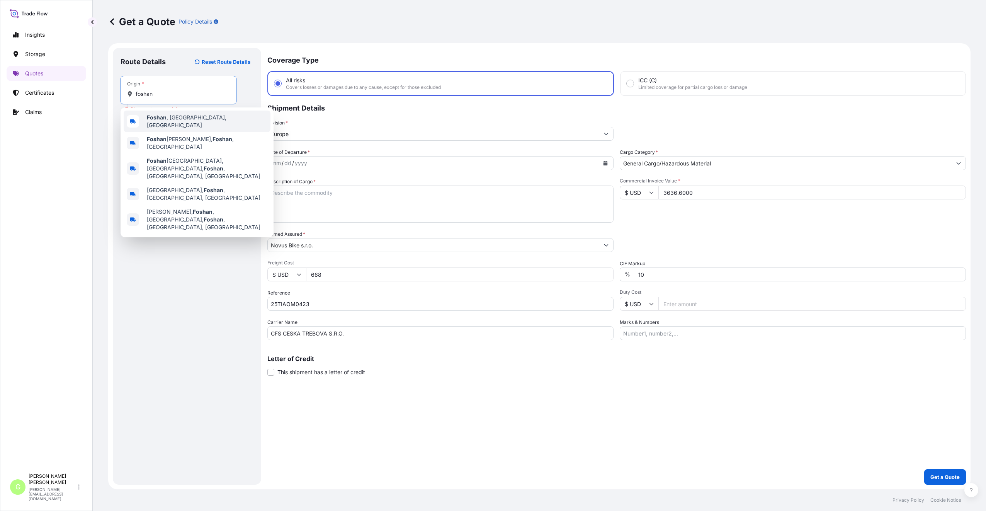
click at [153, 116] on span "Foshan , Guangdong Province, China" at bounding box center [207, 121] width 120 height 15
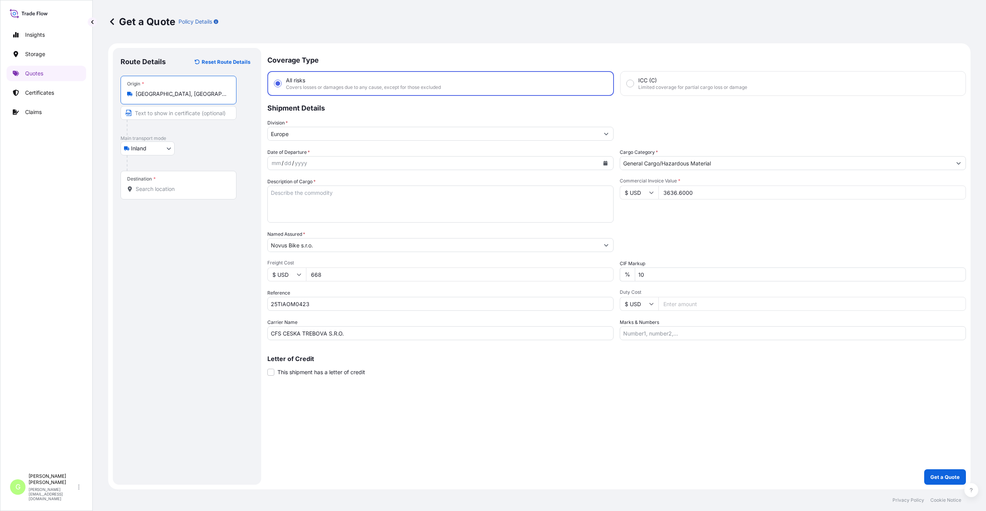
type input "Foshan, Guangdong Province, China"
click at [147, 111] on input "Text to appear on certificate" at bounding box center [178, 113] width 116 height 14
type input "FOSHAN, China"
click at [176, 183] on div "Destination *" at bounding box center [178, 185] width 116 height 29
click at [176, 185] on input "Destination *" at bounding box center [181, 189] width 91 height 8
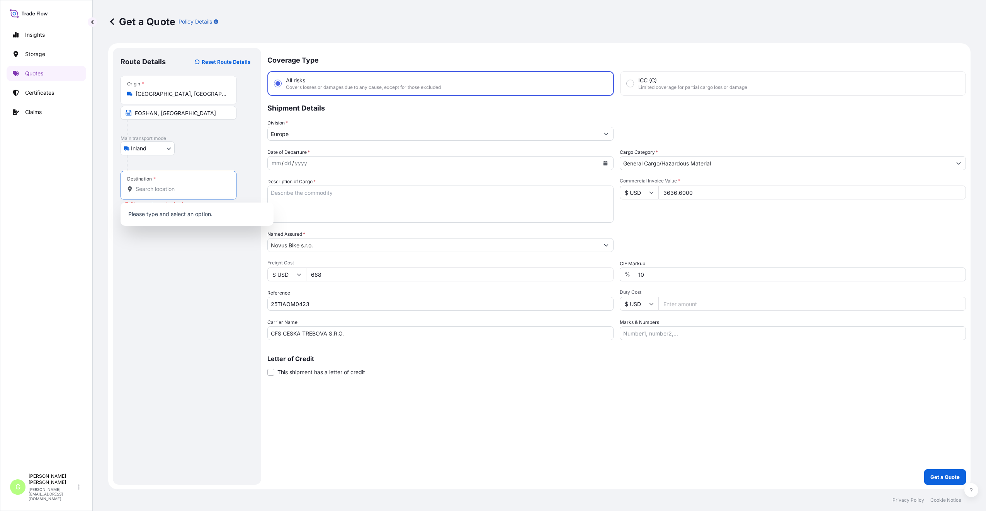
click at [139, 187] on input "Destination * Please select a destination" at bounding box center [181, 189] width 91 height 8
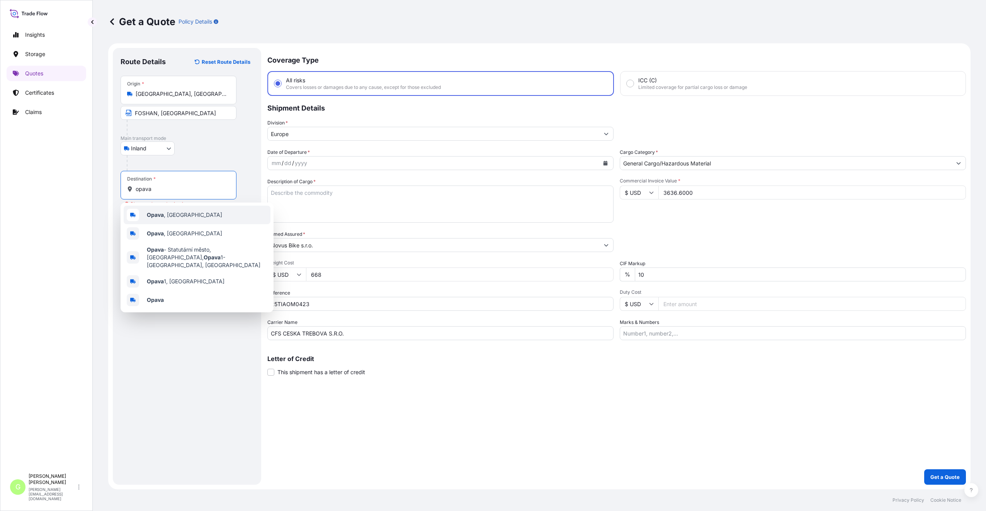
click at [166, 215] on span "Opava , Czechia" at bounding box center [184, 215] width 75 height 8
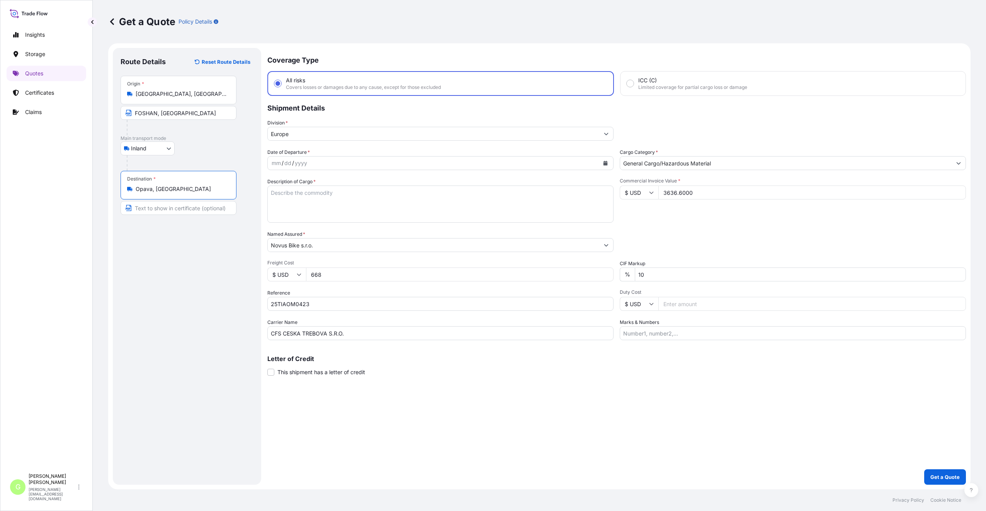
type input "Opava, Czechia"
click at [160, 210] on input "Text to appear on certificate" at bounding box center [178, 208] width 116 height 14
type input "Opava CZECH REPUBLIC"
click at [194, 306] on div "Route Details Reset Route Details Place of loading Road / Inland Road / Inland …" at bounding box center [186, 266] width 133 height 421
drag, startPoint x: 258, startPoint y: 284, endPoint x: 280, endPoint y: 268, distance: 27.3
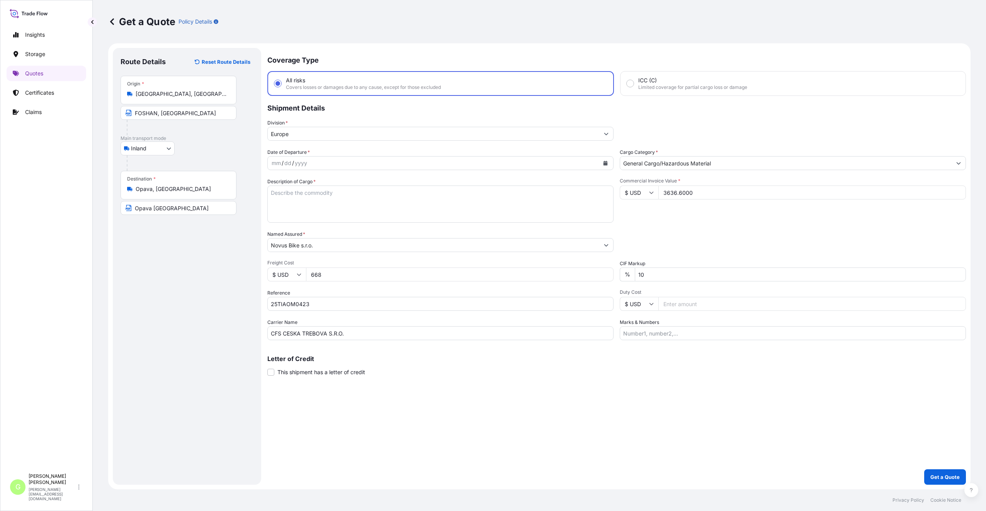
click at [258, 284] on div "Route Details Reset Route Details Place of loading Road / Inland Road / Inland …" at bounding box center [187, 266] width 148 height 436
click at [605, 161] on icon "Calendar" at bounding box center [605, 163] width 5 height 5
click at [282, 184] on icon "Previous" at bounding box center [283, 185] width 5 height 5
click at [282, 183] on icon "Previous" at bounding box center [283, 185] width 5 height 5
click at [282, 273] on div "24" at bounding box center [281, 272] width 14 height 14
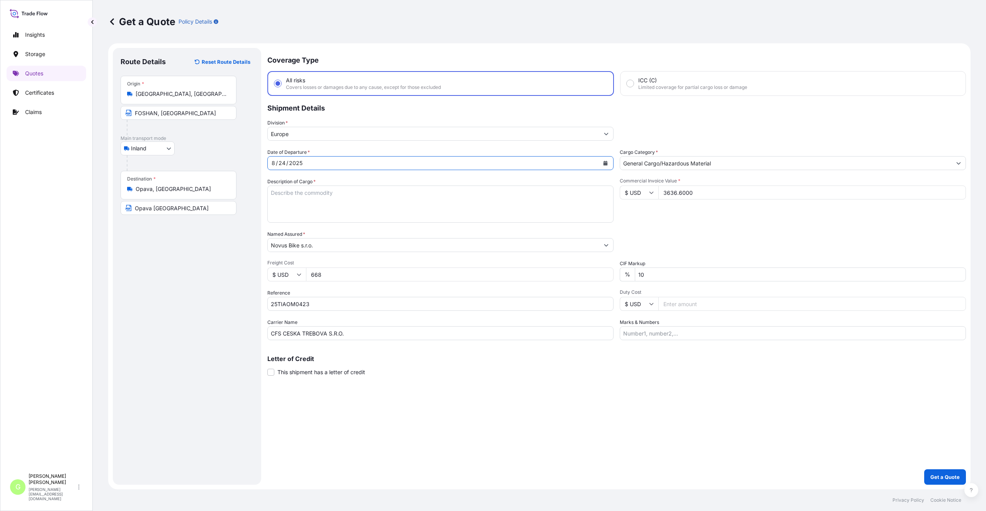
click at [281, 196] on textarea "Description of Cargo *" at bounding box center [440, 203] width 346 height 37
click at [299, 194] on textarea "Description of Cargo *" at bounding box center [440, 203] width 346 height 37
paste textarea "BICYCLE SADDLE"
type textarea "BICYCLE SADDLE"
click at [366, 390] on div "Coverage Type All risks Covers losses or damages due to any cause, except for t…" at bounding box center [616, 266] width 698 height 436
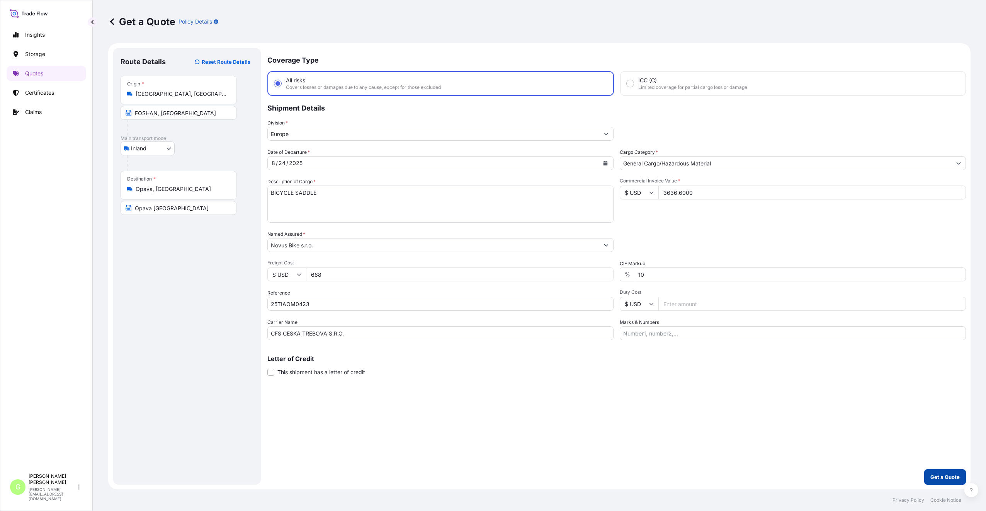
click at [960, 470] on button "Get a Quote" at bounding box center [945, 476] width 42 height 15
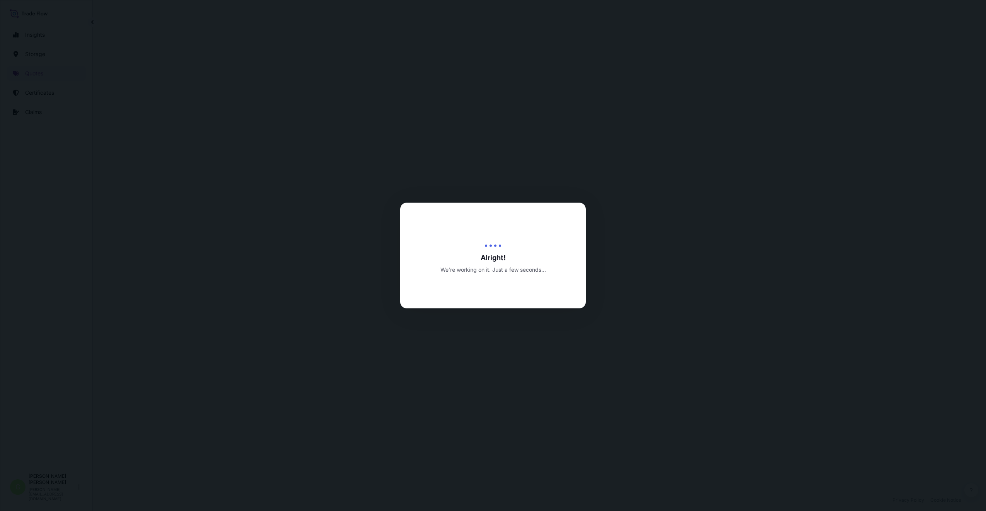
select select "Inland"
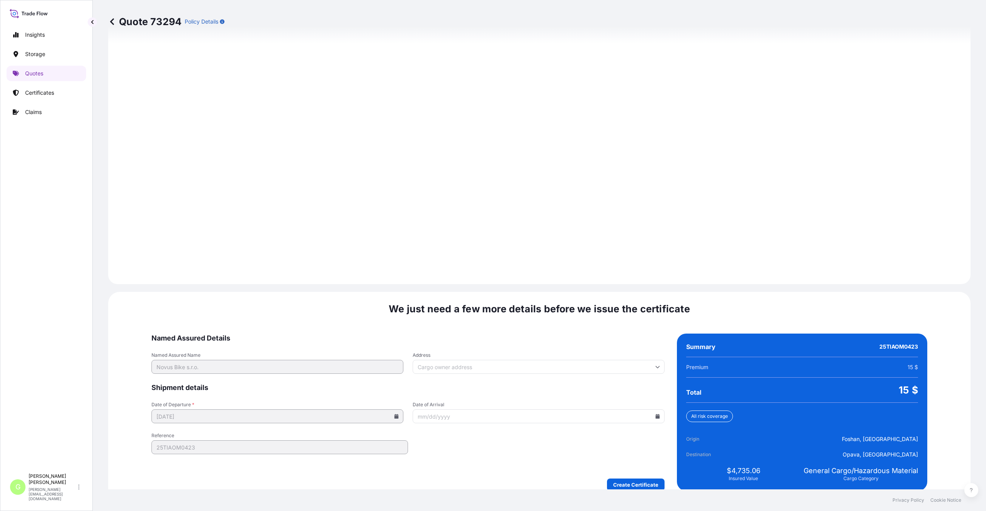
scroll to position [930, 0]
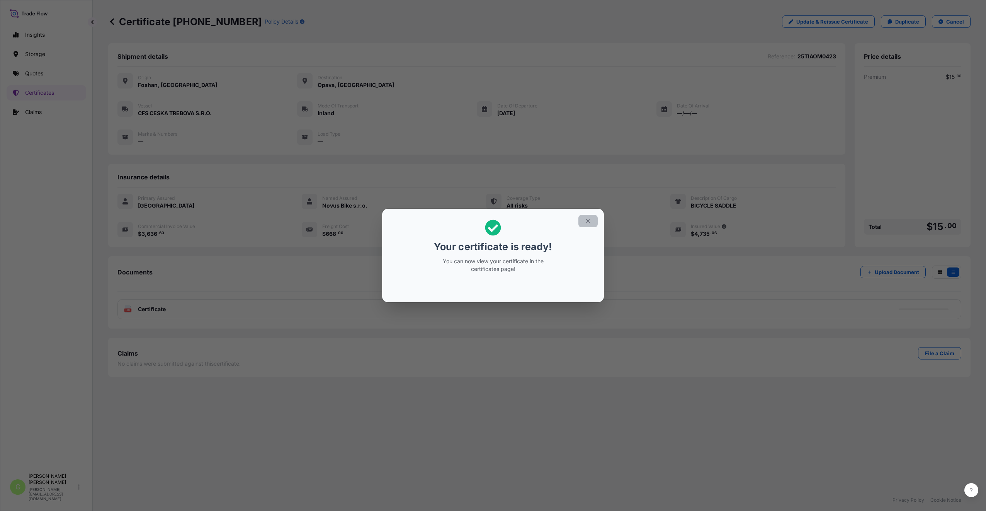
click at [590, 219] on icon "button" at bounding box center [587, 220] width 7 height 7
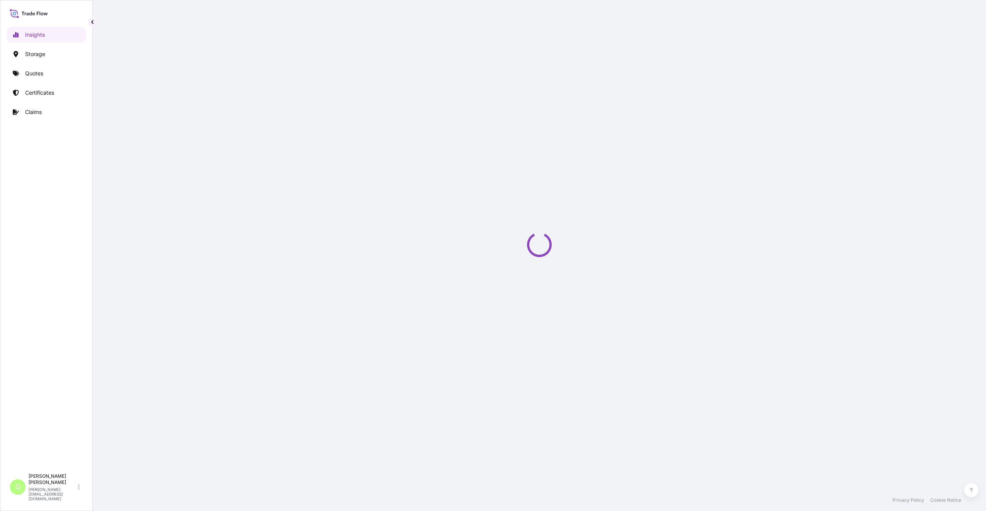
select select "2025"
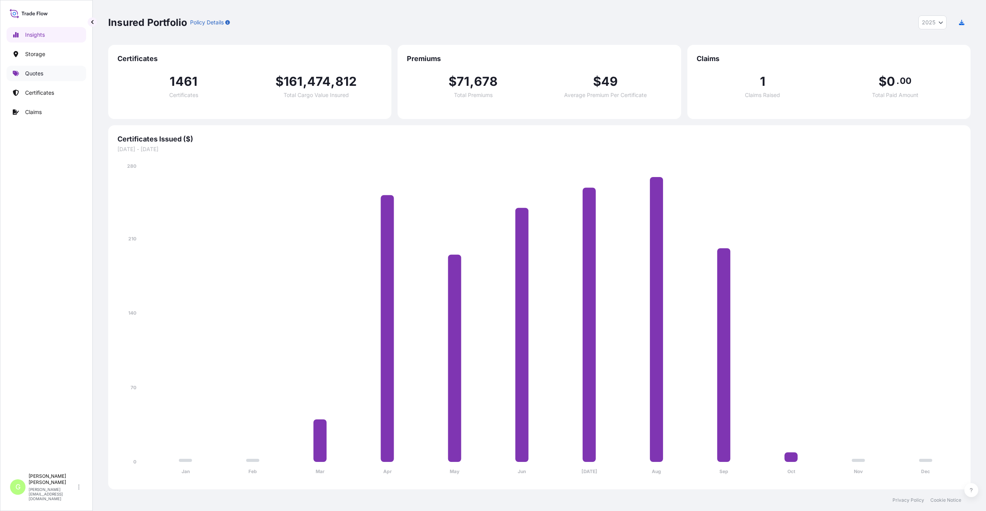
click at [26, 73] on p "Quotes" at bounding box center [34, 74] width 18 height 8
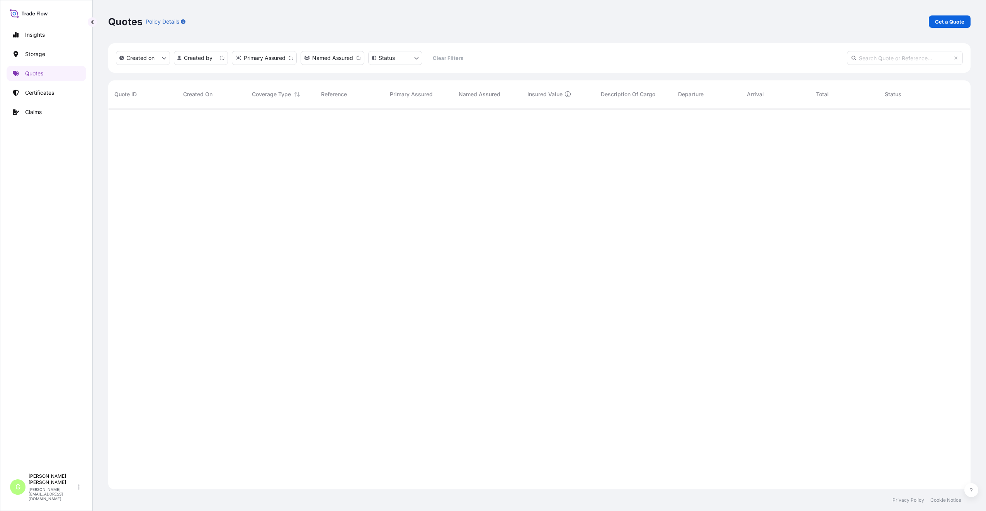
scroll to position [379, 856]
click at [955, 22] on p "Get a Quote" at bounding box center [949, 22] width 29 height 8
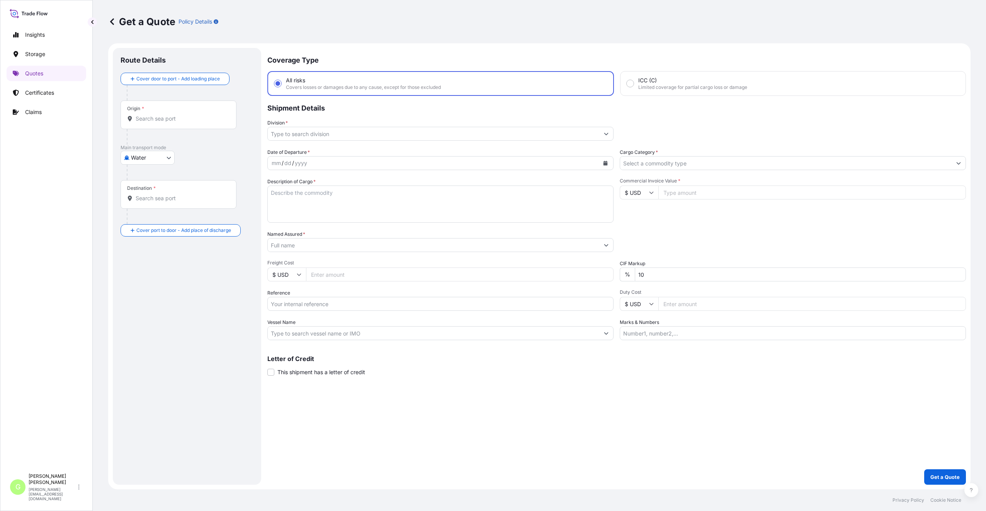
click at [164, 159] on body "Insights Storage Quotes Certificates Claims G [PERSON_NAME] [PERSON_NAME][EMAIL…" at bounding box center [493, 255] width 986 height 511
click at [145, 204] on span "Inland" at bounding box center [142, 206] width 15 height 8
select select "Inland"
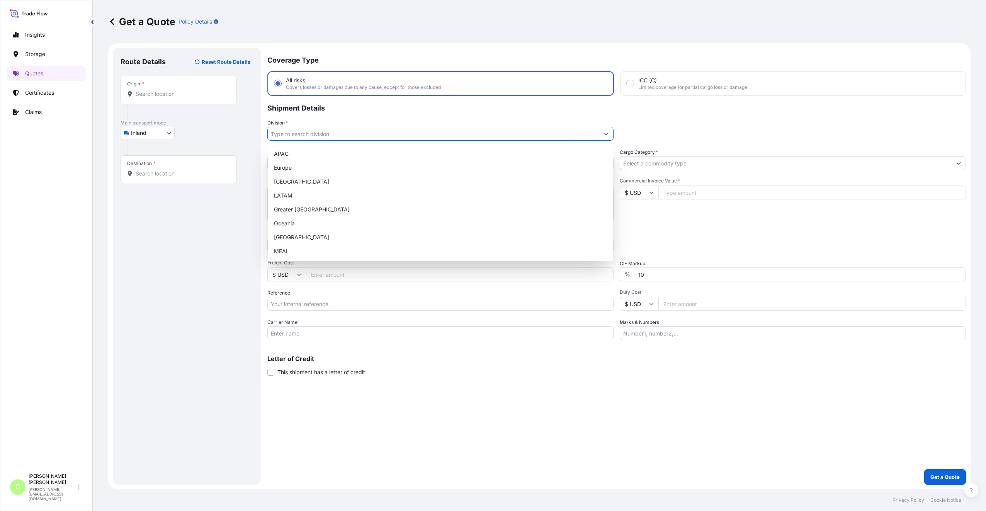
click at [279, 134] on input "Division *" at bounding box center [433, 134] width 331 height 14
click at [283, 168] on div "Europe" at bounding box center [440, 168] width 339 height 14
type input "Europe"
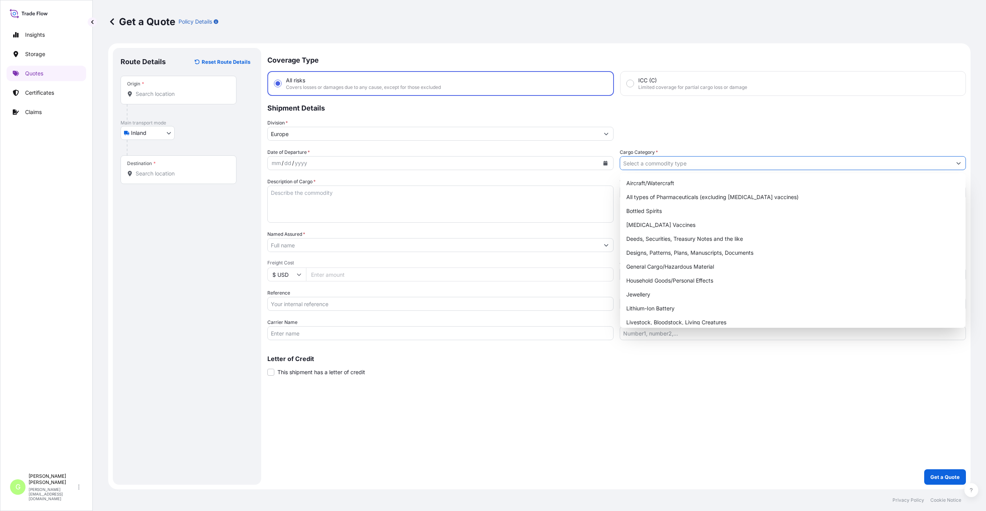
click at [647, 161] on input "Cargo Category *" at bounding box center [785, 163] width 331 height 14
click at [634, 267] on div "General Cargo/Hazardous Material" at bounding box center [792, 267] width 339 height 14
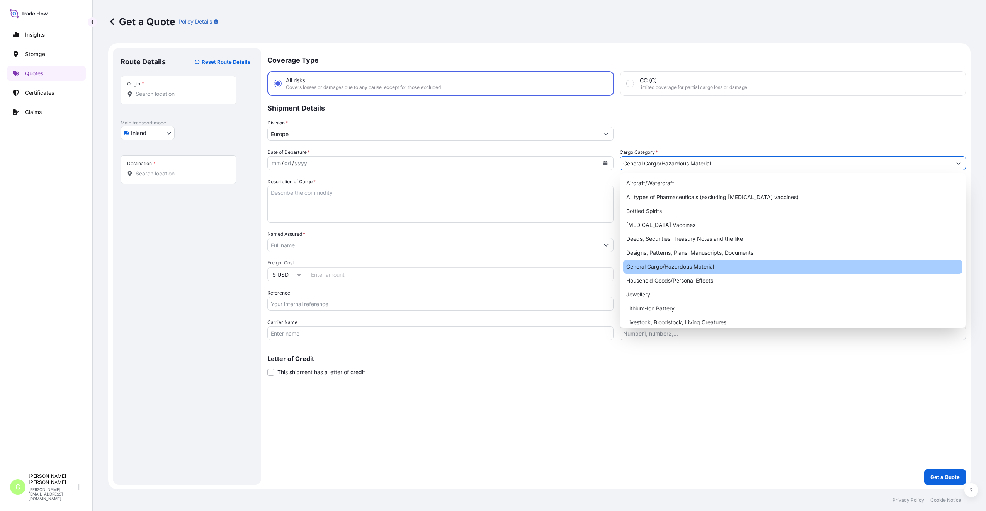
type input "General Cargo/Hazardous Material"
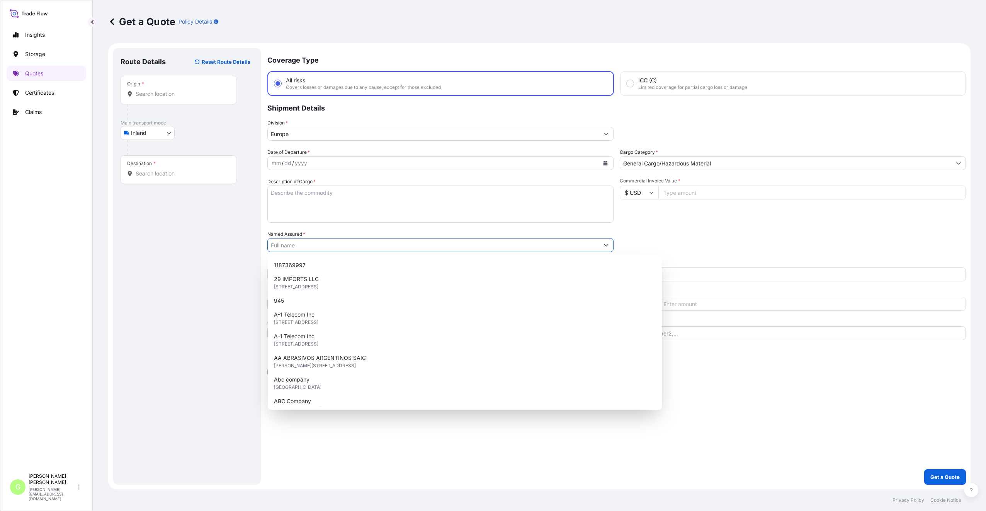
click at [308, 246] on input "Named Assured *" at bounding box center [433, 245] width 331 height 14
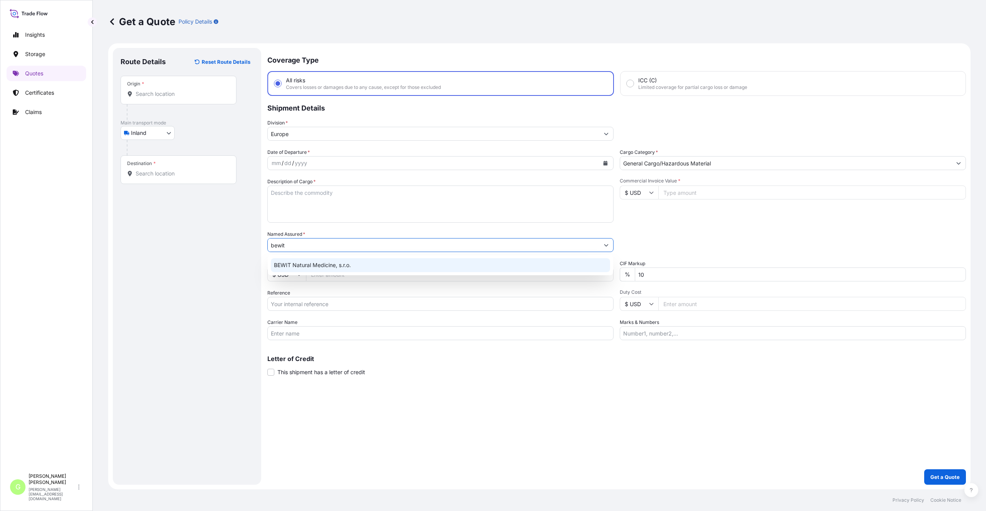
click at [310, 265] on span "BEWIT Natural Medicine, s.r.o." at bounding box center [312, 265] width 77 height 8
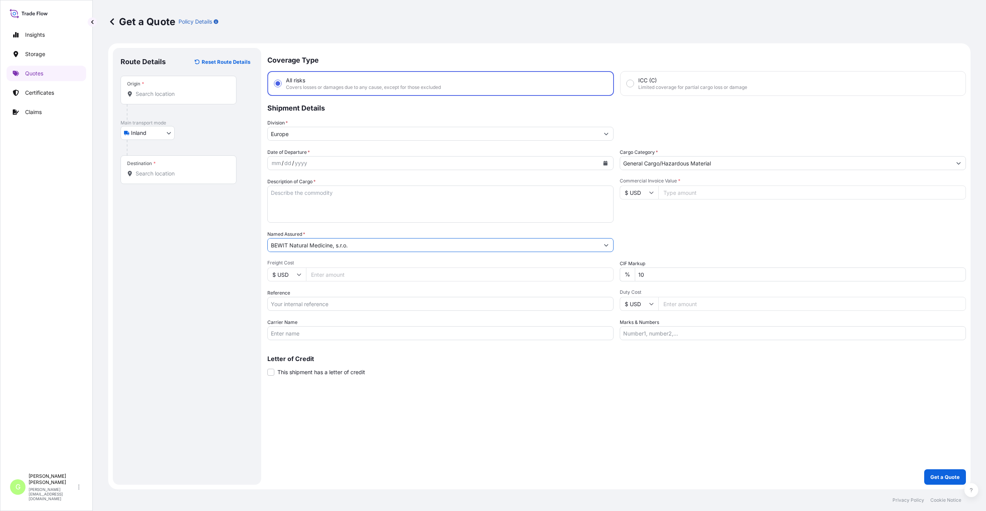
type input "BEWIT Natural Medicine, s.r.o."
click at [298, 304] on input "Reference" at bounding box center [440, 304] width 346 height 14
paste input "25TIARS0395"
type input "25TIARS0395"
click at [303, 193] on textarea "Description of Cargo *" at bounding box center [440, 203] width 346 height 37
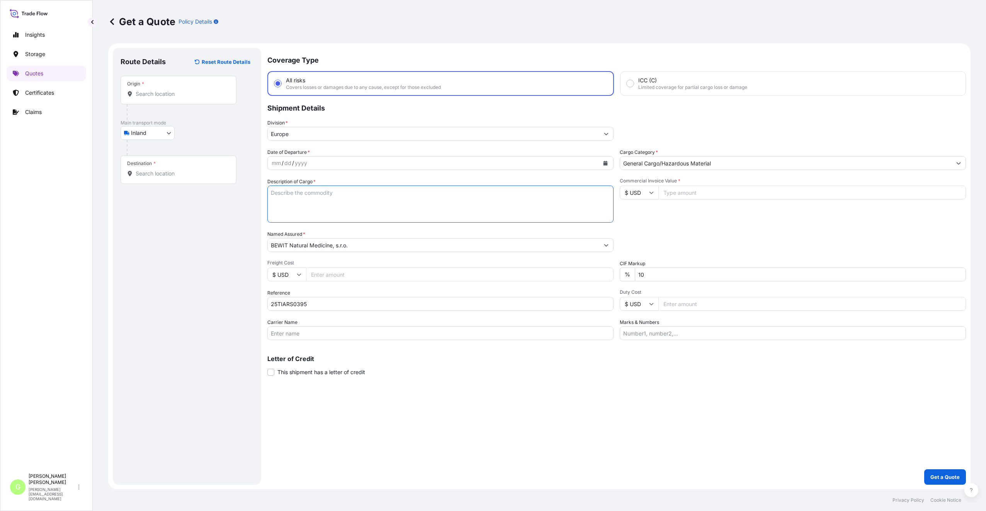
paste textarea "Amber plastic bottle, black pump"
type textarea "Amber plastic bottle, black pump"
click at [689, 192] on input "Commercial Invoice Value *" at bounding box center [811, 192] width 307 height 14
paste input "4400.0000"
type input "4400.0000"
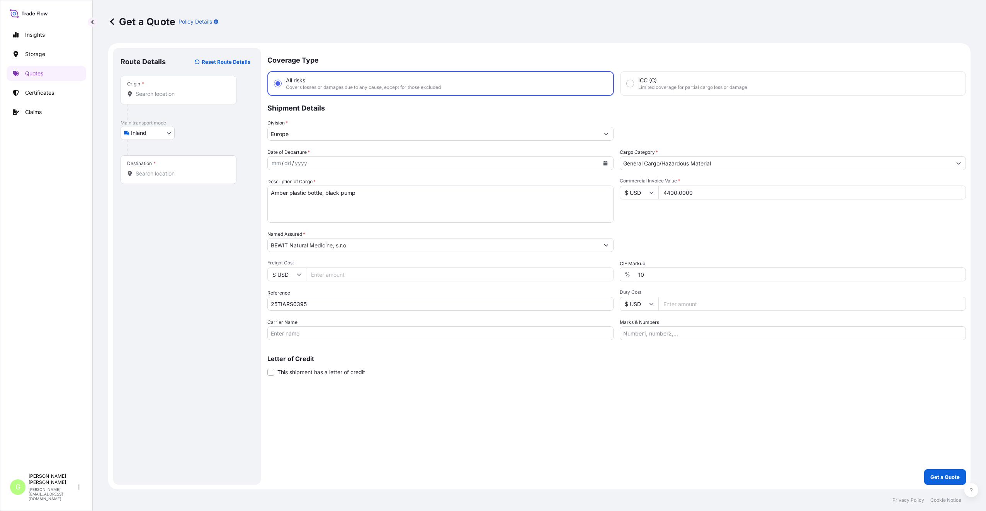
click at [347, 276] on input "Freight Cost" at bounding box center [459, 274] width 307 height 14
paste input "3555"
type input "3555"
click at [146, 93] on input "Origin *" at bounding box center [181, 94] width 91 height 8
paste input "[GEOGRAPHIC_DATA]"
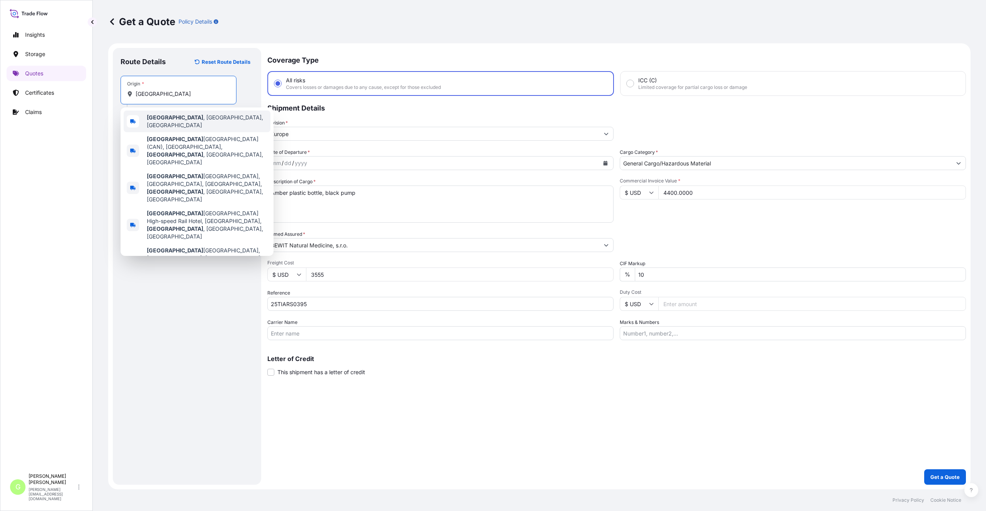
click at [176, 116] on b "[GEOGRAPHIC_DATA]" at bounding box center [175, 117] width 56 height 7
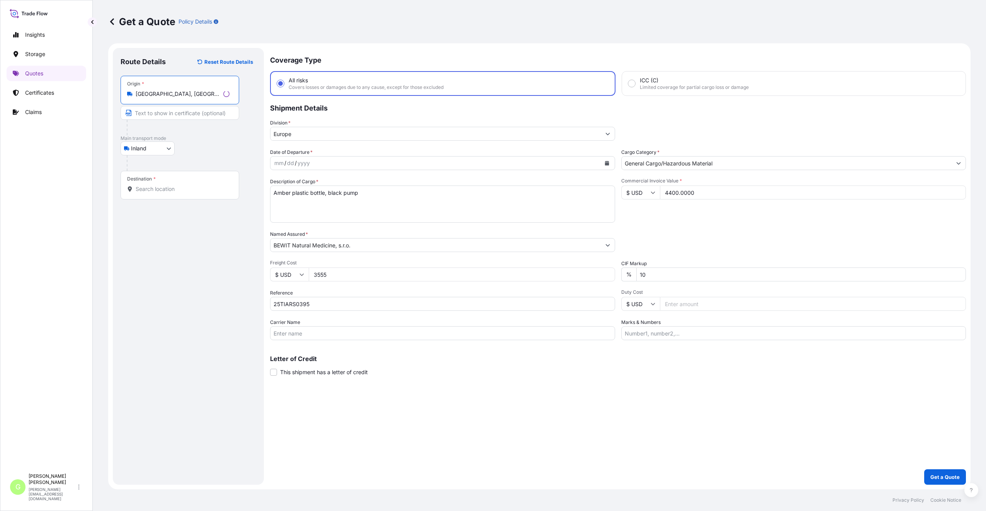
type input "[GEOGRAPHIC_DATA], [GEOGRAPHIC_DATA], [GEOGRAPHIC_DATA]"
click at [170, 114] on input "Text to appear on certificate" at bounding box center [179, 113] width 119 height 14
paste input "[GEOGRAPHIC_DATA]"
type input "[GEOGRAPHIC_DATA], [GEOGRAPHIC_DATA]"
click at [161, 186] on input "Destination *" at bounding box center [181, 189] width 91 height 8
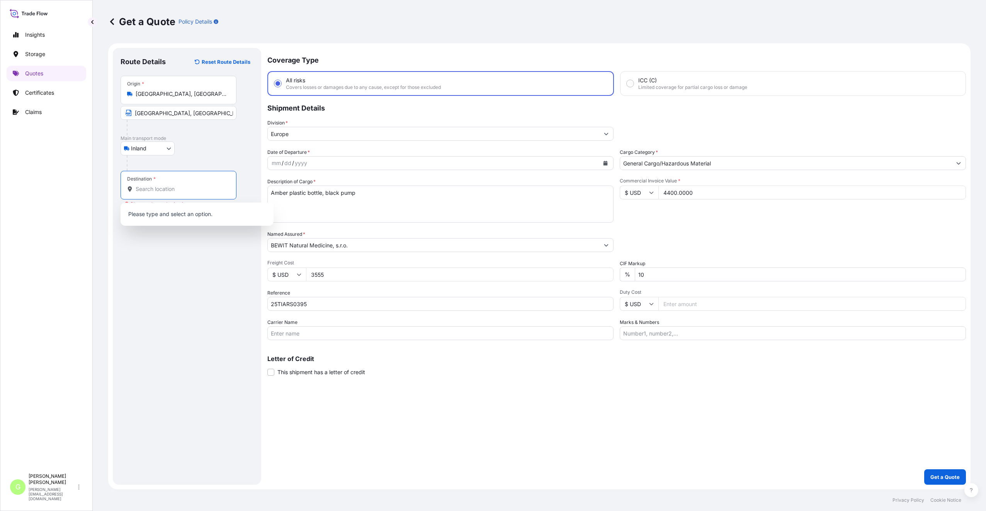
click at [141, 190] on input "Destination * Please select a destination" at bounding box center [181, 189] width 91 height 8
paste input "Těrlicko"
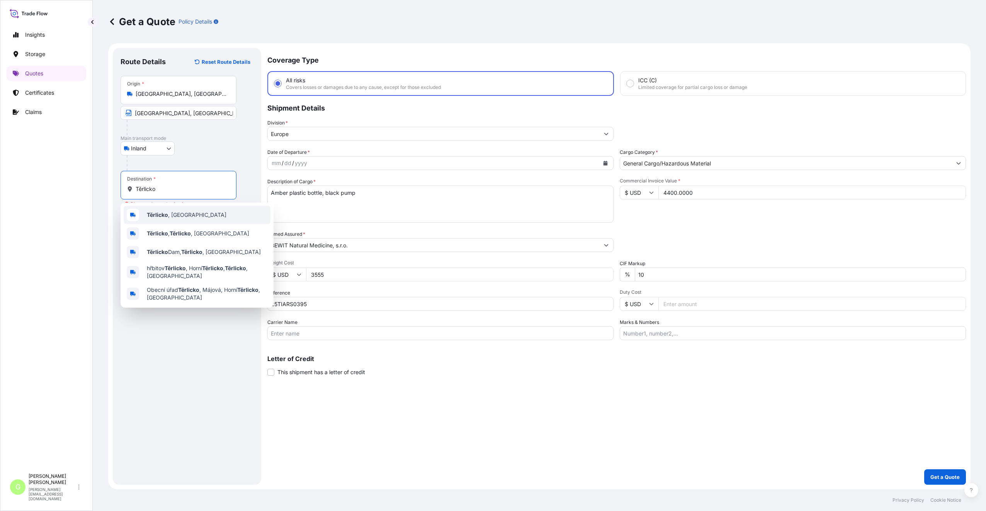
click at [166, 213] on b "Těrlicko" at bounding box center [157, 214] width 21 height 7
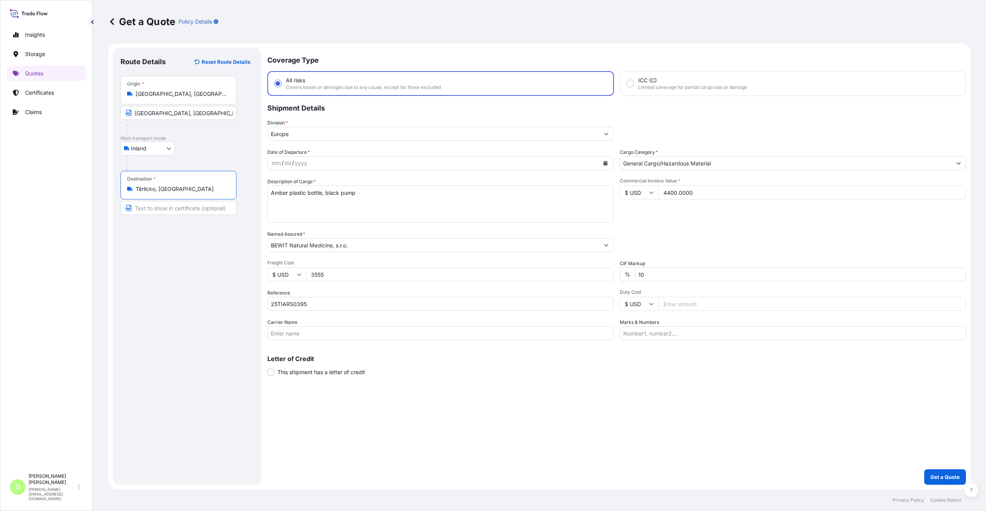
type input "Těrlicko, [GEOGRAPHIC_DATA]"
click at [161, 206] on input "Text to appear on certificate" at bounding box center [179, 208] width 119 height 14
paste input "Těrlicko"
type input "Těrlicko, [GEOGRAPHIC_DATA]"
click at [179, 274] on div "Route Details Reset Route Details Place of loading Road / [GEOGRAPHIC_DATA] / I…" at bounding box center [186, 266] width 133 height 421
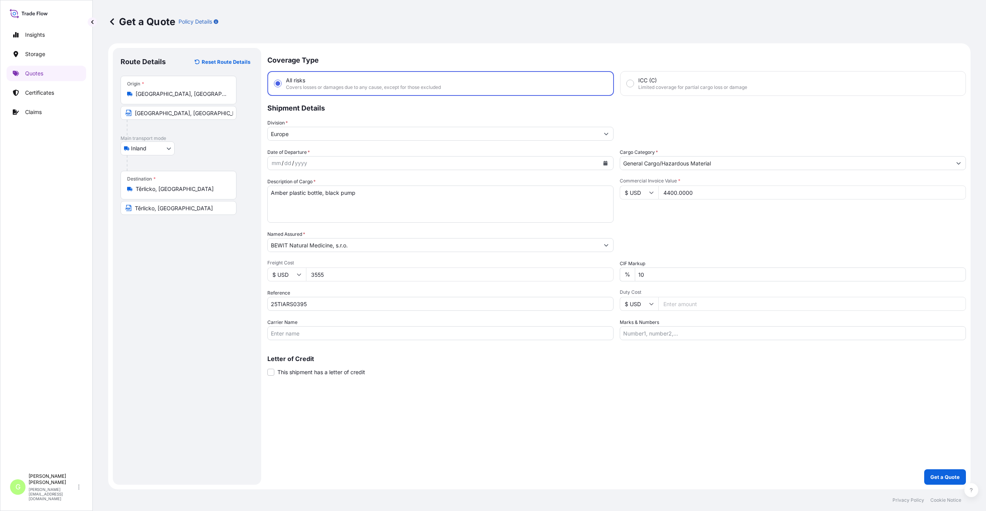
click at [287, 333] on input "Carrier Name" at bounding box center [440, 333] width 346 height 14
type input "Austromar s.r.o."
click at [473, 447] on div "Coverage Type All risks Covers losses or damages due to any cause, except for t…" at bounding box center [616, 266] width 698 height 436
click at [605, 161] on icon "Calendar" at bounding box center [605, 163] width 5 height 5
click at [284, 185] on icon "Previous" at bounding box center [283, 185] width 5 height 5
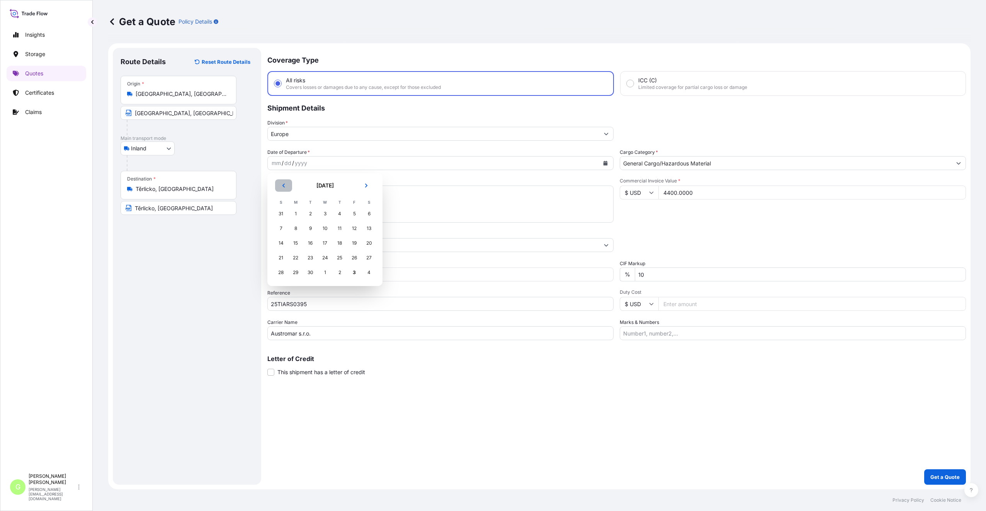
click at [284, 185] on icon "Previous" at bounding box center [283, 185] width 5 height 5
click at [320, 259] on div "20" at bounding box center [325, 258] width 14 height 14
click at [648, 480] on div "Coverage Type All risks Covers losses or damages due to any cause, except for t…" at bounding box center [616, 266] width 698 height 436
click at [936, 473] on p "Get a Quote" at bounding box center [944, 477] width 29 height 8
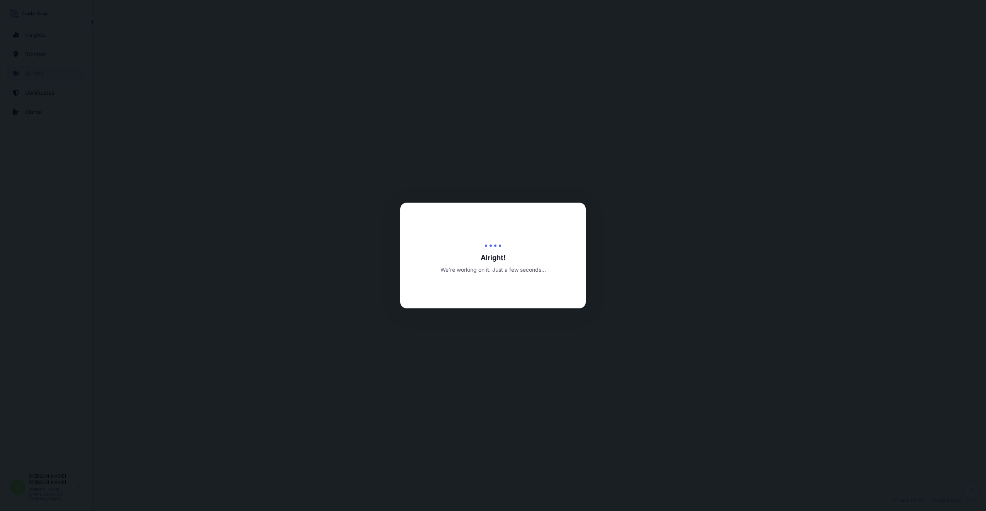
select select "Inland"
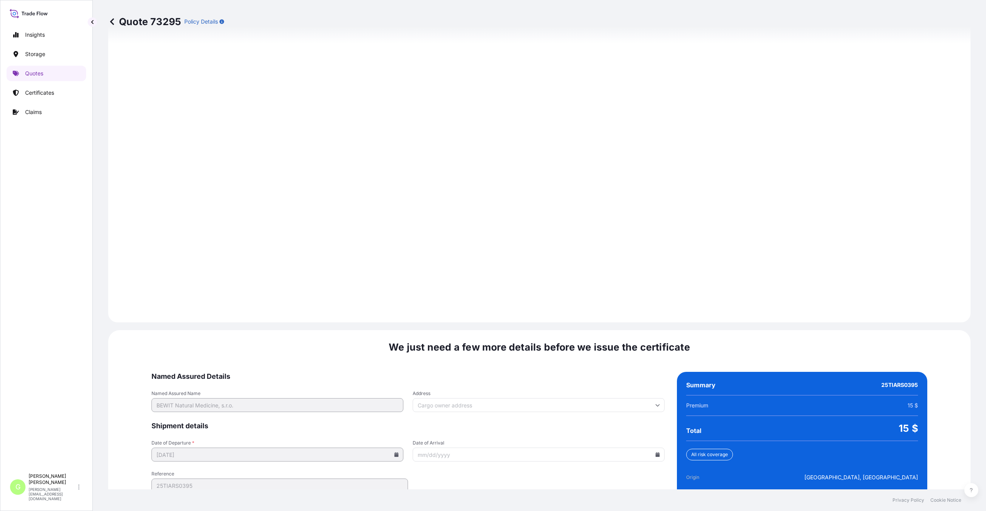
scroll to position [930, 0]
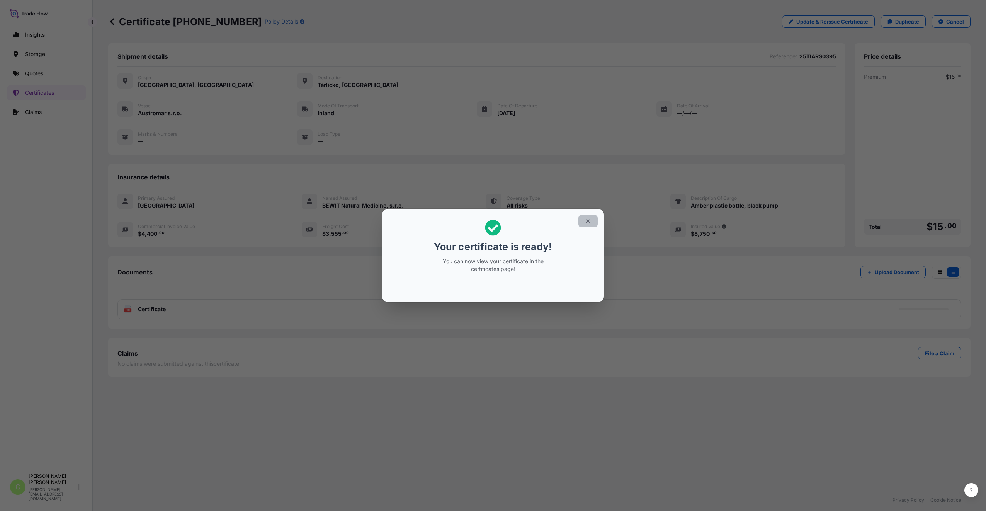
click at [585, 224] on button "button" at bounding box center [587, 221] width 19 height 12
